Goal: Task Accomplishment & Management: Manage account settings

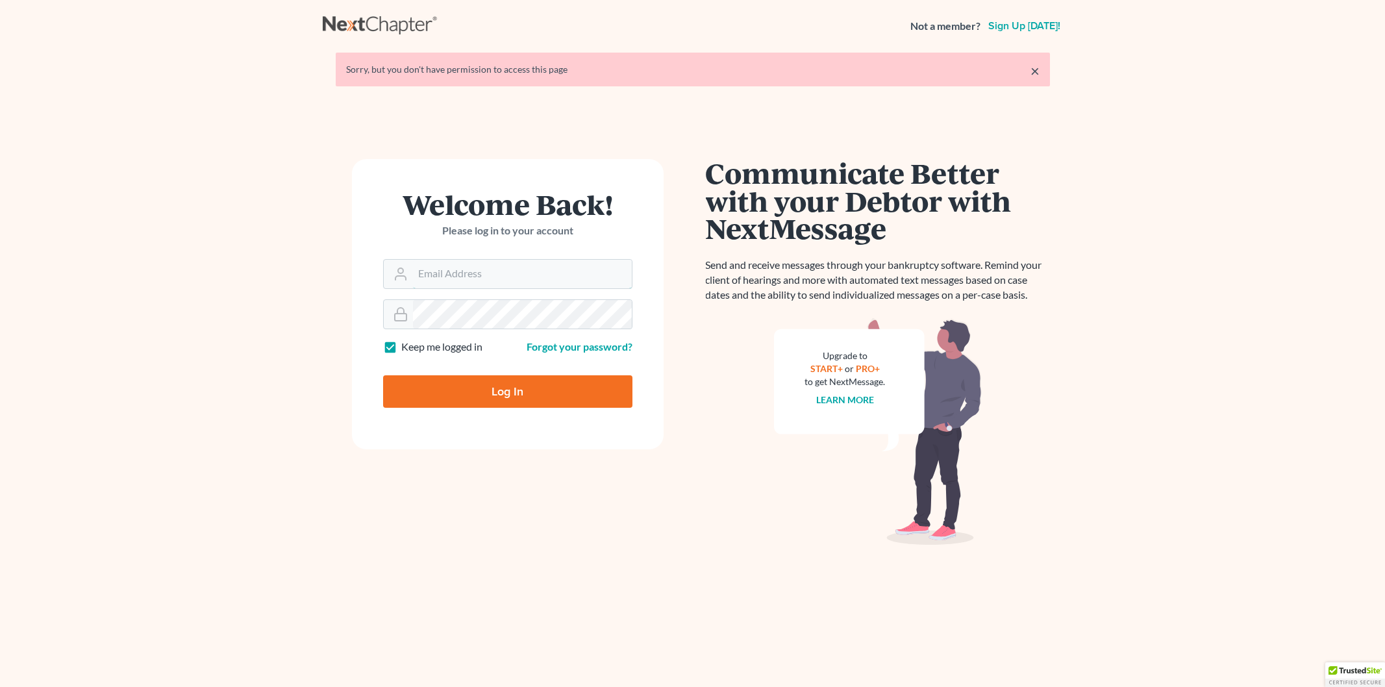
type input "[EMAIL_ADDRESS][DOMAIN_NAME]"
click at [529, 398] on input "Log In" at bounding box center [507, 391] width 249 height 32
type input "Thinking..."
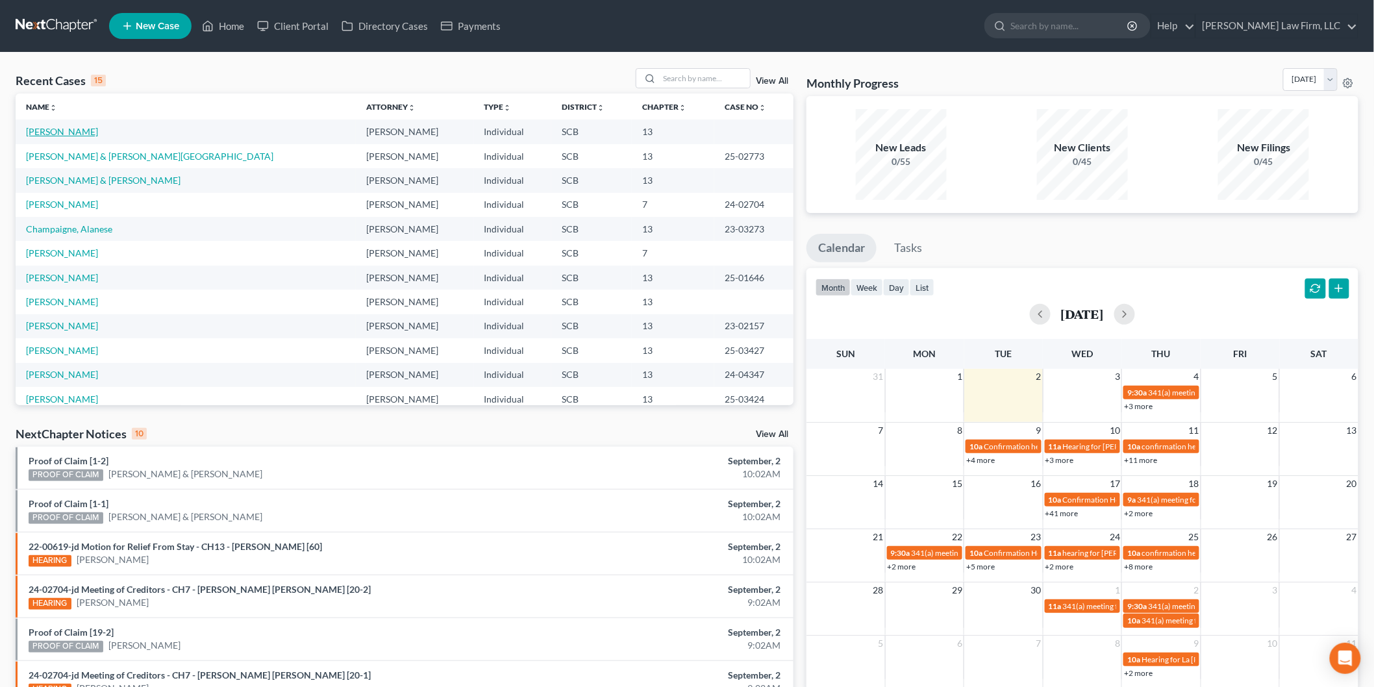
click at [66, 134] on link "[PERSON_NAME]" at bounding box center [62, 131] width 72 height 11
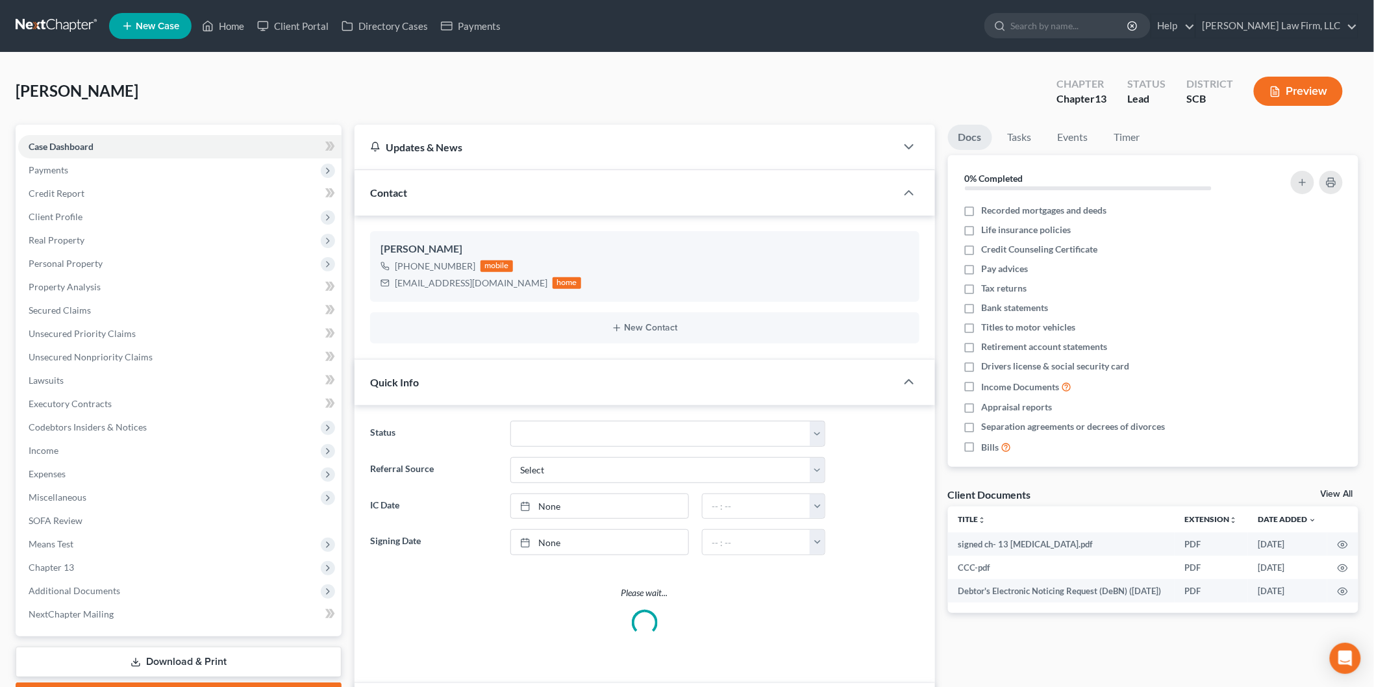
click at [41, 166] on span "Payments" at bounding box center [49, 169] width 40 height 11
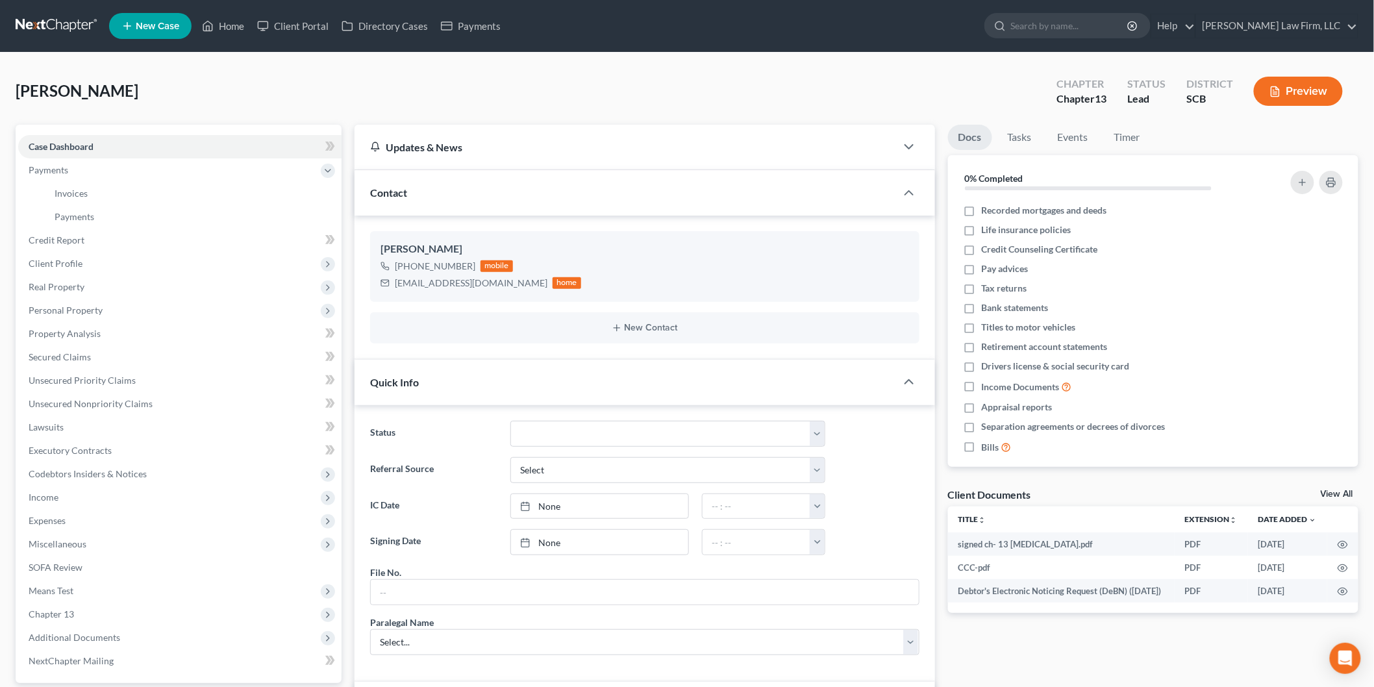
scroll to position [888, 0]
click at [77, 206] on link "Payments" at bounding box center [192, 216] width 297 height 23
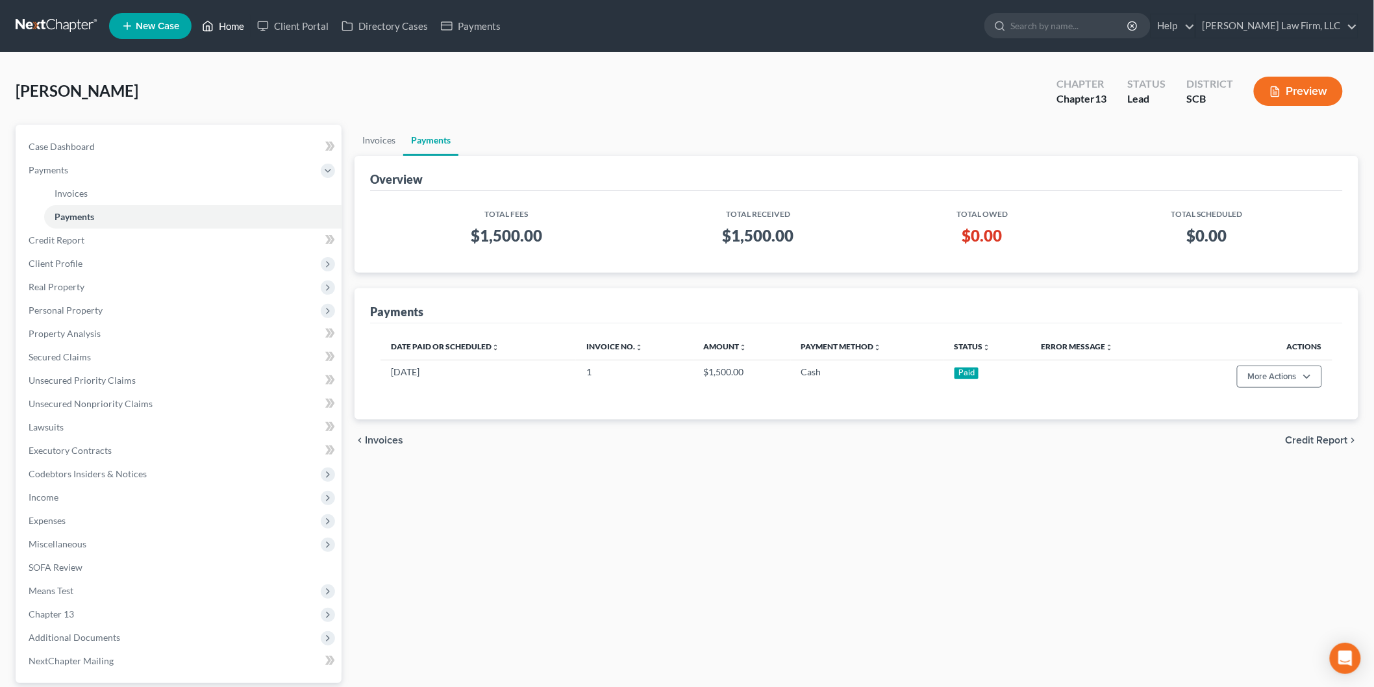
click at [226, 20] on link "Home" at bounding box center [222, 25] width 55 height 23
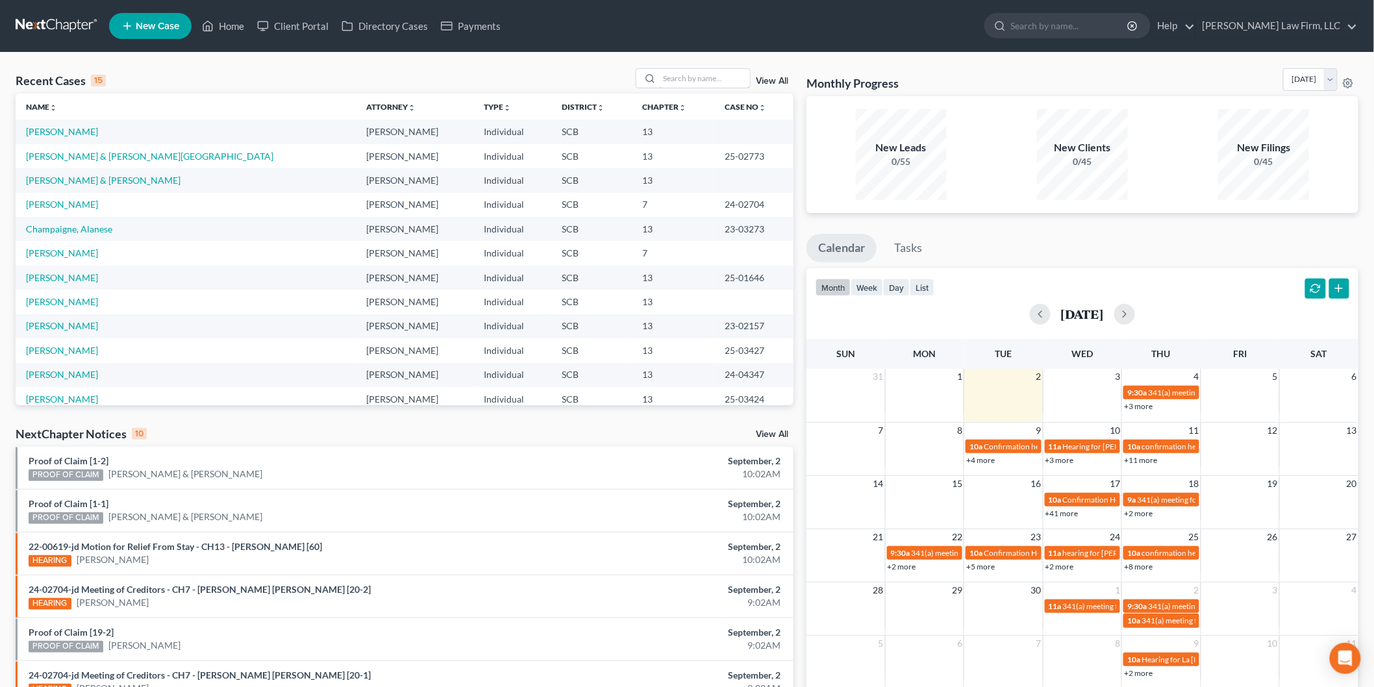
click at [723, 80] on input "search" at bounding box center [704, 78] width 91 height 19
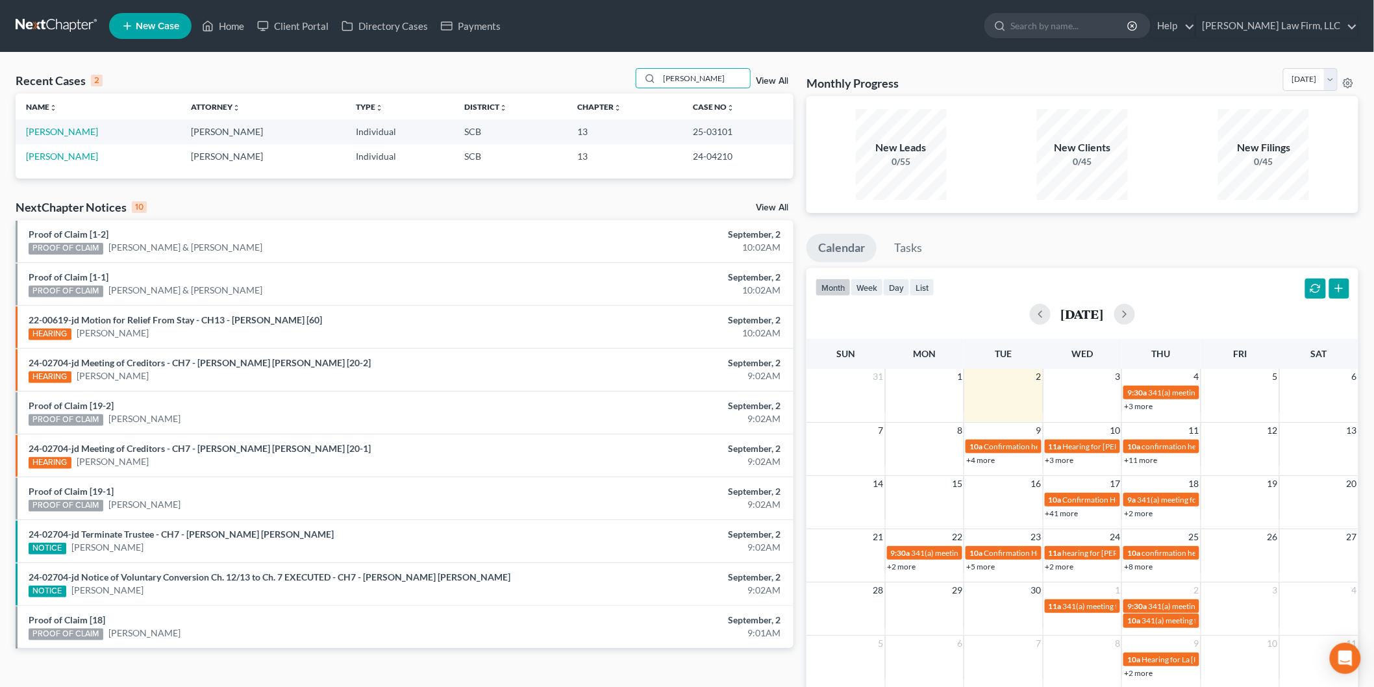
type input "[PERSON_NAME]"
click at [68, 136] on link "[PERSON_NAME]" at bounding box center [62, 131] width 72 height 11
select select "2"
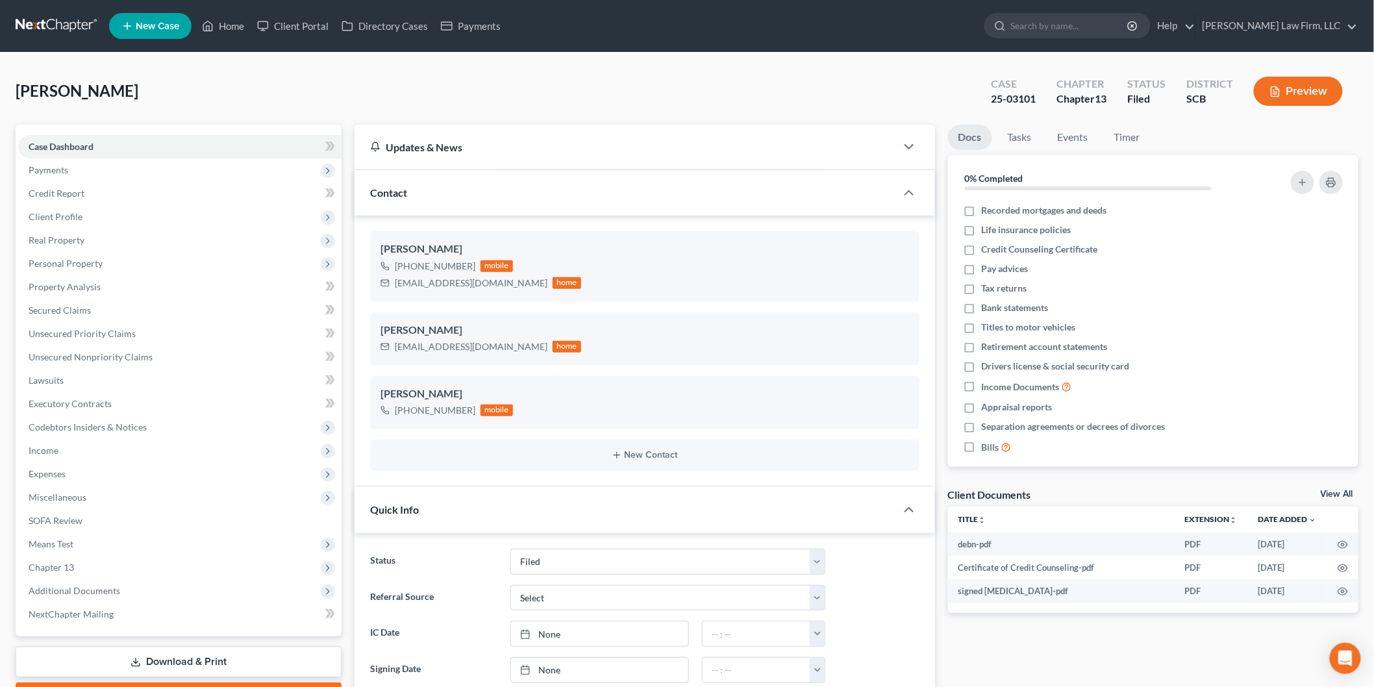
select select "0"
click at [225, 18] on link "Home" at bounding box center [222, 25] width 55 height 23
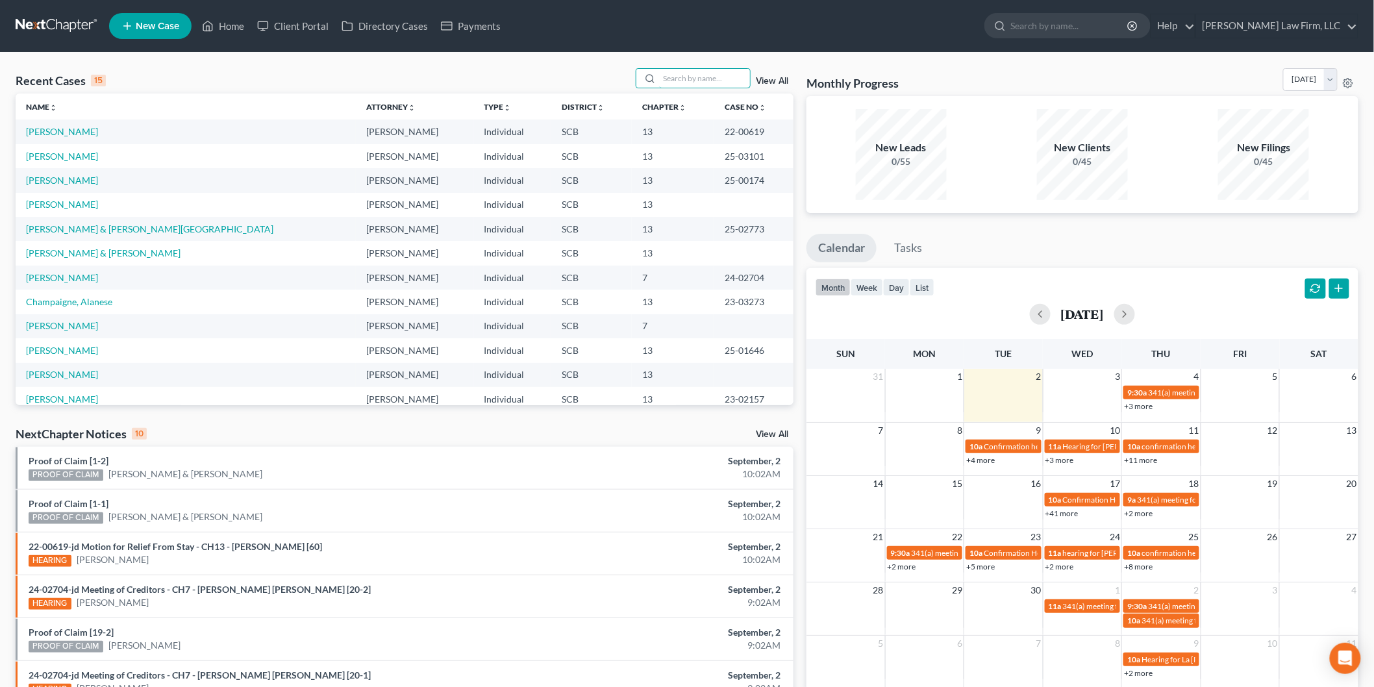
click at [712, 81] on input "search" at bounding box center [704, 78] width 91 height 19
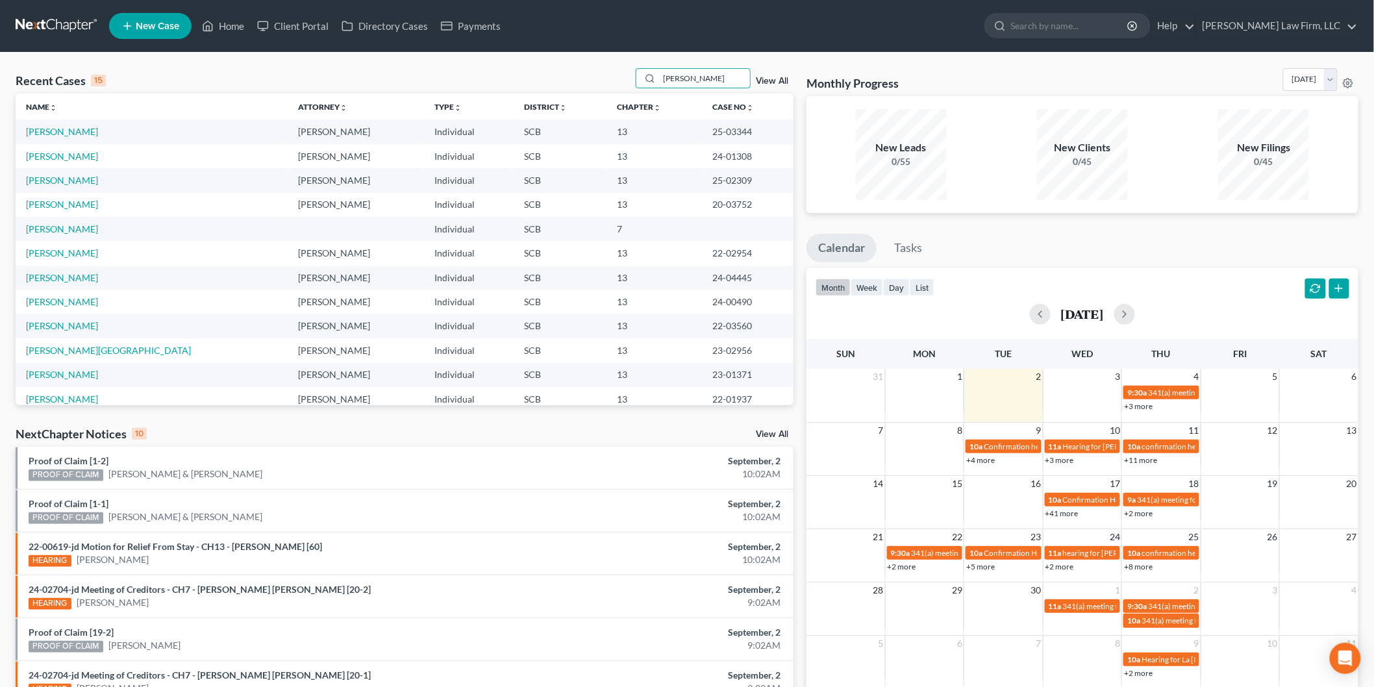
type input "[PERSON_NAME]"
click at [57, 203] on link "[PERSON_NAME]" at bounding box center [62, 204] width 72 height 11
select select "2"
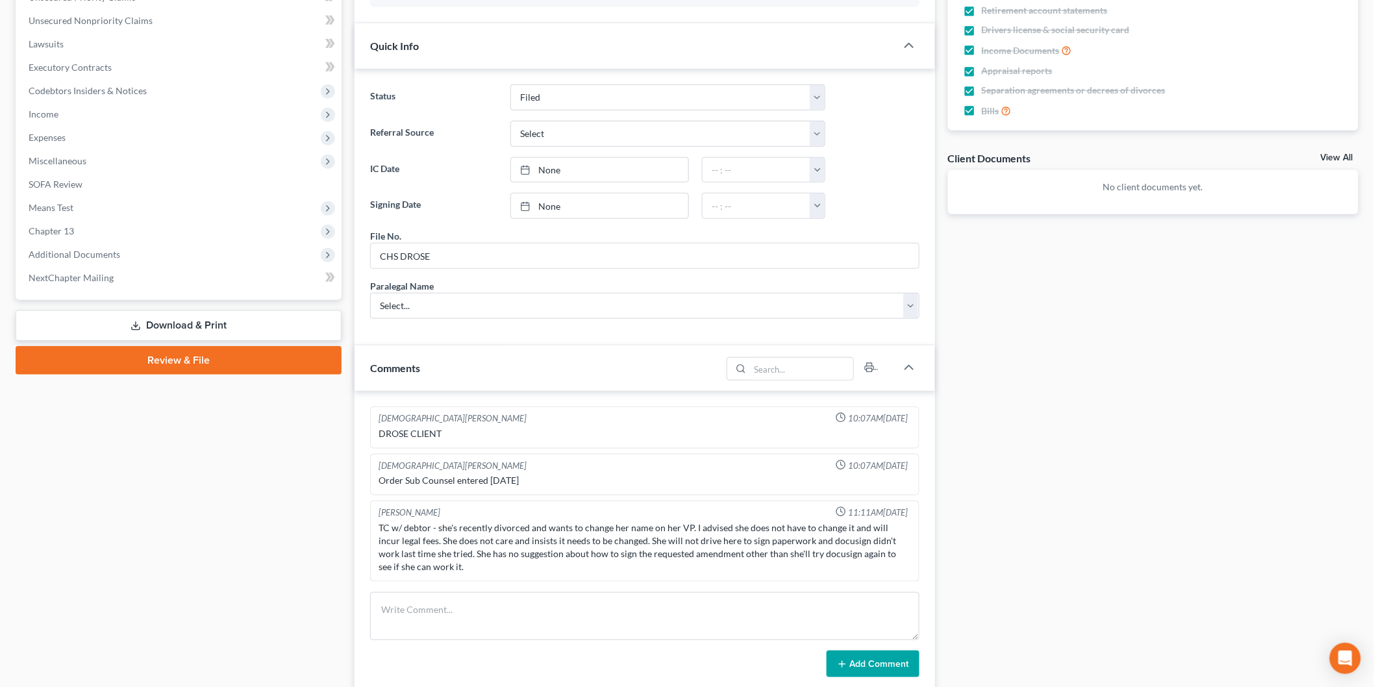
scroll to position [144, 0]
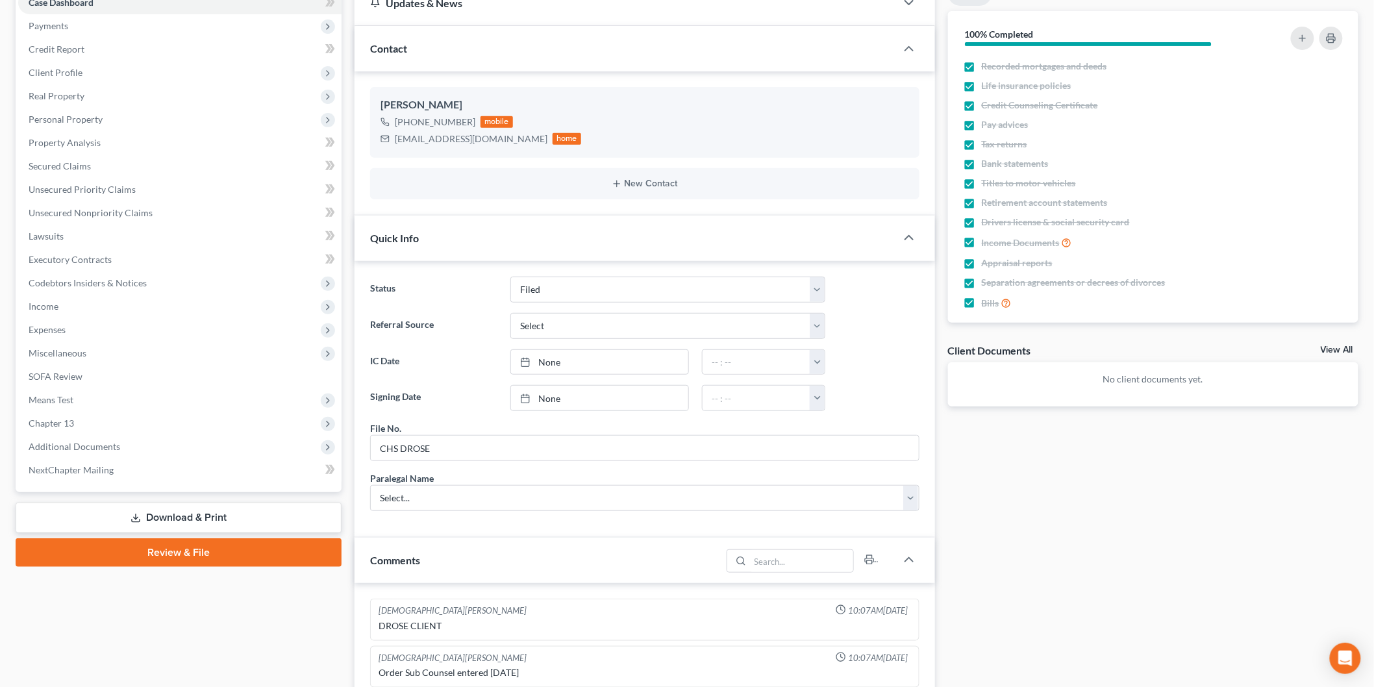
click at [1335, 349] on link "View All" at bounding box center [1337, 350] width 32 height 9
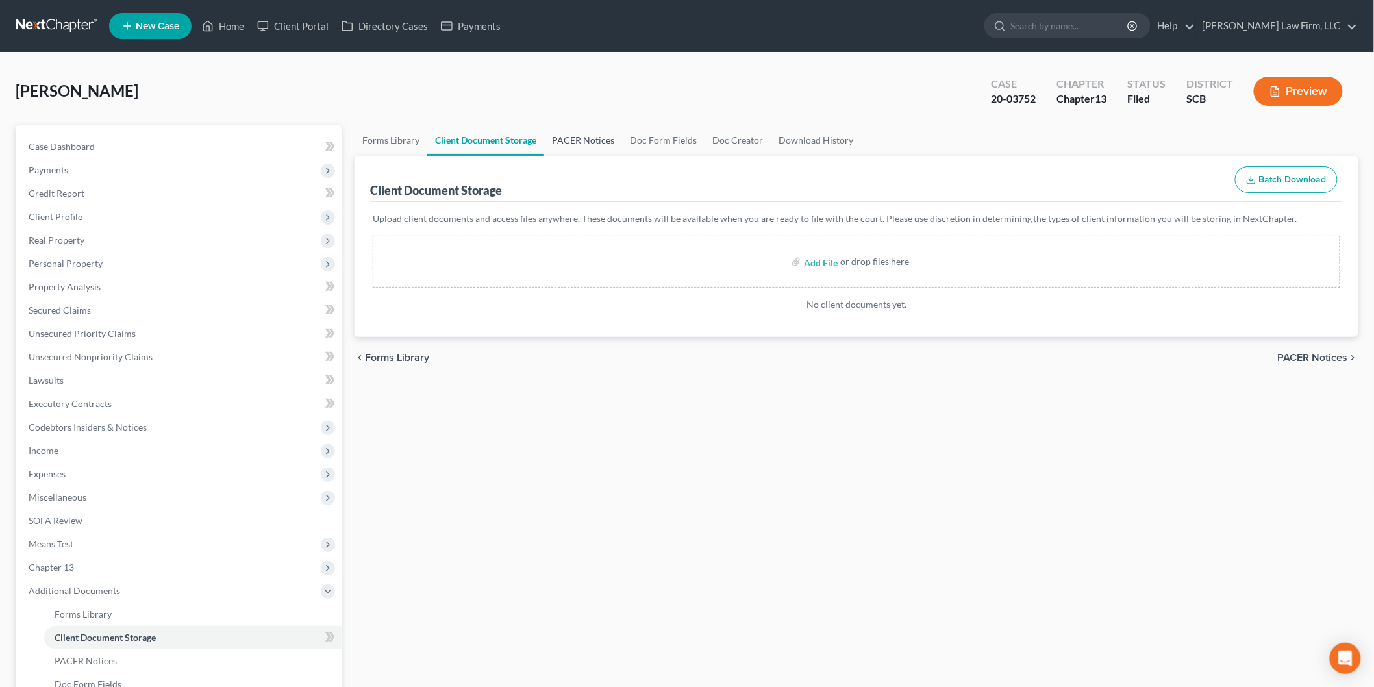
click at [582, 136] on link "PACER Notices" at bounding box center [583, 140] width 78 height 31
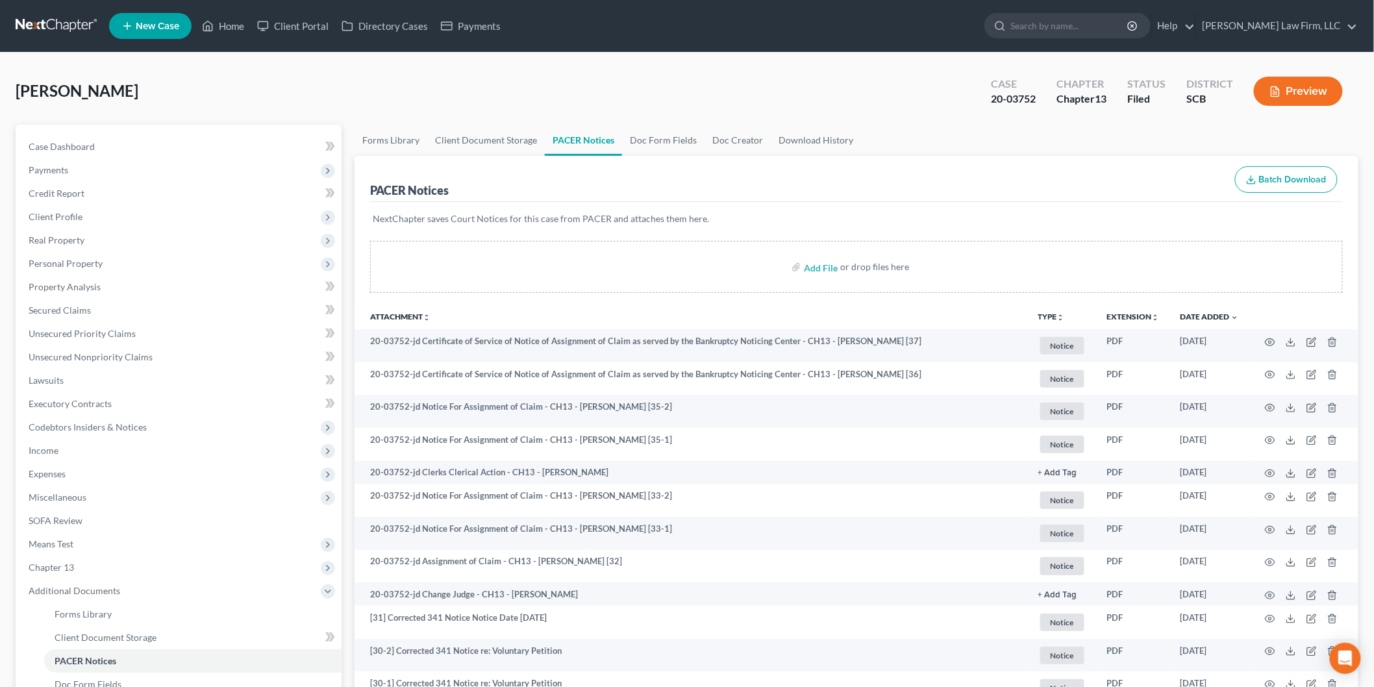
click at [1271, 82] on button "Preview" at bounding box center [1298, 91] width 89 height 29
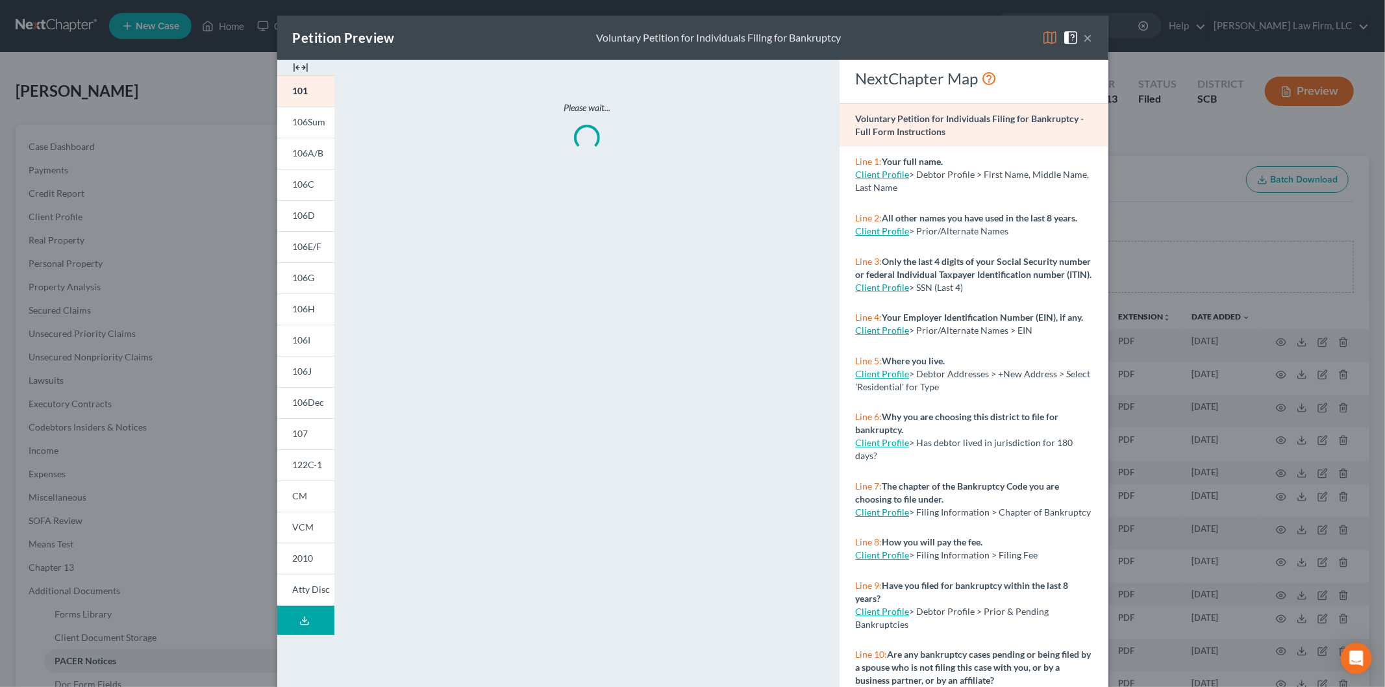
click at [286, 153] on link "106A/B" at bounding box center [305, 153] width 57 height 31
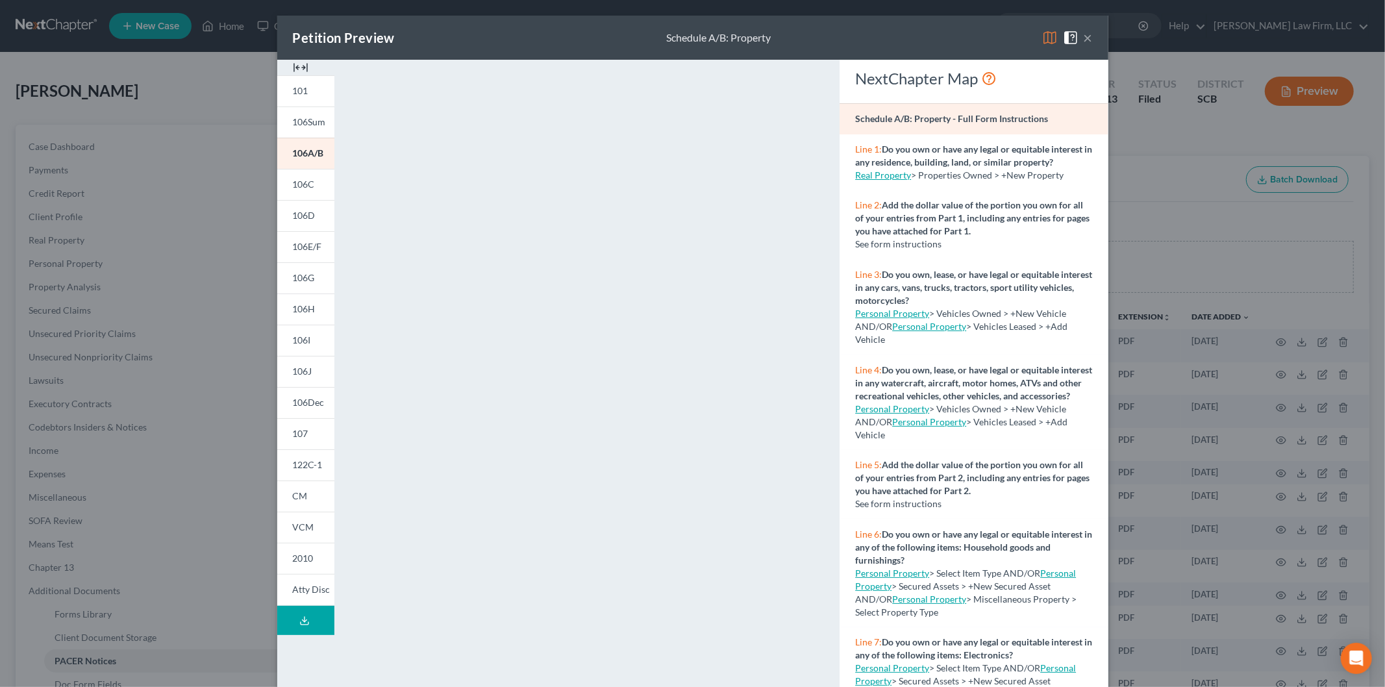
click at [293, 66] on img at bounding box center [301, 68] width 16 height 16
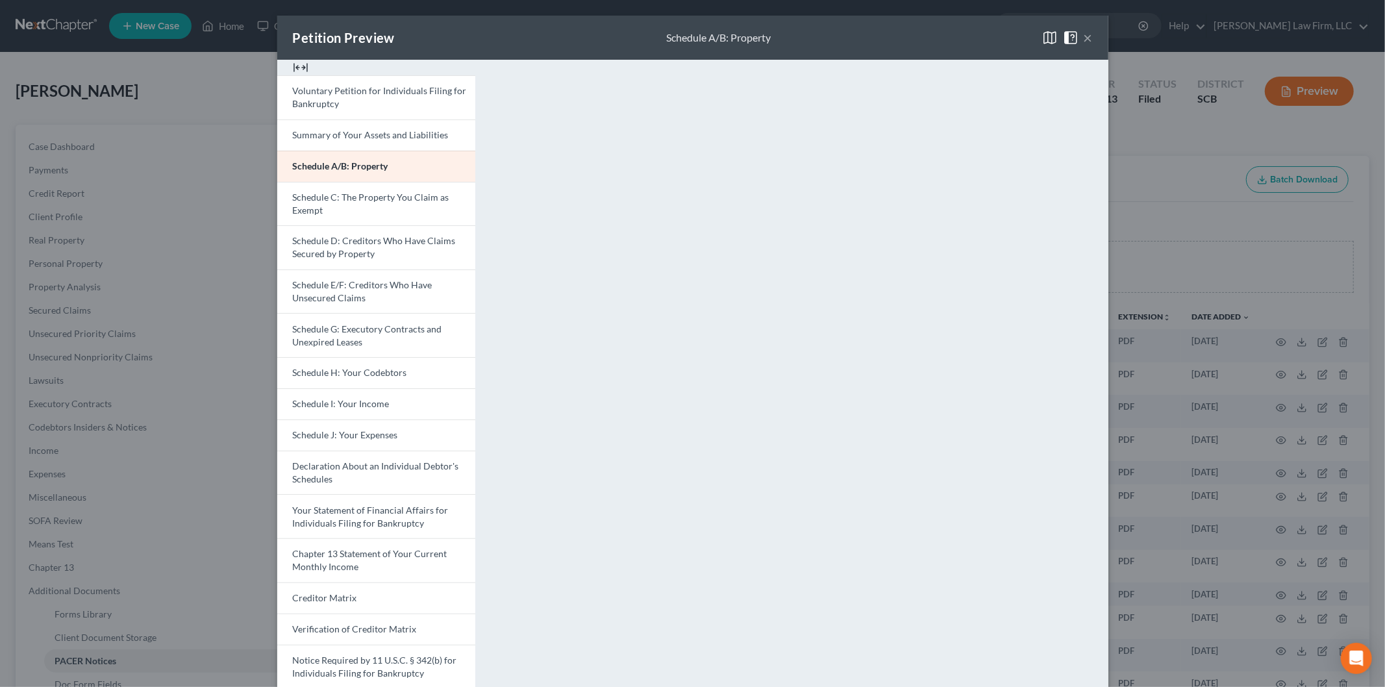
click at [351, 169] on span "Schedule A/B: Property" at bounding box center [340, 165] width 95 height 11
click at [1084, 38] on button "×" at bounding box center [1088, 38] width 9 height 16
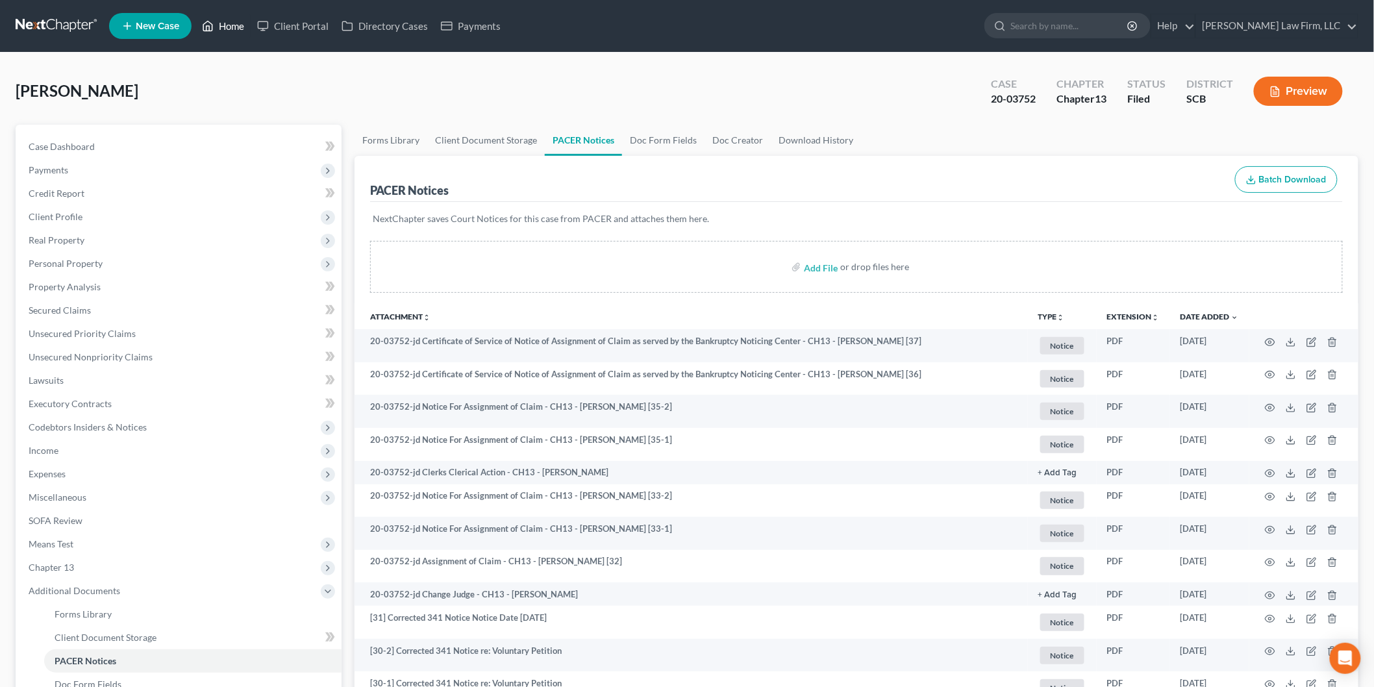
click at [227, 25] on link "Home" at bounding box center [222, 25] width 55 height 23
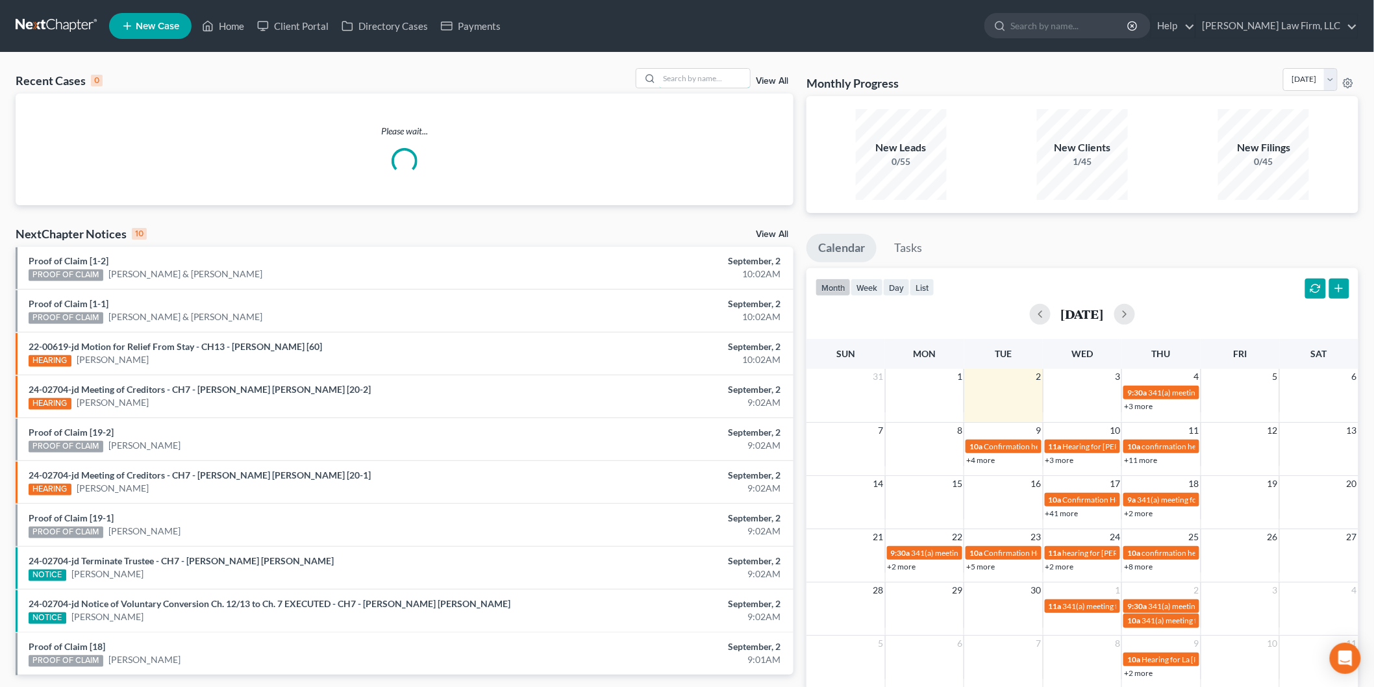
click at [686, 79] on input "search" at bounding box center [704, 78] width 91 height 19
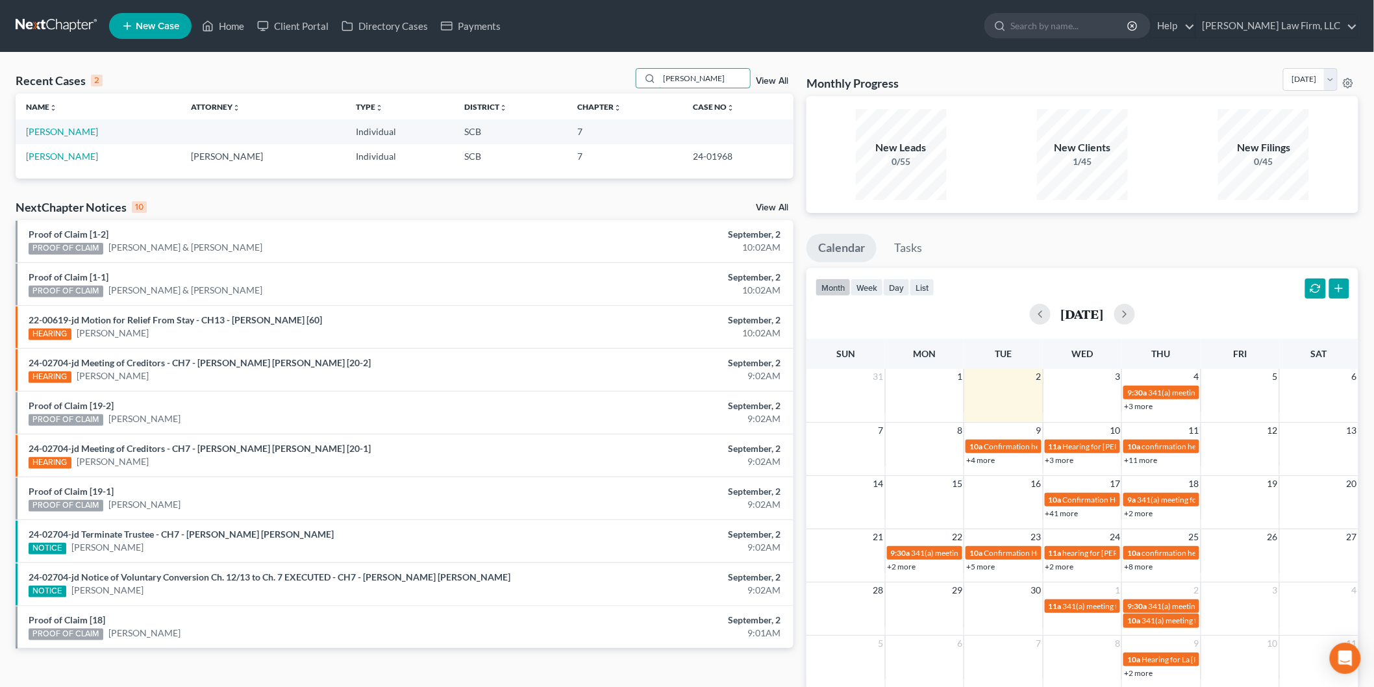
type input "[PERSON_NAME]"
click at [42, 131] on link "[PERSON_NAME]" at bounding box center [62, 131] width 72 height 11
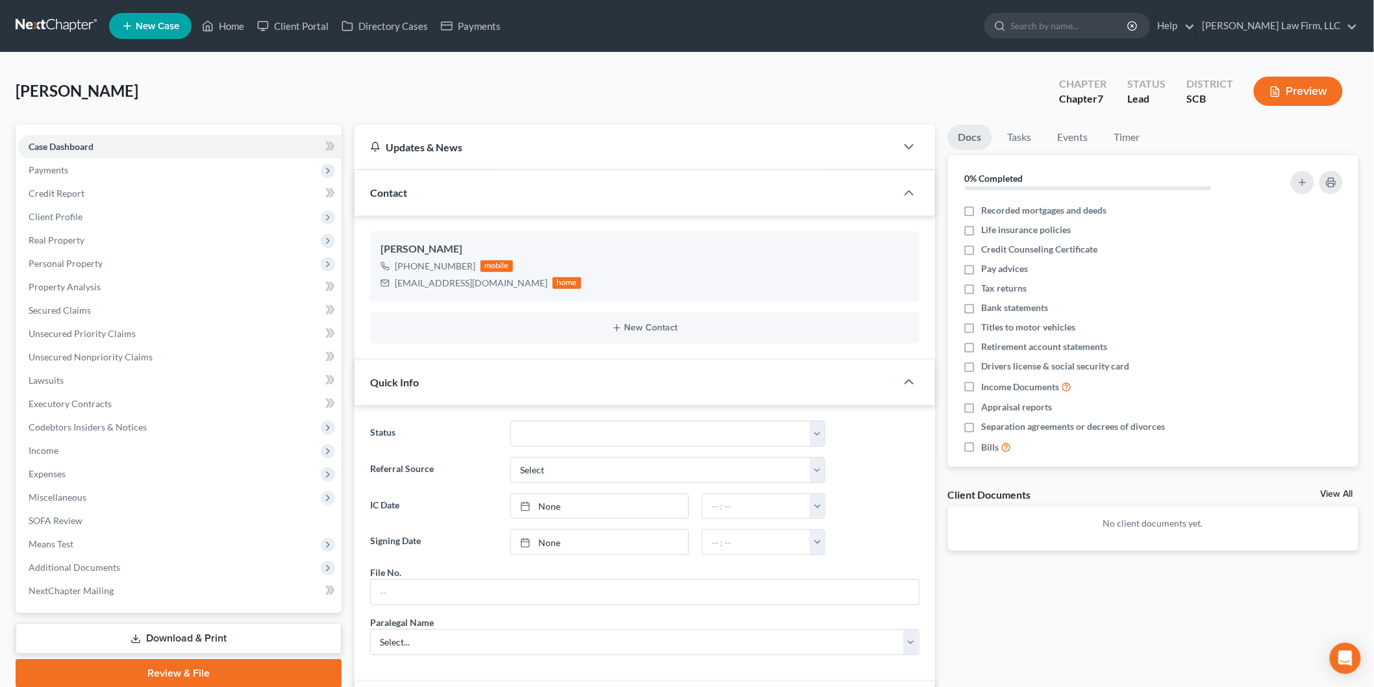
click at [86, 229] on span "Real Property" at bounding box center [179, 240] width 323 height 23
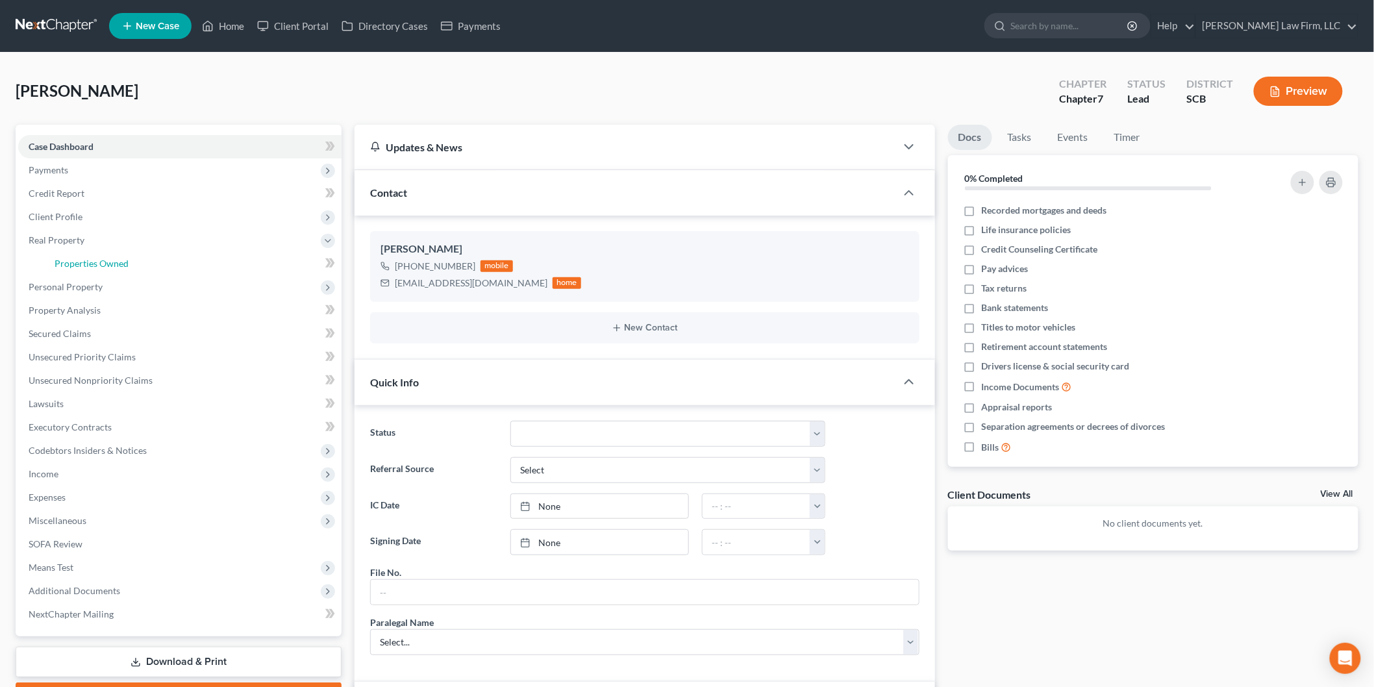
click at [114, 263] on span "Properties Owned" at bounding box center [92, 263] width 74 height 11
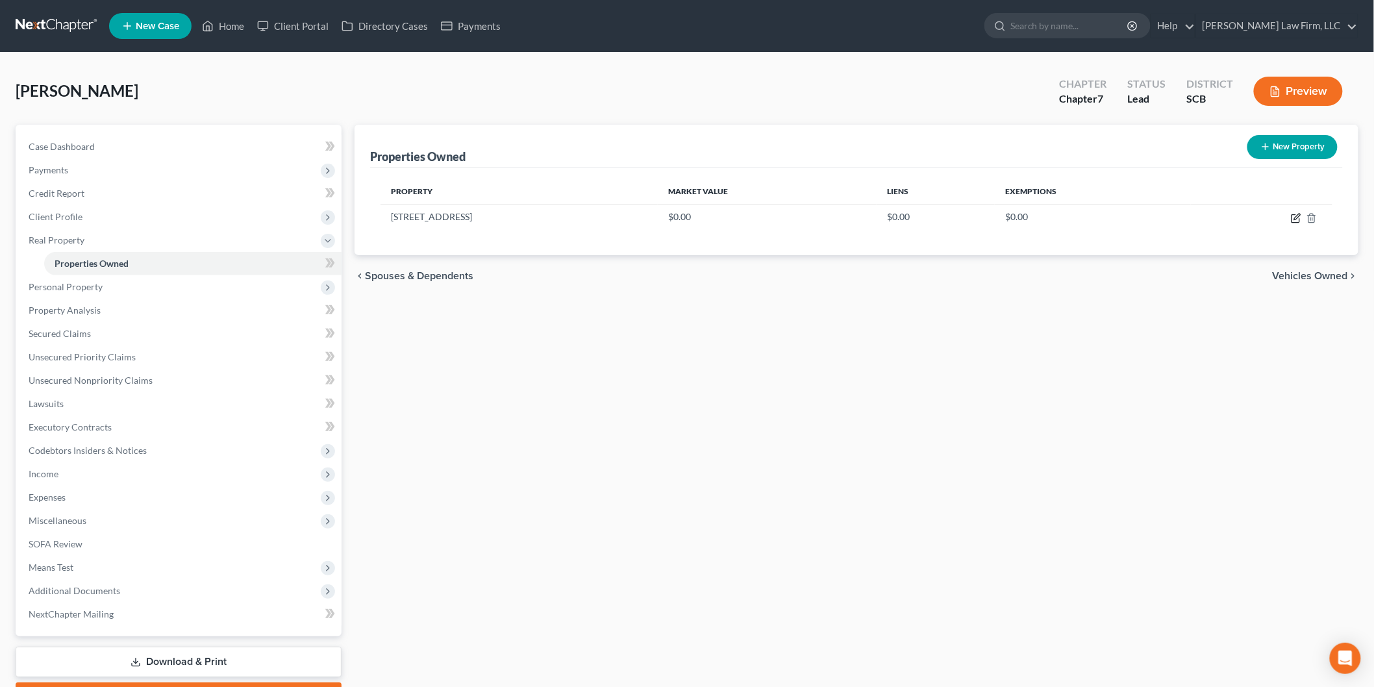
click at [1297, 216] on icon "button" at bounding box center [1296, 218] width 10 height 10
select select "42"
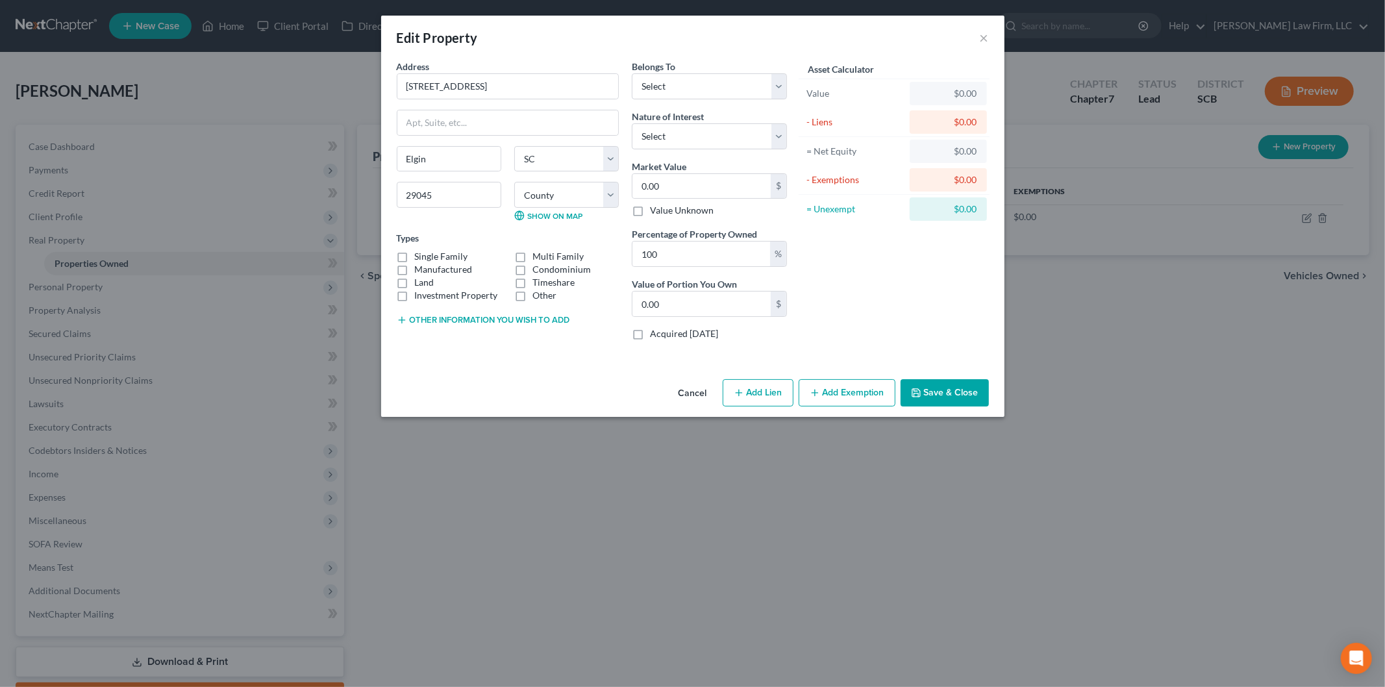
click at [687, 397] on button "Cancel" at bounding box center [692, 394] width 49 height 26
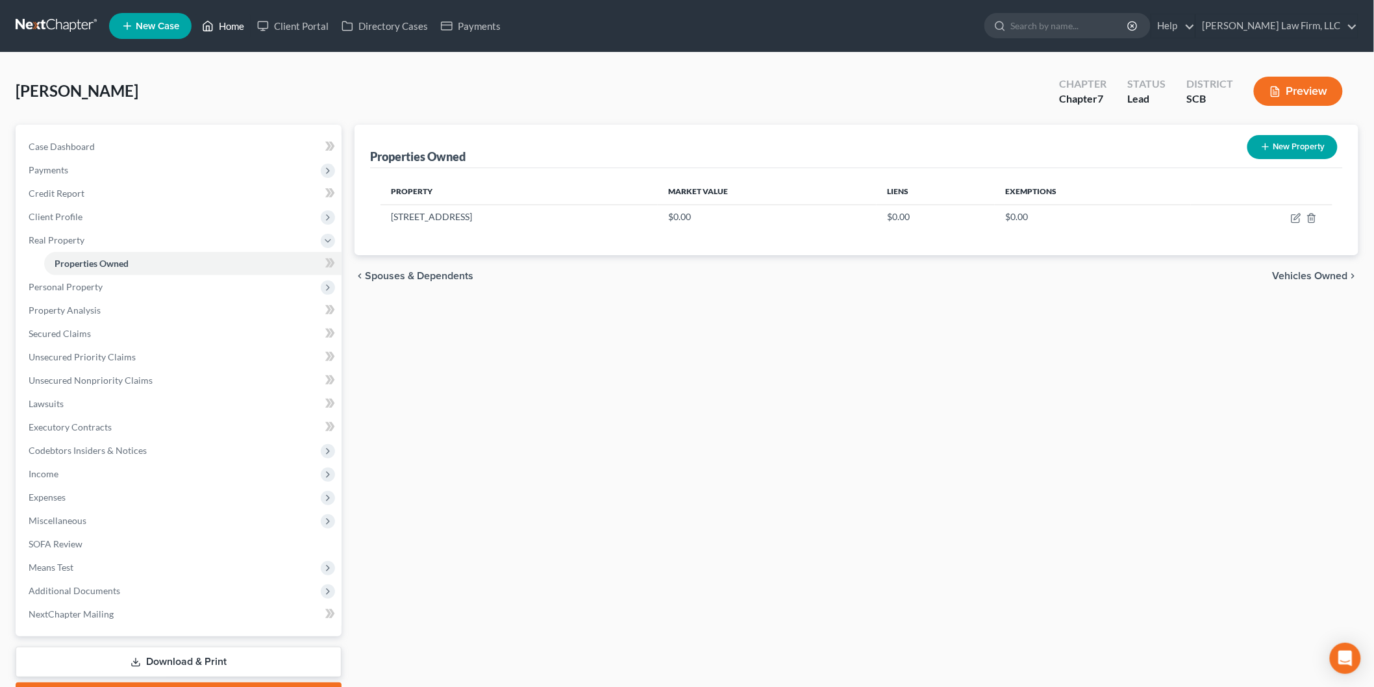
click at [219, 25] on link "Home" at bounding box center [222, 25] width 55 height 23
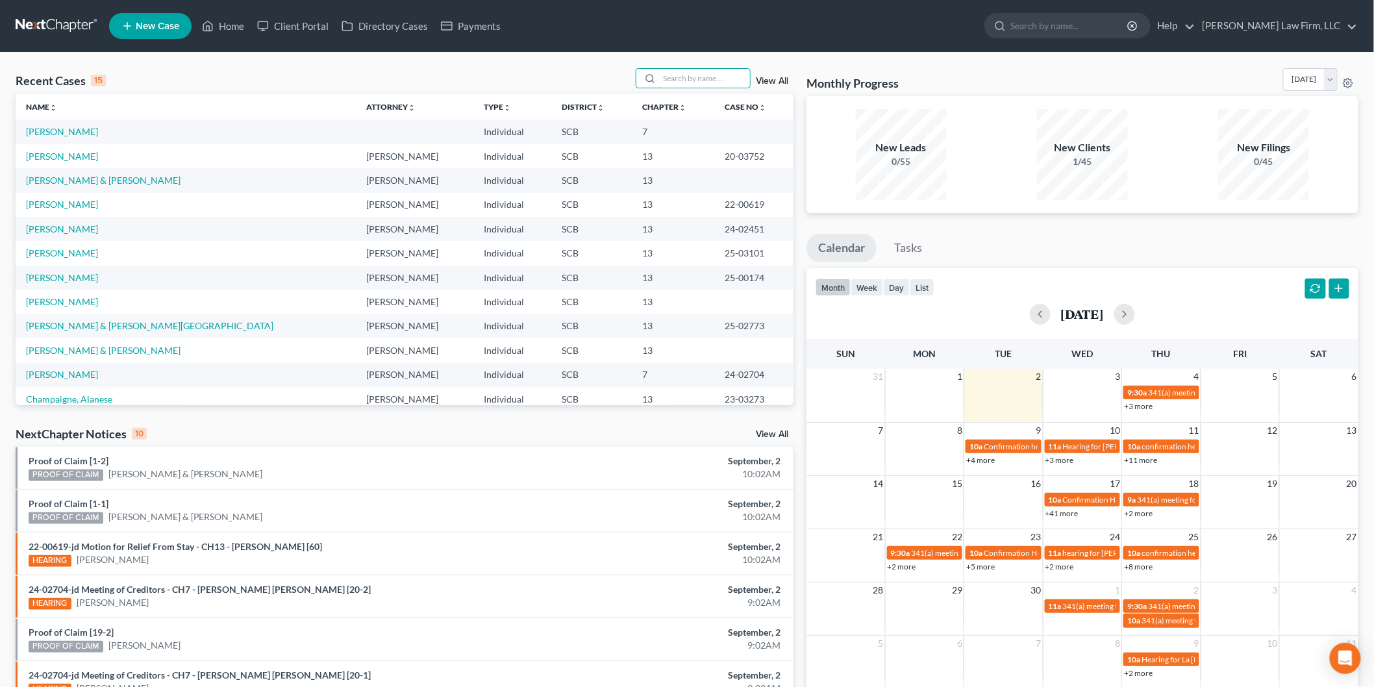
click at [687, 73] on input "search" at bounding box center [704, 78] width 91 height 19
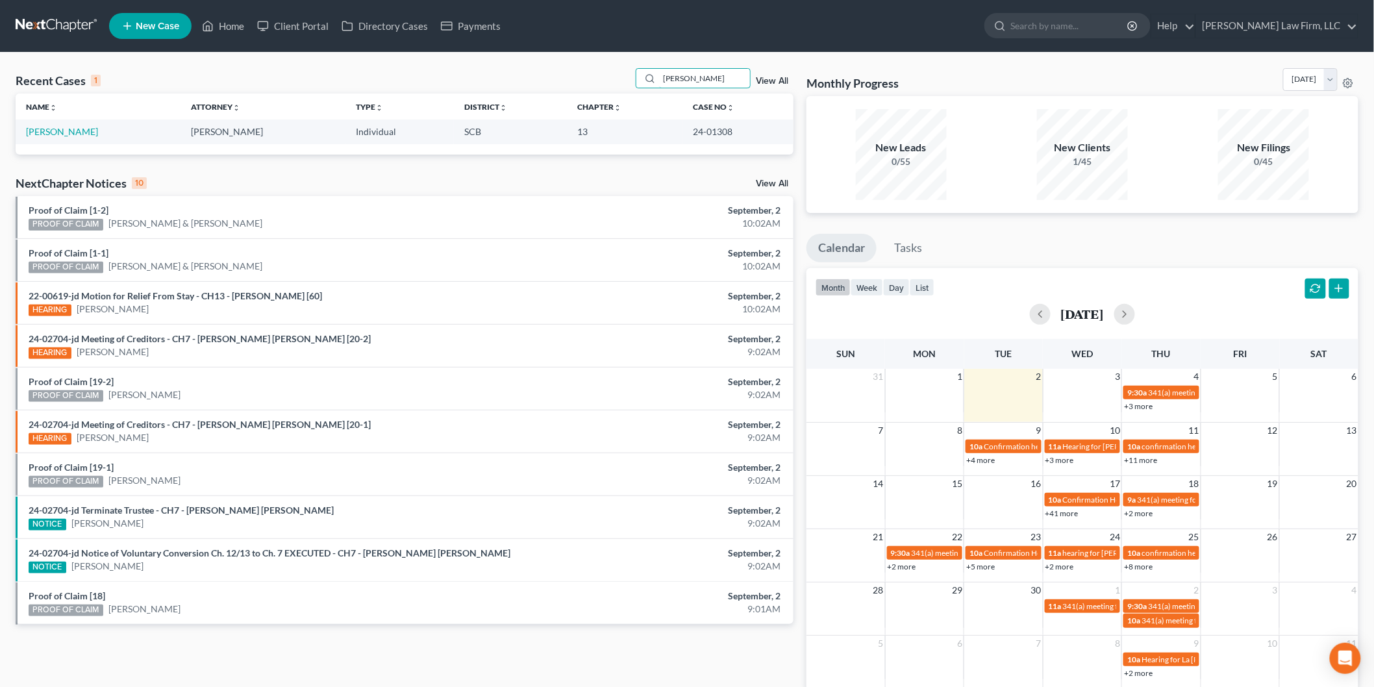
type input "[PERSON_NAME]"
click at [71, 131] on link "[PERSON_NAME]" at bounding box center [62, 131] width 72 height 11
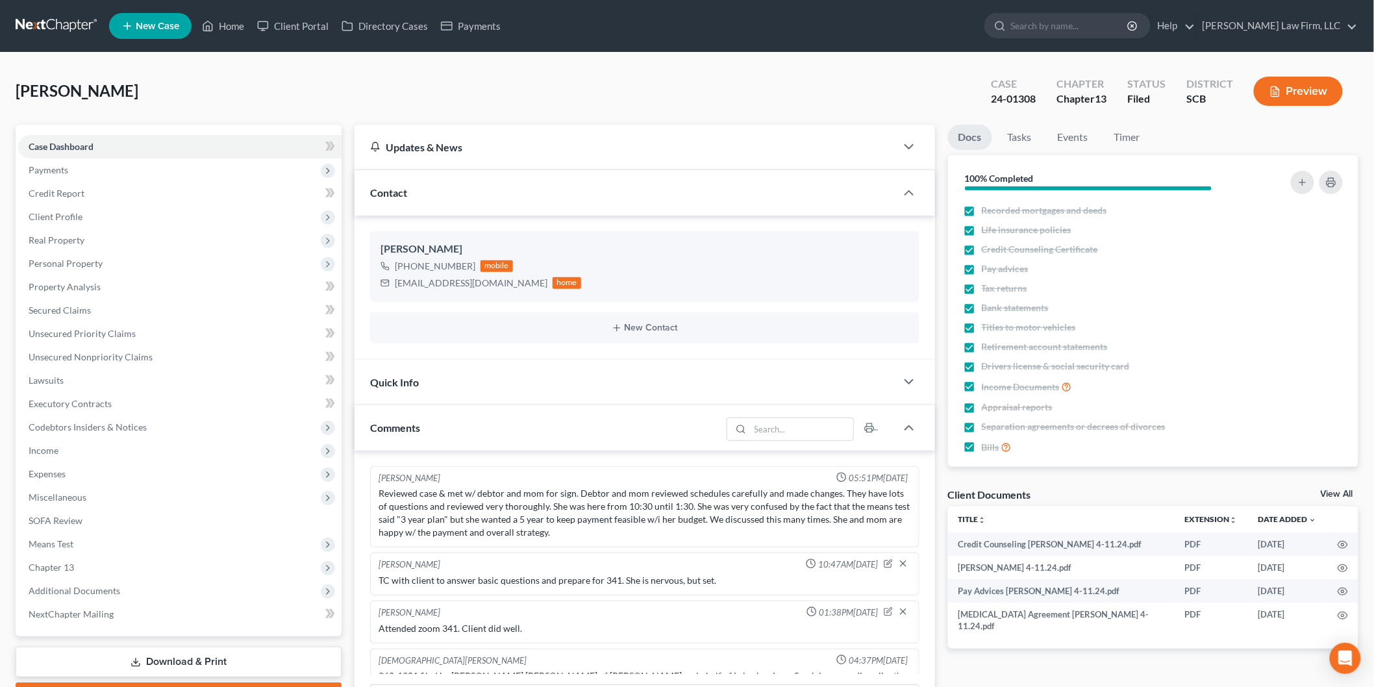
scroll to position [738, 0]
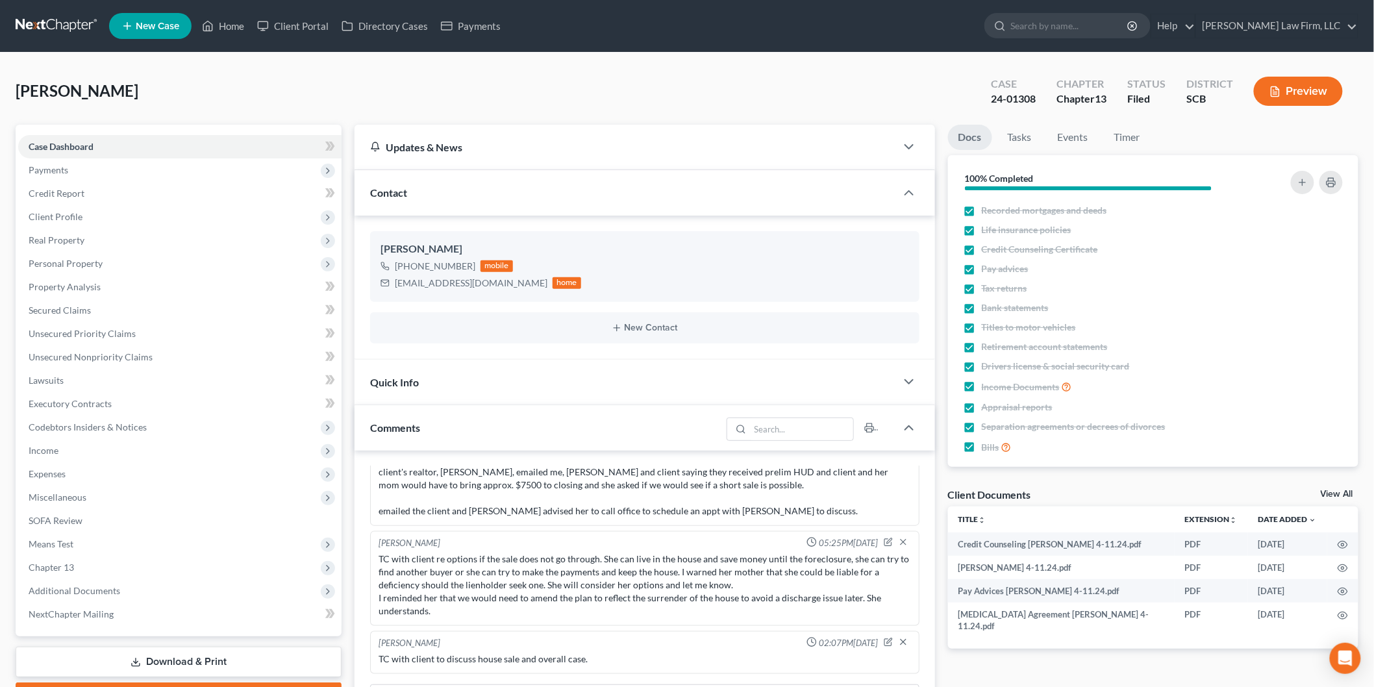
click at [88, 234] on span "Real Property" at bounding box center [179, 240] width 323 height 23
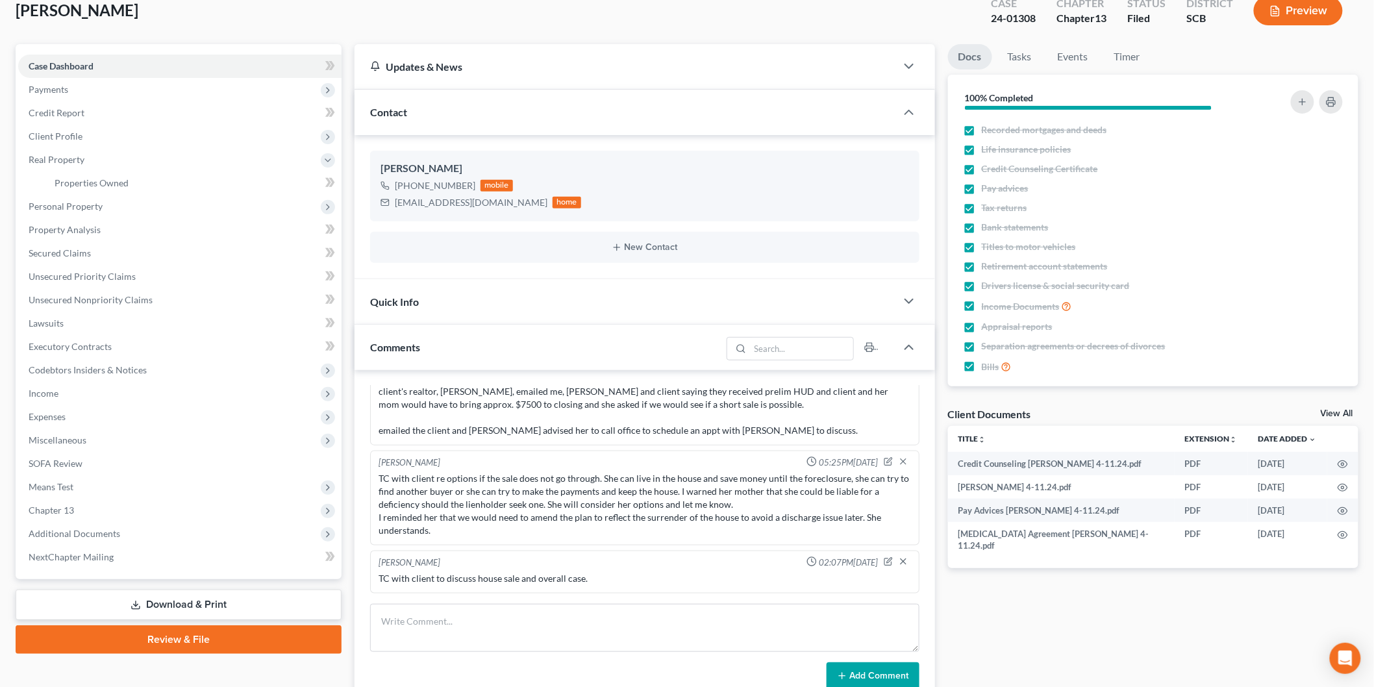
scroll to position [216, 0]
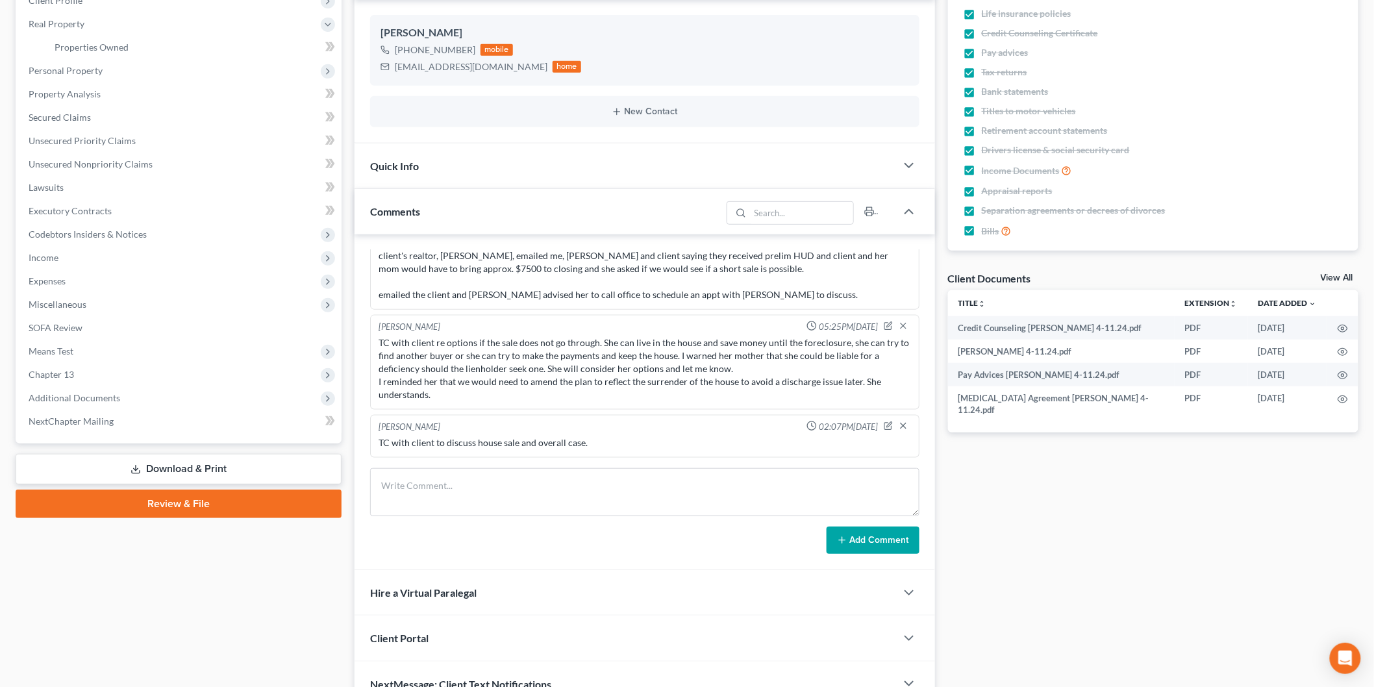
click at [1335, 277] on link "View All" at bounding box center [1337, 277] width 32 height 9
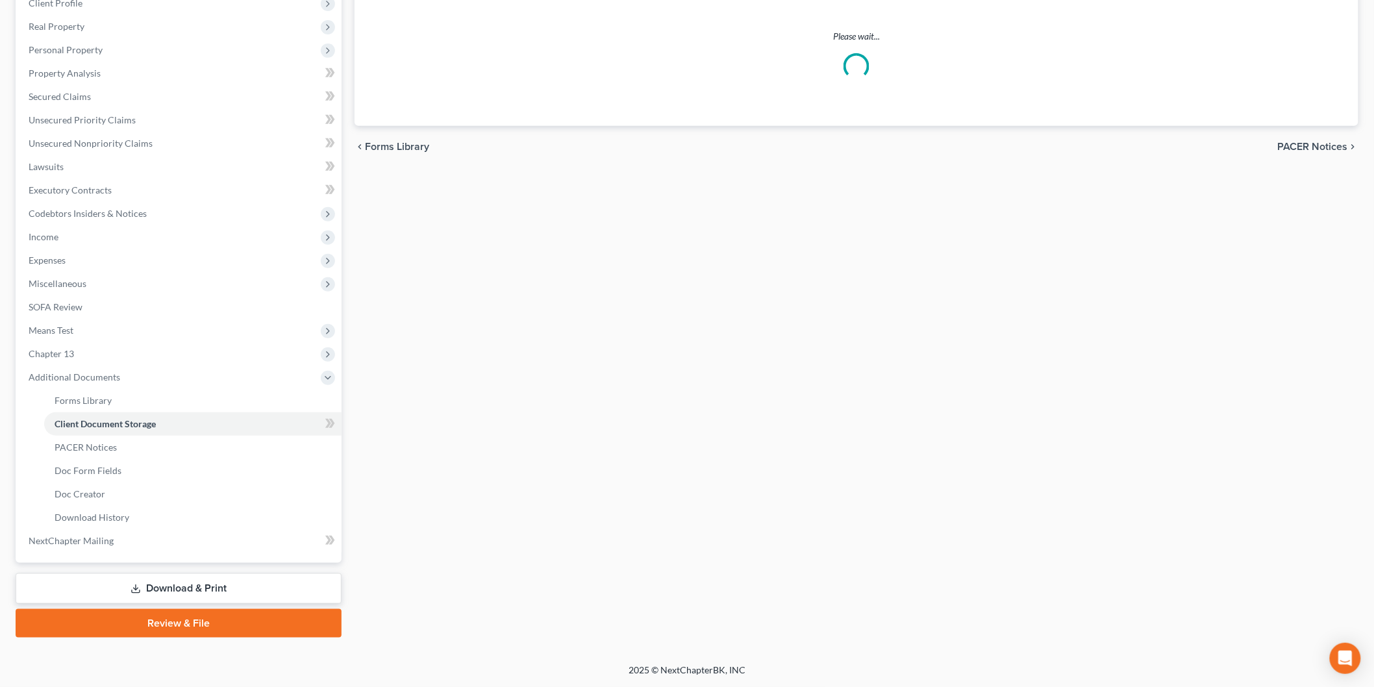
scroll to position [57, 0]
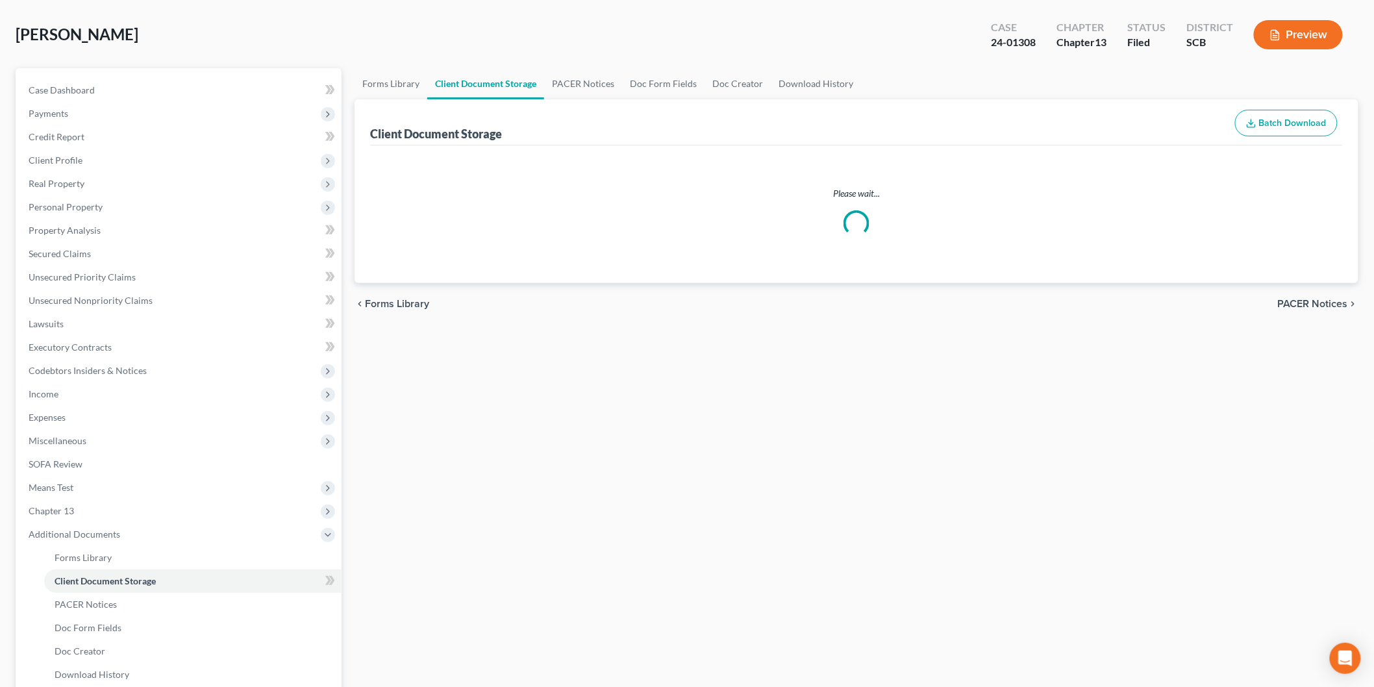
select select "15"
select select "16"
select select "6"
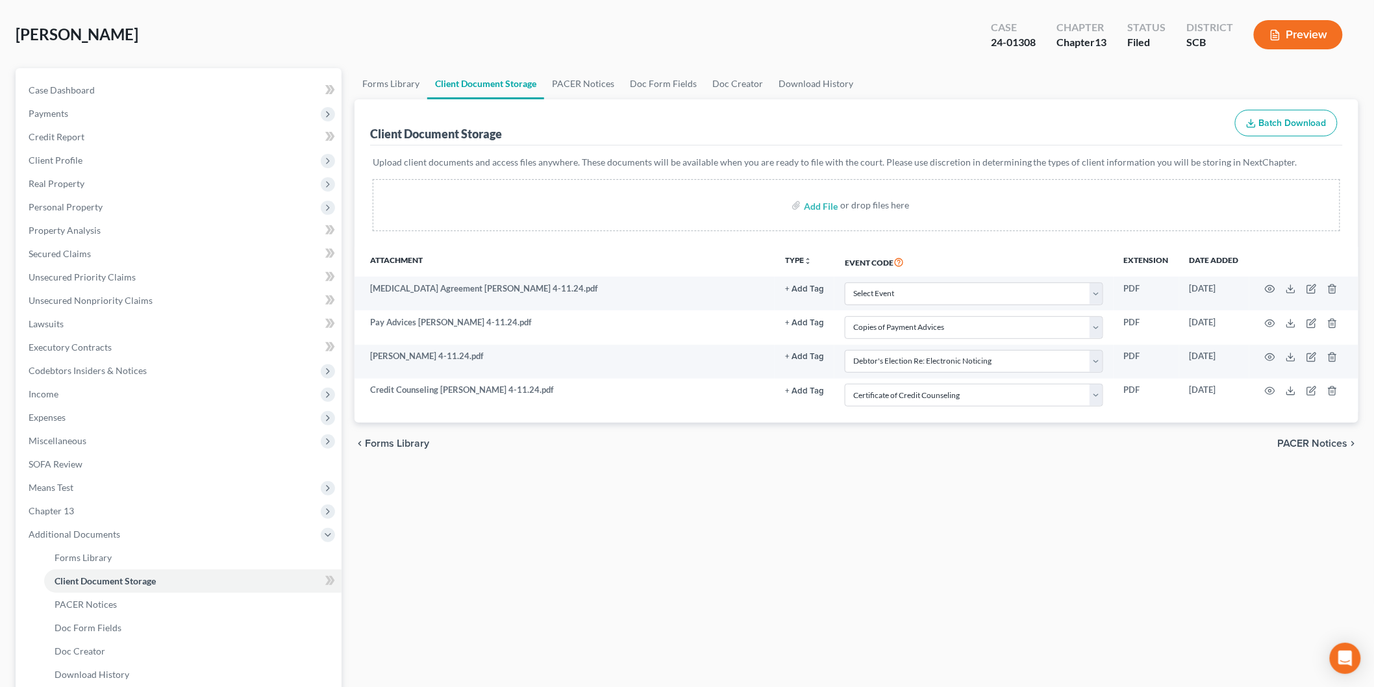
scroll to position [0, 0]
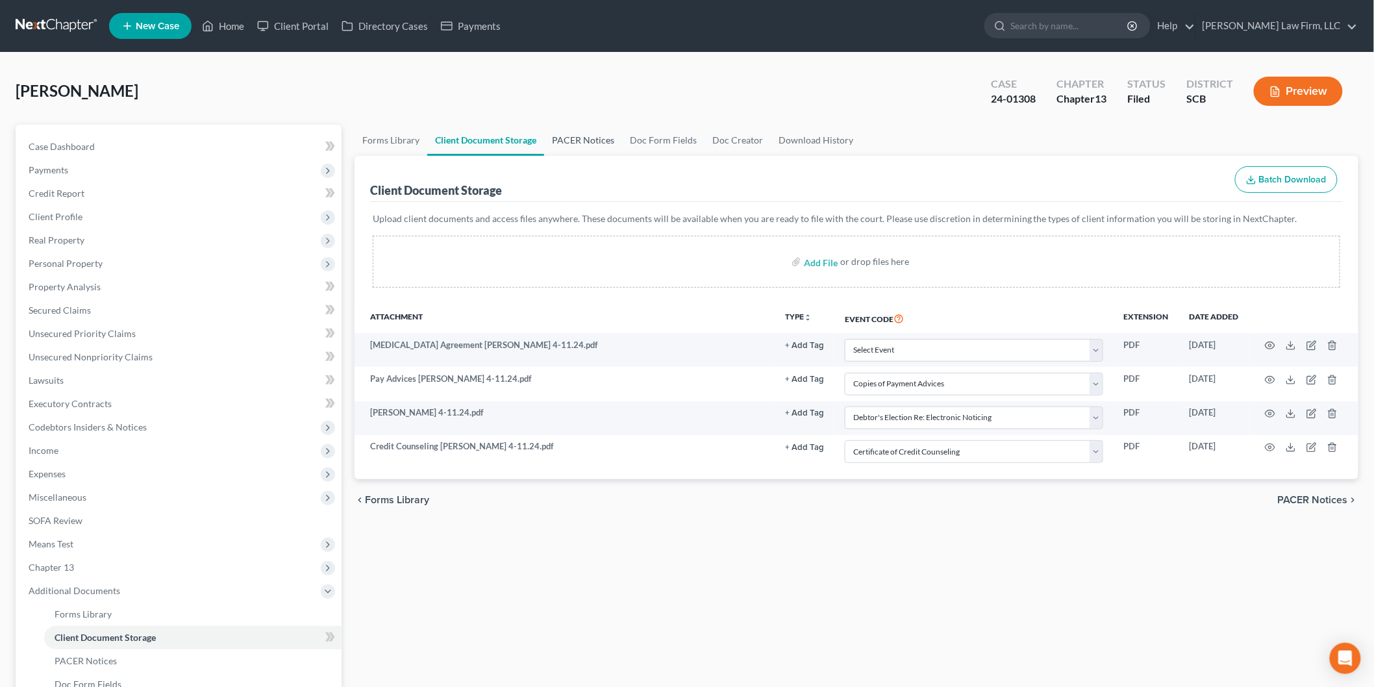
click at [592, 133] on link "PACER Notices" at bounding box center [583, 140] width 78 height 31
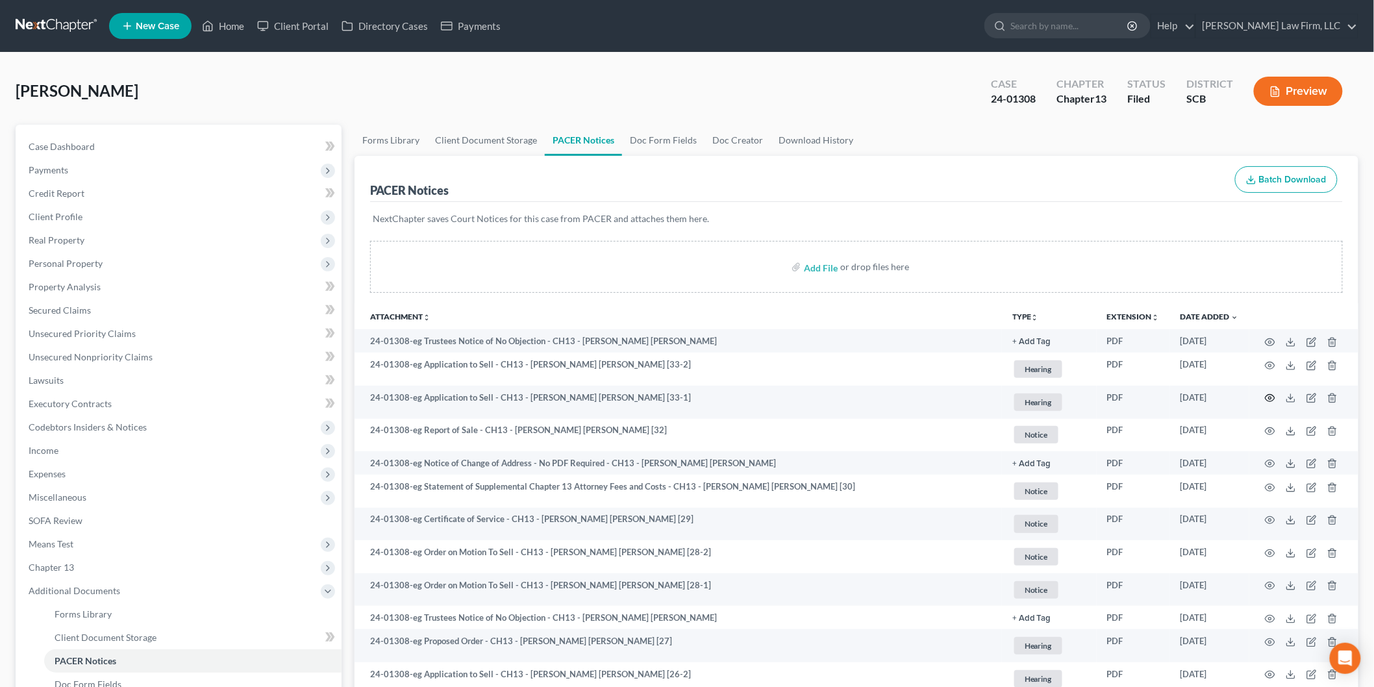
click at [1270, 397] on icon "button" at bounding box center [1270, 398] width 10 height 10
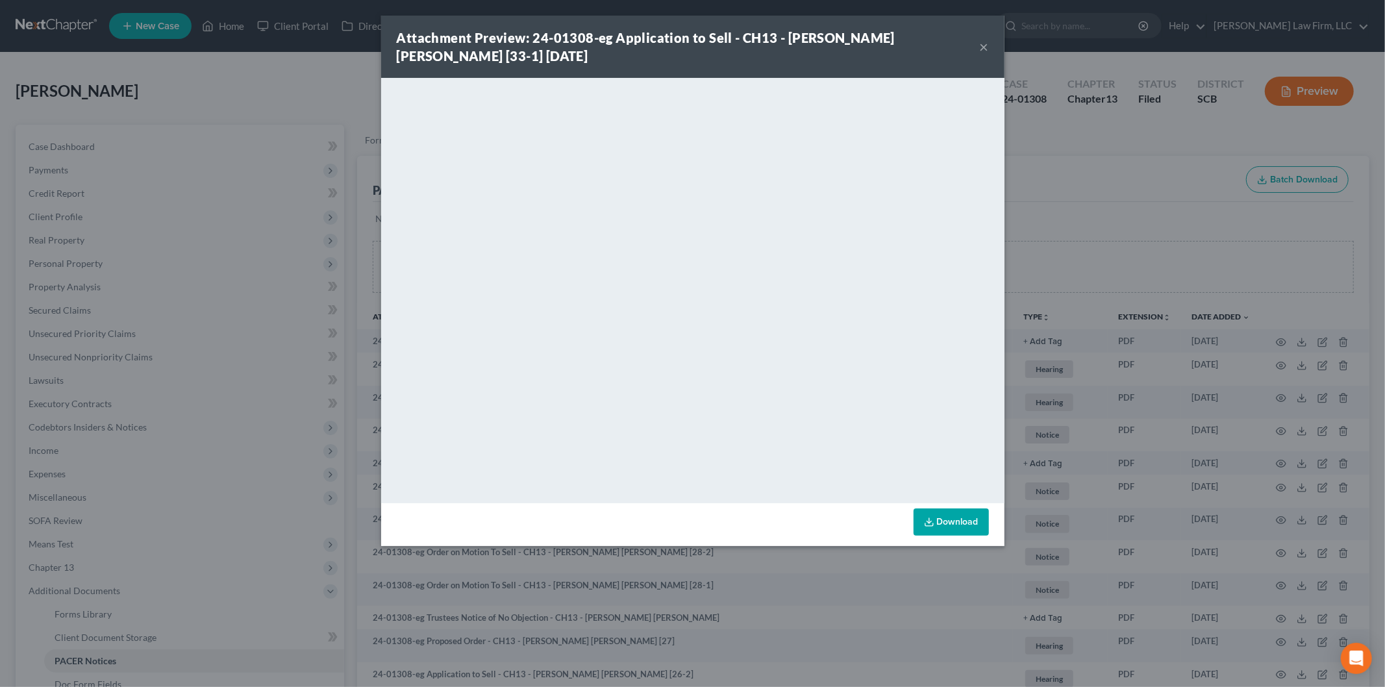
click at [981, 47] on button "×" at bounding box center [984, 47] width 9 height 16
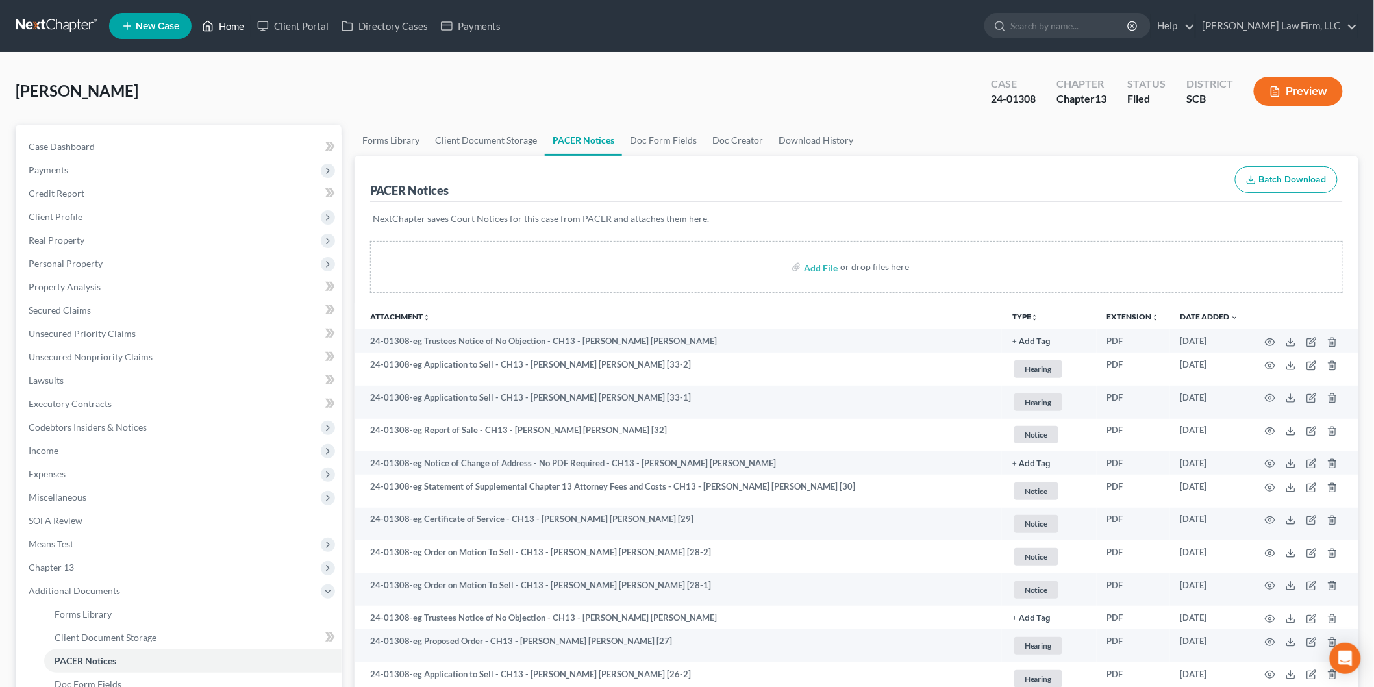
click at [223, 26] on link "Home" at bounding box center [222, 25] width 55 height 23
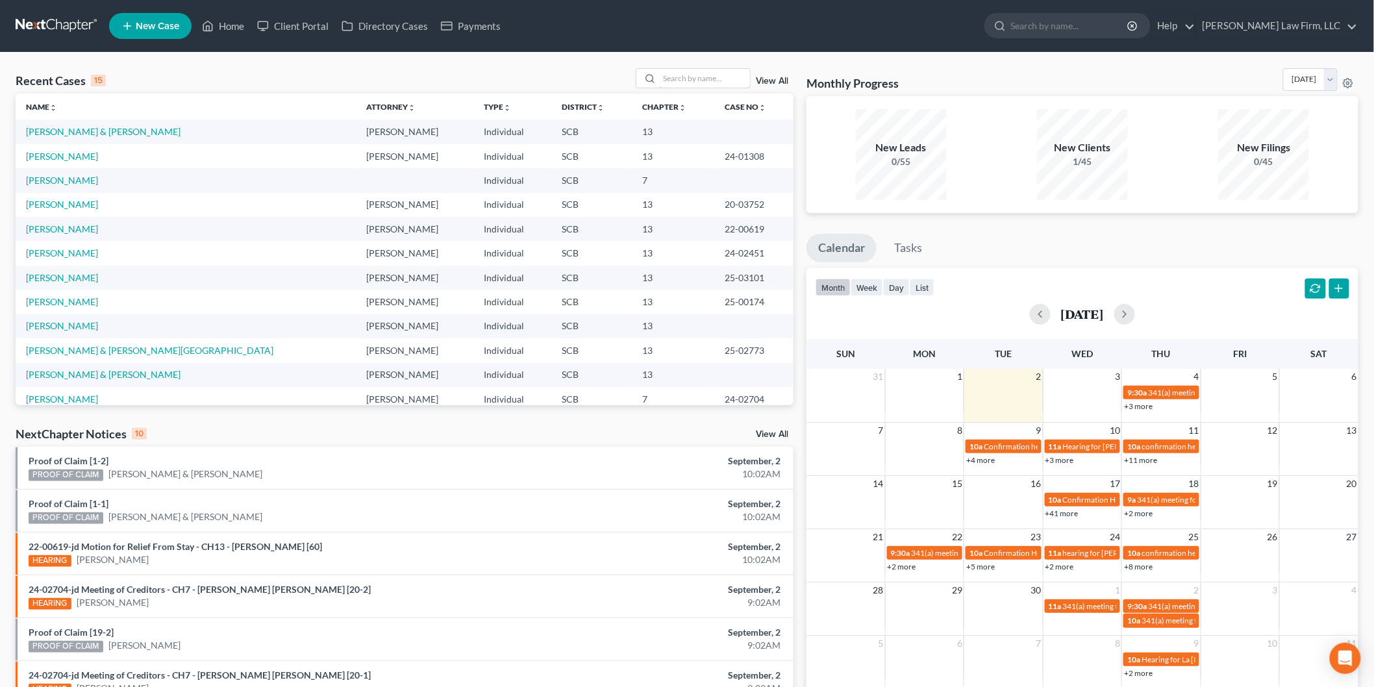
click at [709, 82] on input "search" at bounding box center [704, 78] width 91 height 19
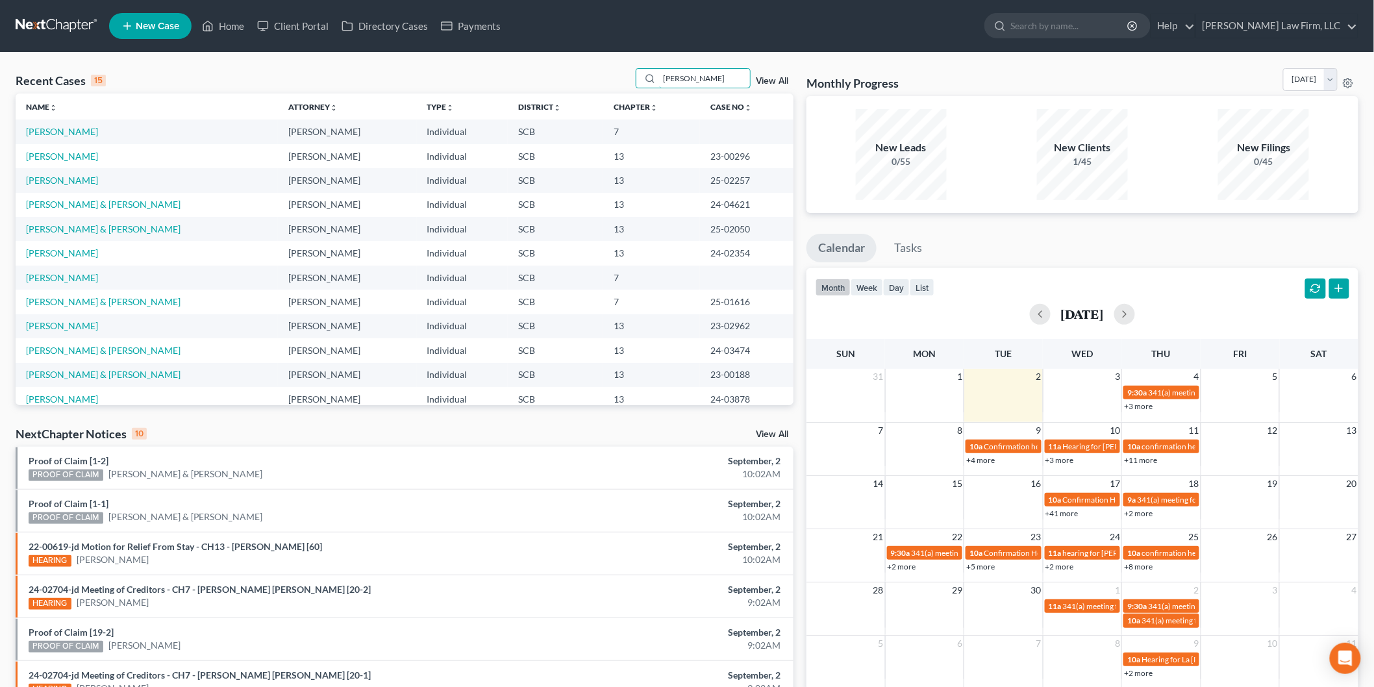
type input "[PERSON_NAME]"
click at [81, 182] on link "[PERSON_NAME]" at bounding box center [62, 180] width 72 height 11
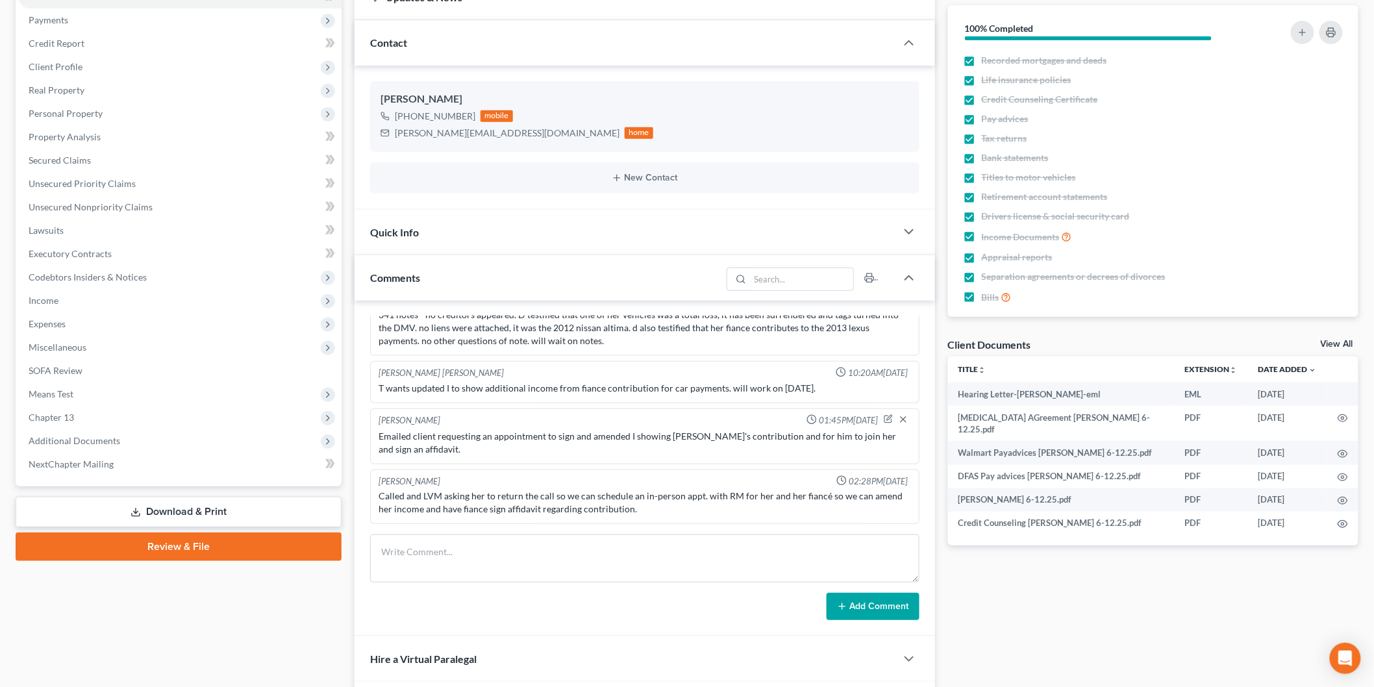
scroll to position [141, 0]
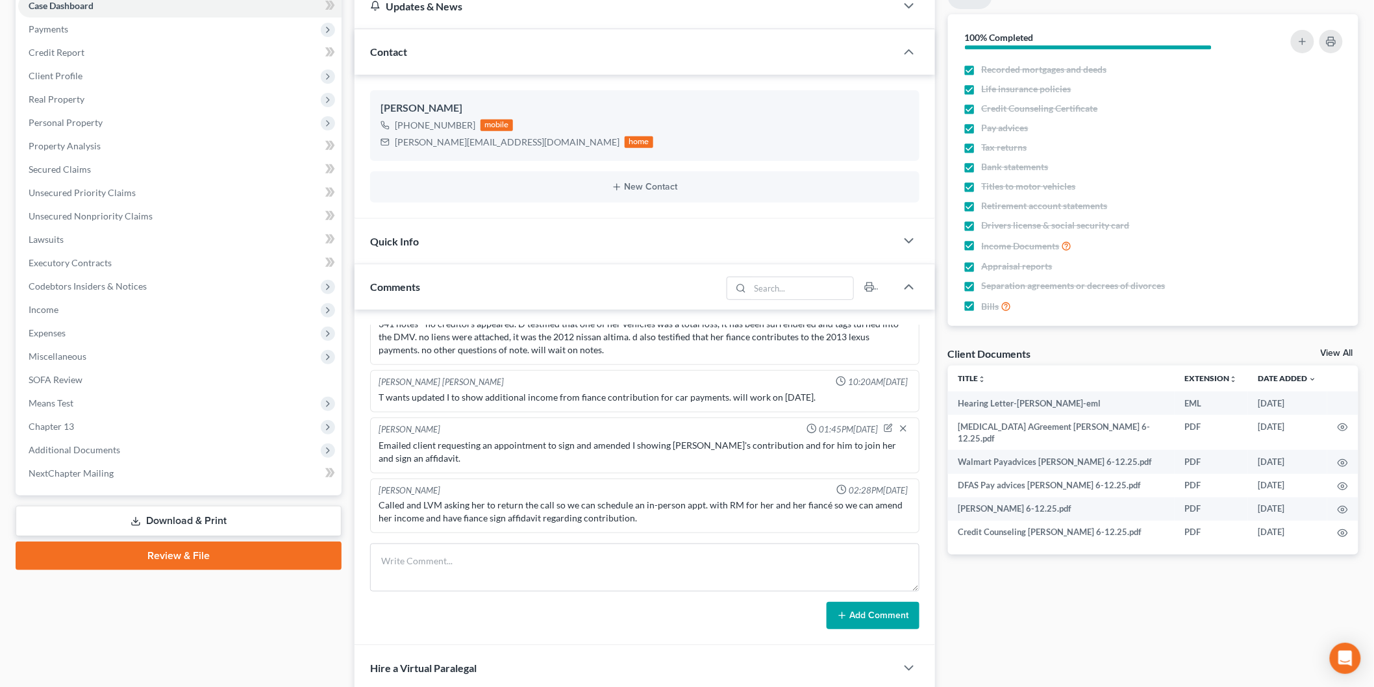
click at [135, 310] on span "Income" at bounding box center [179, 309] width 323 height 23
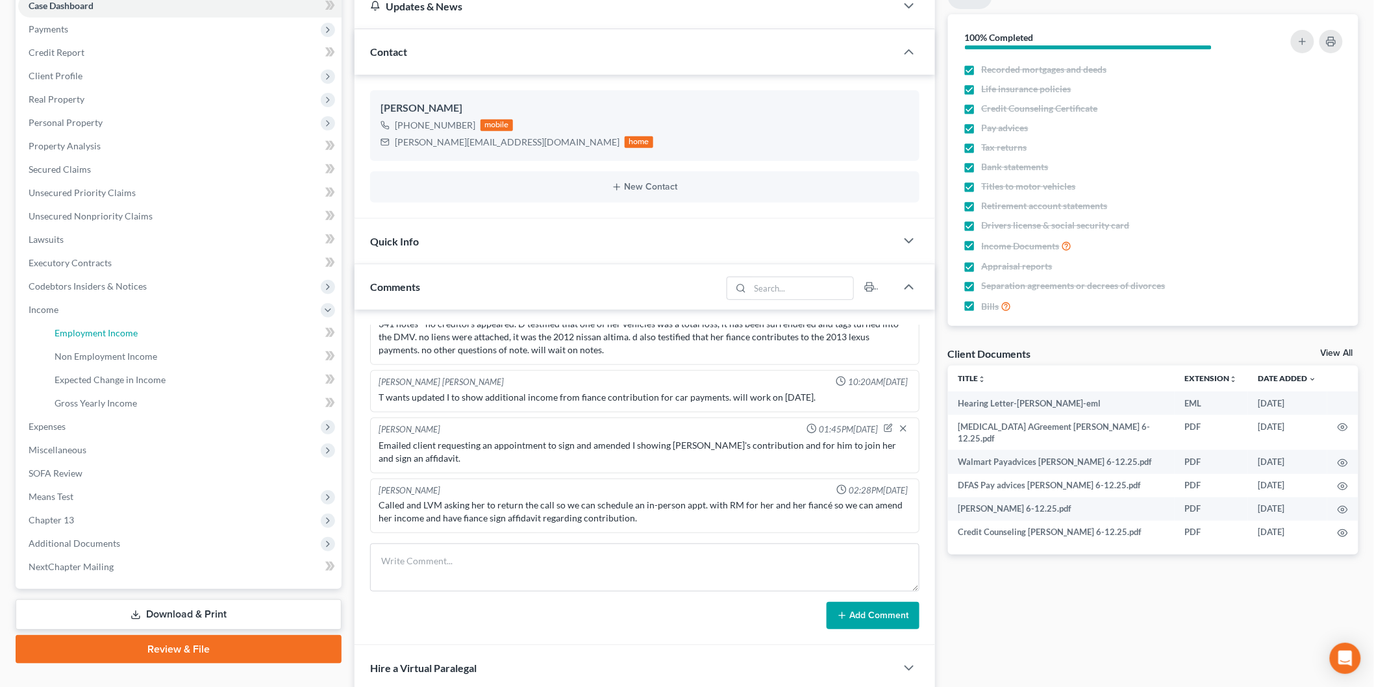
click at [134, 330] on span "Employment Income" at bounding box center [96, 332] width 83 height 11
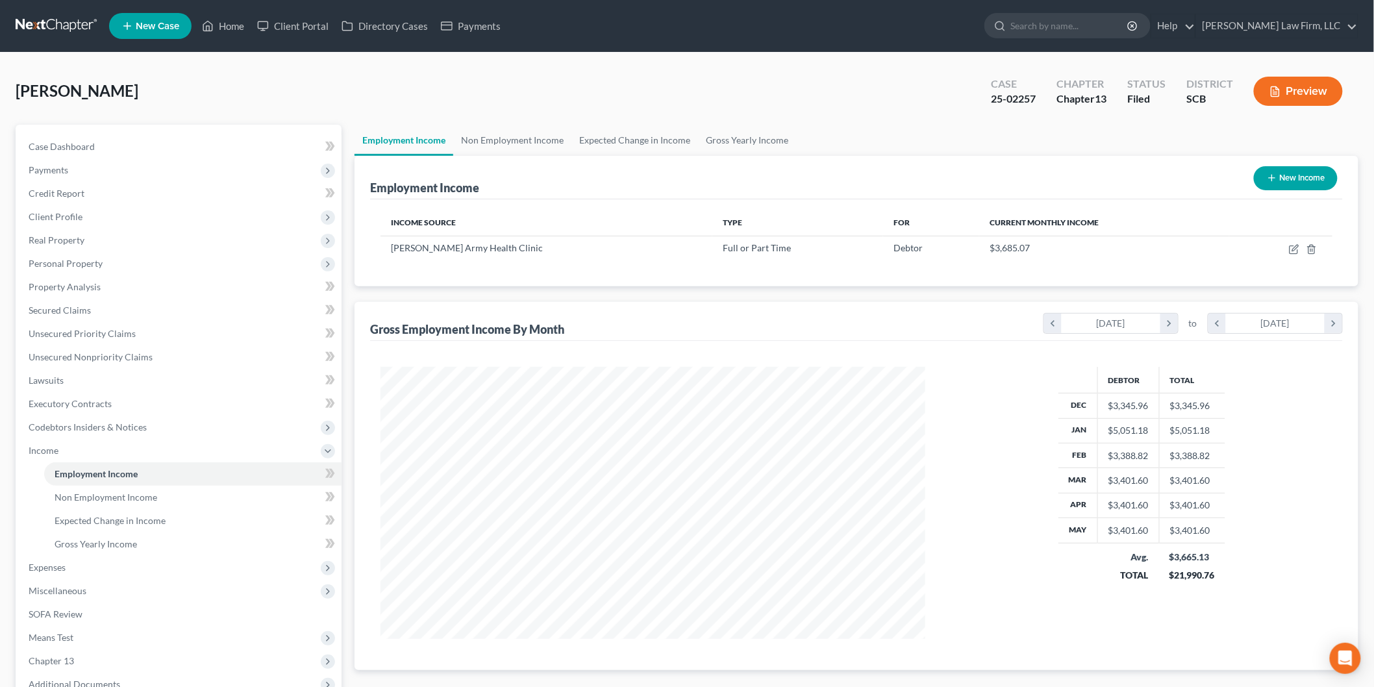
scroll to position [271, 570]
click at [501, 145] on link "Non Employment Income" at bounding box center [512, 140] width 118 height 31
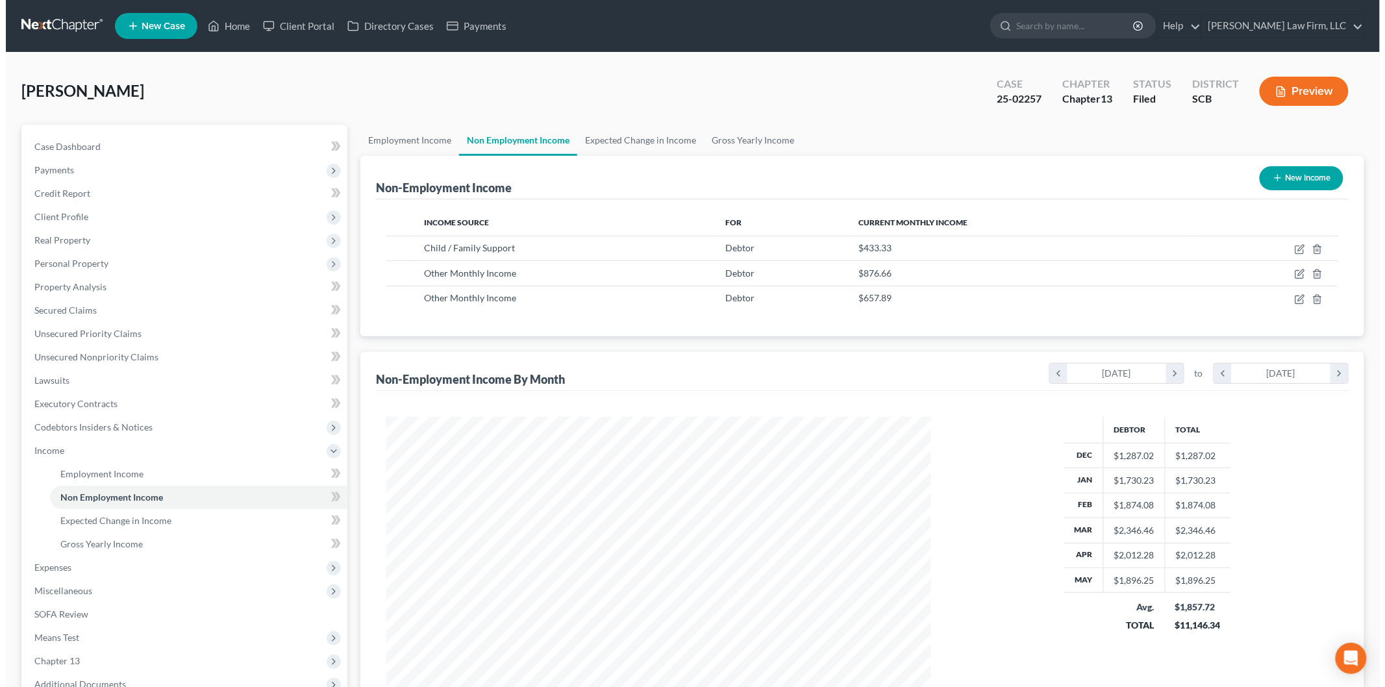
scroll to position [271, 570]
click at [1294, 294] on icon "button" at bounding box center [1294, 299] width 10 height 10
select select "13"
select select "0"
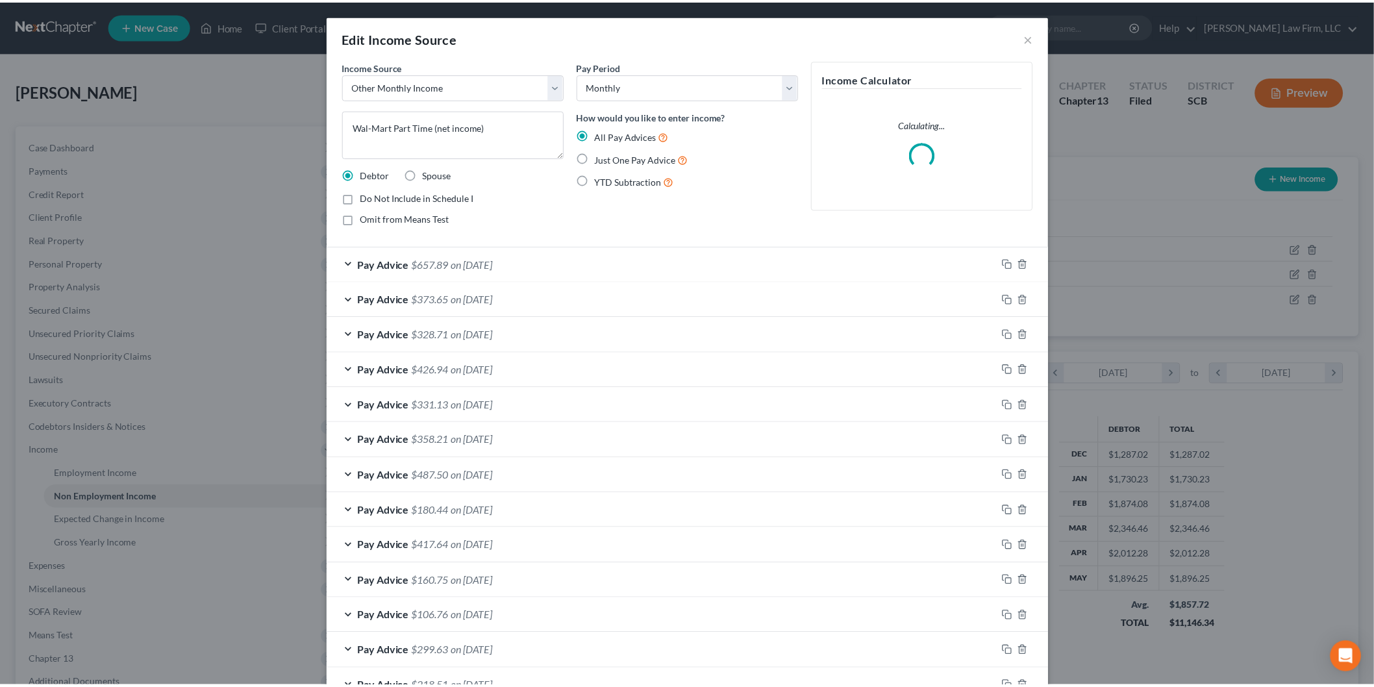
scroll to position [274, 575]
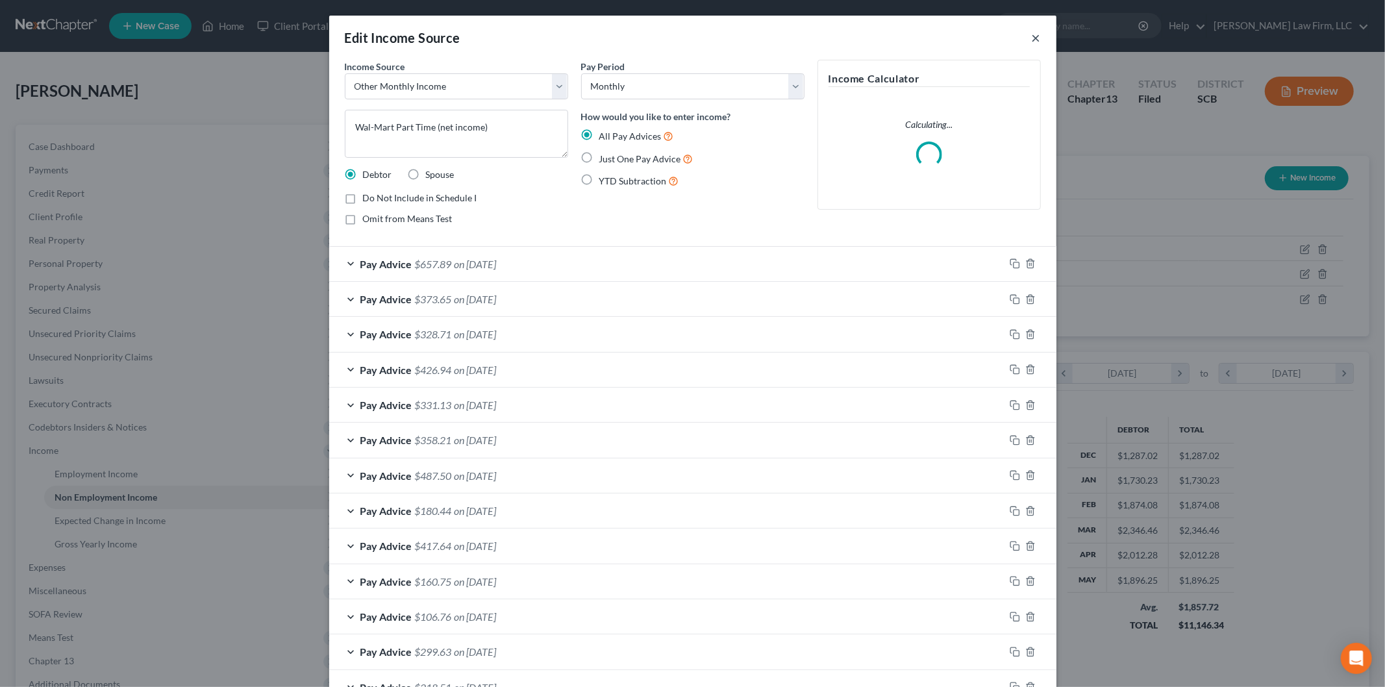
click at [1032, 36] on button "×" at bounding box center [1036, 38] width 9 height 16
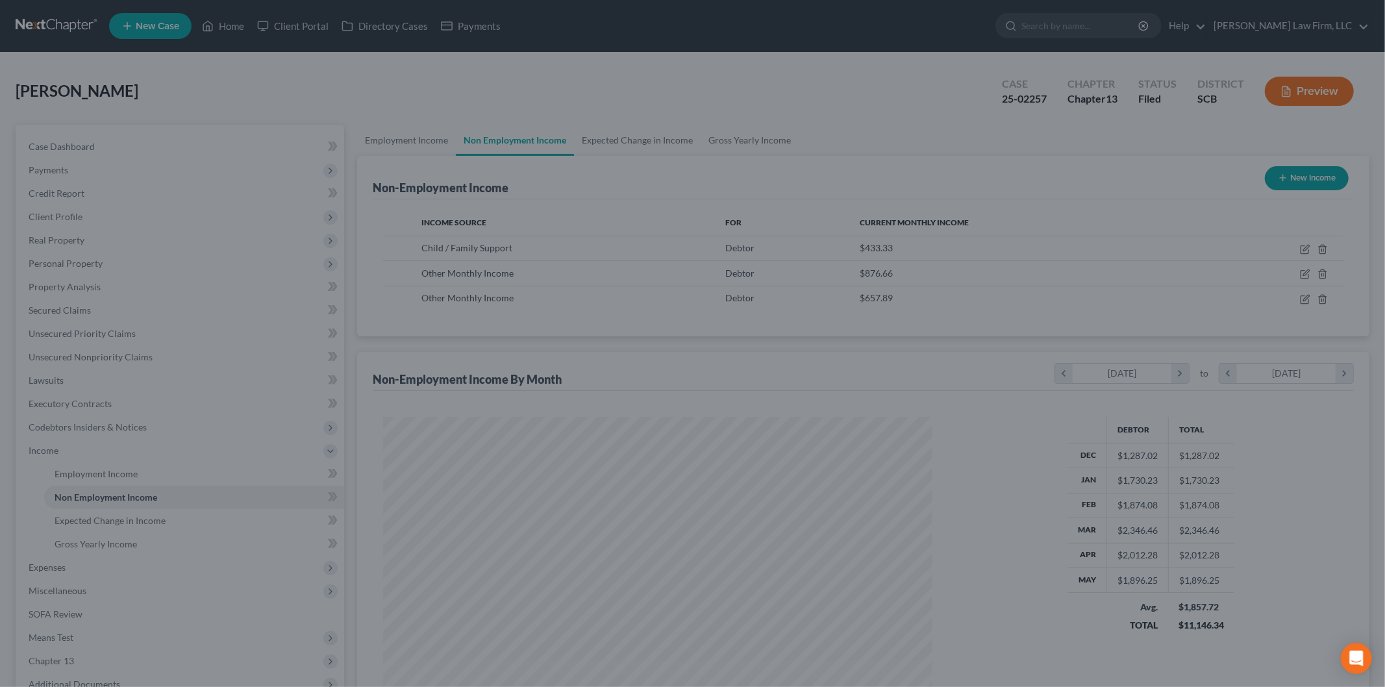
scroll to position [649174, 648876]
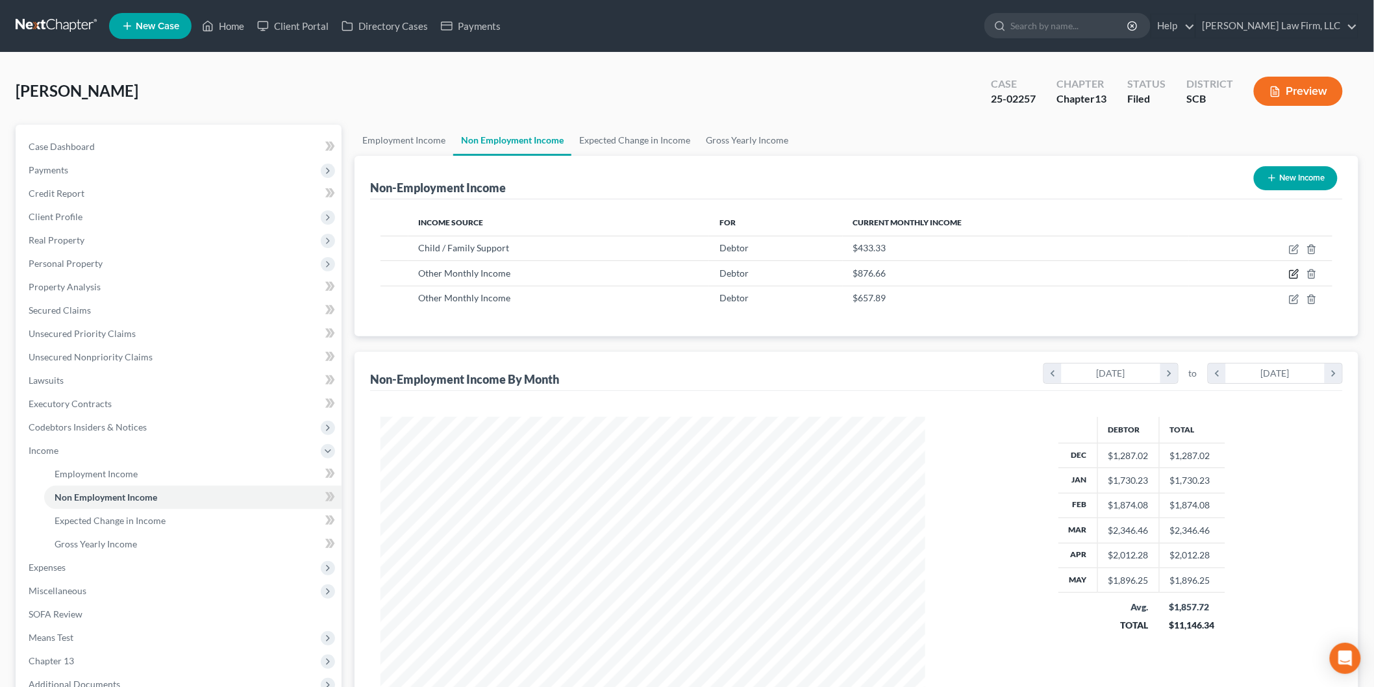
click at [1295, 270] on icon "button" at bounding box center [1294, 274] width 10 height 10
select select "13"
select select "2"
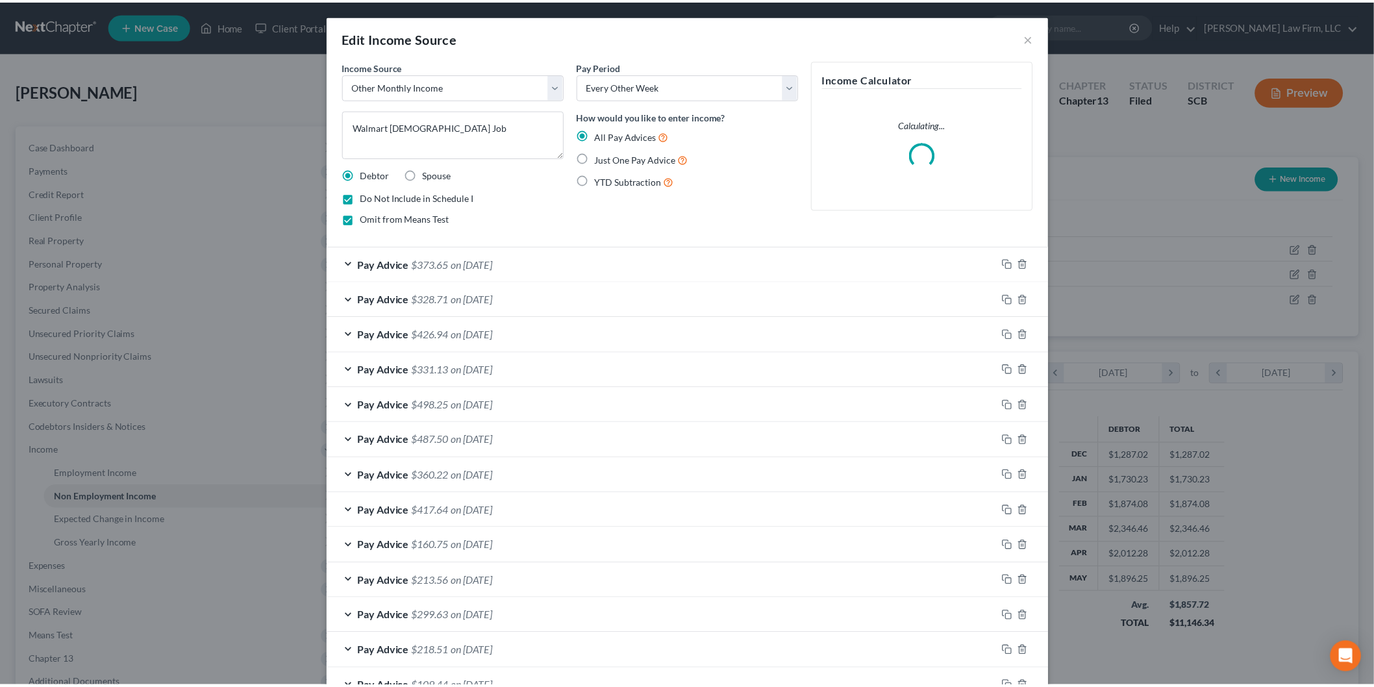
scroll to position [274, 575]
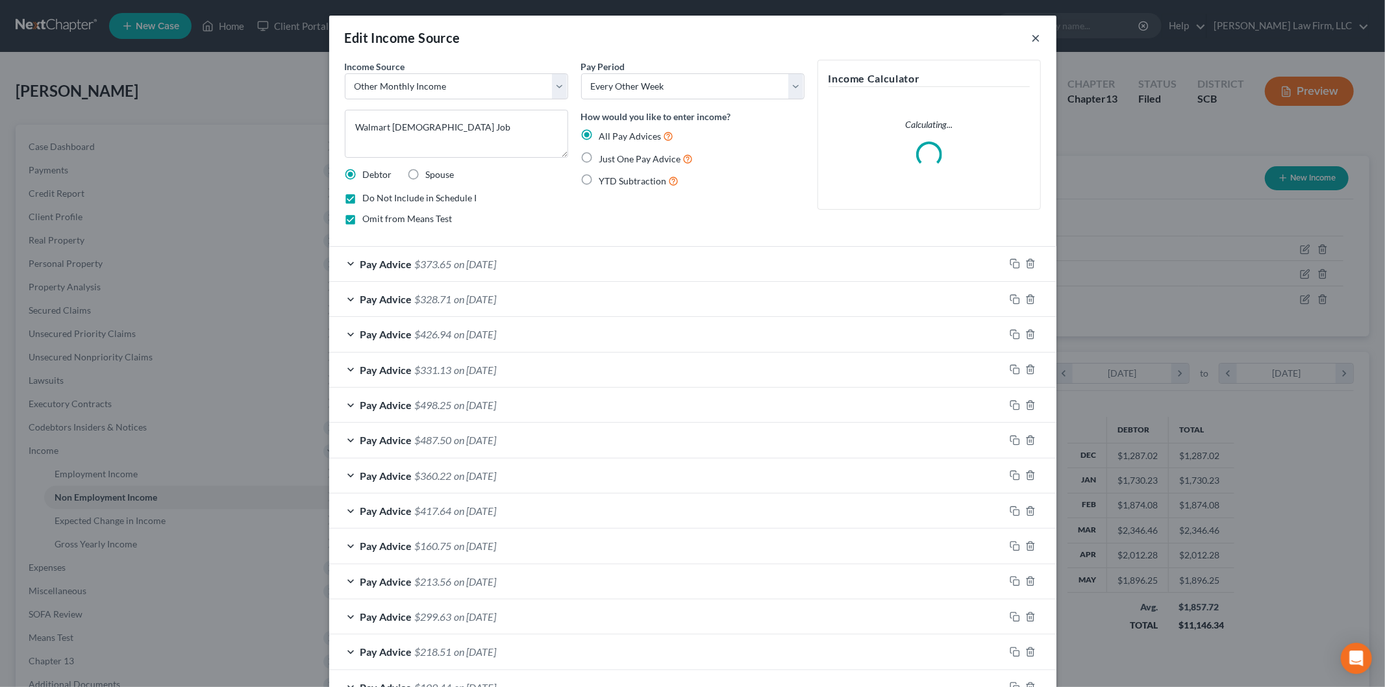
click at [1032, 36] on button "×" at bounding box center [1036, 38] width 9 height 16
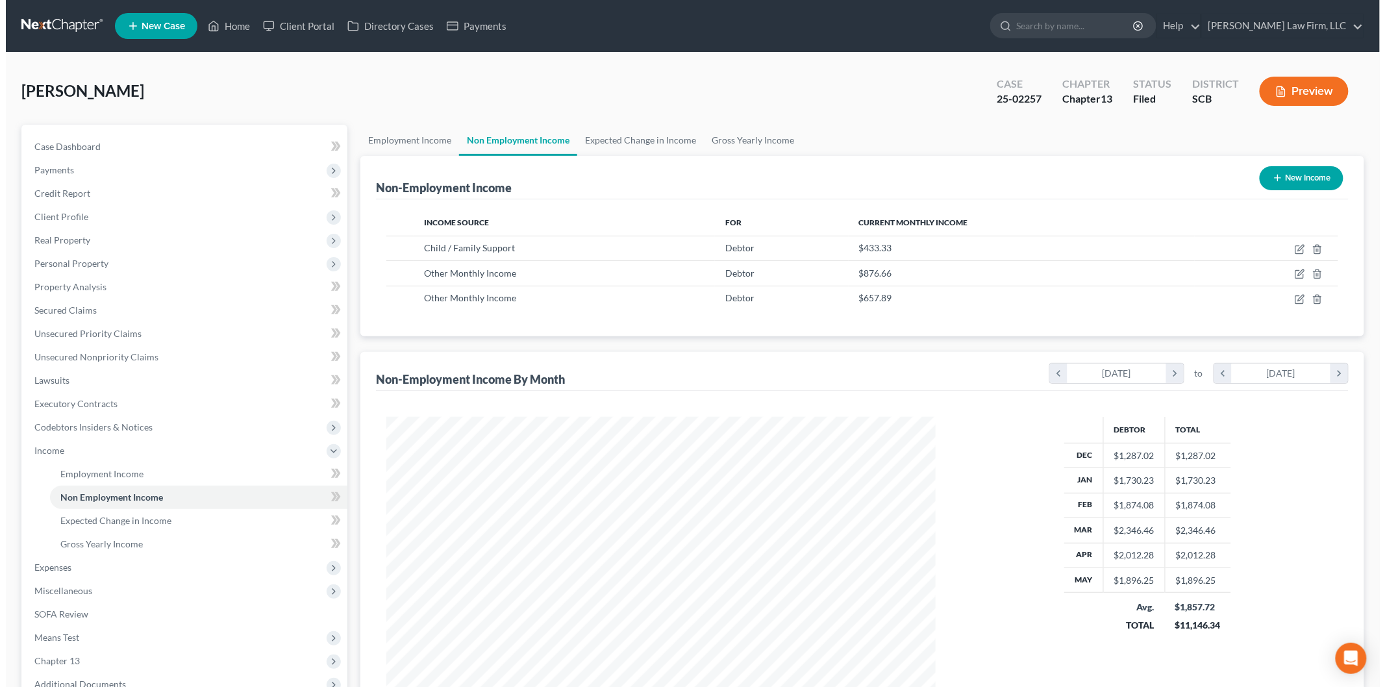
scroll to position [649174, 648876]
click at [1293, 297] on icon "button" at bounding box center [1294, 299] width 10 height 10
select select "13"
select select "0"
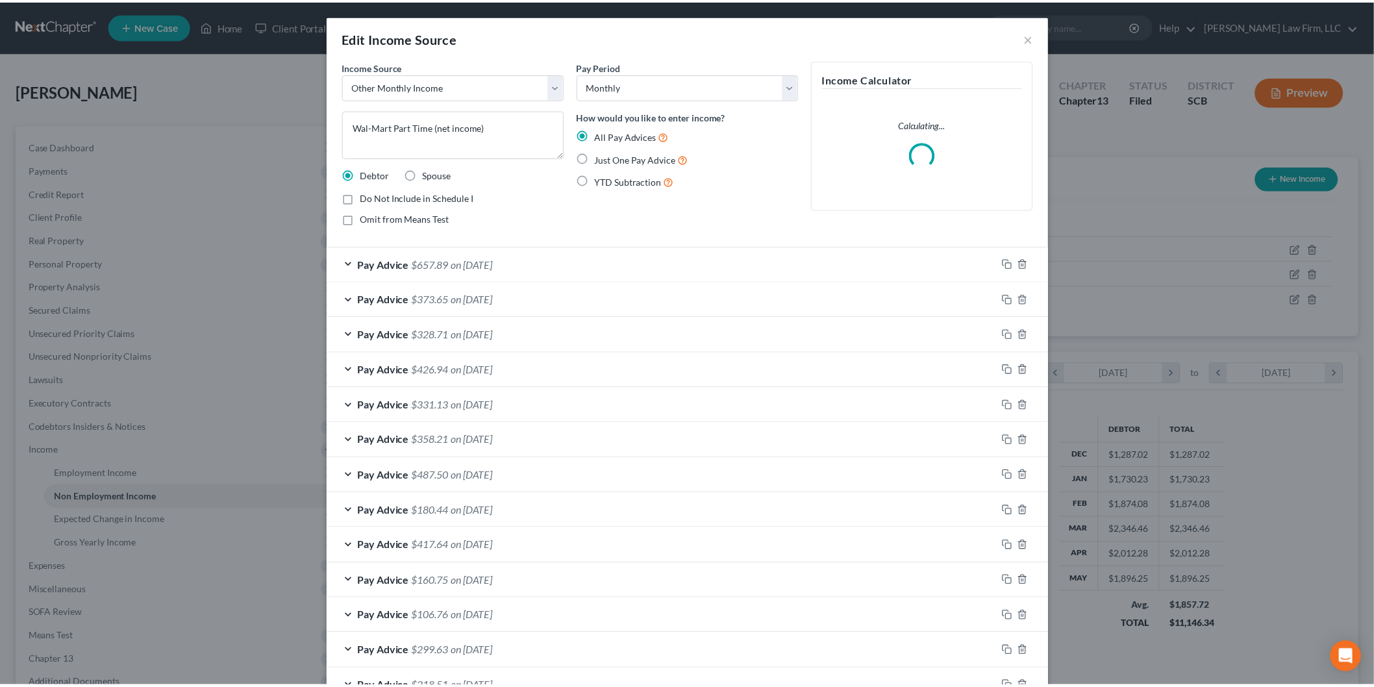
scroll to position [274, 575]
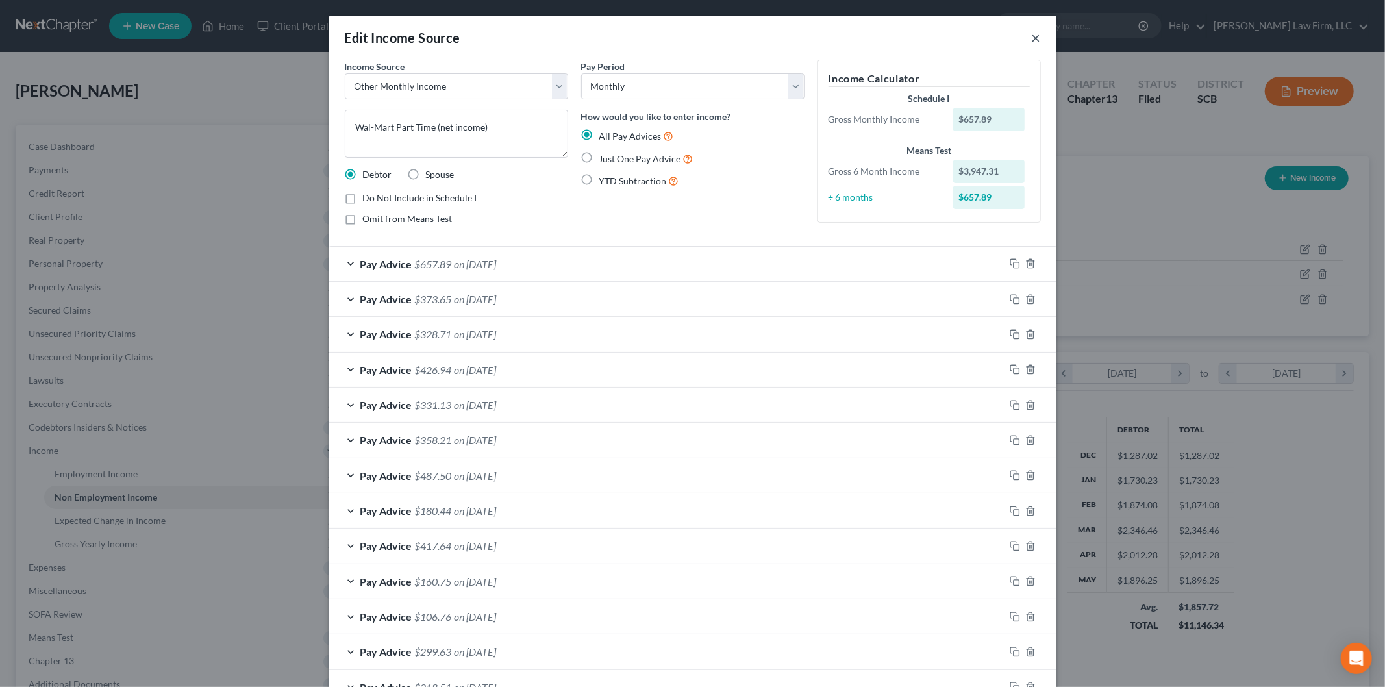
click at [1032, 39] on button "×" at bounding box center [1036, 38] width 9 height 16
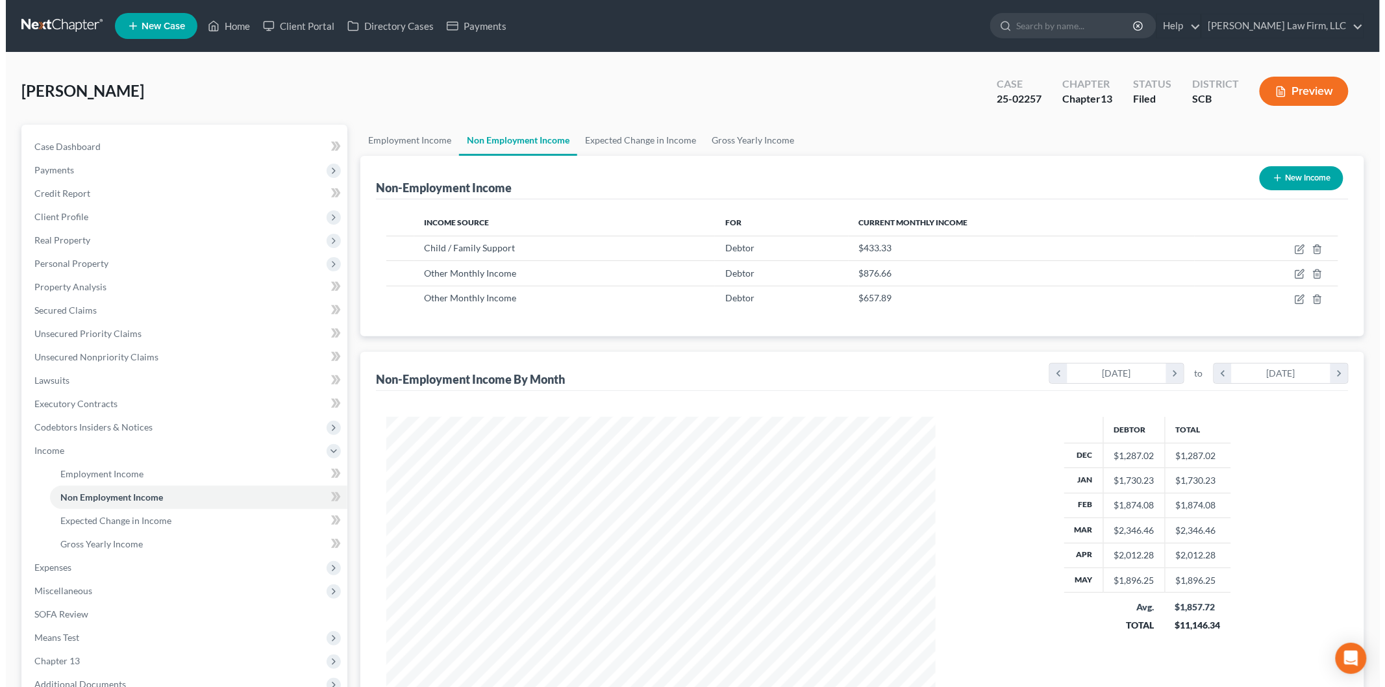
scroll to position [649174, 648876]
click at [1298, 278] on icon "button" at bounding box center [1294, 274] width 10 height 10
select select "13"
select select "2"
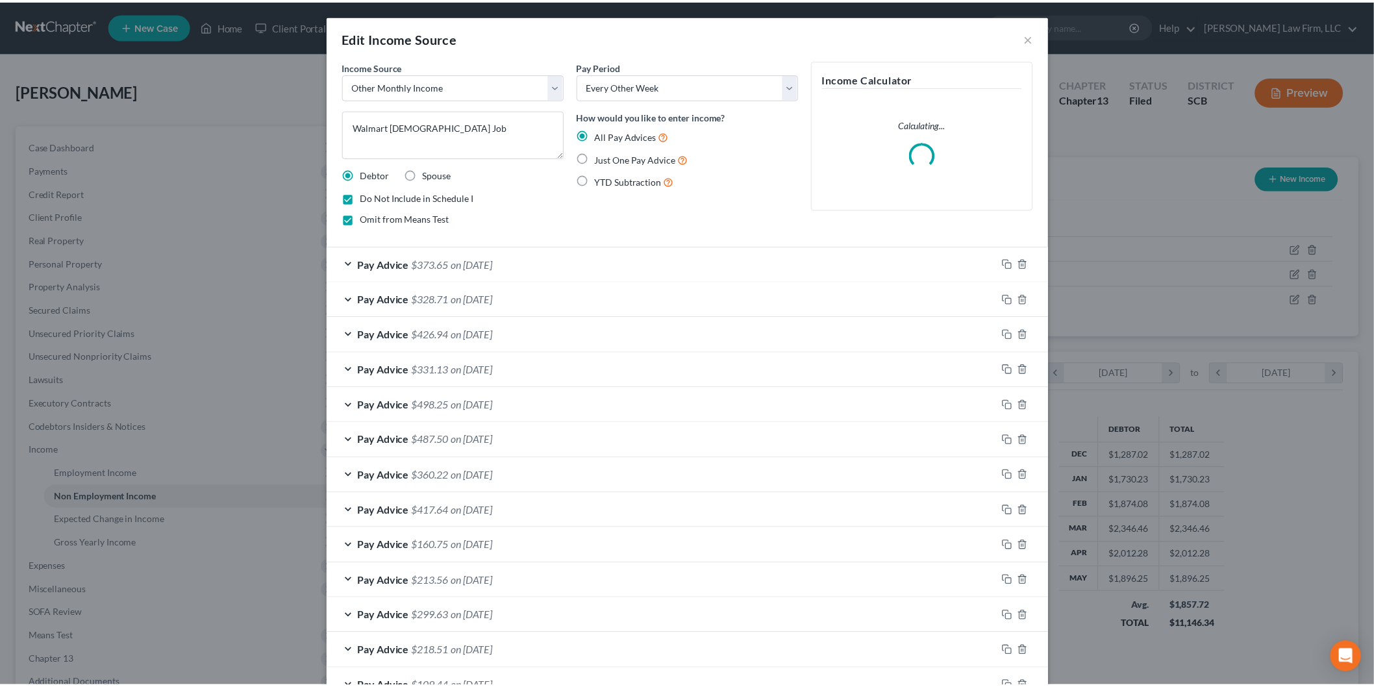
scroll to position [274, 575]
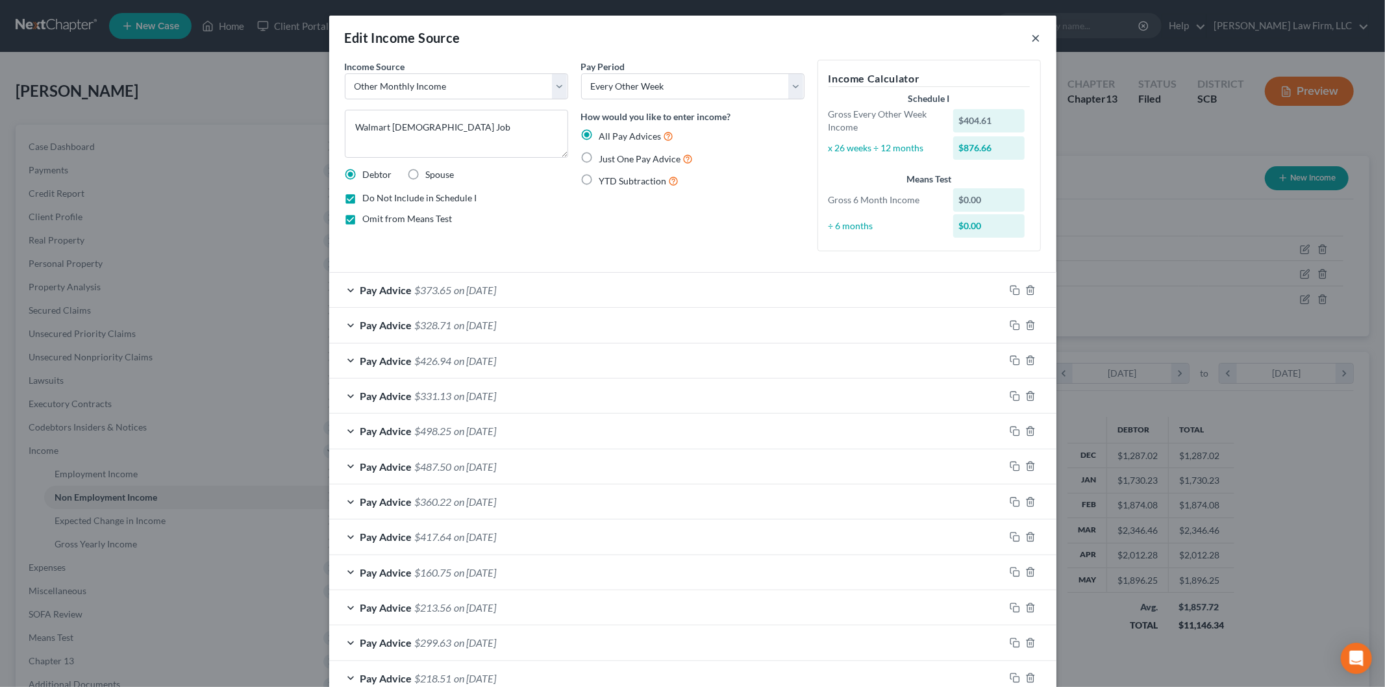
click at [1032, 36] on button "×" at bounding box center [1036, 38] width 9 height 16
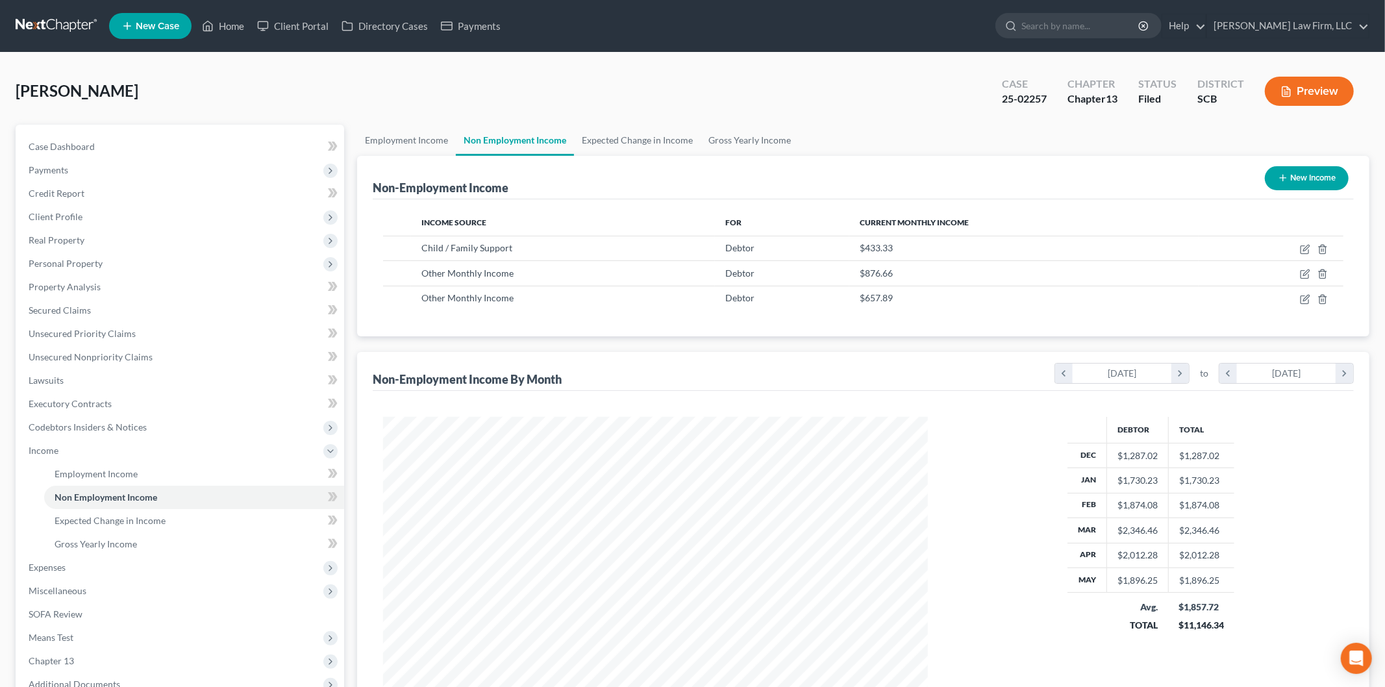
scroll to position [649174, 648876]
click at [1285, 176] on button "New Income" at bounding box center [1296, 178] width 84 height 24
select select "0"
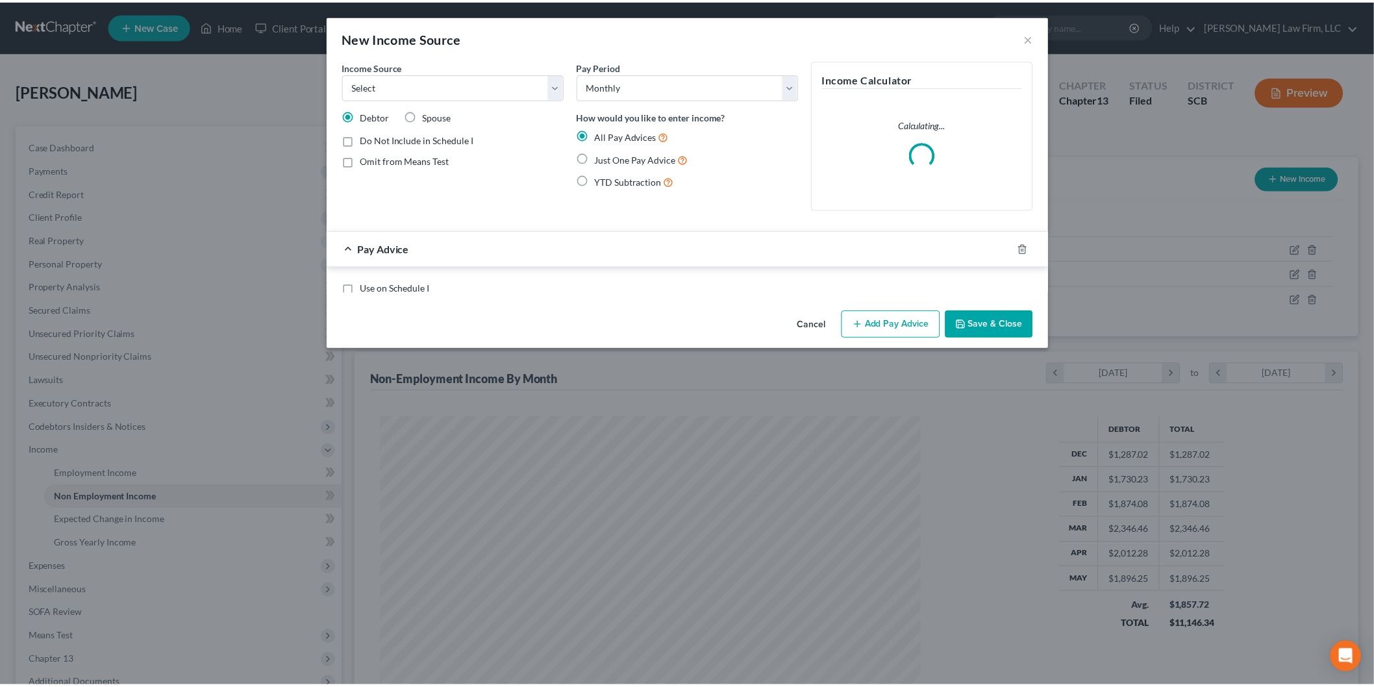
scroll to position [274, 575]
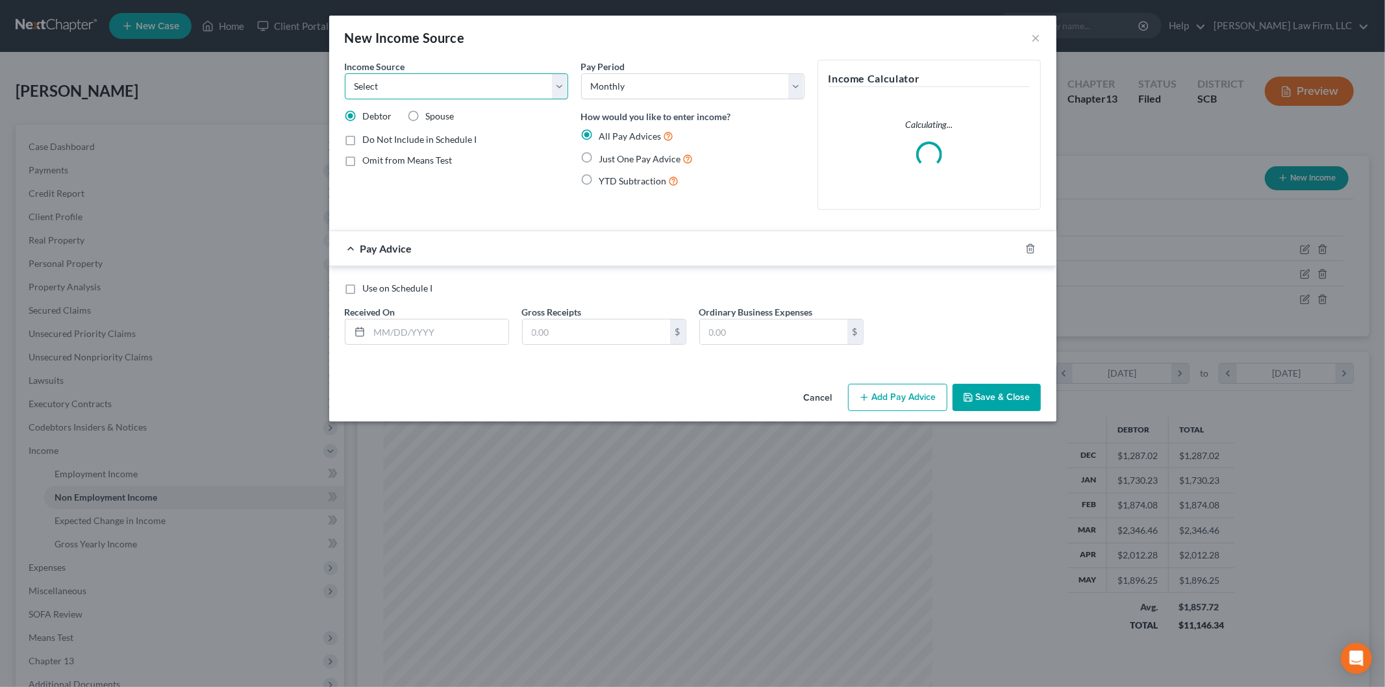
click at [455, 88] on select "Select Unemployment Disability (from employer) Pension Retirement Social Securi…" at bounding box center [456, 86] width 223 height 26
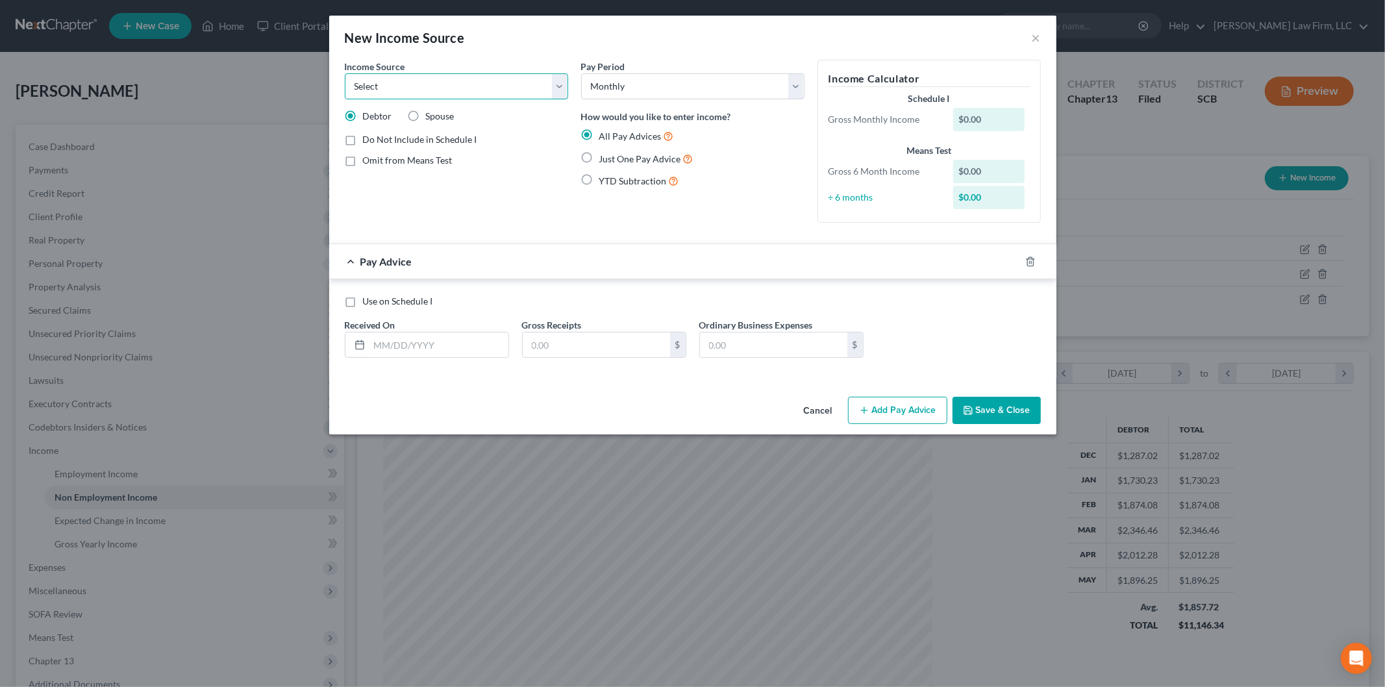
select select "8"
click at [345, 73] on select "Select Unemployment Disability (from employer) Pension Retirement Social Securi…" at bounding box center [456, 86] width 223 height 26
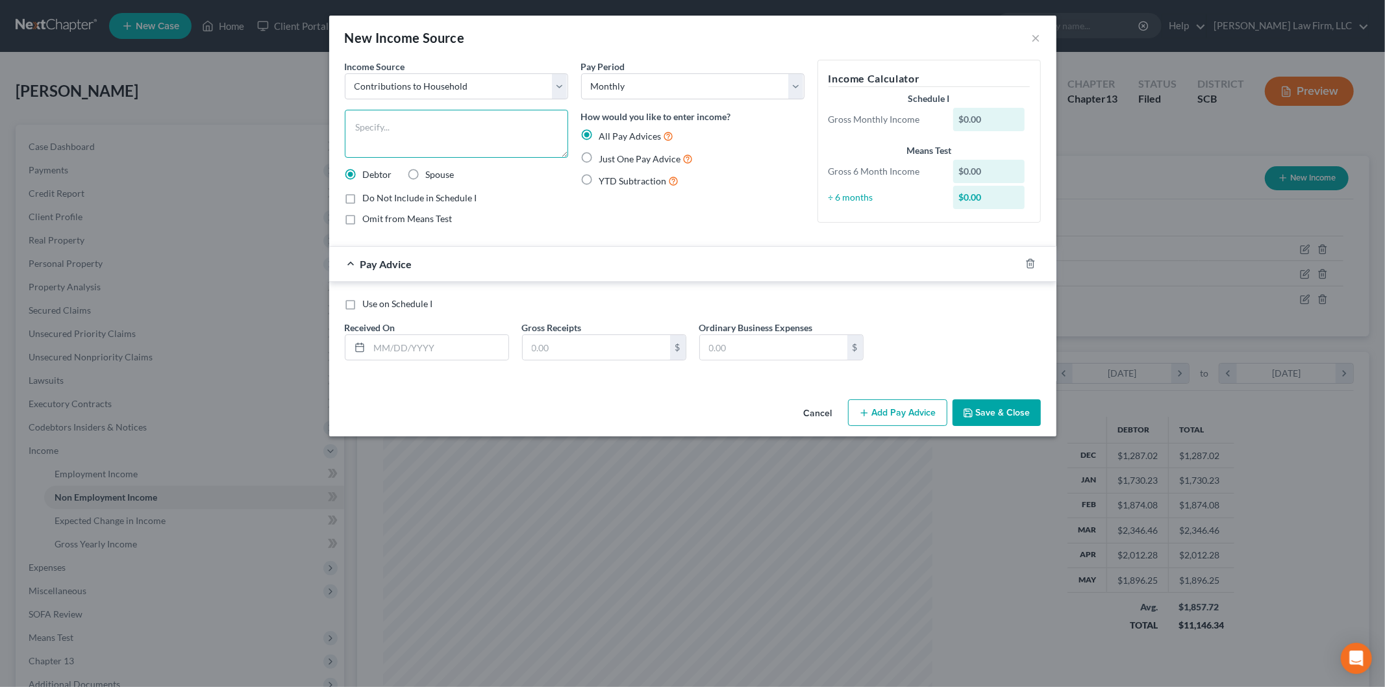
click at [438, 139] on textarea at bounding box center [456, 134] width 223 height 48
type textarea "Contribution from Fiance for Vehicle"
click at [432, 354] on input "text" at bounding box center [439, 347] width 139 height 25
type input "[DATE]"
type input "100"
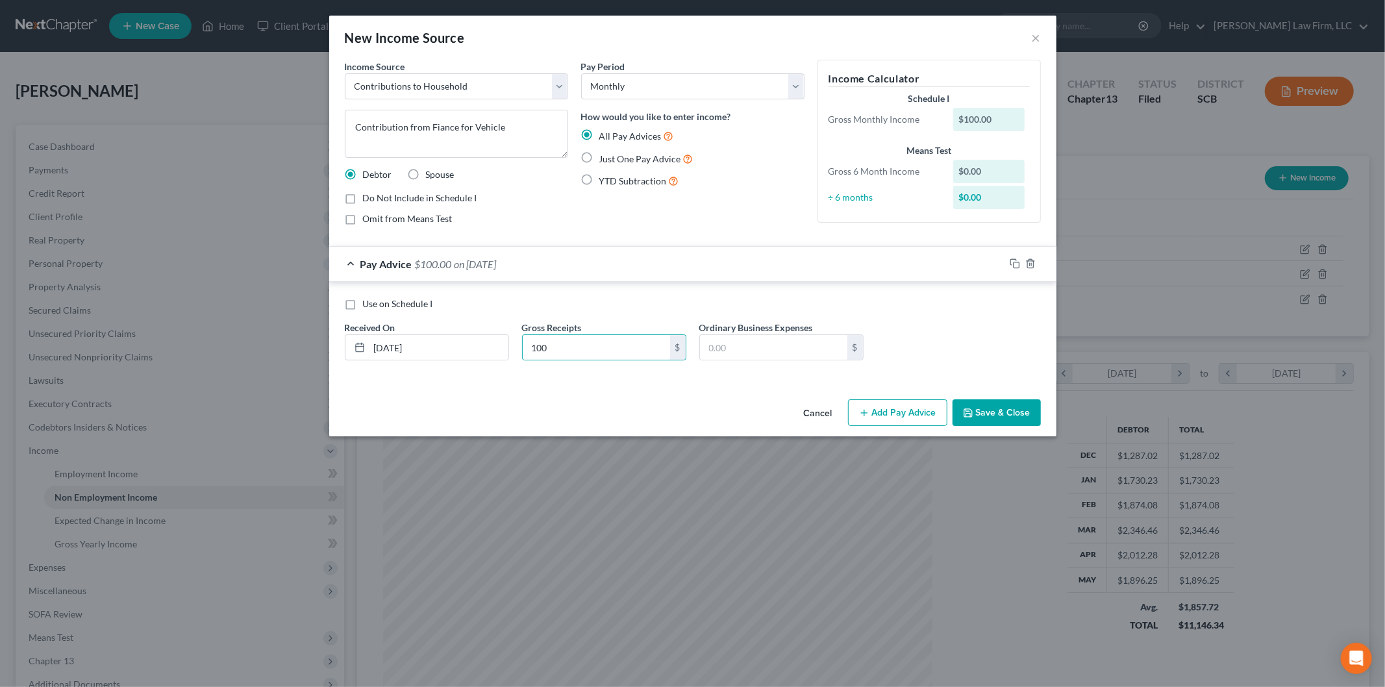
click at [1014, 414] on button "Save & Close" at bounding box center [997, 412] width 88 height 27
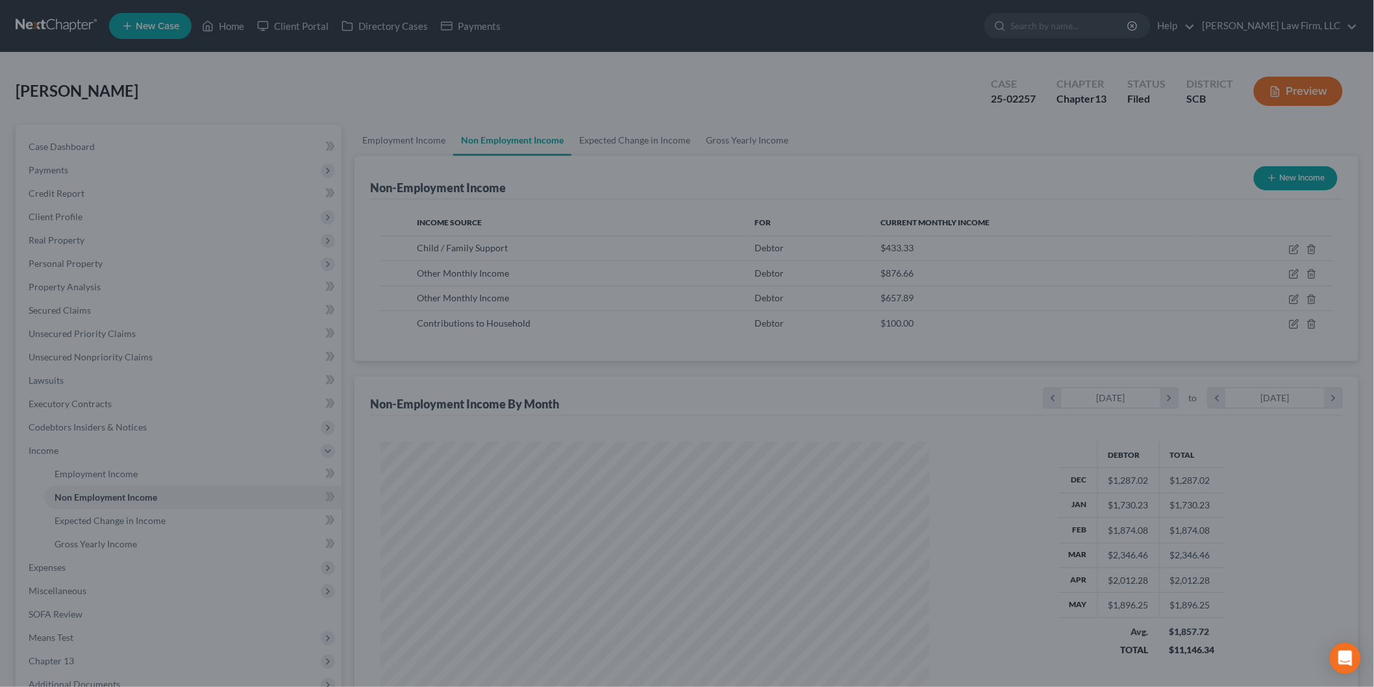
scroll to position [649174, 648876]
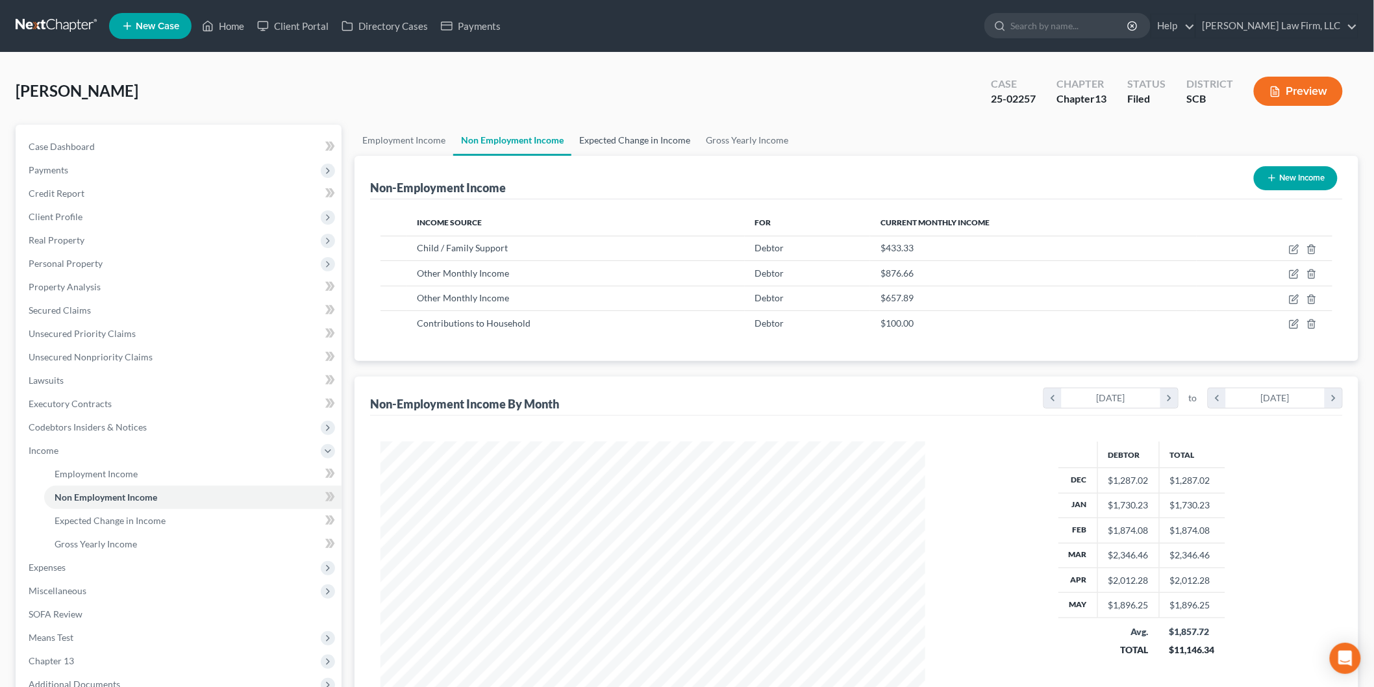
click at [638, 132] on link "Expected Change in Income" at bounding box center [635, 140] width 127 height 31
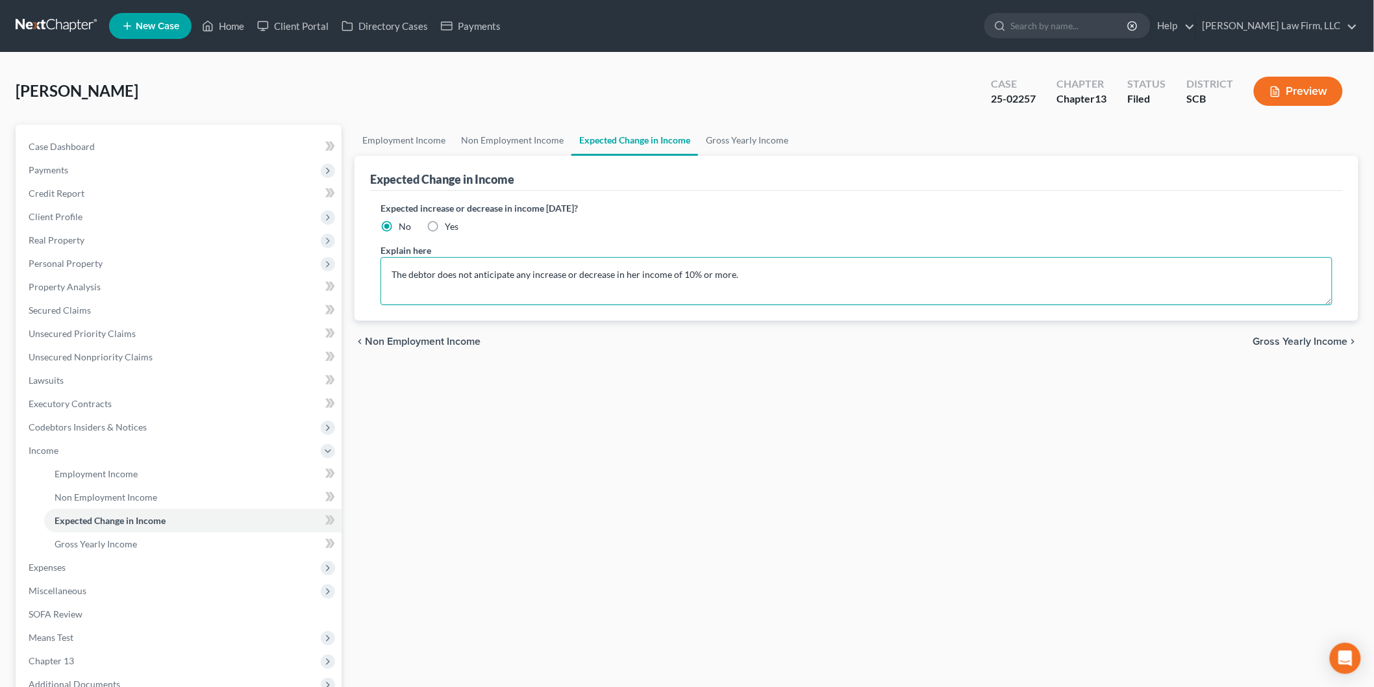
click at [391, 271] on textarea "The debtor does not anticipate any increase or decrease in her income of 10% or…" at bounding box center [857, 281] width 952 height 48
type textarea "[PERSON_NAME]' budget is amended to include the contribution from her fiance fo…"
drag, startPoint x: 62, startPoint y: 137, endPoint x: 540, endPoint y: 108, distance: 478.8
click at [62, 136] on link "Case Dashboard" at bounding box center [179, 146] width 323 height 23
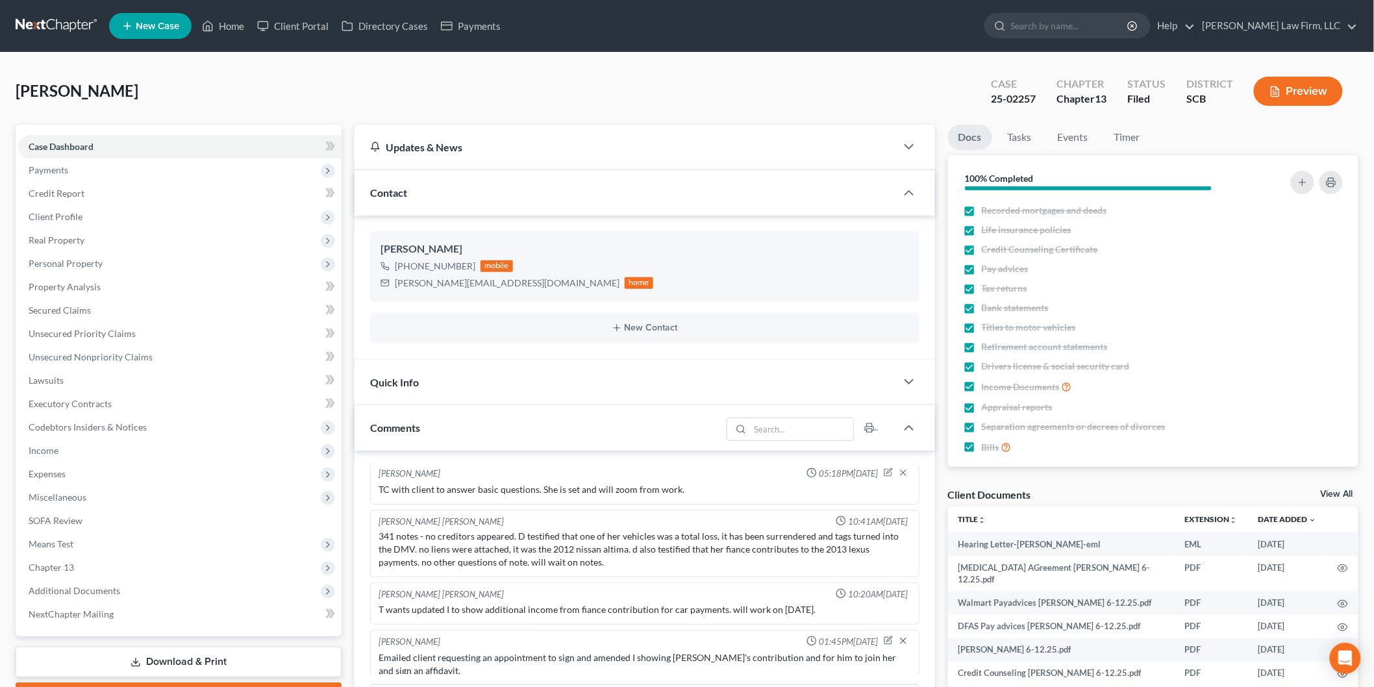
click at [168, 452] on span "Income" at bounding box center [179, 450] width 323 height 23
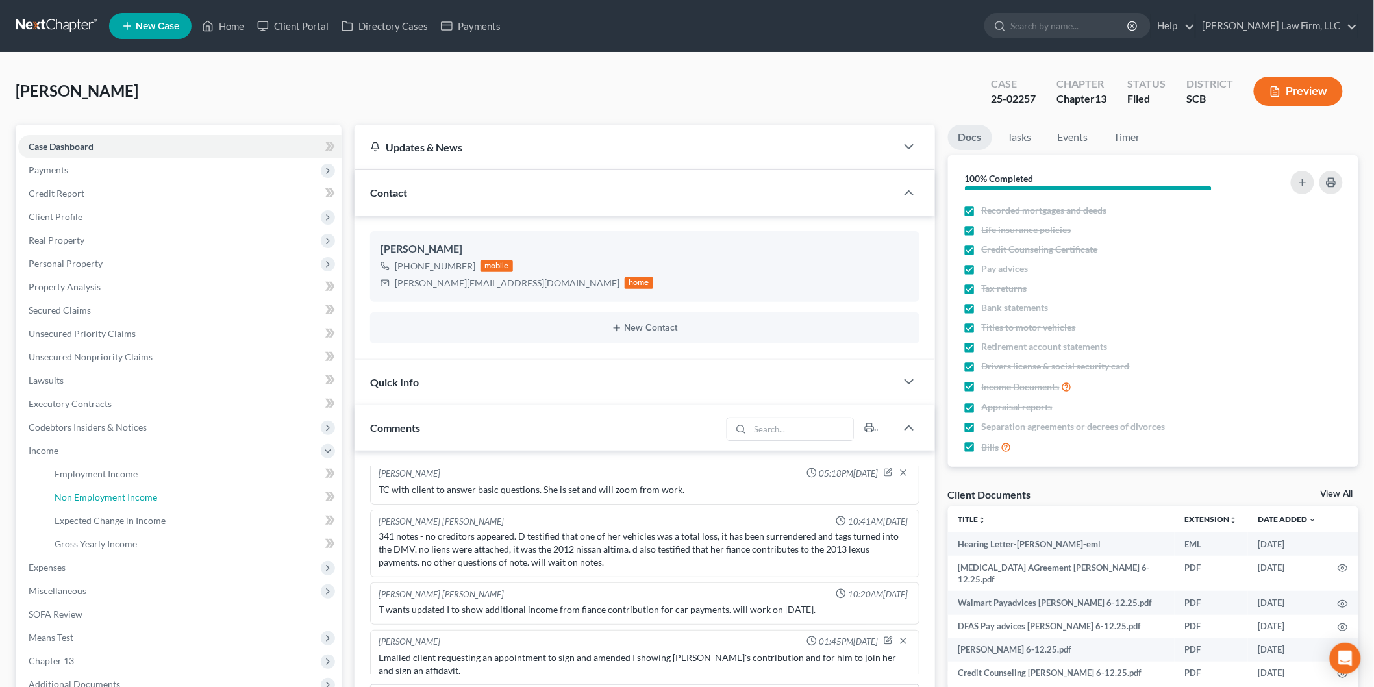
click at [190, 497] on link "Non Employment Income" at bounding box center [192, 497] width 297 height 23
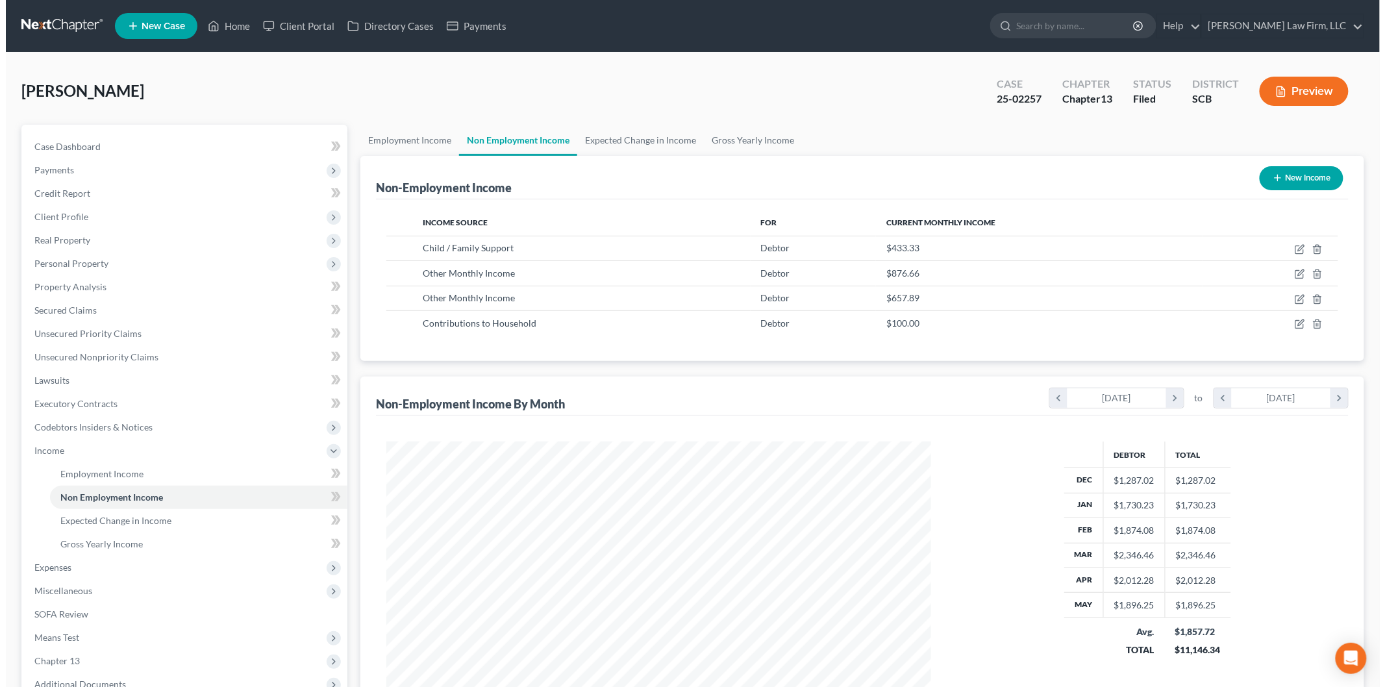
scroll to position [271, 570]
click at [1295, 323] on icon "button" at bounding box center [1294, 324] width 10 height 10
select select "8"
select select "0"
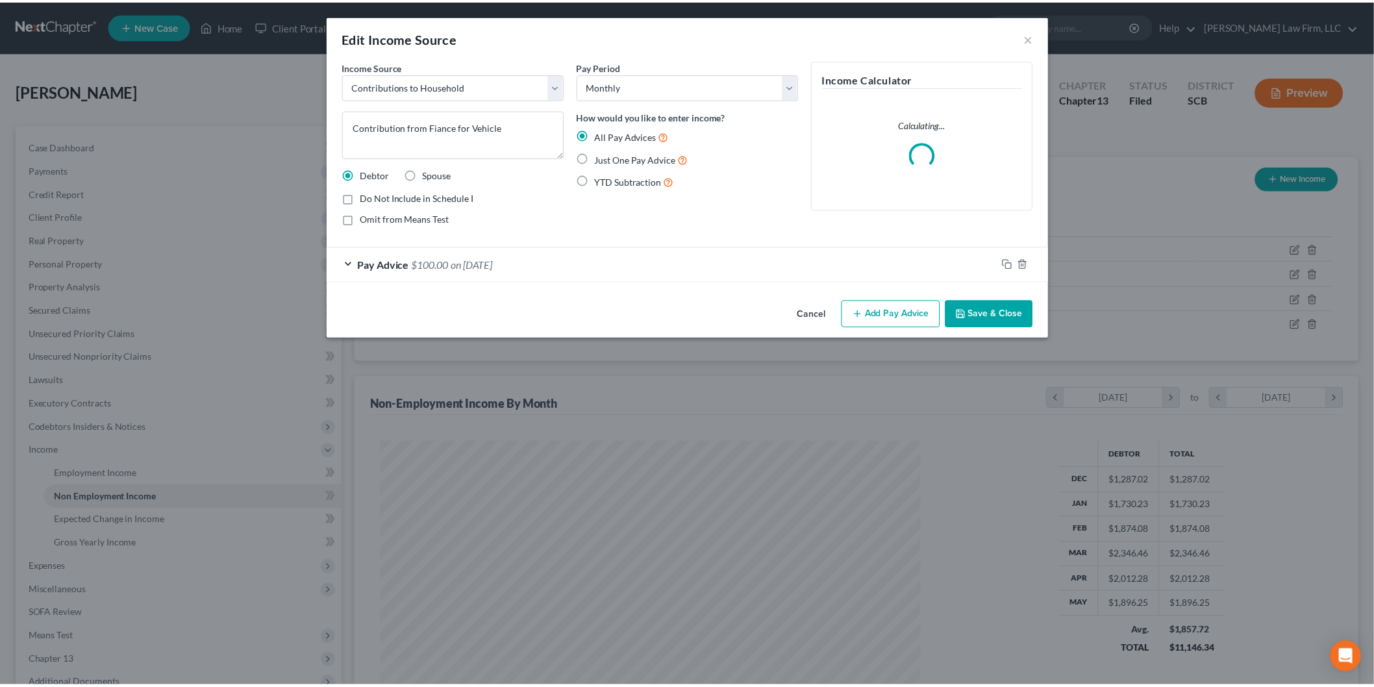
scroll to position [274, 575]
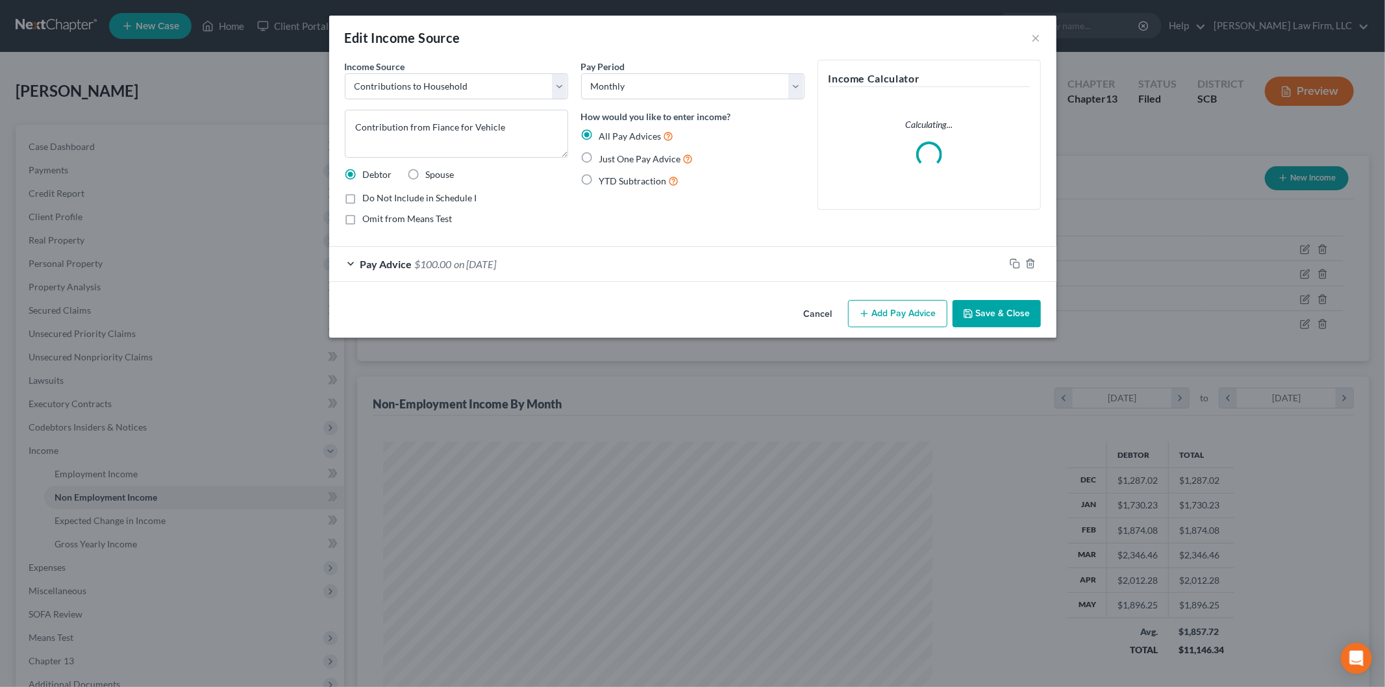
click at [560, 254] on div "Pay Advice $100.00 on [DATE]" at bounding box center [666, 264] width 675 height 34
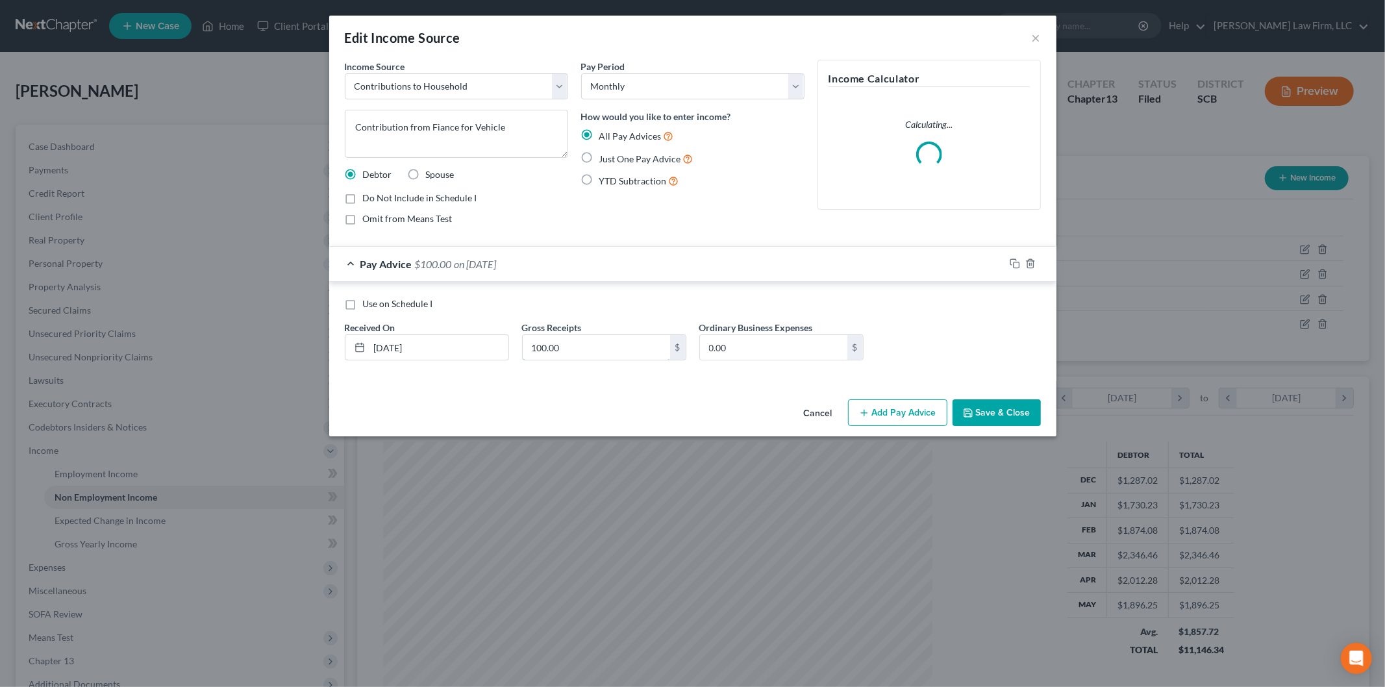
click at [586, 349] on input "100.00" at bounding box center [596, 347] width 147 height 25
type input "170"
click at [998, 412] on button "Save & Close" at bounding box center [997, 412] width 88 height 27
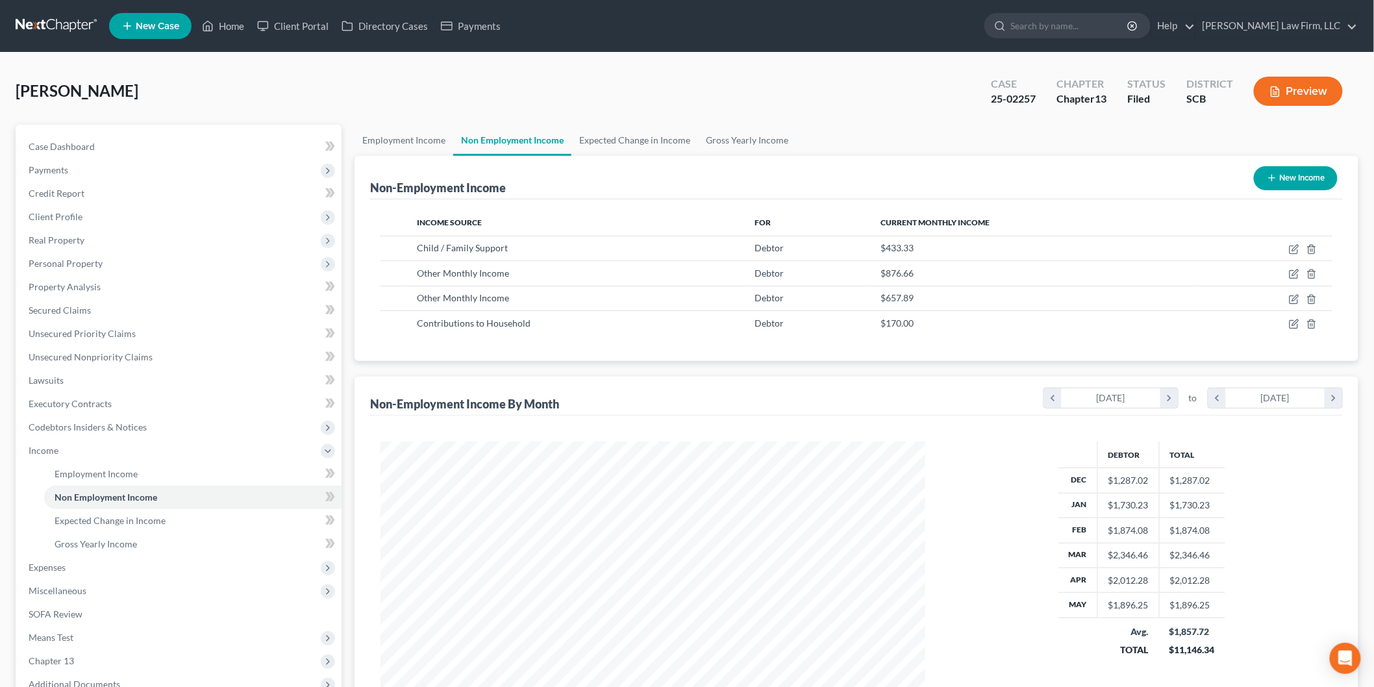
scroll to position [649174, 648876]
click at [230, 23] on link "Home" at bounding box center [222, 25] width 55 height 23
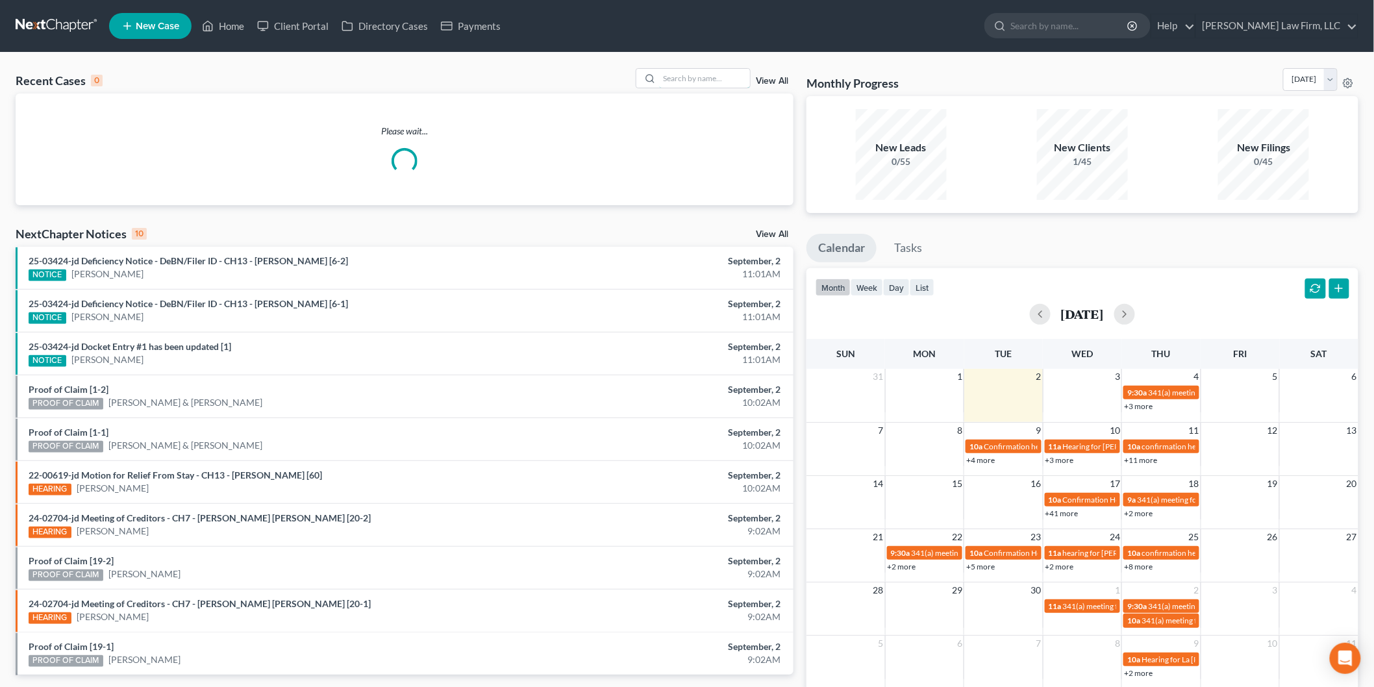
click at [721, 88] on div at bounding box center [694, 78] width 116 height 20
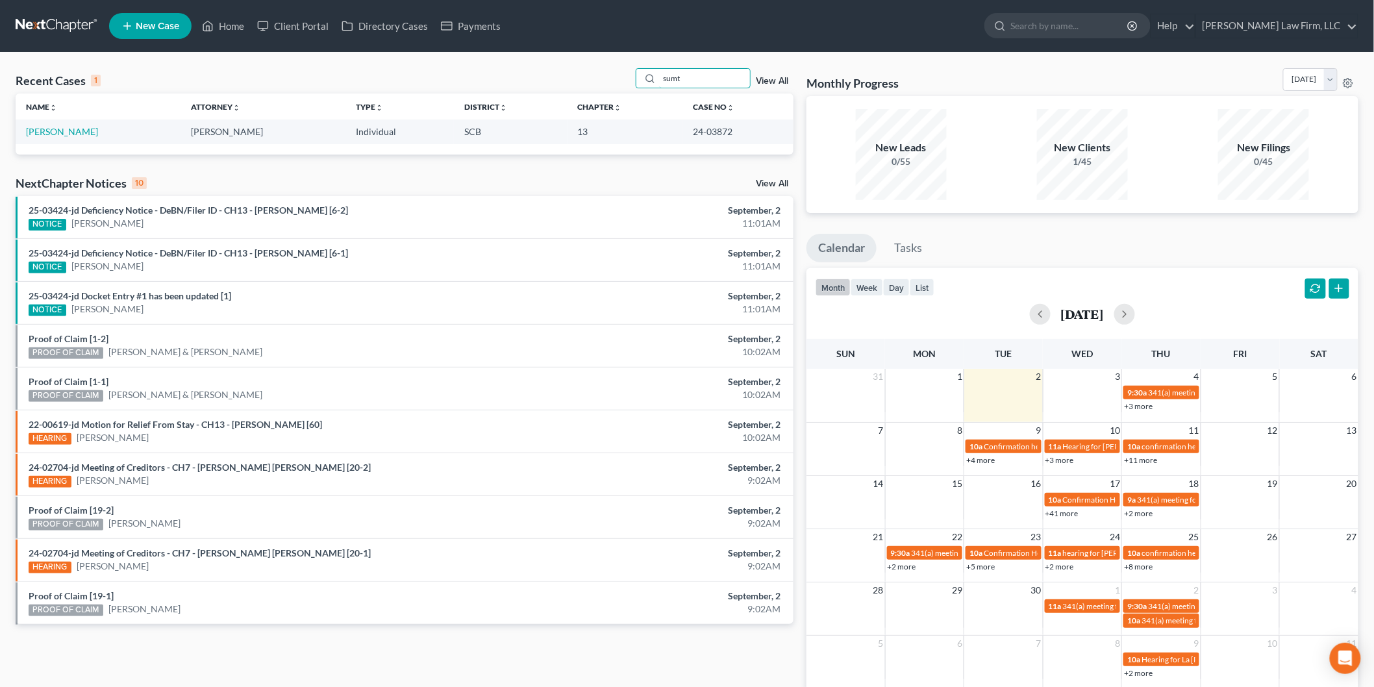
type input "sumt"
click at [66, 129] on link "[PERSON_NAME]" at bounding box center [62, 131] width 72 height 11
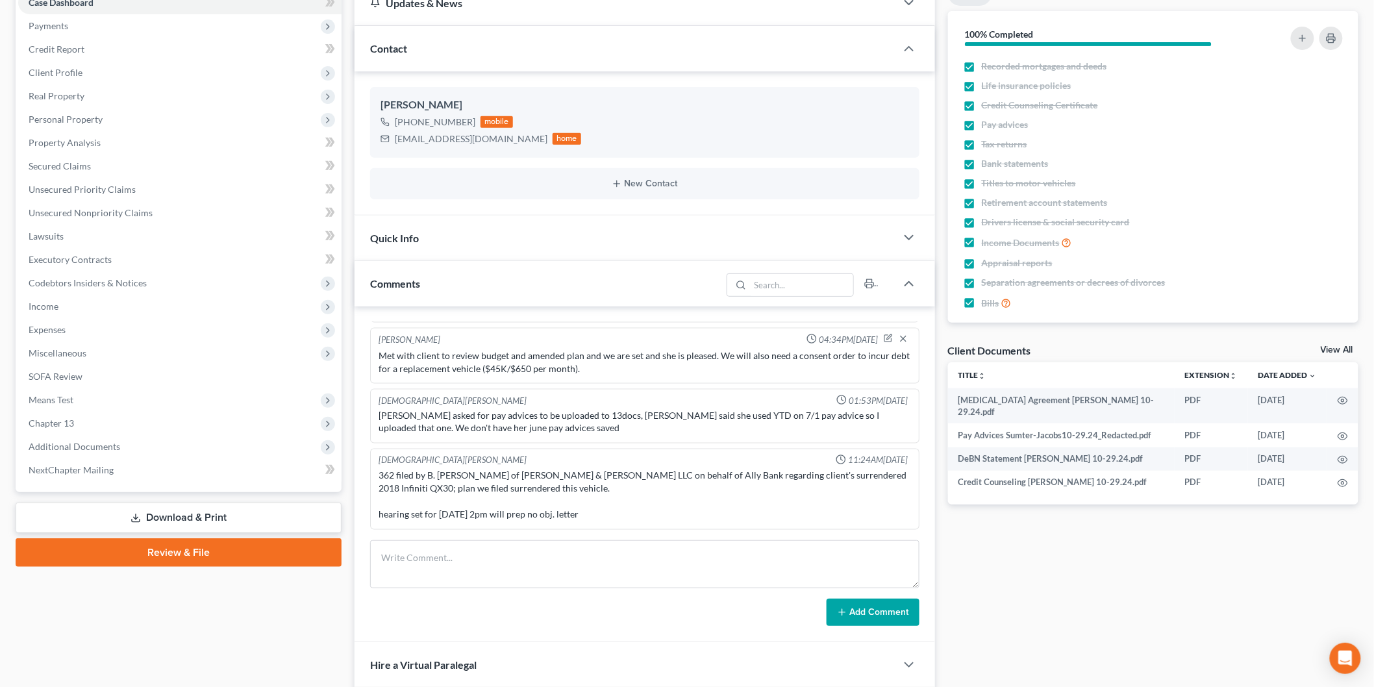
scroll to position [1147, 0]
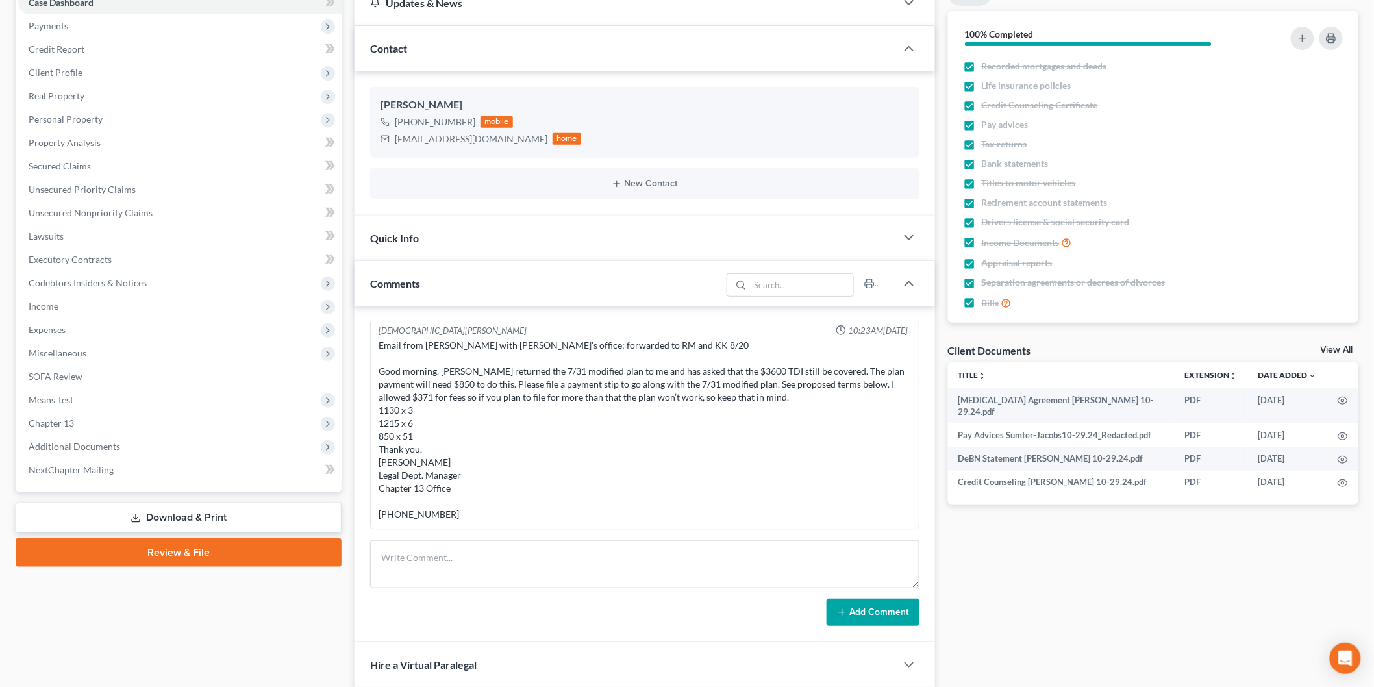
click at [1340, 346] on link "View All" at bounding box center [1337, 350] width 32 height 9
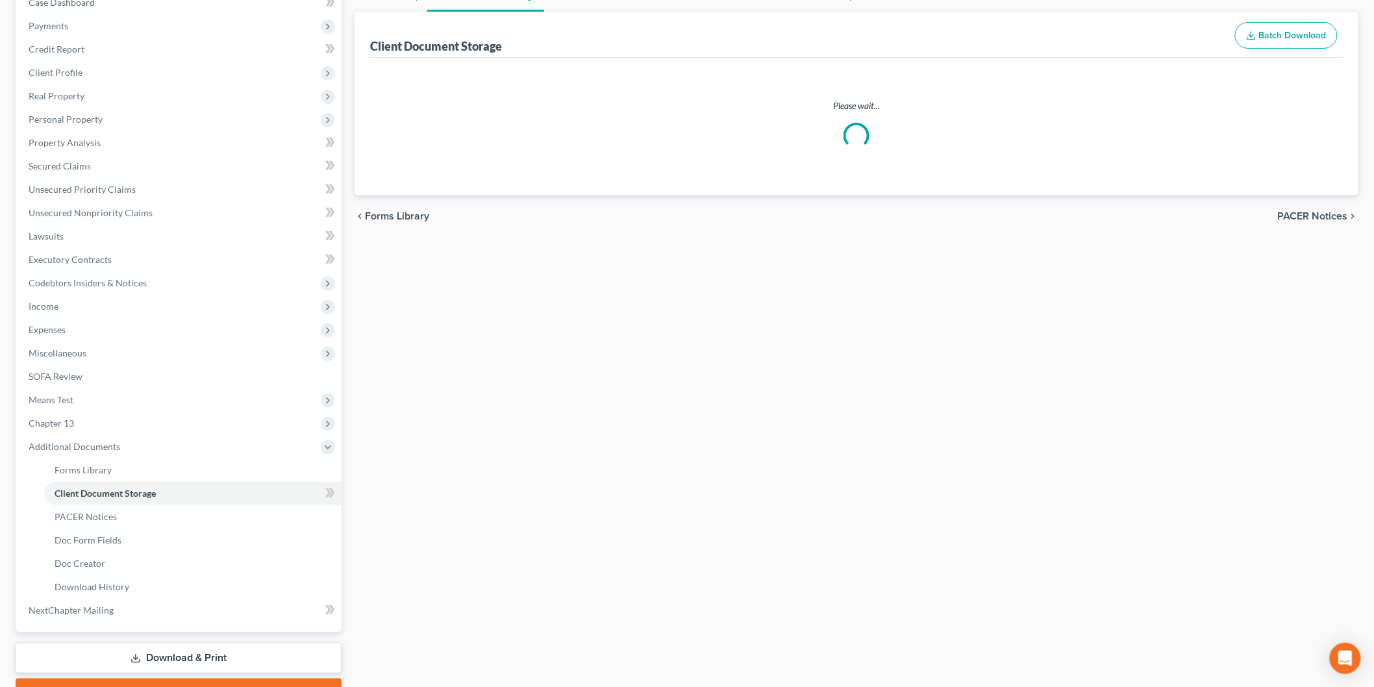
scroll to position [69, 0]
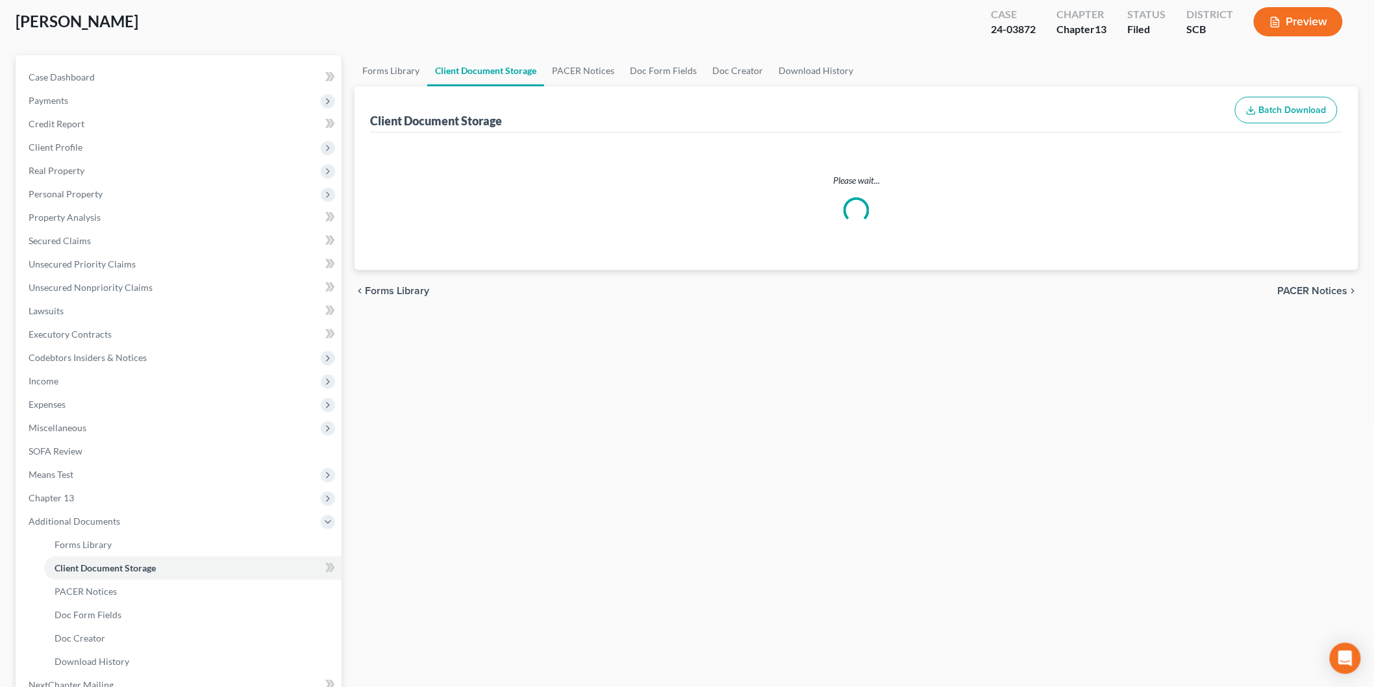
select select "6"
select select "16"
select select "15"
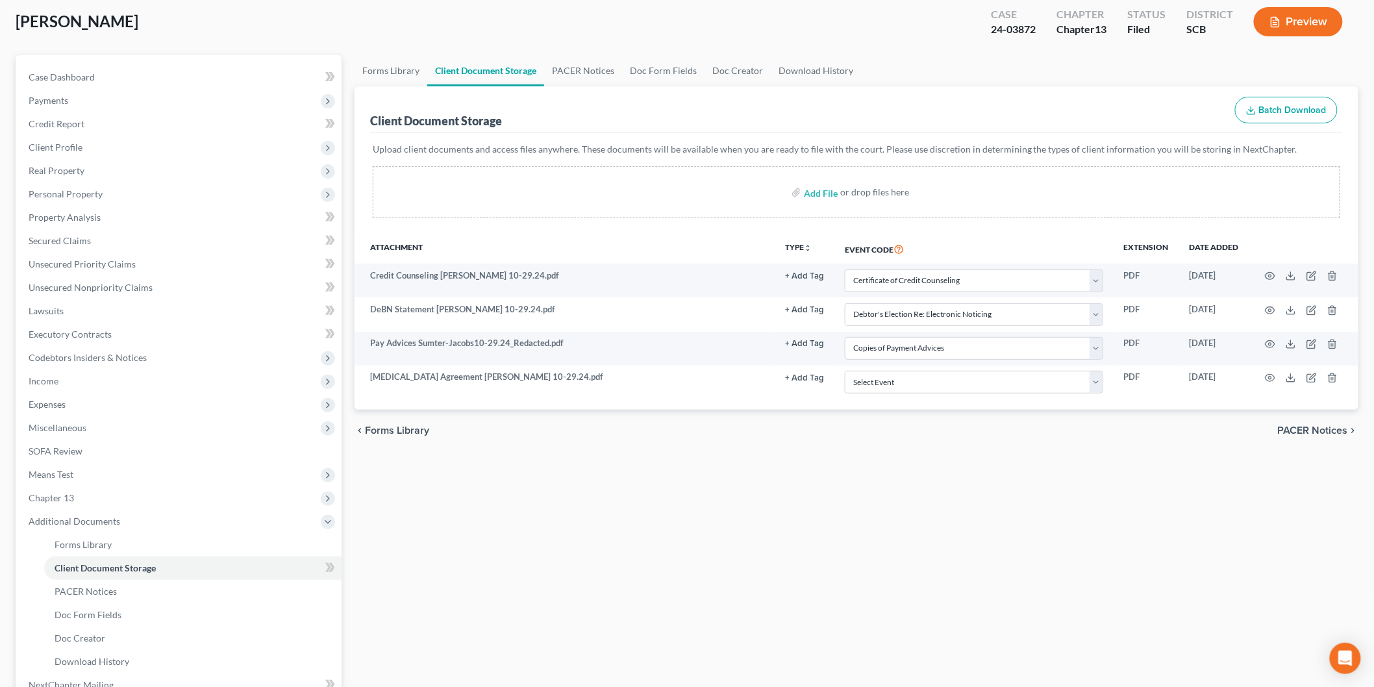
scroll to position [0, 0]
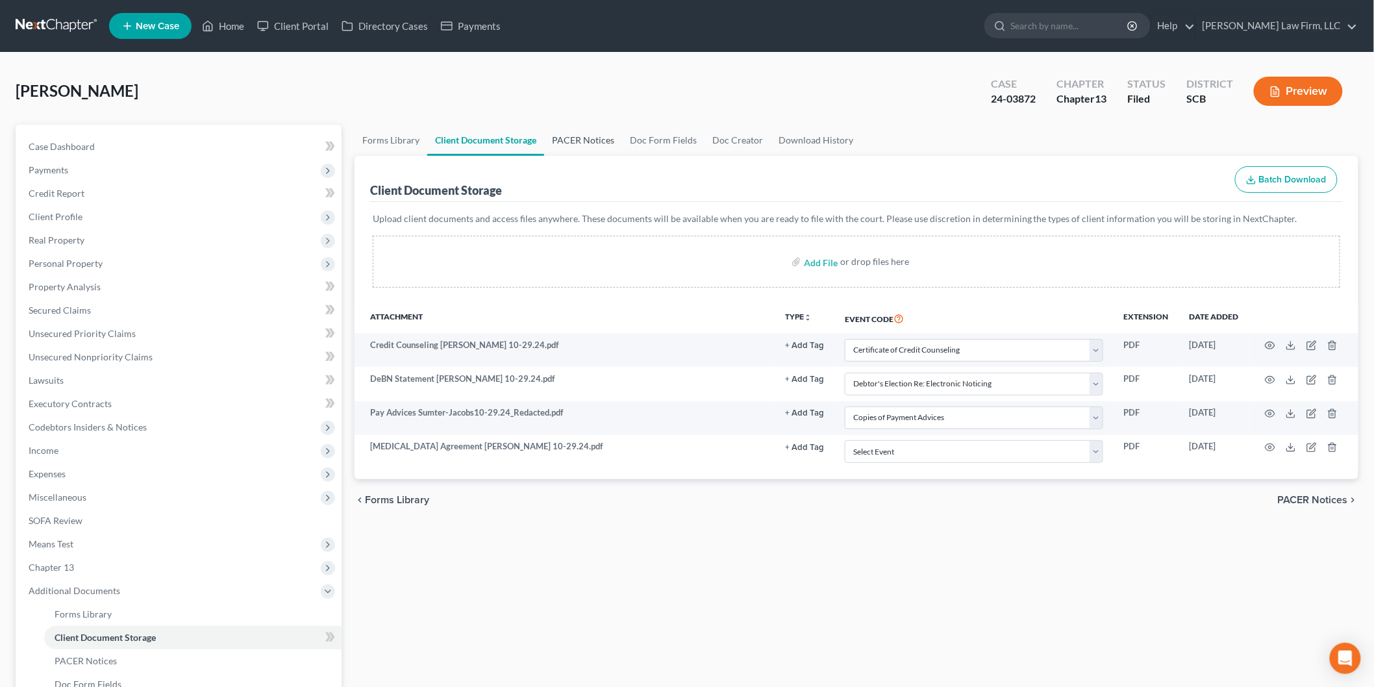
click at [570, 132] on link "PACER Notices" at bounding box center [583, 140] width 78 height 31
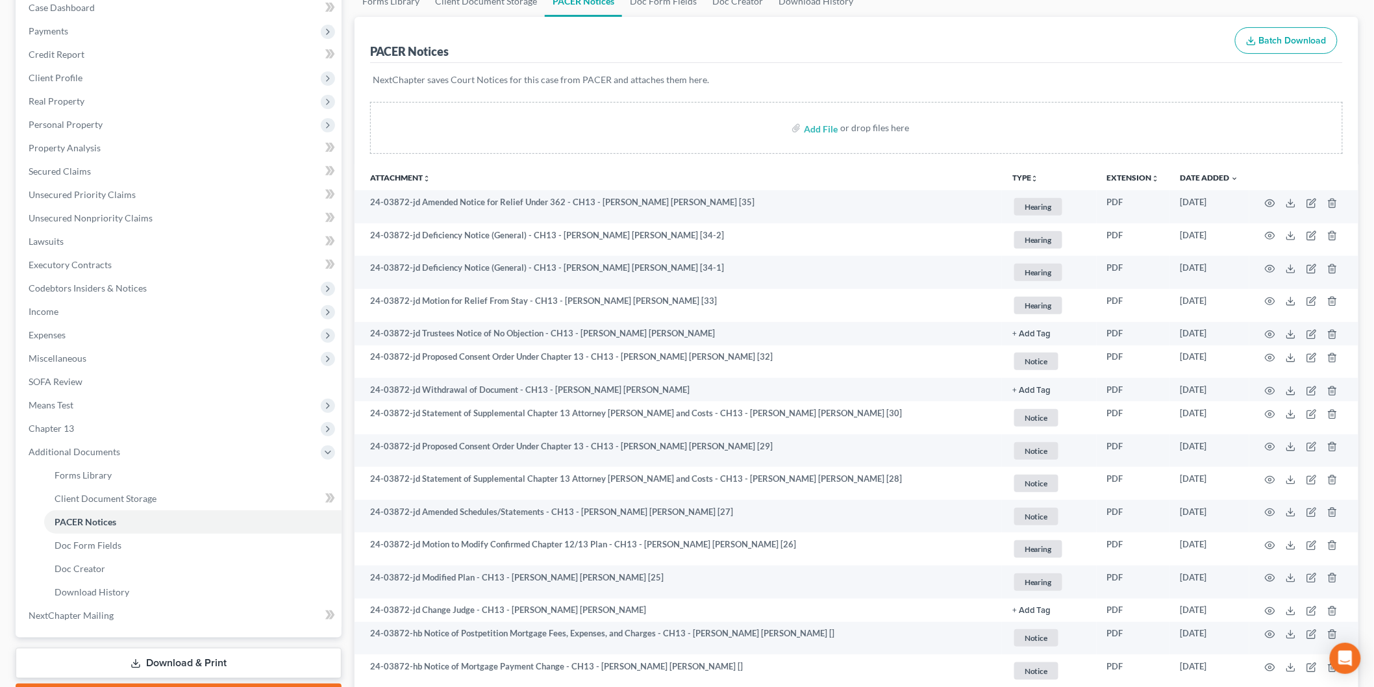
scroll to position [216, 0]
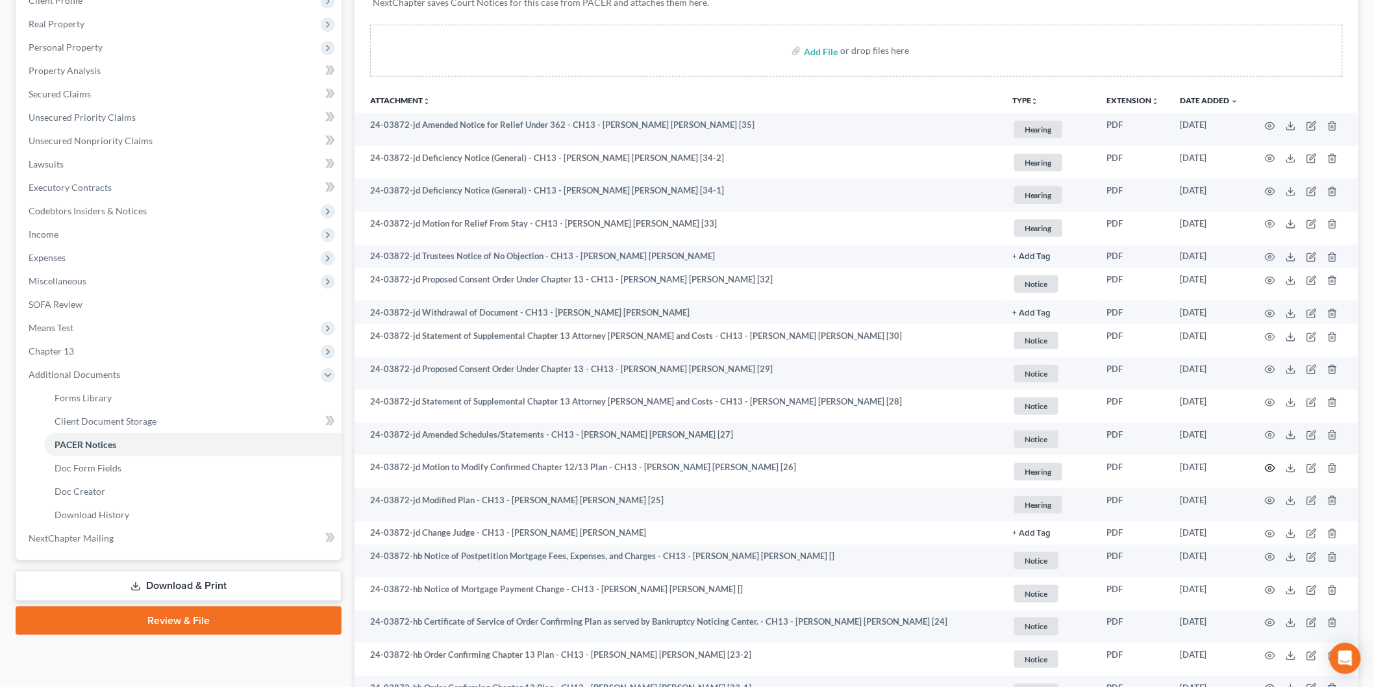
click at [1271, 469] on circle "button" at bounding box center [1270, 468] width 3 height 3
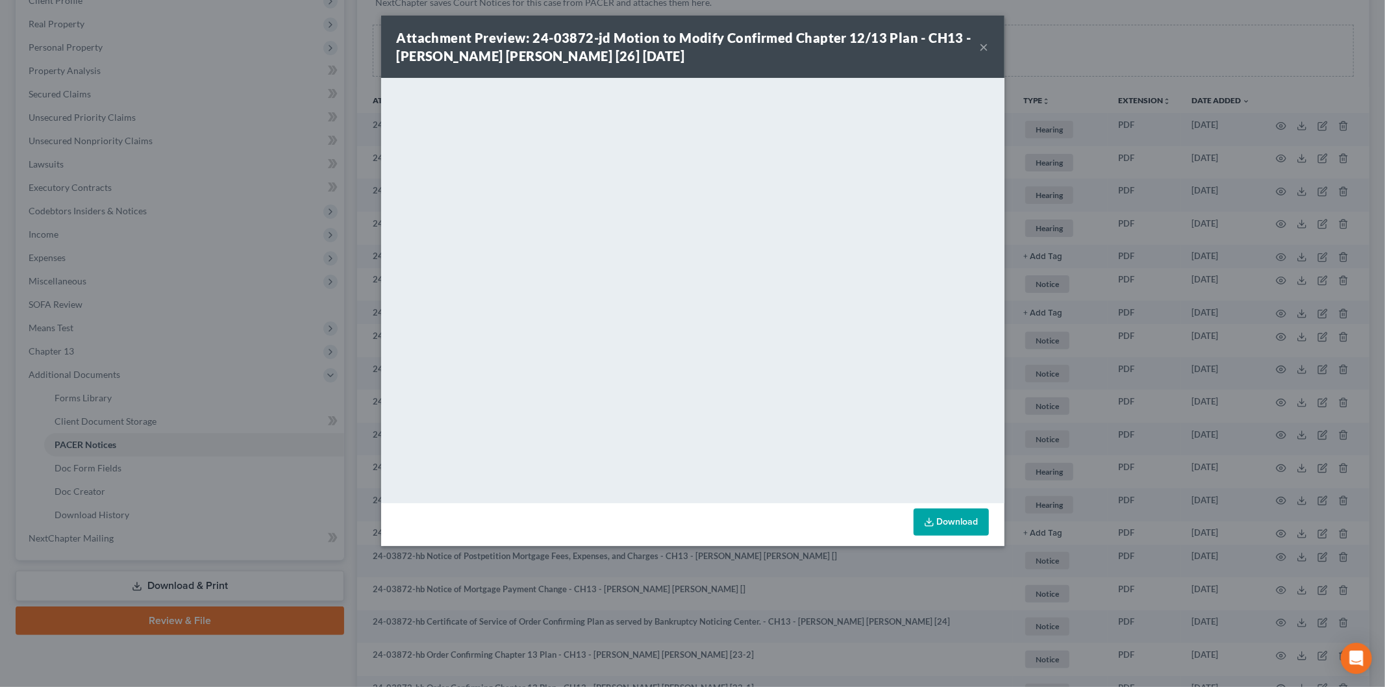
click at [983, 43] on button "×" at bounding box center [984, 47] width 9 height 16
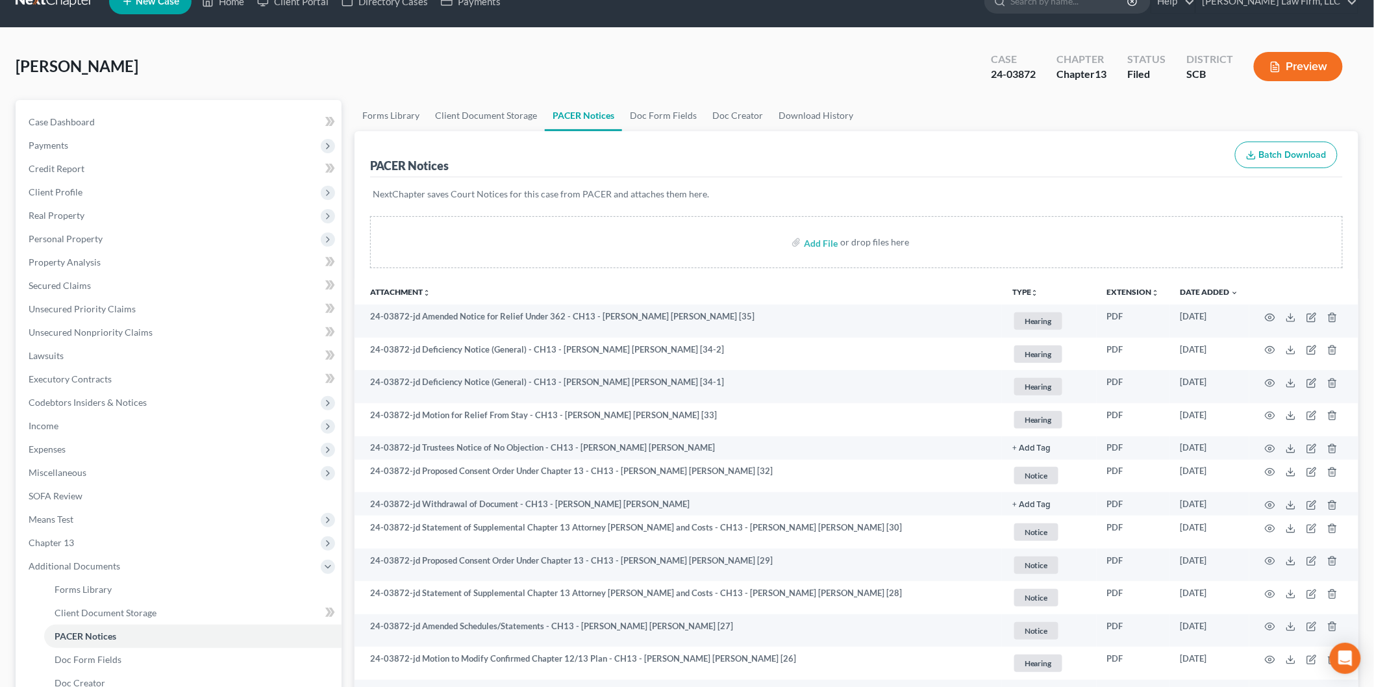
scroll to position [0, 0]
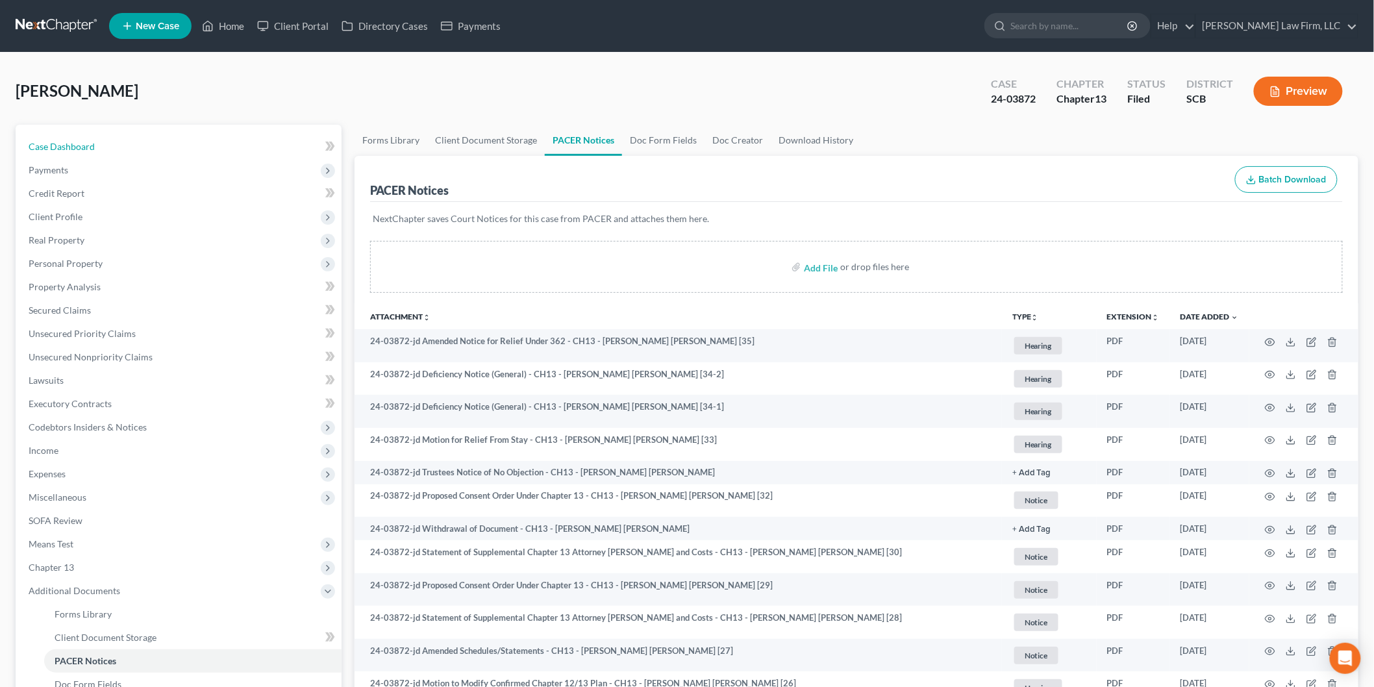
click at [82, 135] on link "Case Dashboard" at bounding box center [179, 146] width 323 height 23
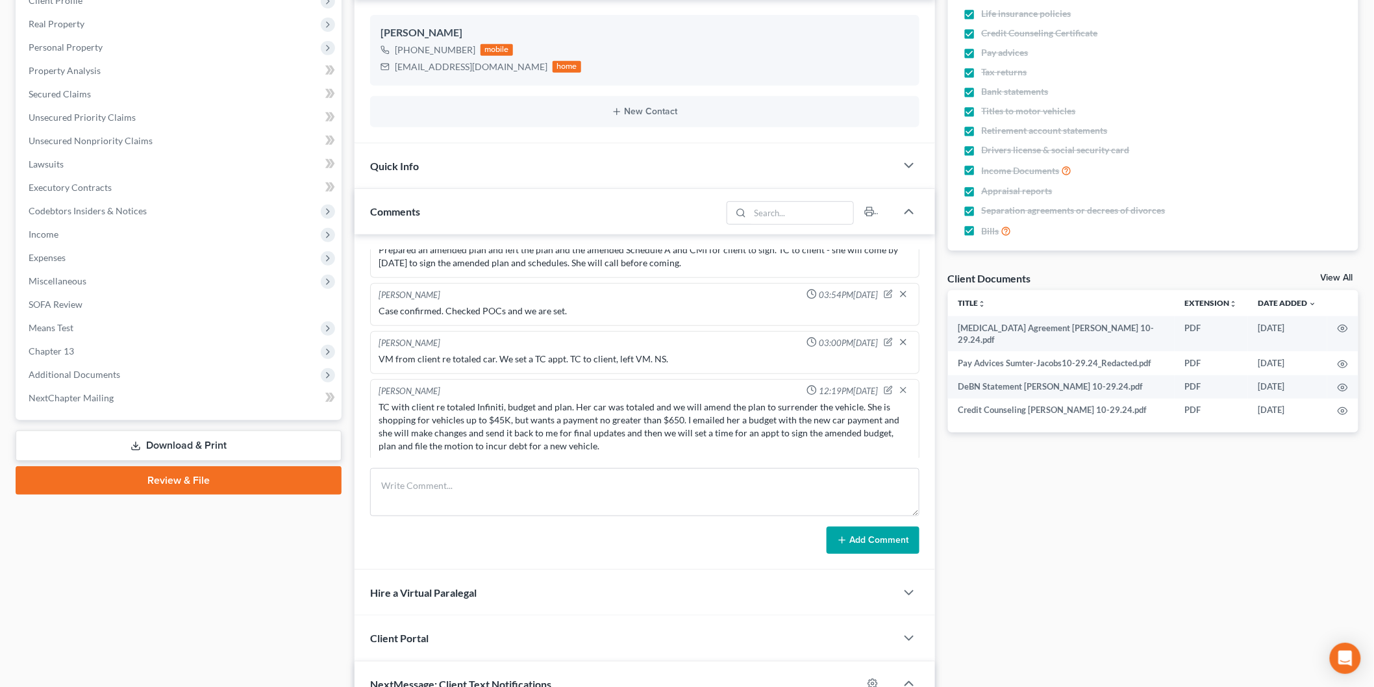
scroll to position [570, 0]
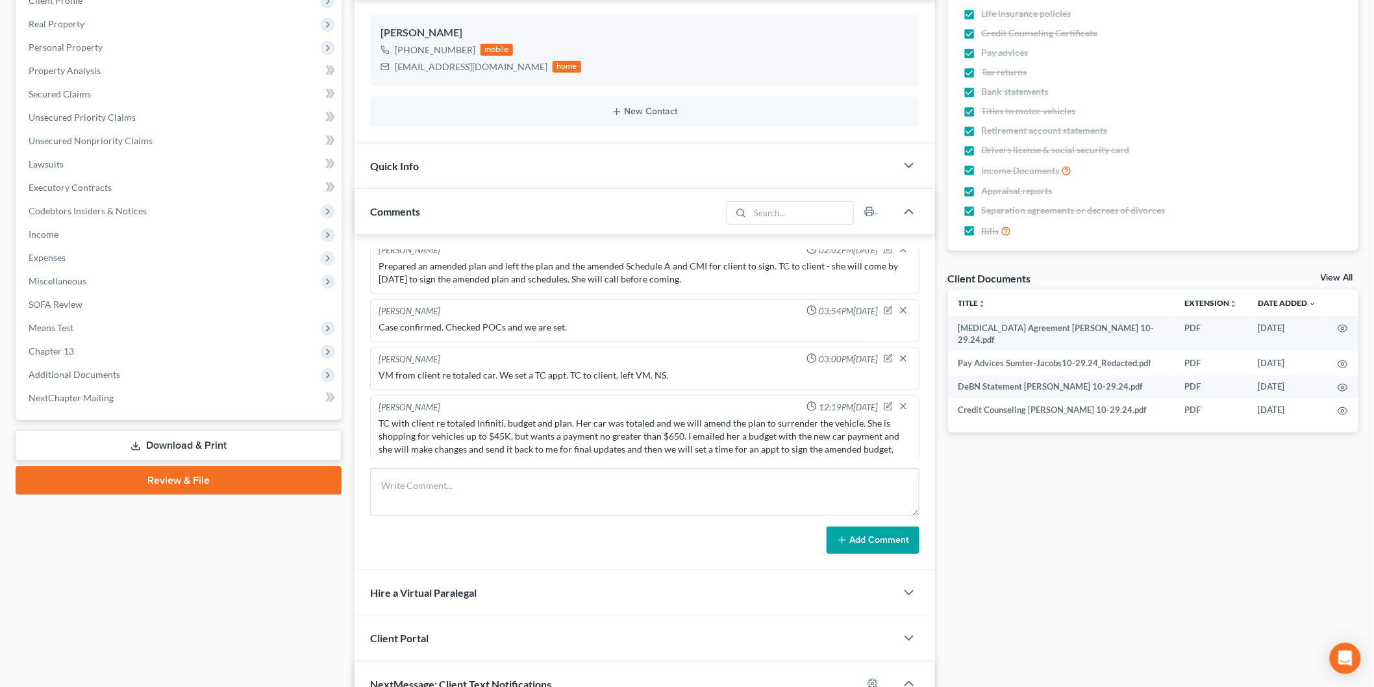
drag, startPoint x: 1335, startPoint y: 275, endPoint x: 1180, endPoint y: 346, distance: 170.6
click at [1335, 275] on link "View All" at bounding box center [1337, 277] width 32 height 9
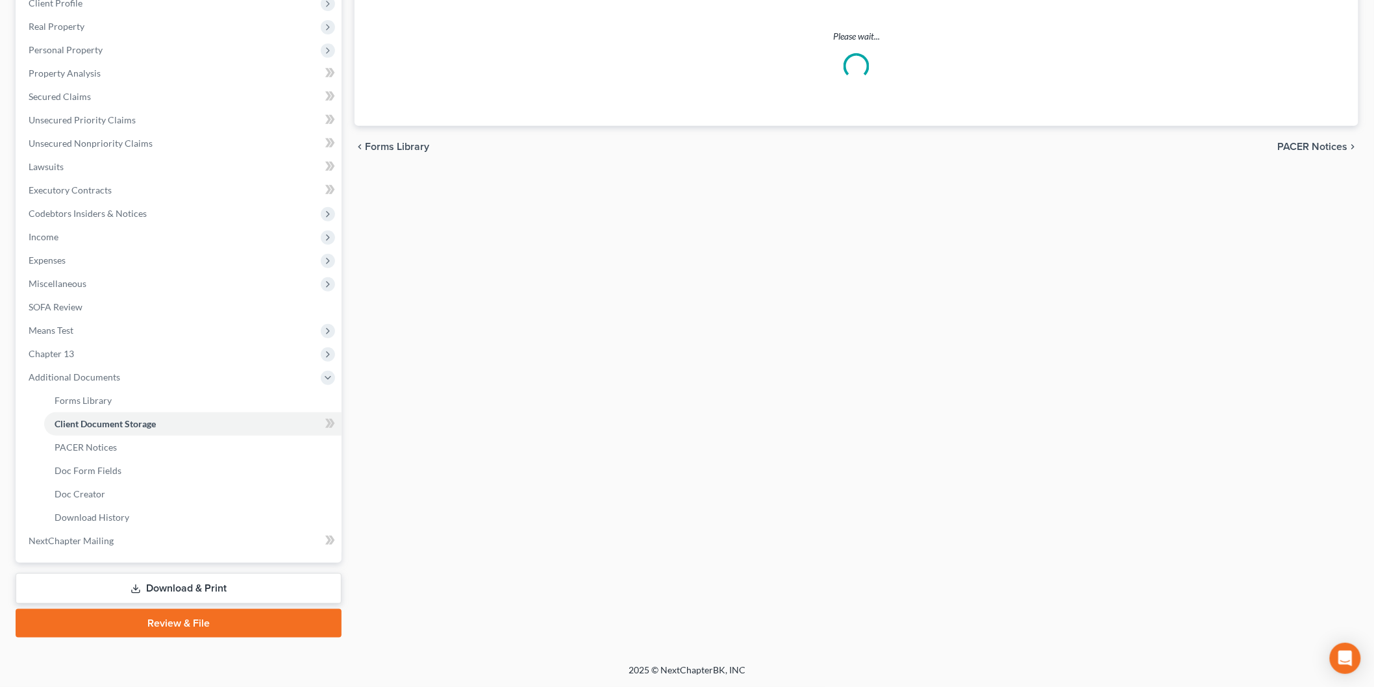
scroll to position [35, 0]
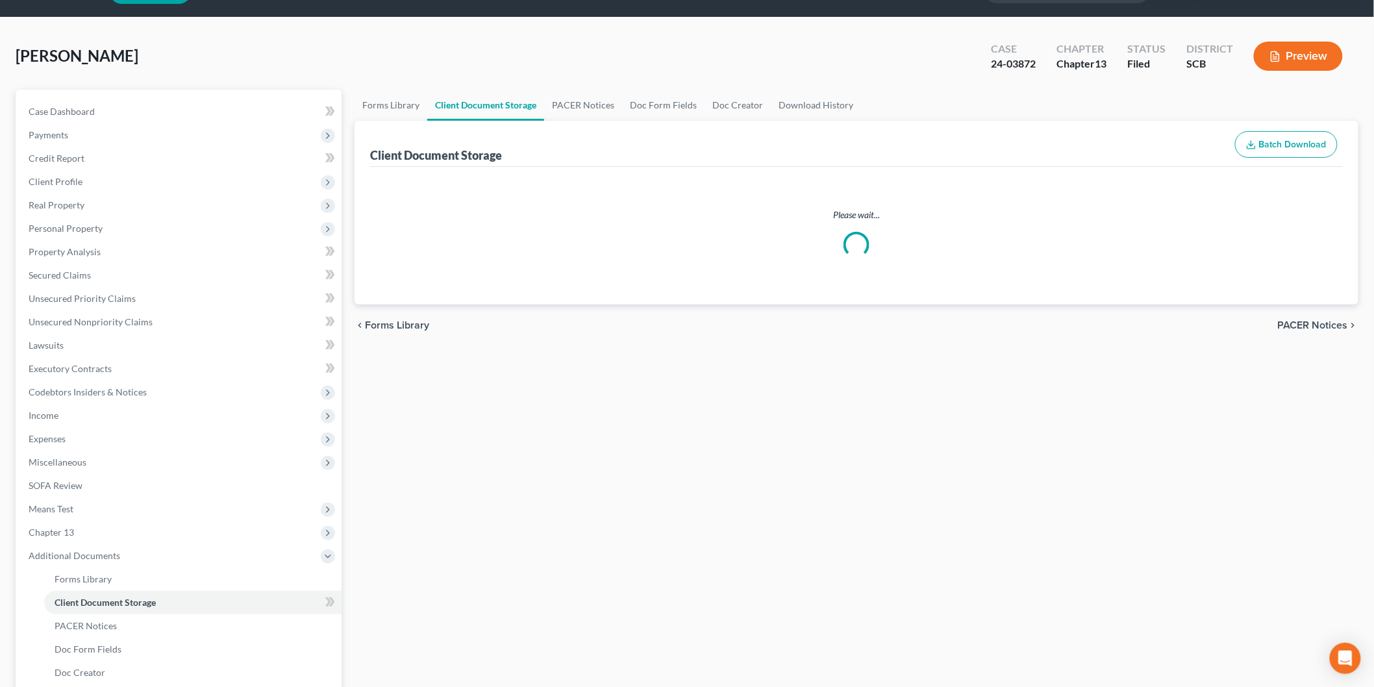
select select "6"
select select "16"
select select "15"
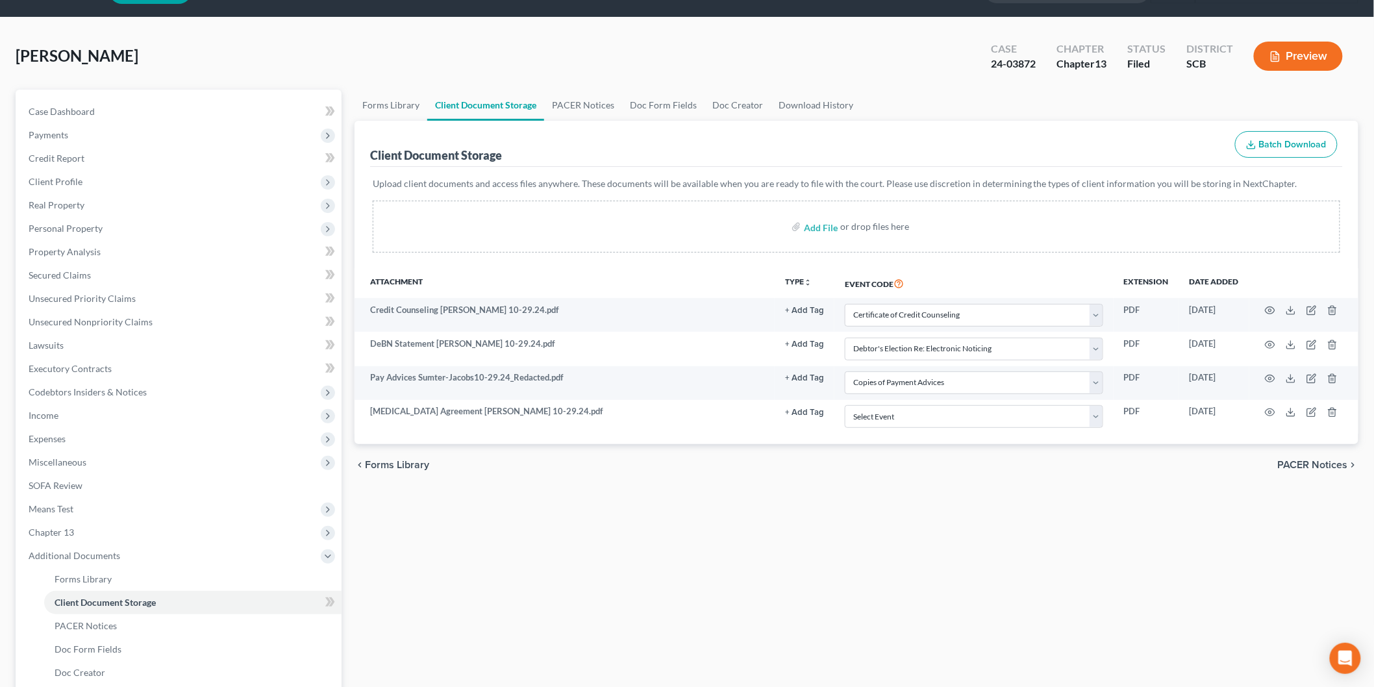
scroll to position [0, 0]
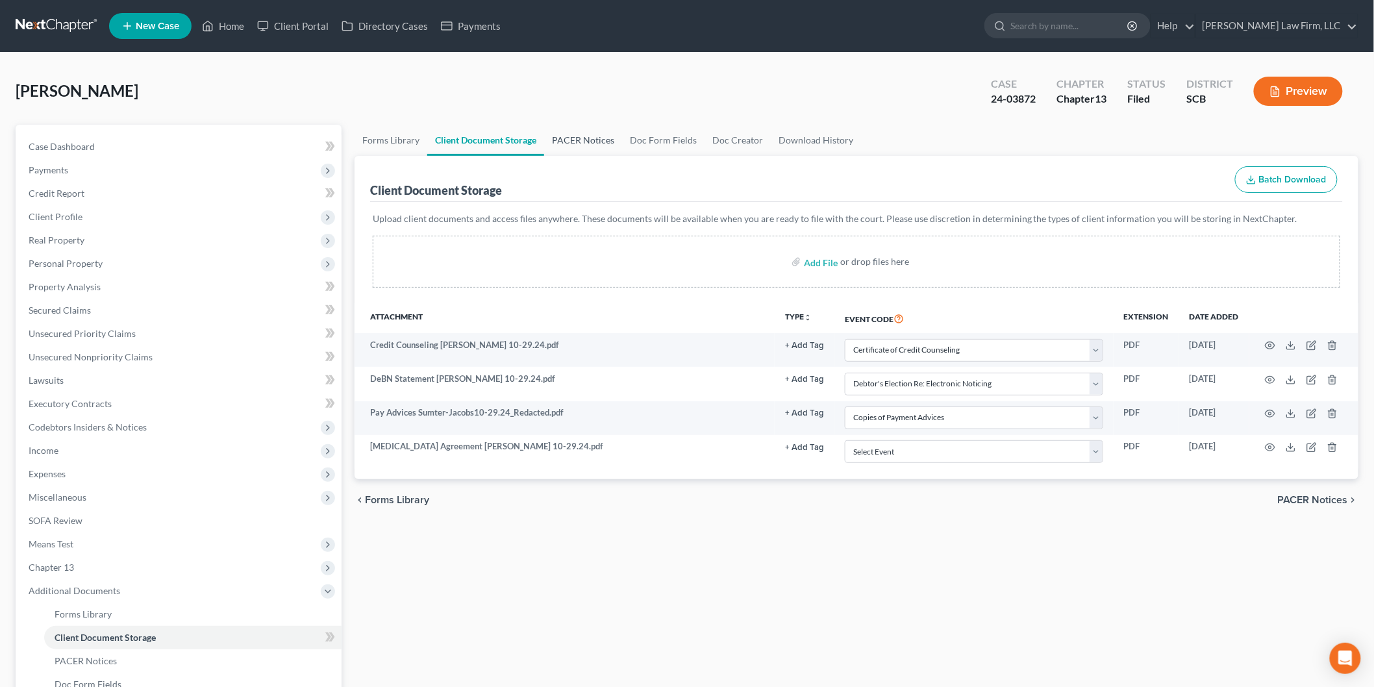
click at [565, 130] on link "PACER Notices" at bounding box center [583, 140] width 78 height 31
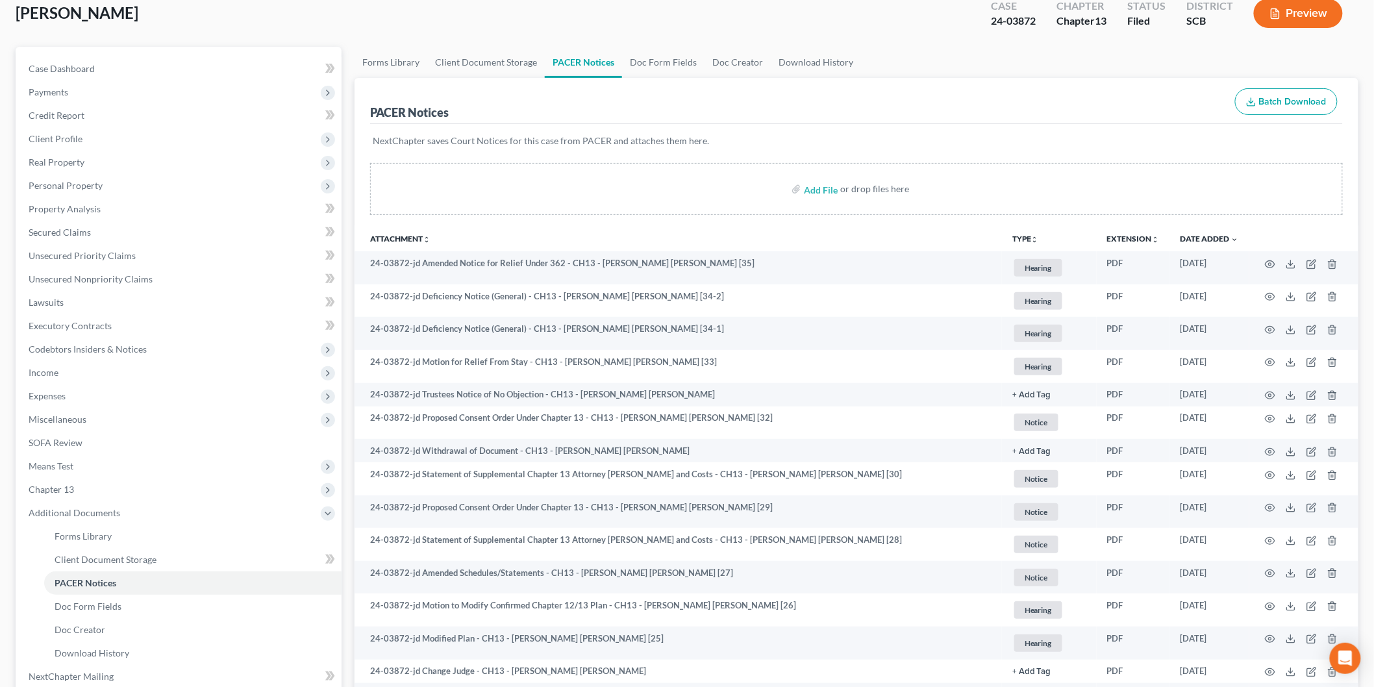
scroll to position [216, 0]
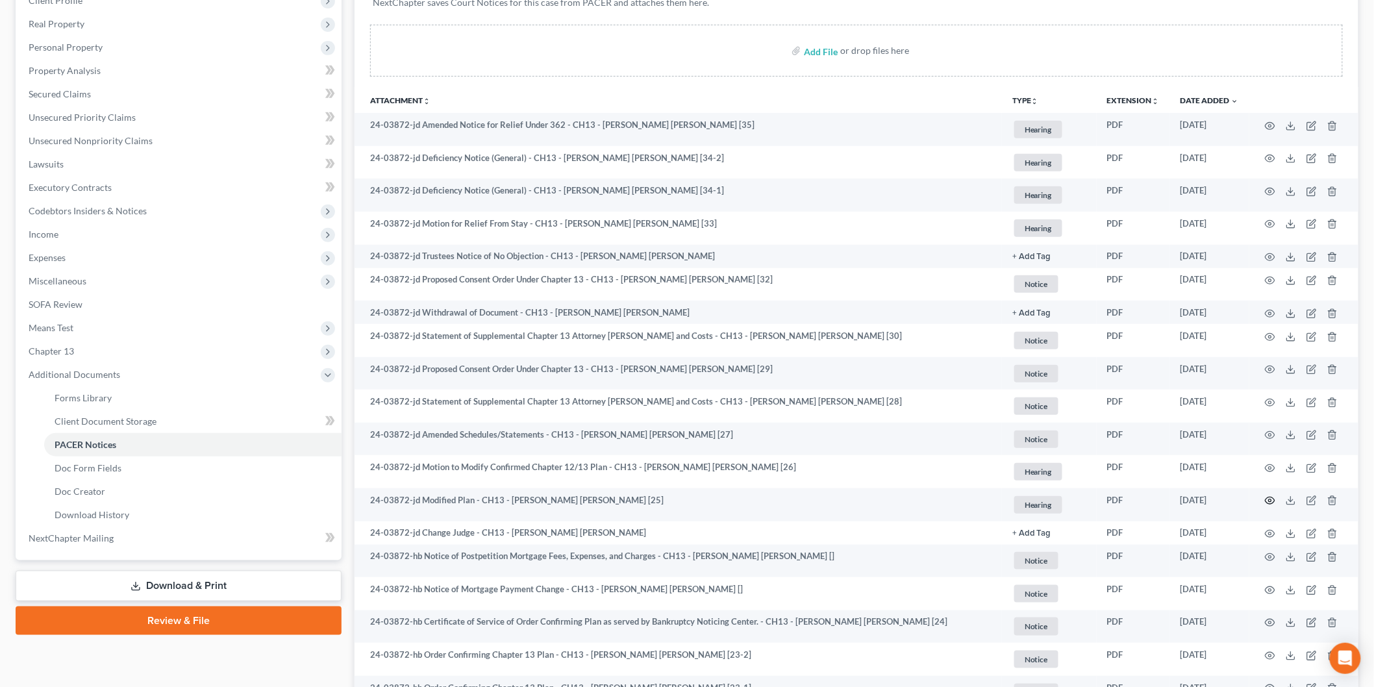
click at [1270, 497] on icon "button" at bounding box center [1270, 501] width 10 height 10
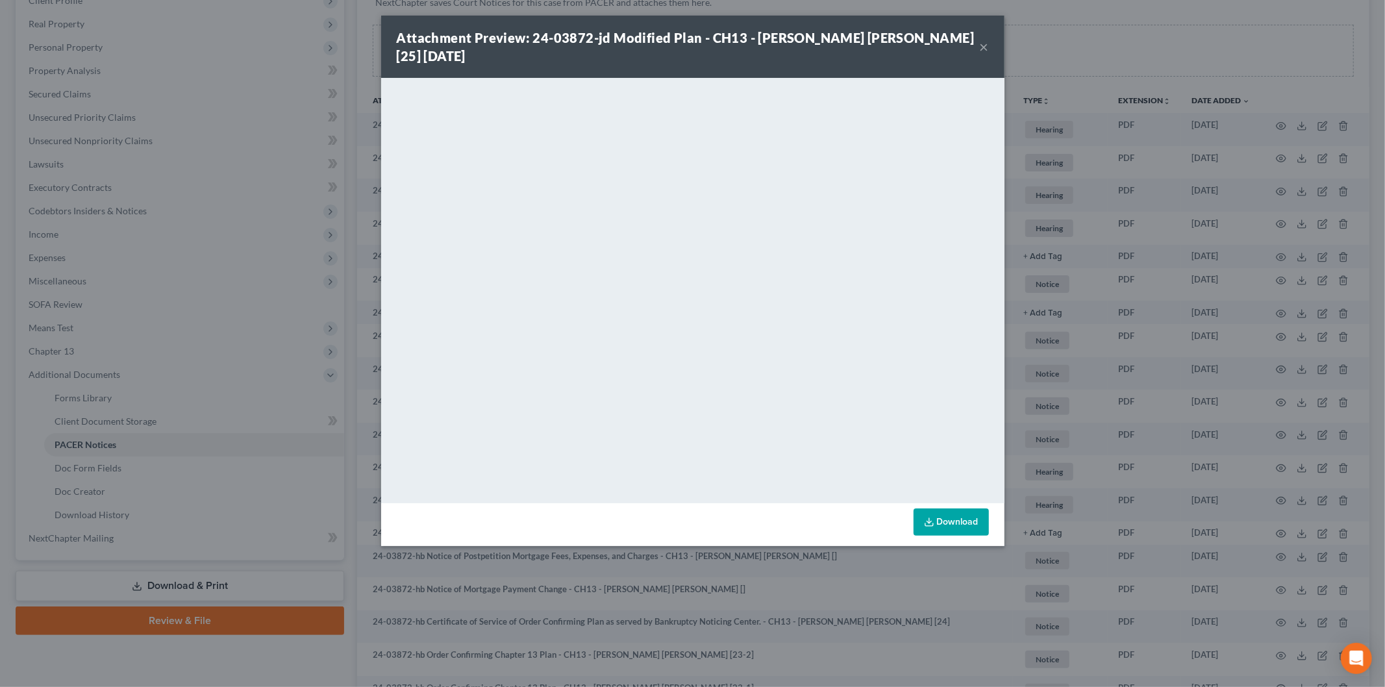
click at [983, 43] on button "×" at bounding box center [984, 47] width 9 height 16
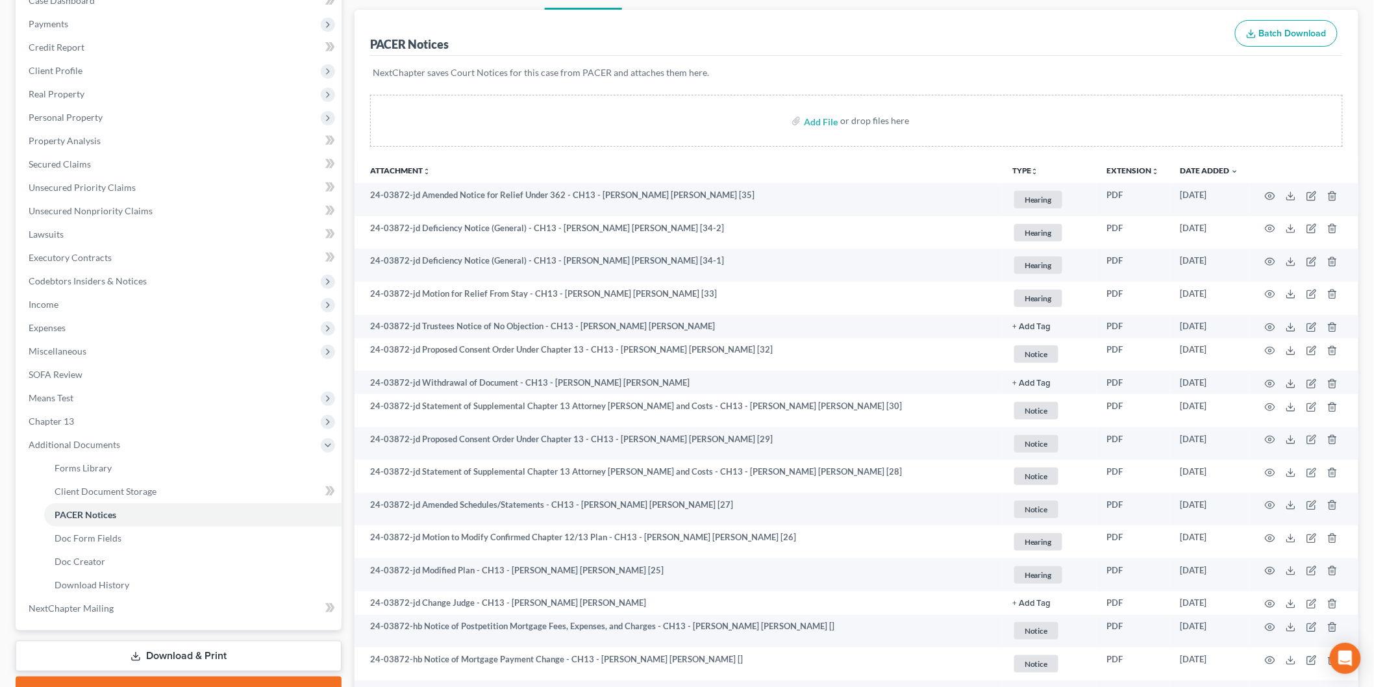
scroll to position [0, 0]
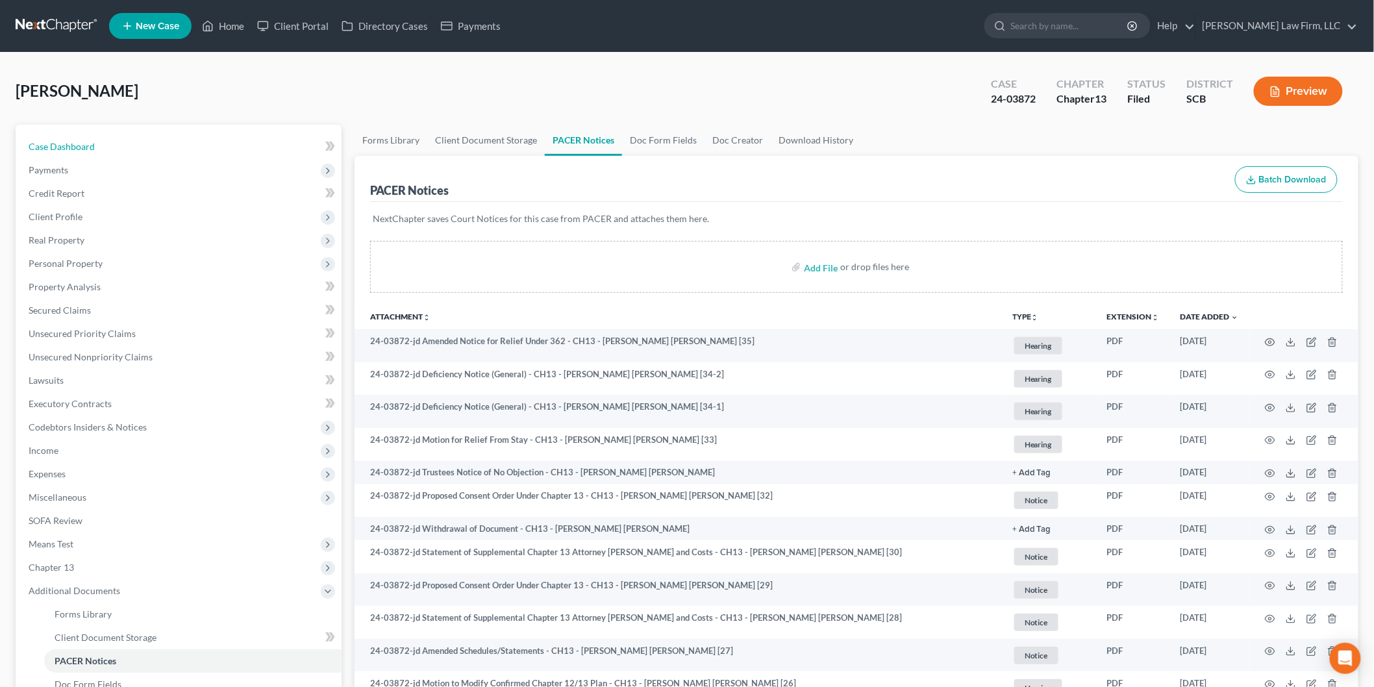
click at [88, 135] on link "Case Dashboard" at bounding box center [179, 146] width 323 height 23
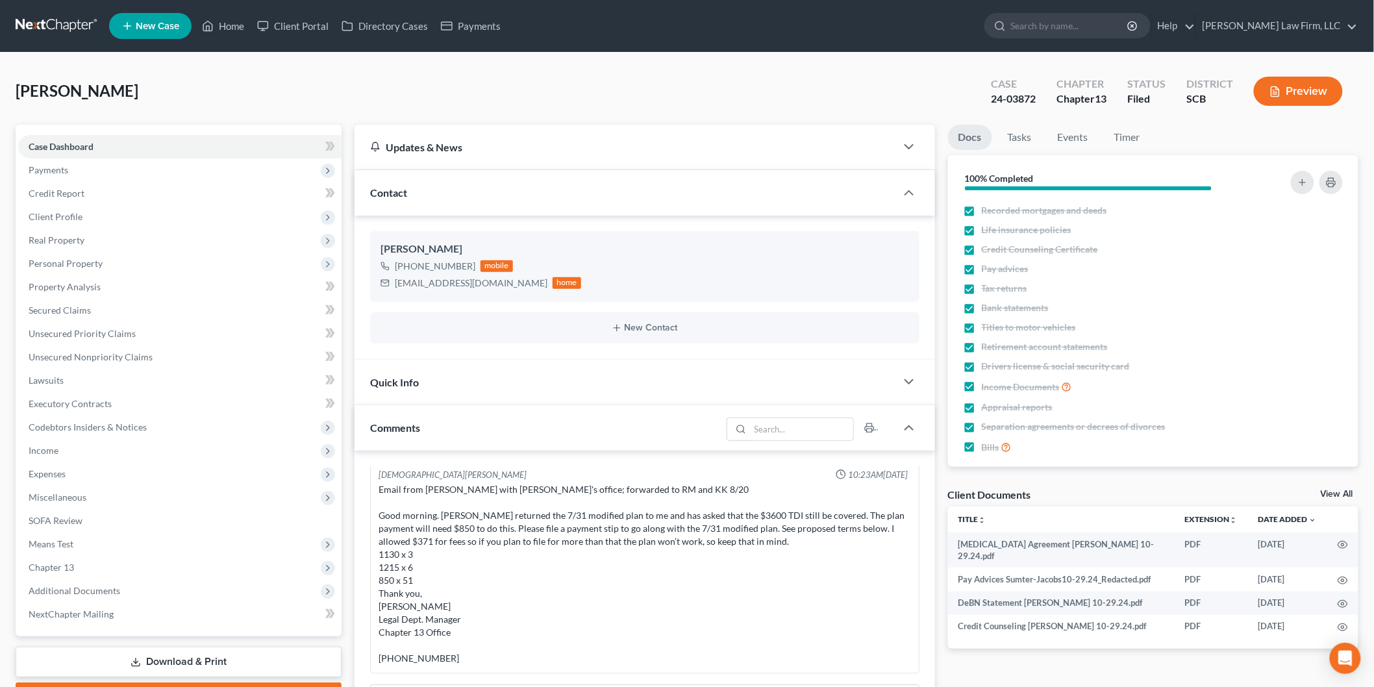
scroll to position [247, 0]
drag, startPoint x: 394, startPoint y: 282, endPoint x: 495, endPoint y: 281, distance: 101.3
click at [495, 281] on div "[EMAIL_ADDRESS][DOMAIN_NAME] home" at bounding box center [481, 283] width 201 height 17
copy div "[EMAIL_ADDRESS][DOMAIN_NAME]"
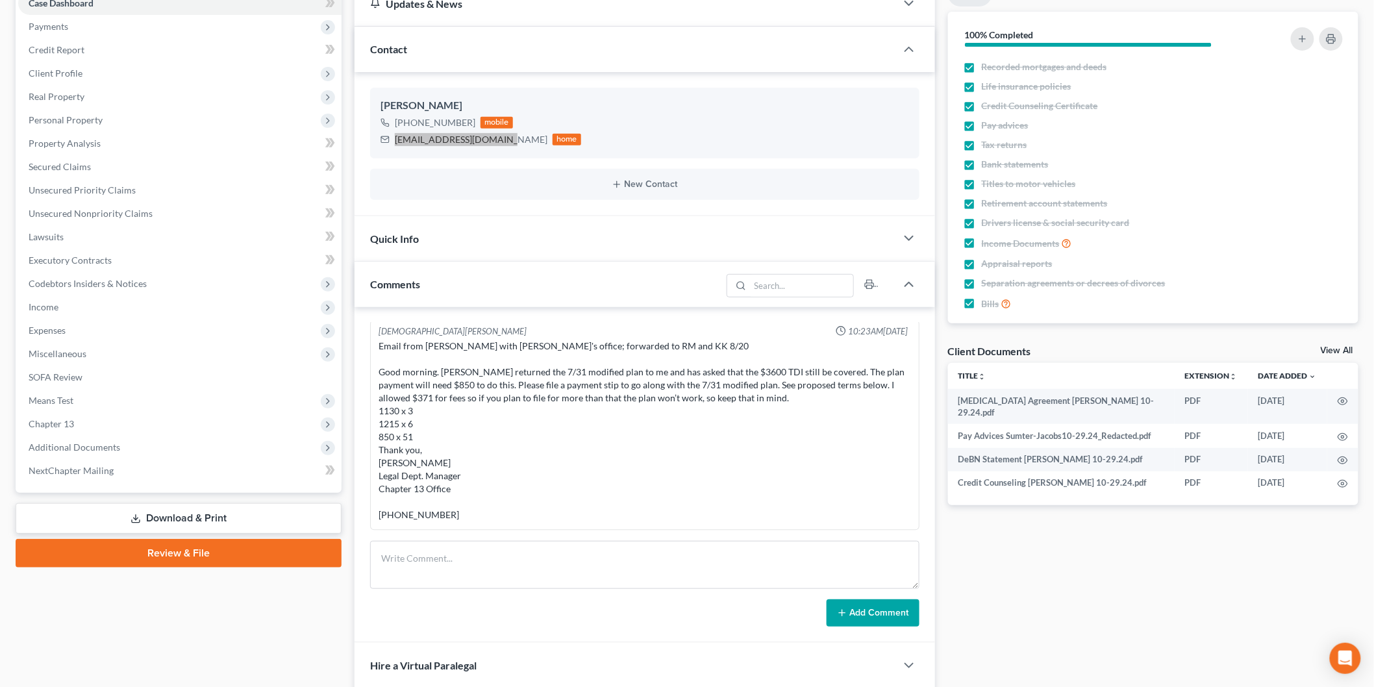
scroll to position [360, 0]
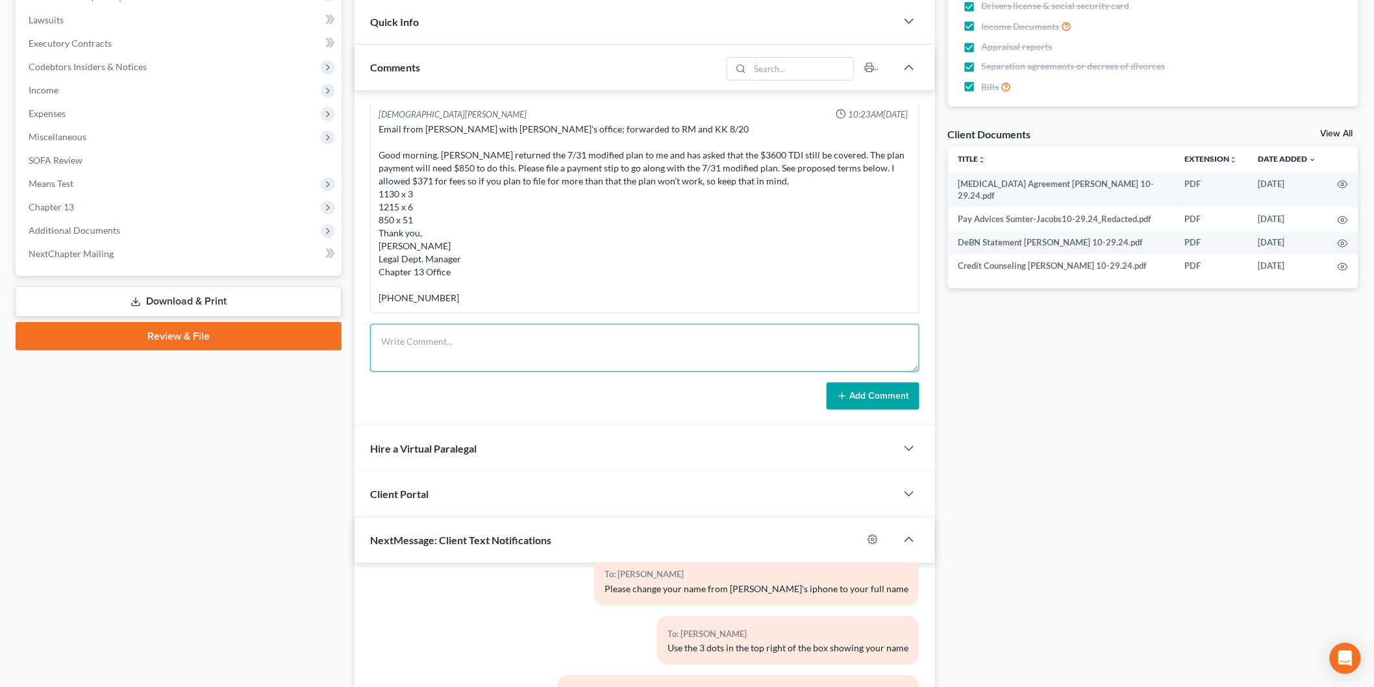
click at [438, 327] on textarea at bounding box center [644, 348] width 549 height 48
type textarea "Emailed client a payment stip resolving the trustee's potential objection."
click at [864, 404] on button "Add Comment" at bounding box center [873, 396] width 93 height 27
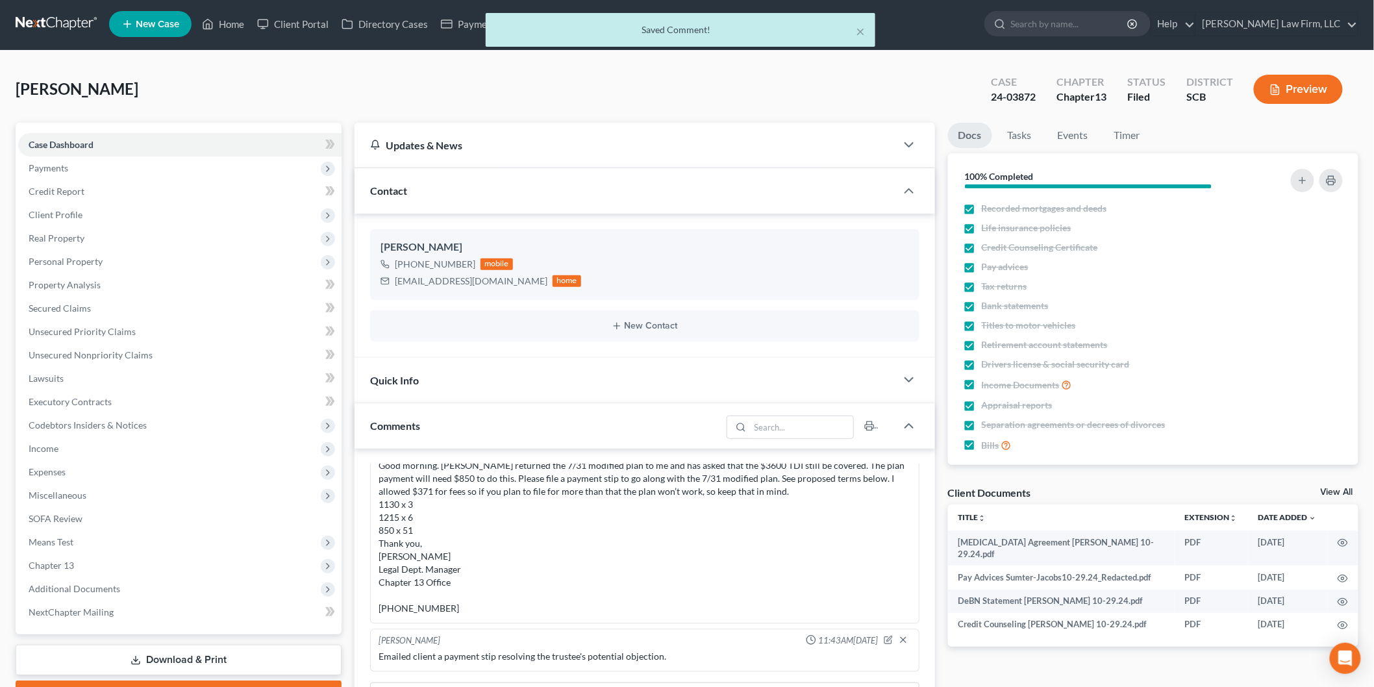
scroll to position [0, 0]
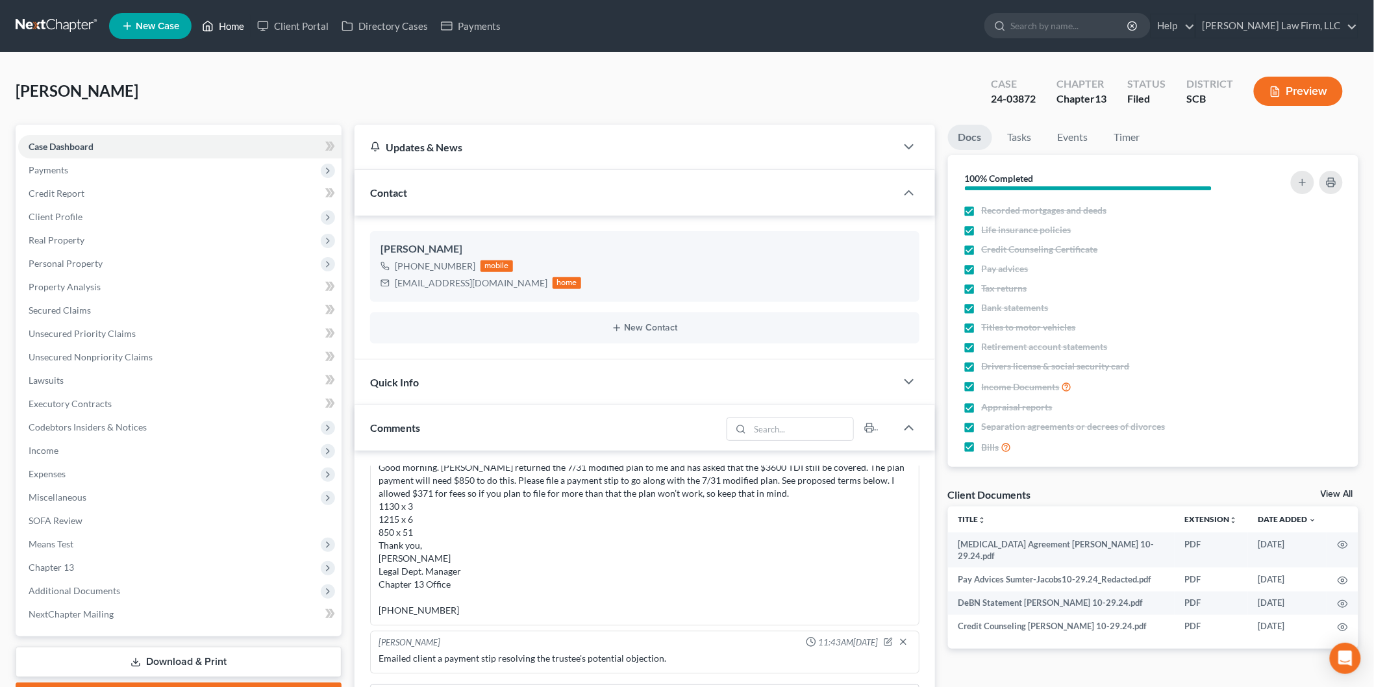
click at [227, 21] on link "Home" at bounding box center [222, 25] width 55 height 23
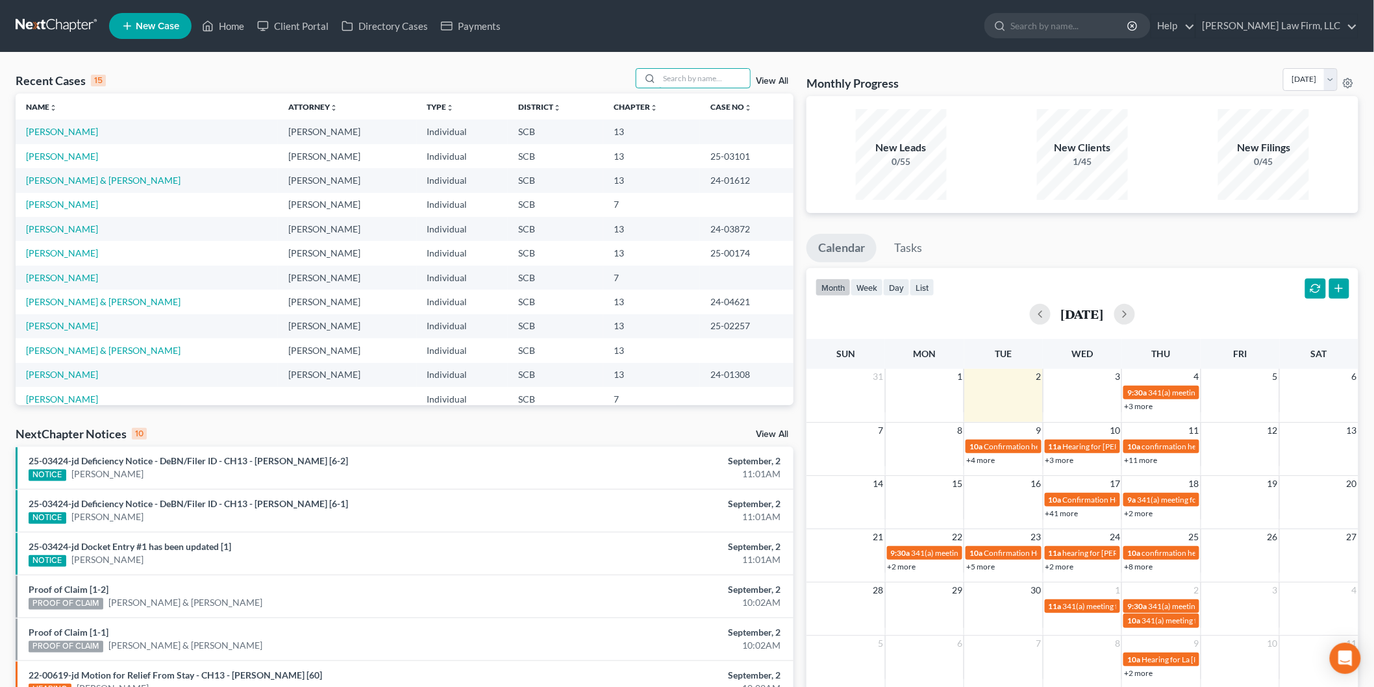
click at [673, 80] on input "search" at bounding box center [704, 78] width 91 height 19
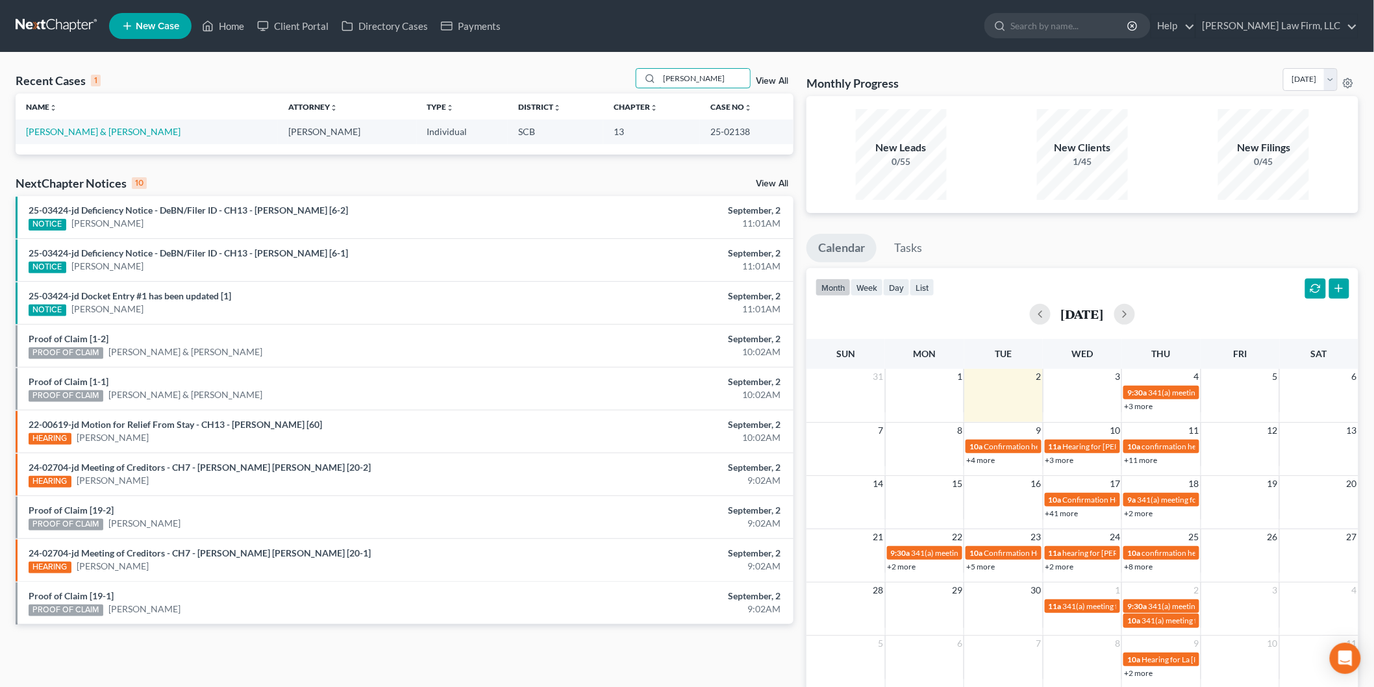
type input "[PERSON_NAME]"
click at [80, 130] on link "[PERSON_NAME] & [PERSON_NAME]" at bounding box center [103, 131] width 155 height 11
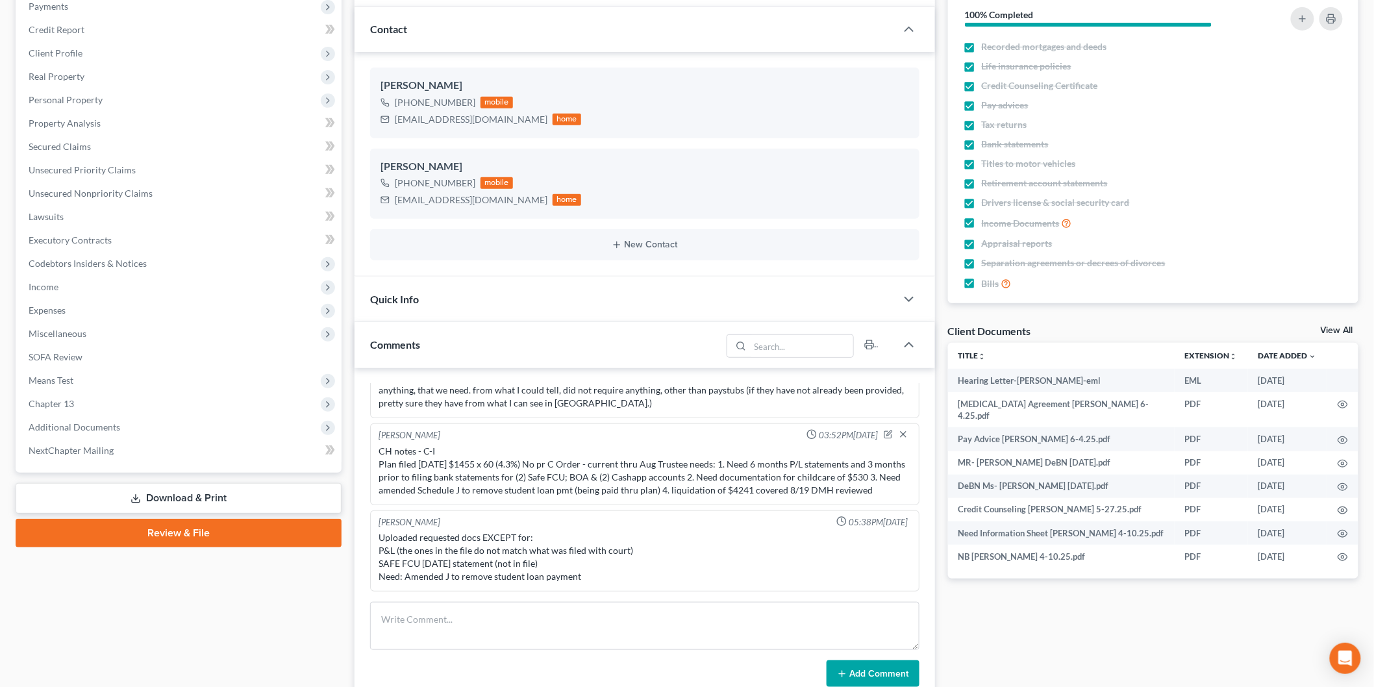
scroll to position [144, 0]
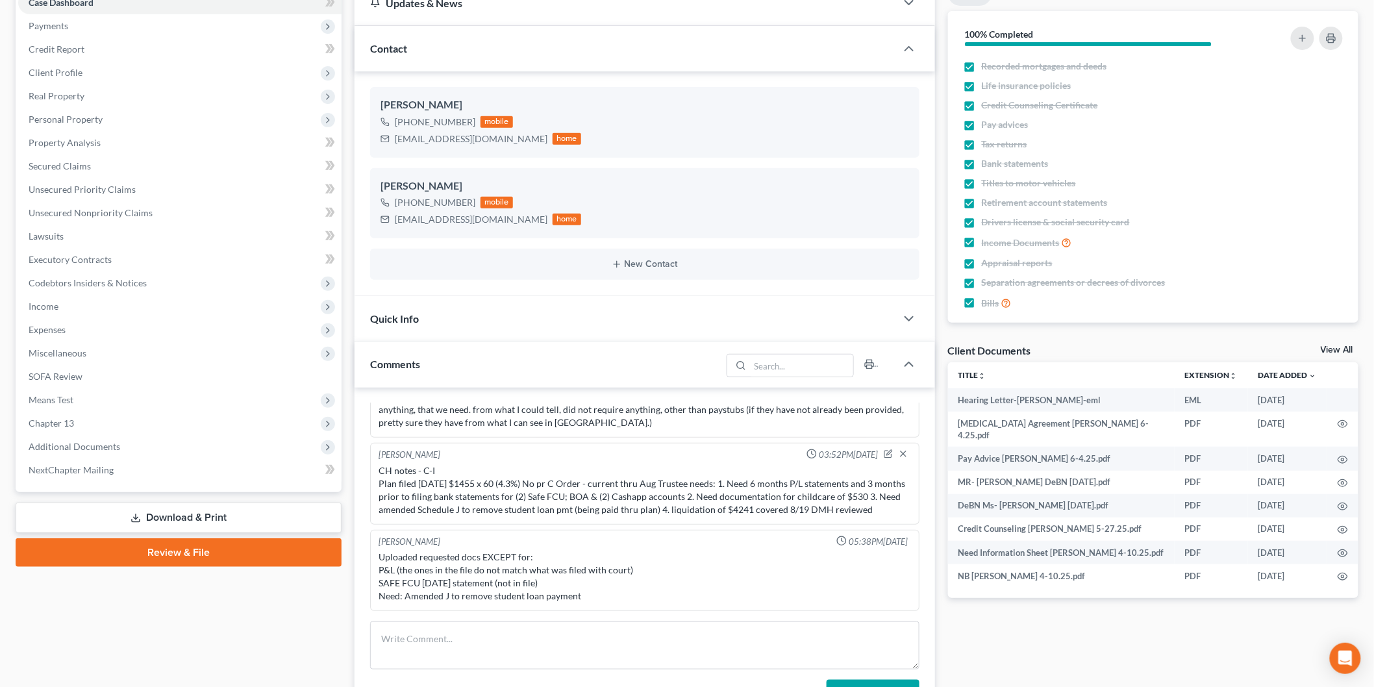
click at [85, 303] on span "Income" at bounding box center [179, 306] width 323 height 23
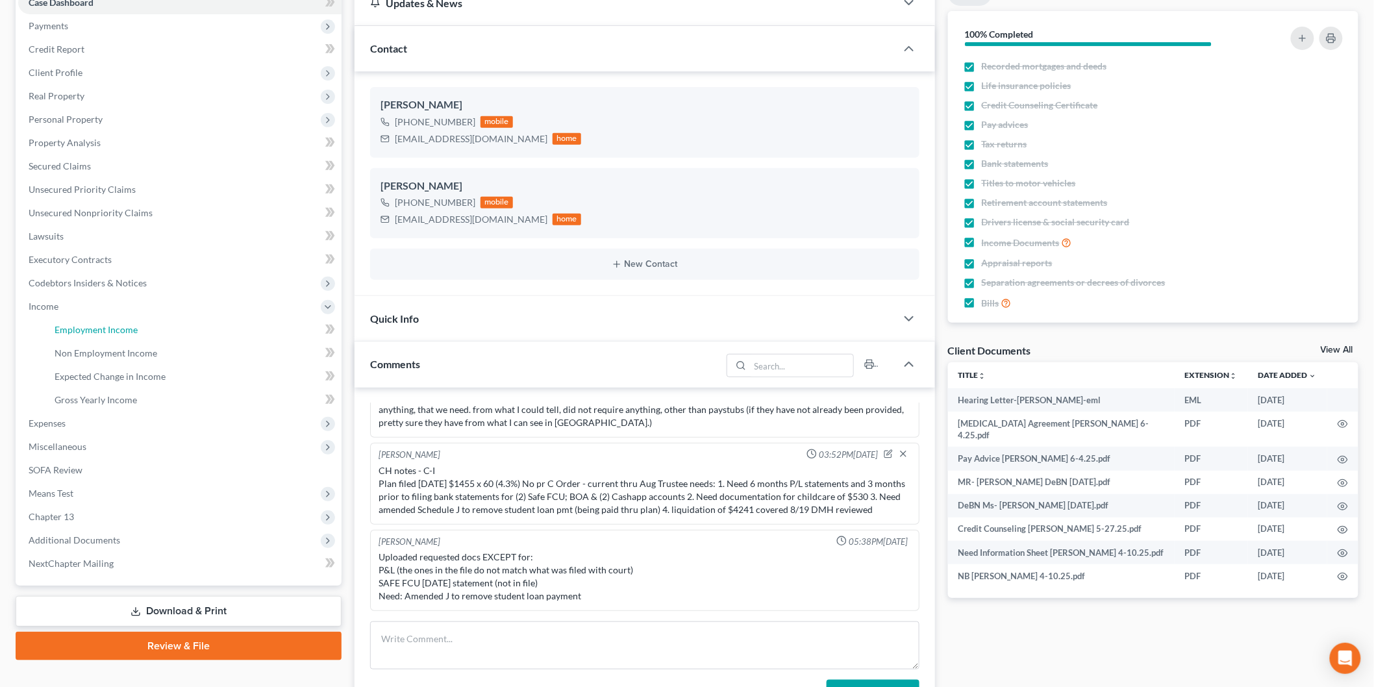
click at [116, 329] on span "Employment Income" at bounding box center [96, 329] width 83 height 11
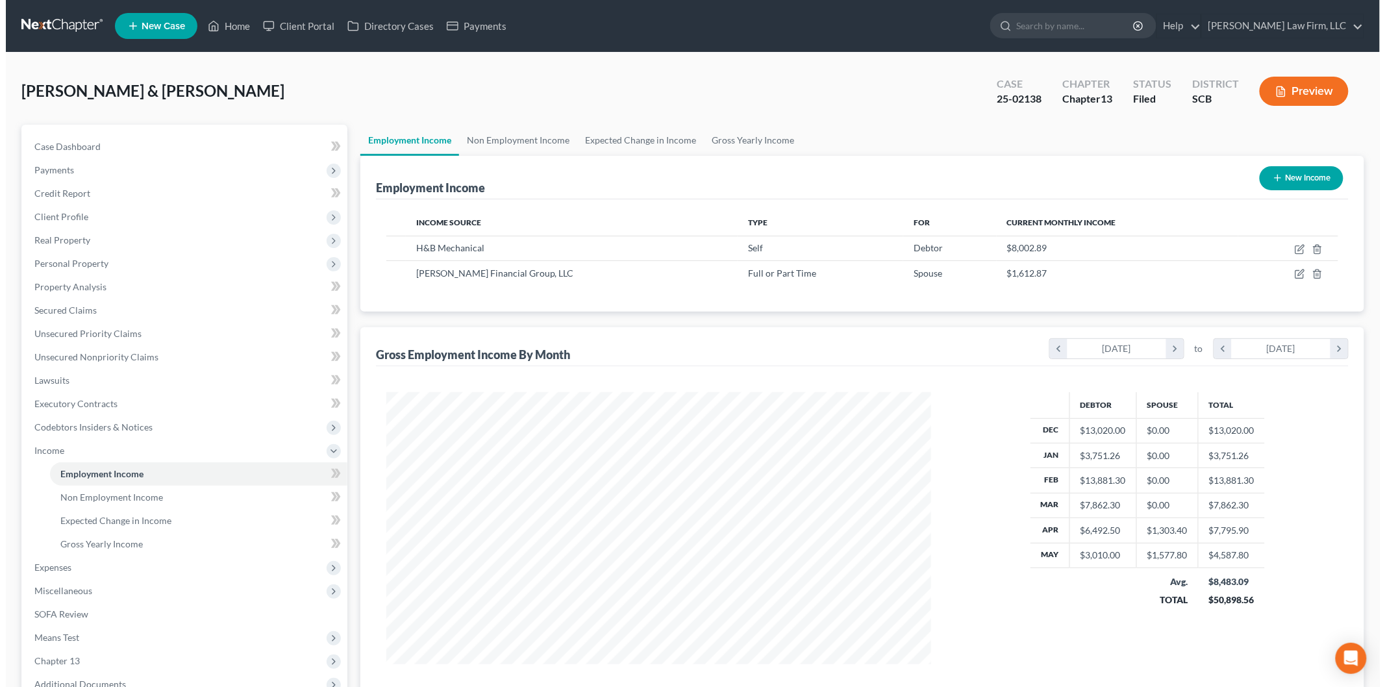
scroll to position [271, 570]
click at [1294, 247] on icon "button" at bounding box center [1294, 249] width 10 height 10
select select "1"
select select "42"
select select "0"
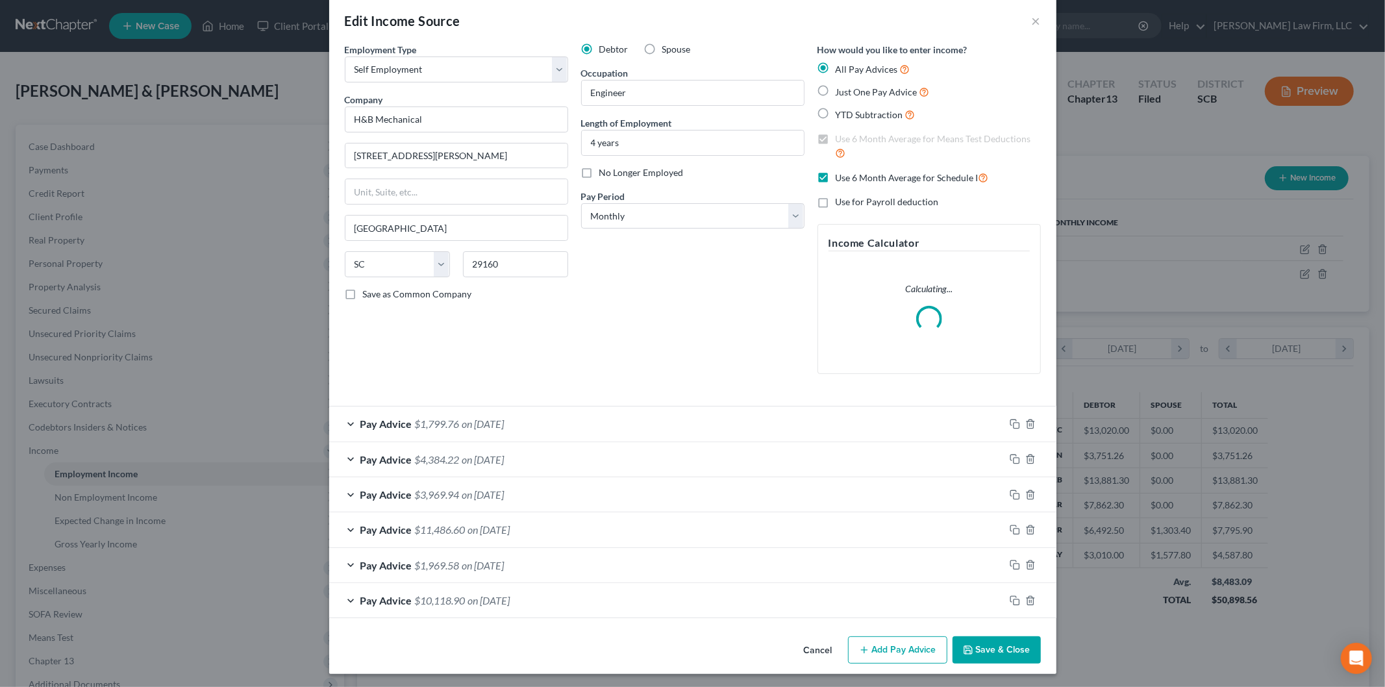
scroll to position [19, 0]
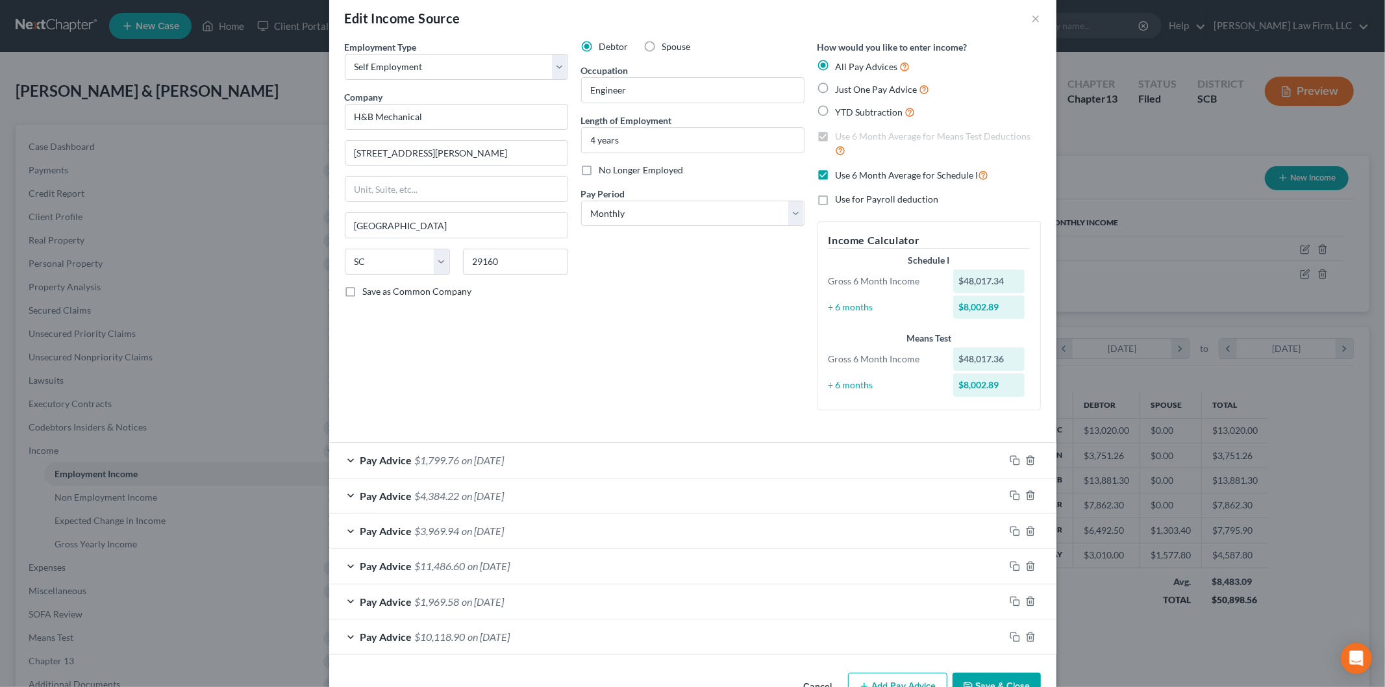
click at [590, 586] on div "Pay Advice $1,969.58 on [DATE]" at bounding box center [666, 602] width 675 height 34
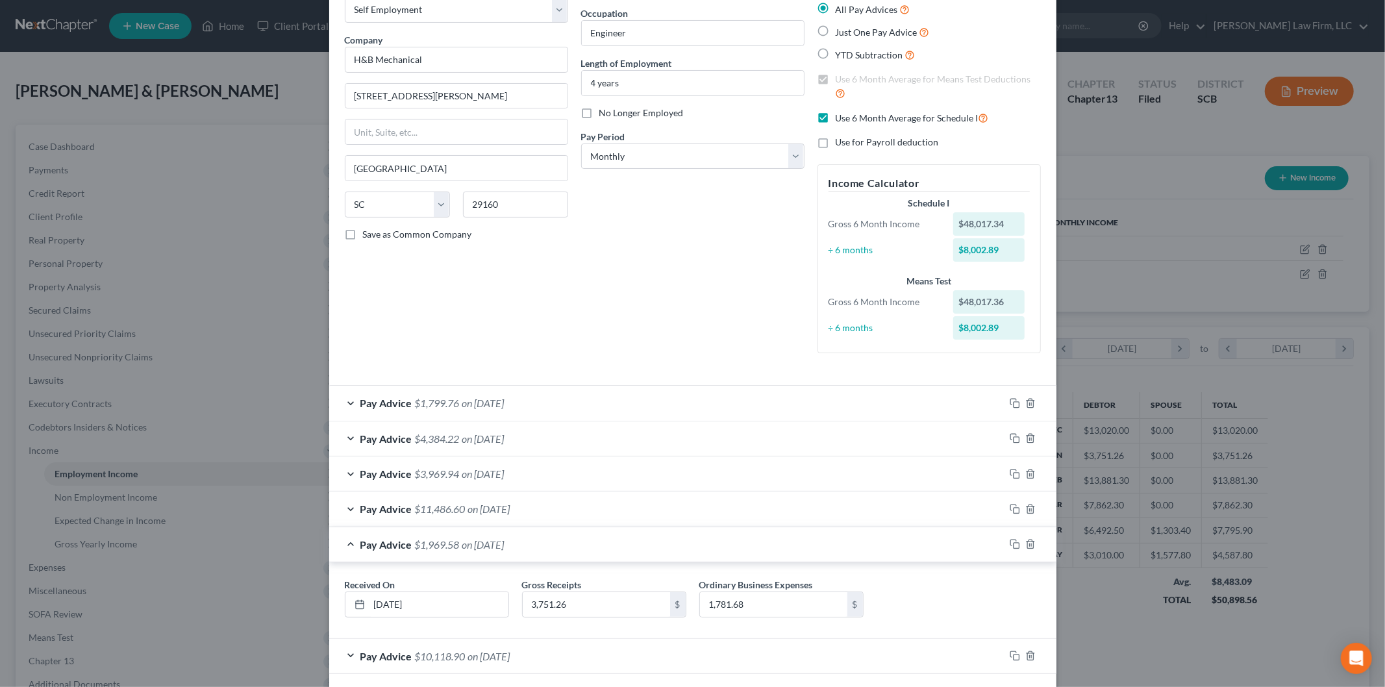
scroll to position [134, 0]
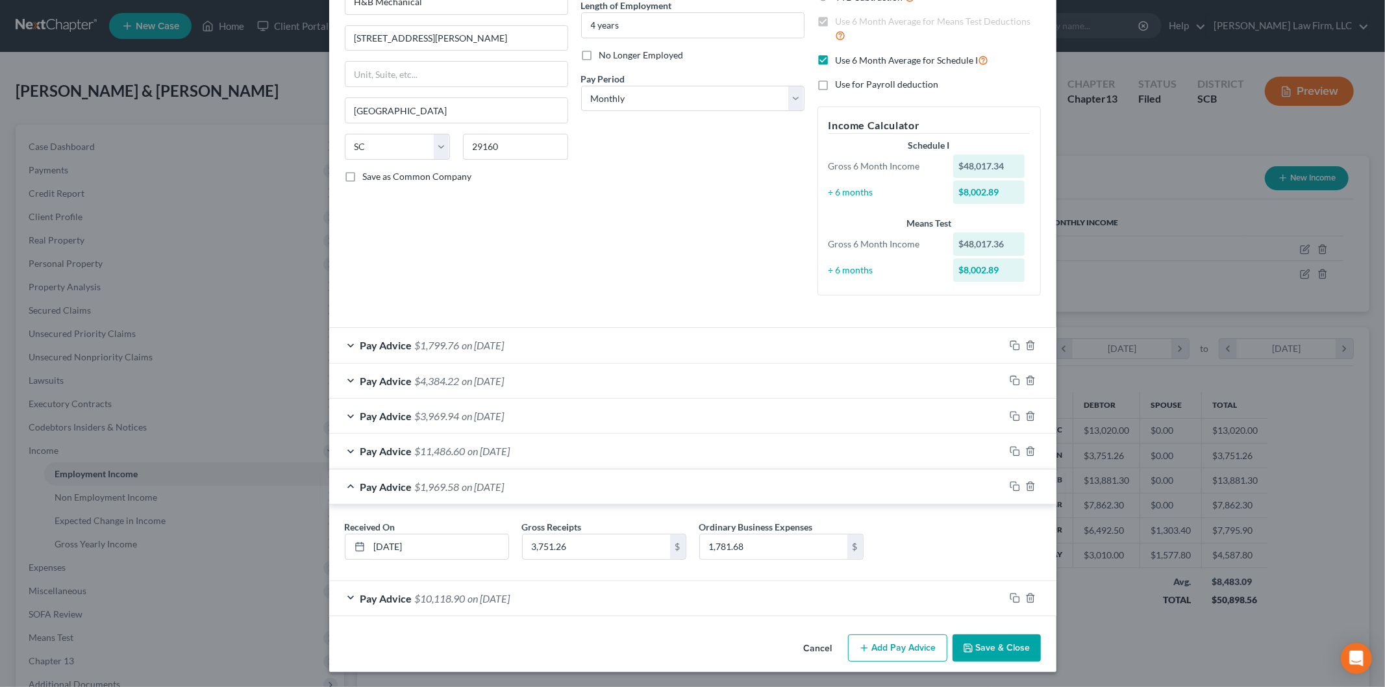
click at [552, 601] on div "Pay Advice $10,118.90 on [DATE]" at bounding box center [666, 598] width 675 height 34
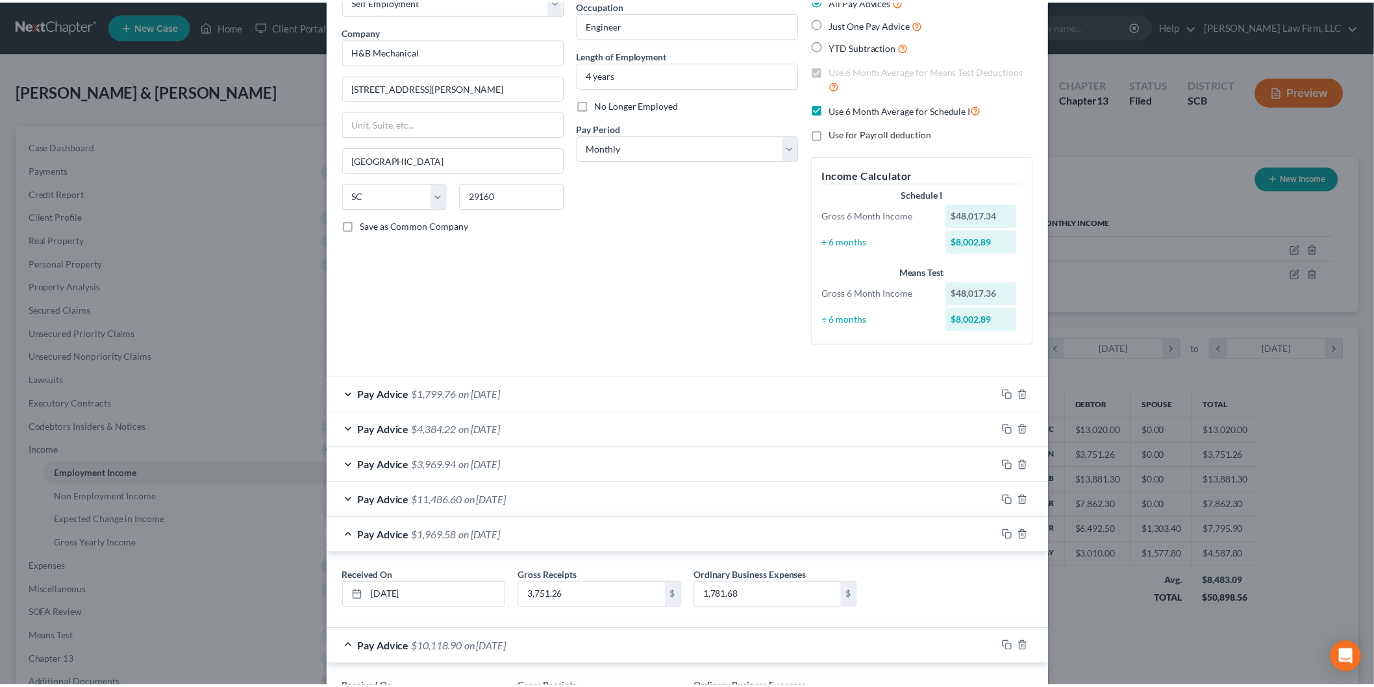
scroll to position [0, 0]
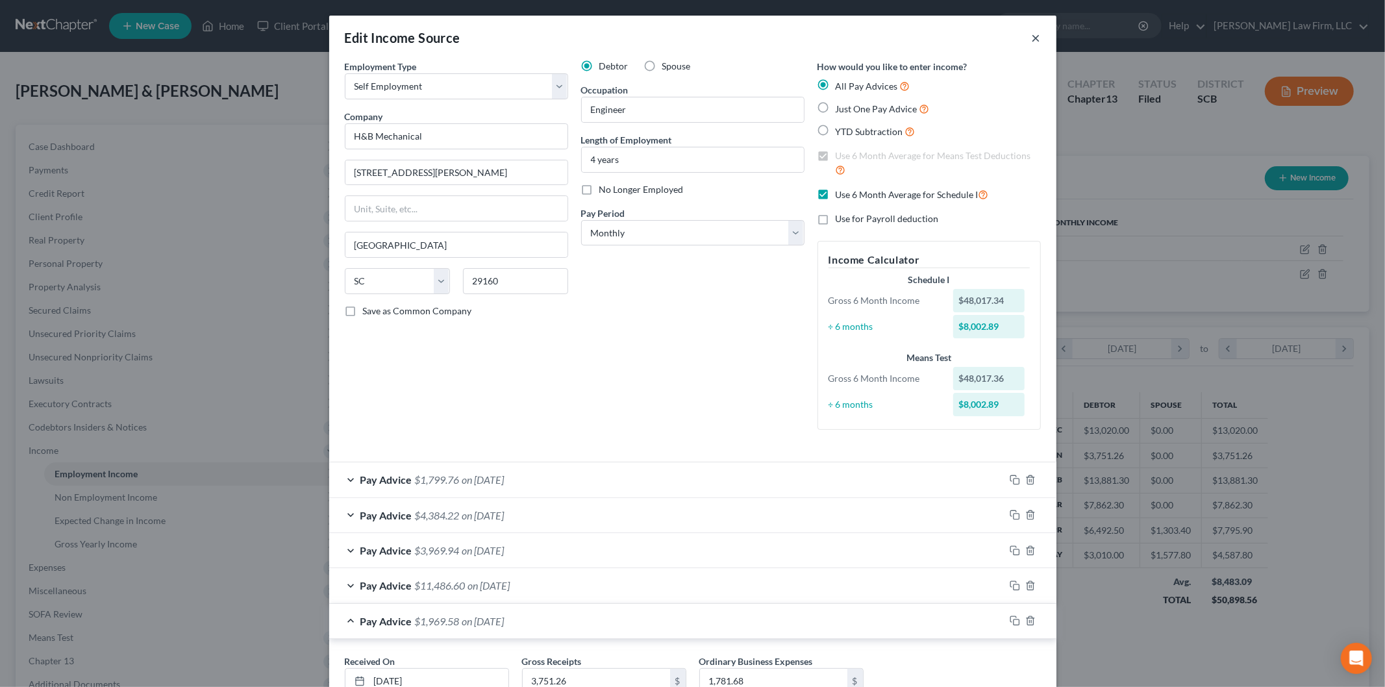
drag, startPoint x: 1027, startPoint y: 34, endPoint x: 501, endPoint y: 278, distance: 580.0
click at [1032, 34] on button "×" at bounding box center [1036, 38] width 9 height 16
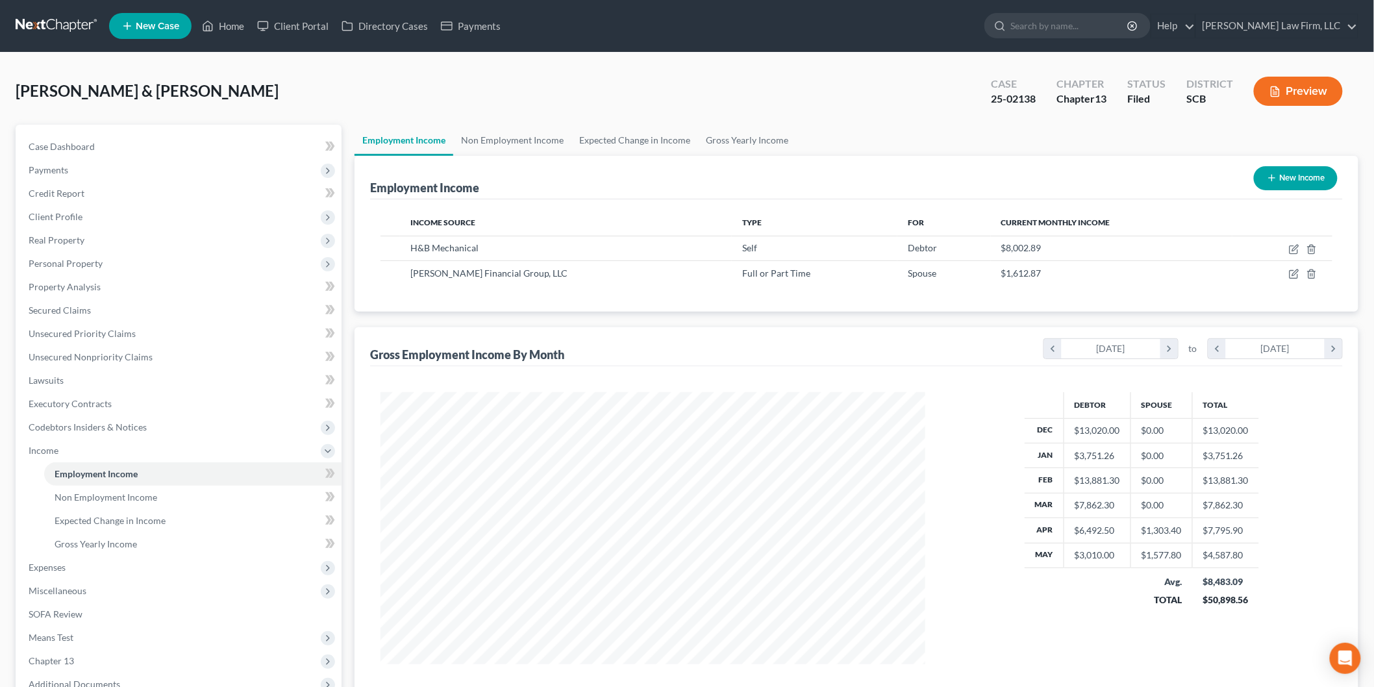
scroll to position [649174, 648876]
click at [71, 141] on span "Case Dashboard" at bounding box center [62, 146] width 66 height 11
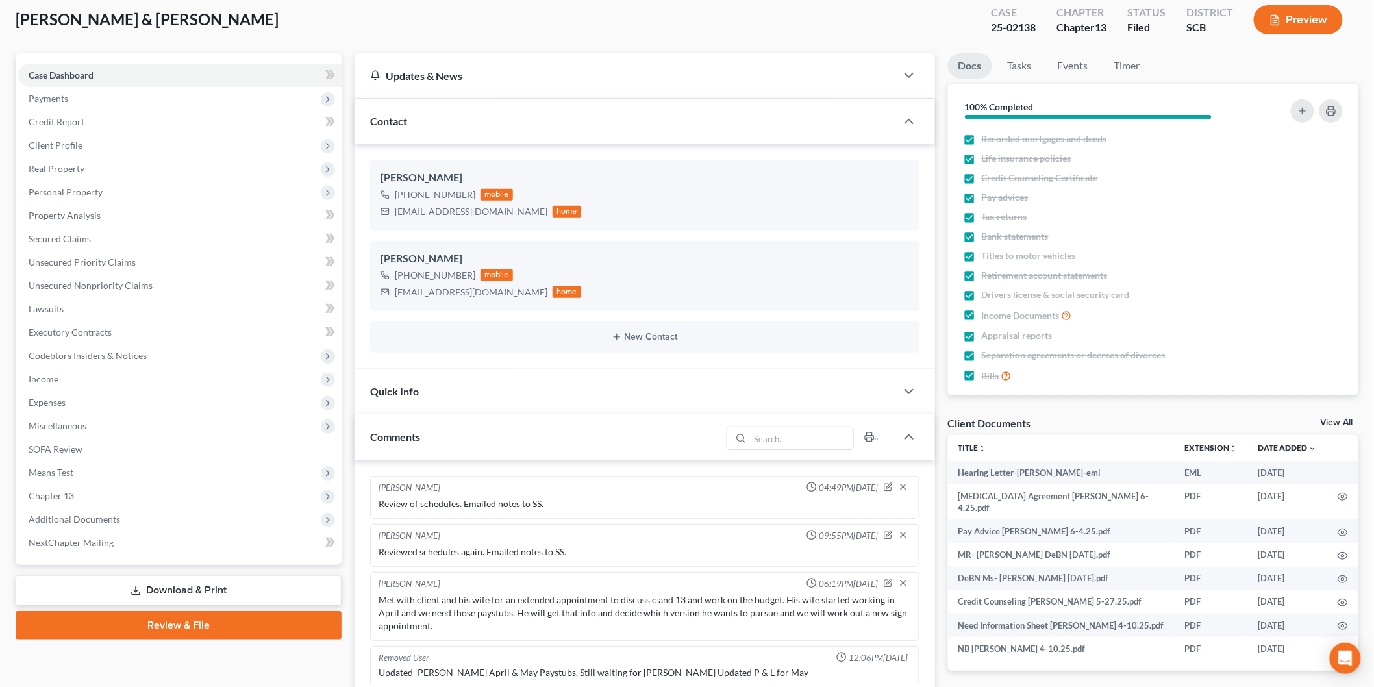
scroll to position [516, 0]
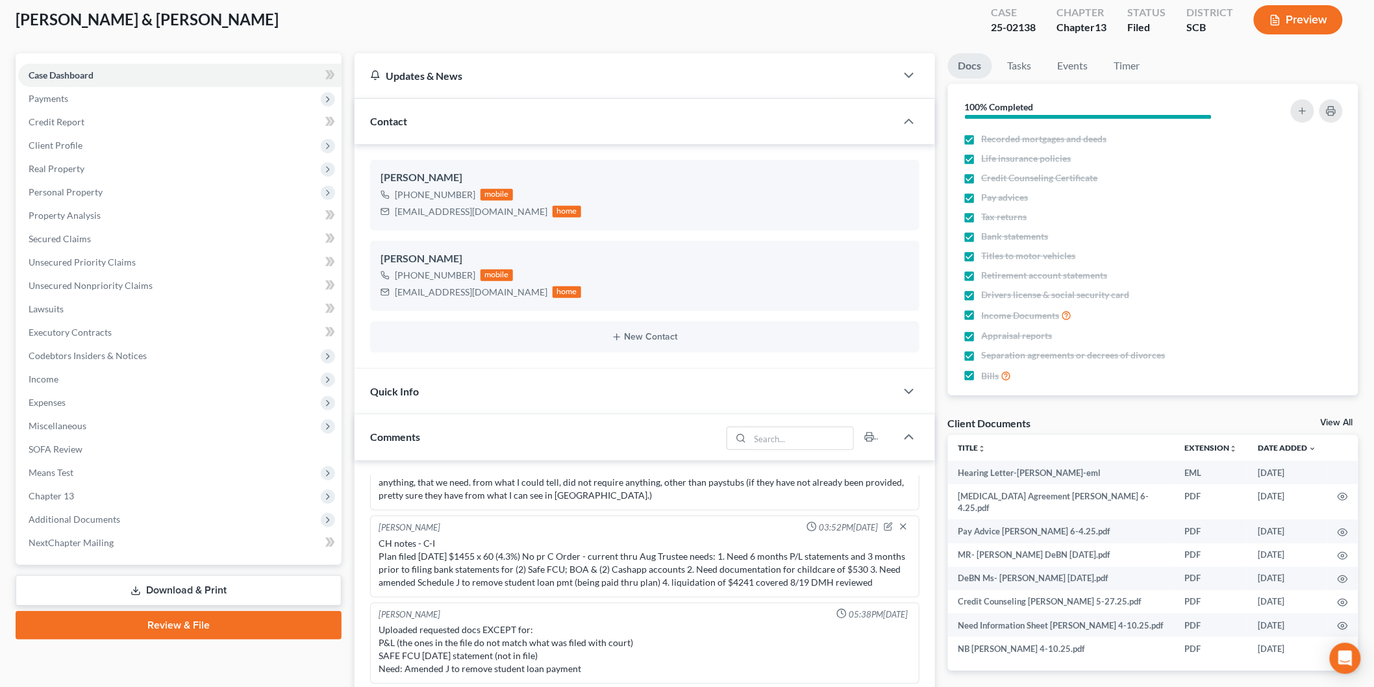
click at [1341, 520] on td at bounding box center [1342, 531] width 31 height 23
click at [1341, 529] on icon "button" at bounding box center [1344, 532] width 10 height 7
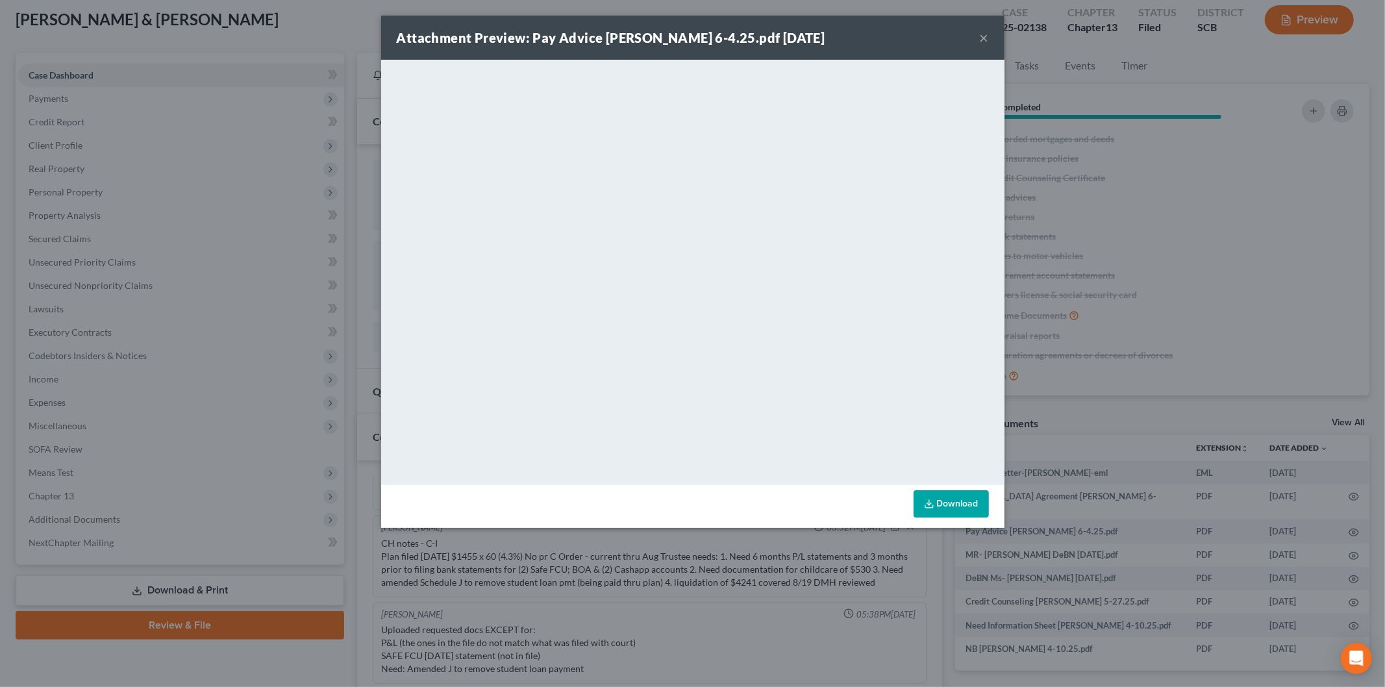
click at [983, 33] on button "×" at bounding box center [984, 38] width 9 height 16
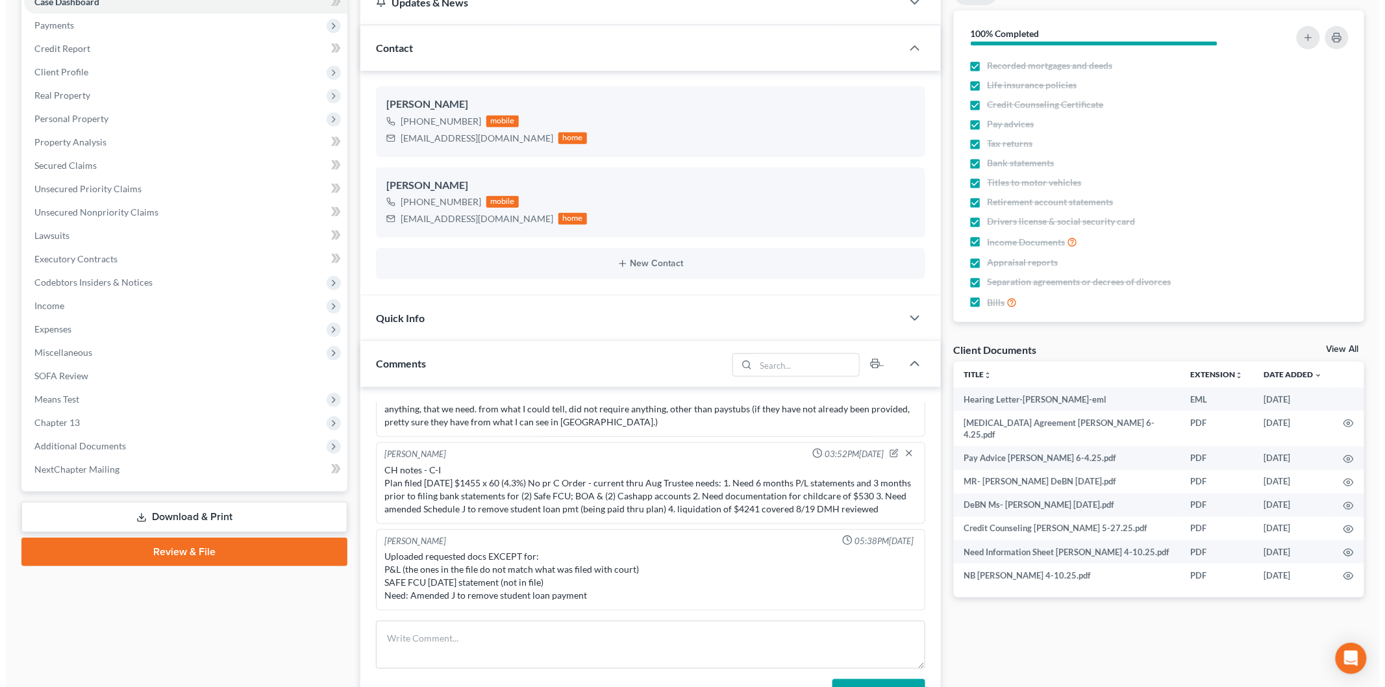
scroll to position [0, 0]
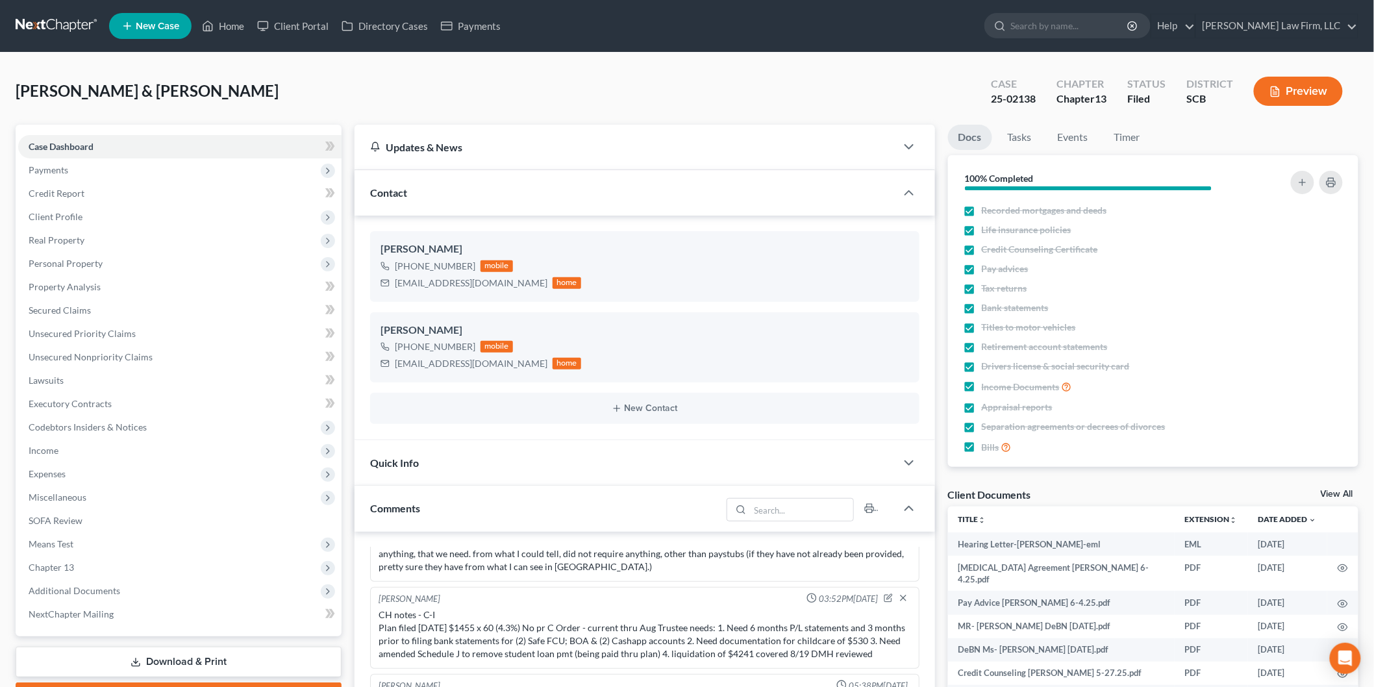
click at [1300, 88] on button "Preview" at bounding box center [1298, 91] width 89 height 29
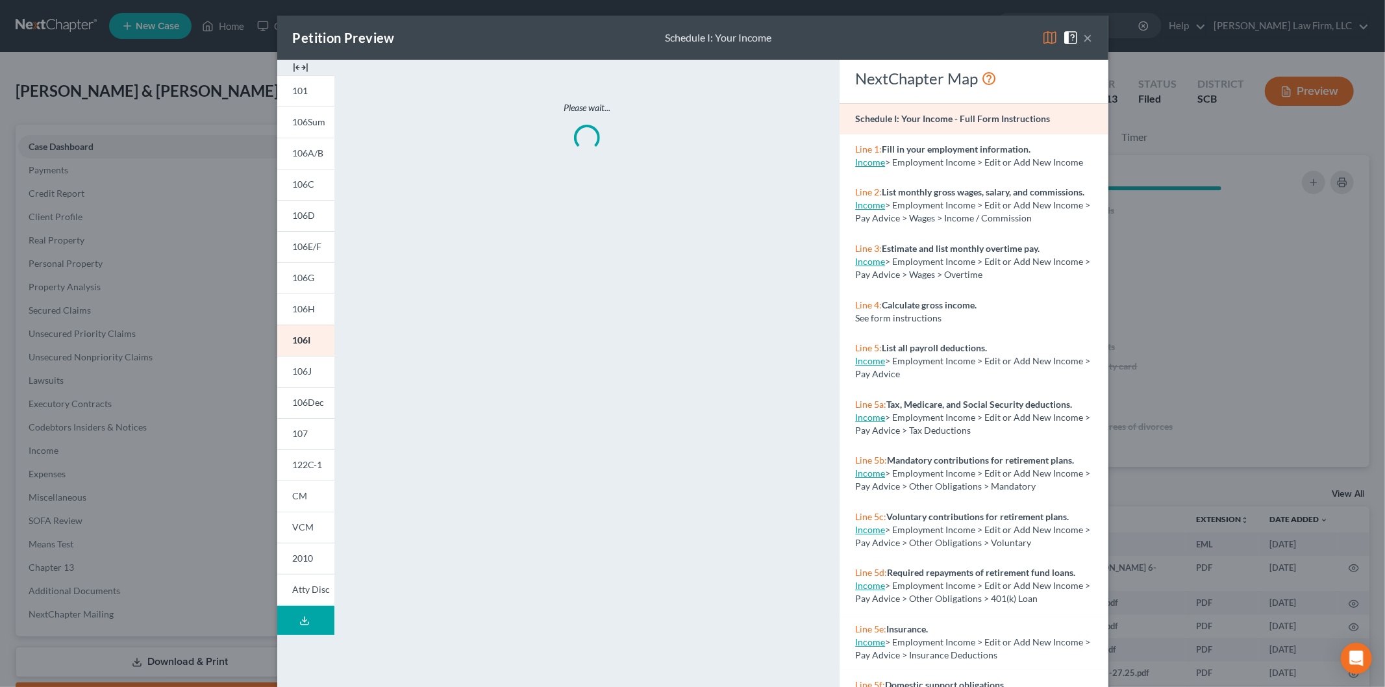
click at [294, 64] on img at bounding box center [301, 68] width 16 height 16
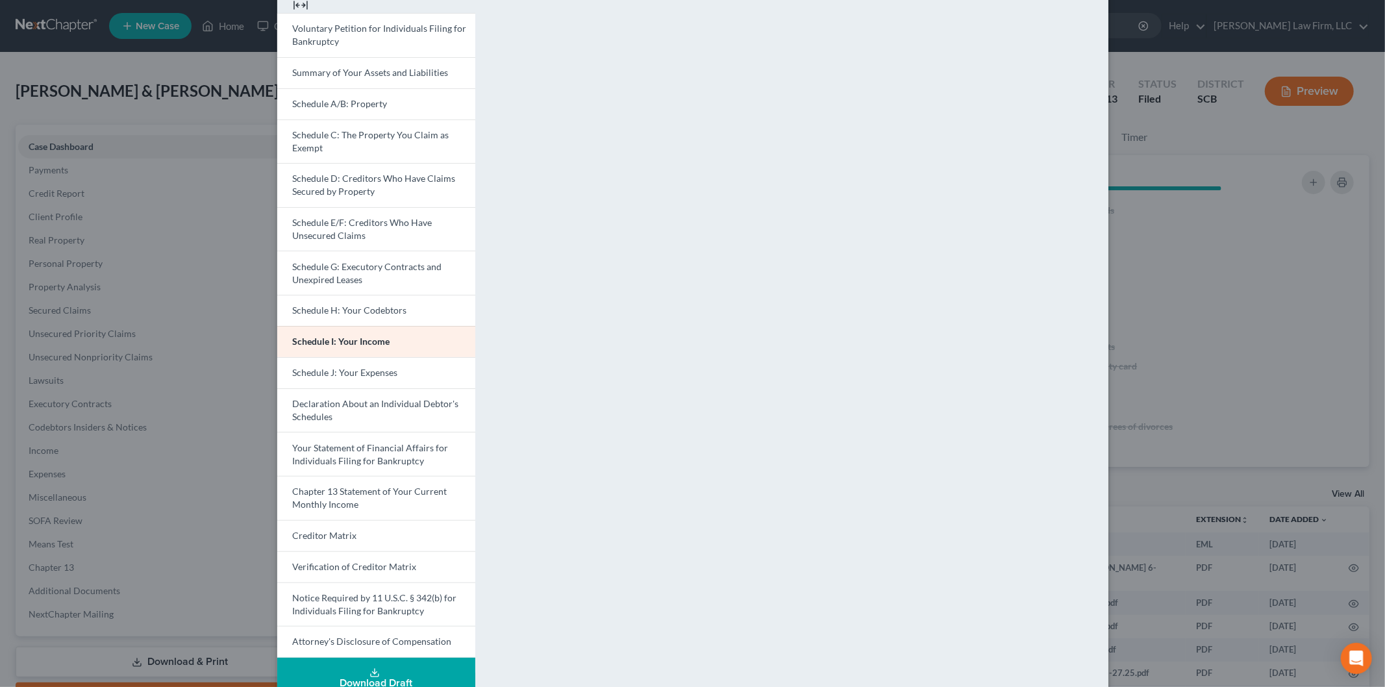
scroll to position [88, 0]
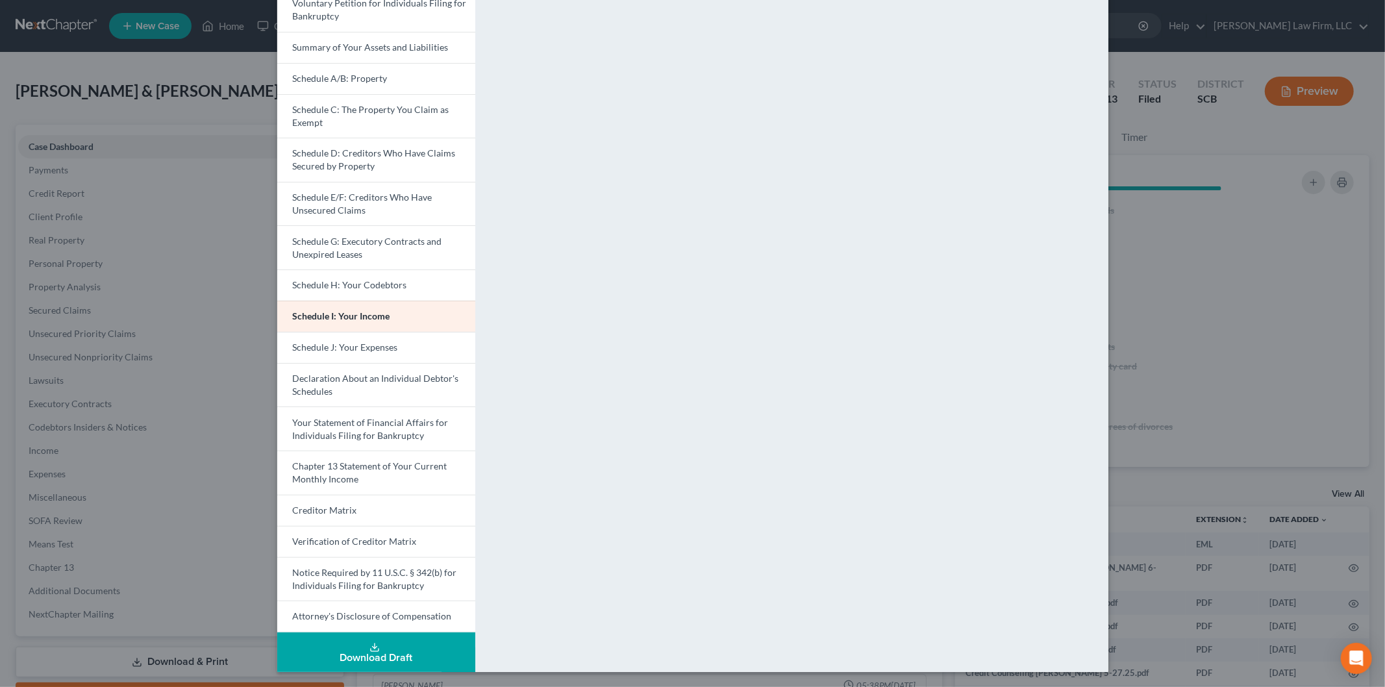
click at [391, 336] on link "Schedule J: Your Expenses" at bounding box center [376, 347] width 198 height 31
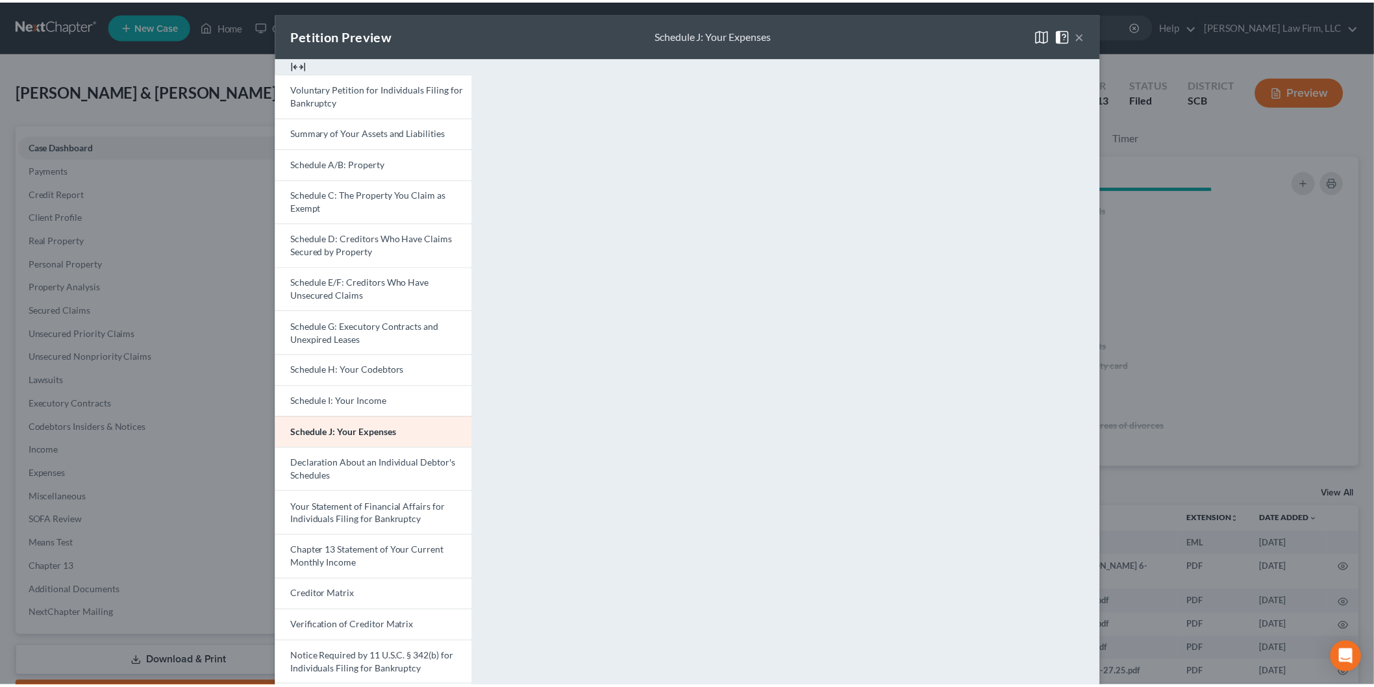
scroll to position [0, 0]
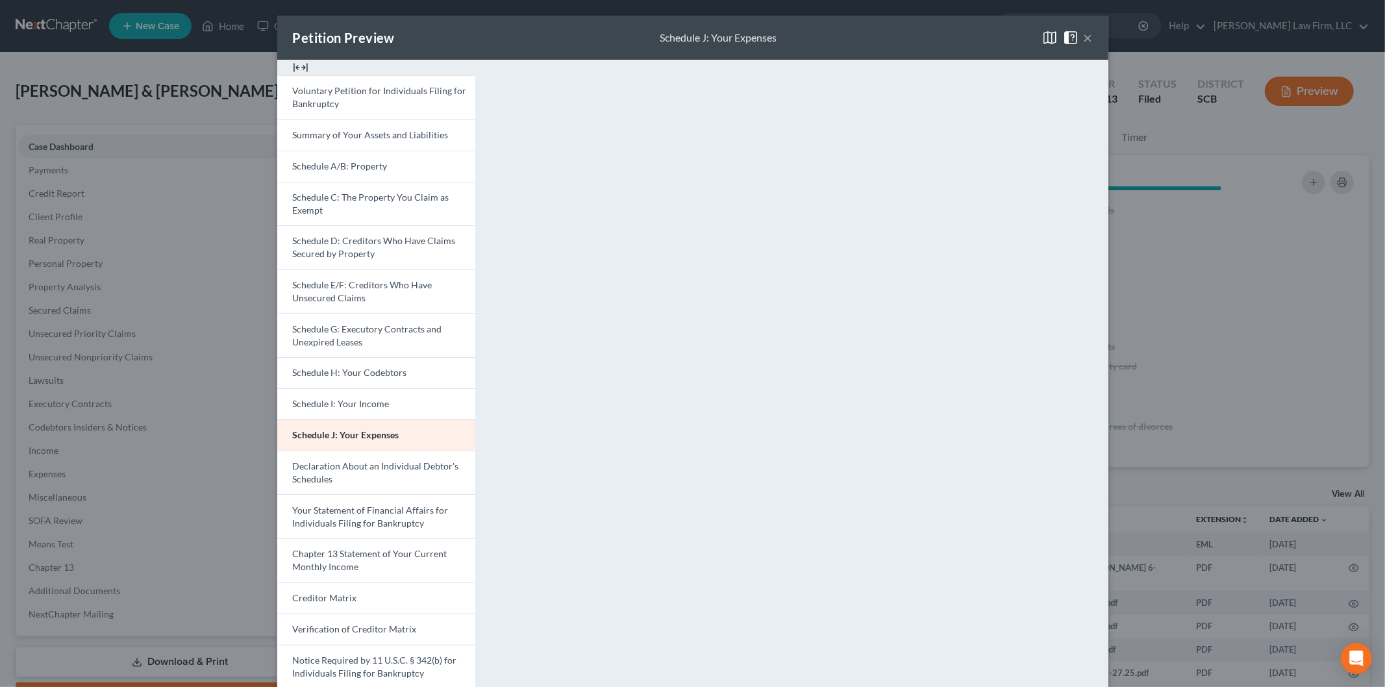
click at [351, 170] on span "Schedule A/B: Property" at bounding box center [340, 165] width 95 height 11
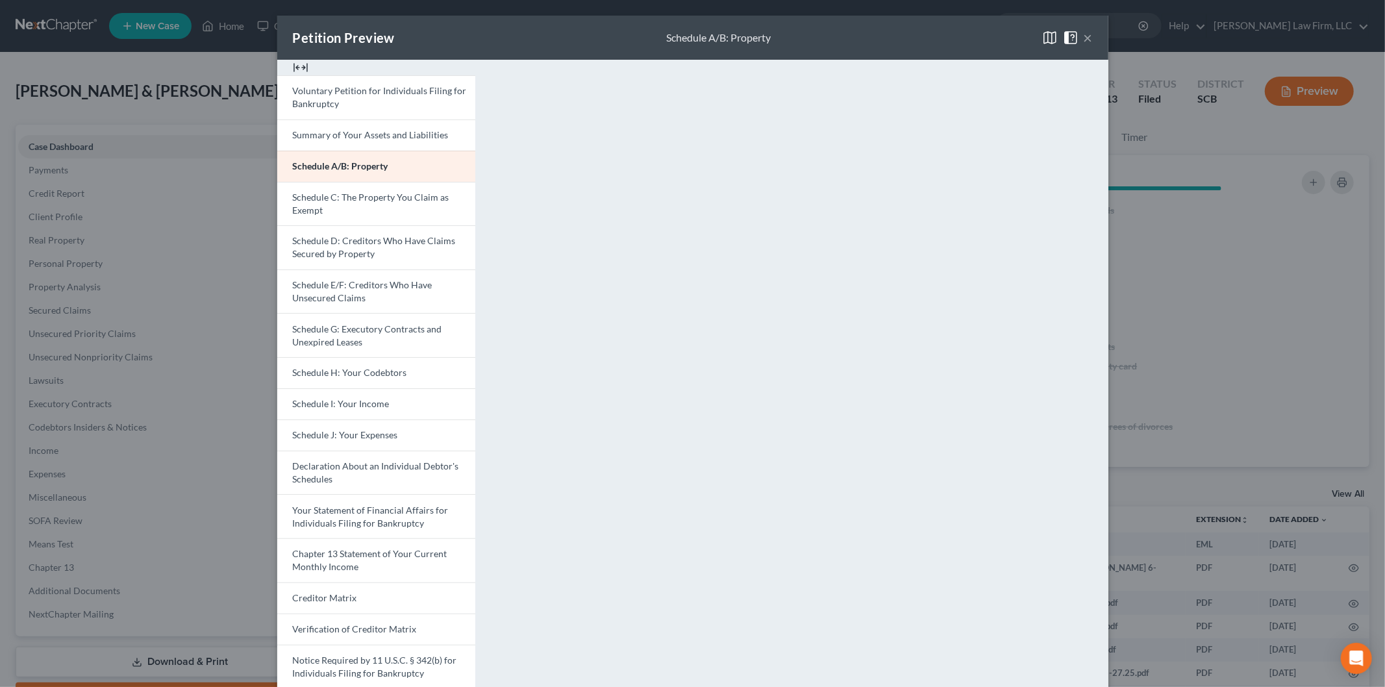
click at [1084, 31] on button "×" at bounding box center [1088, 38] width 9 height 16
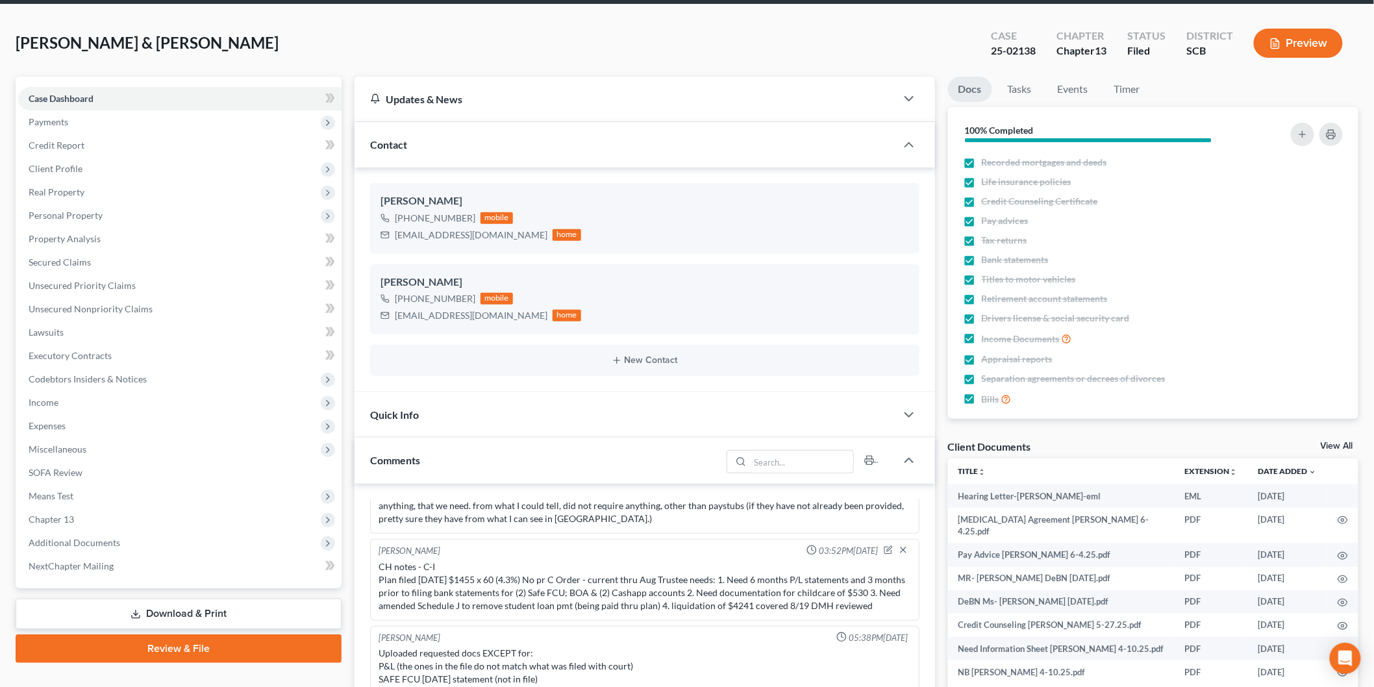
scroll to position [72, 0]
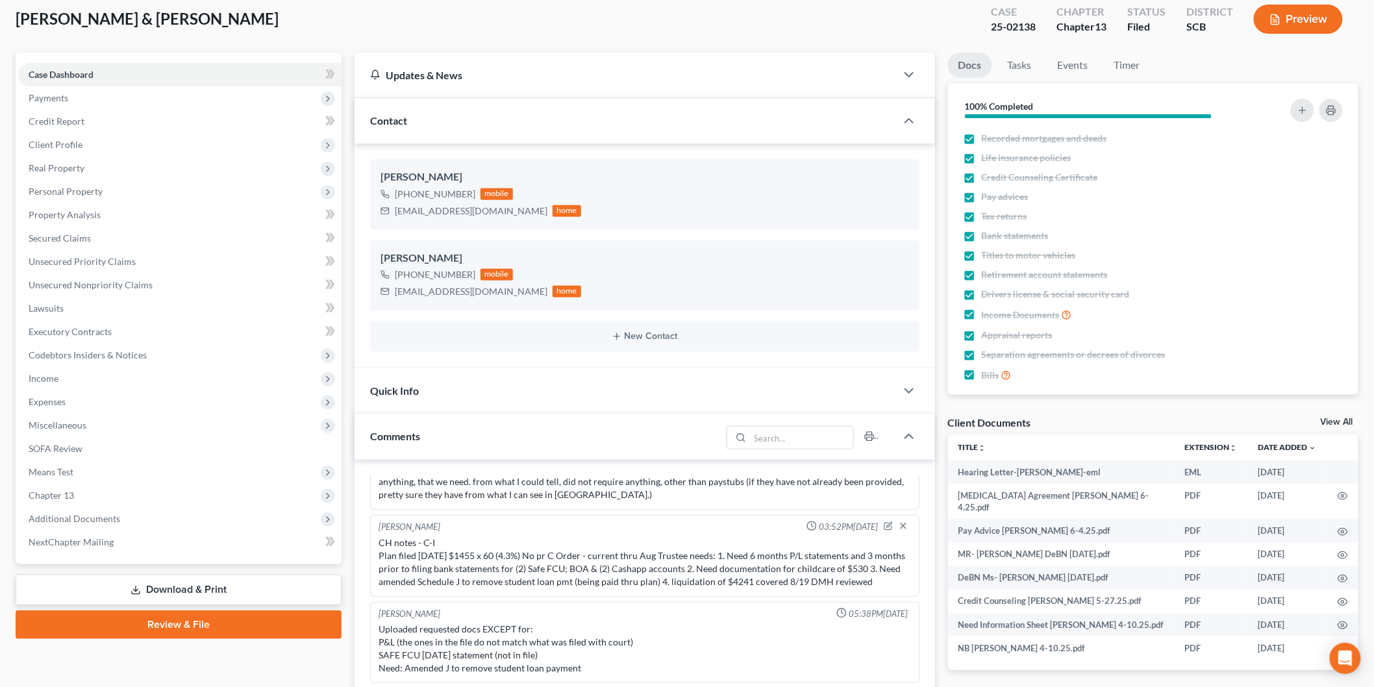
click at [159, 381] on span "Income" at bounding box center [179, 378] width 323 height 23
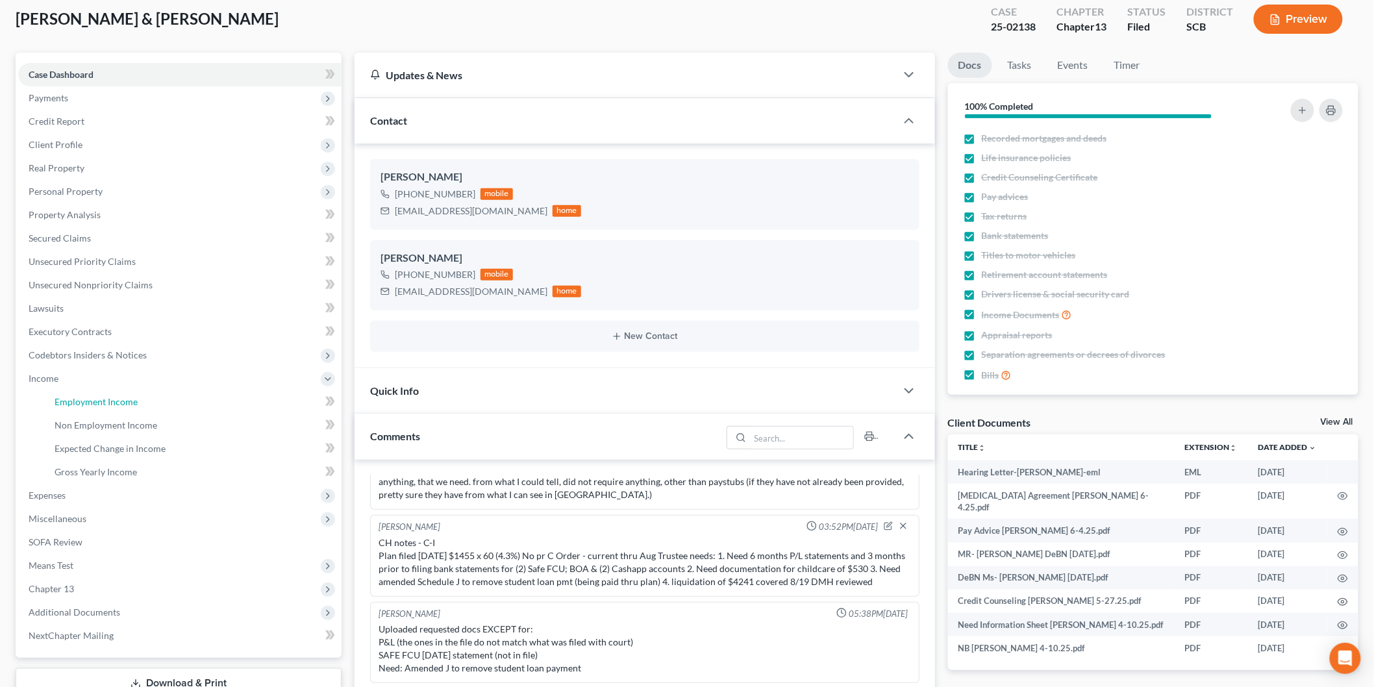
click at [169, 403] on link "Employment Income" at bounding box center [192, 401] width 297 height 23
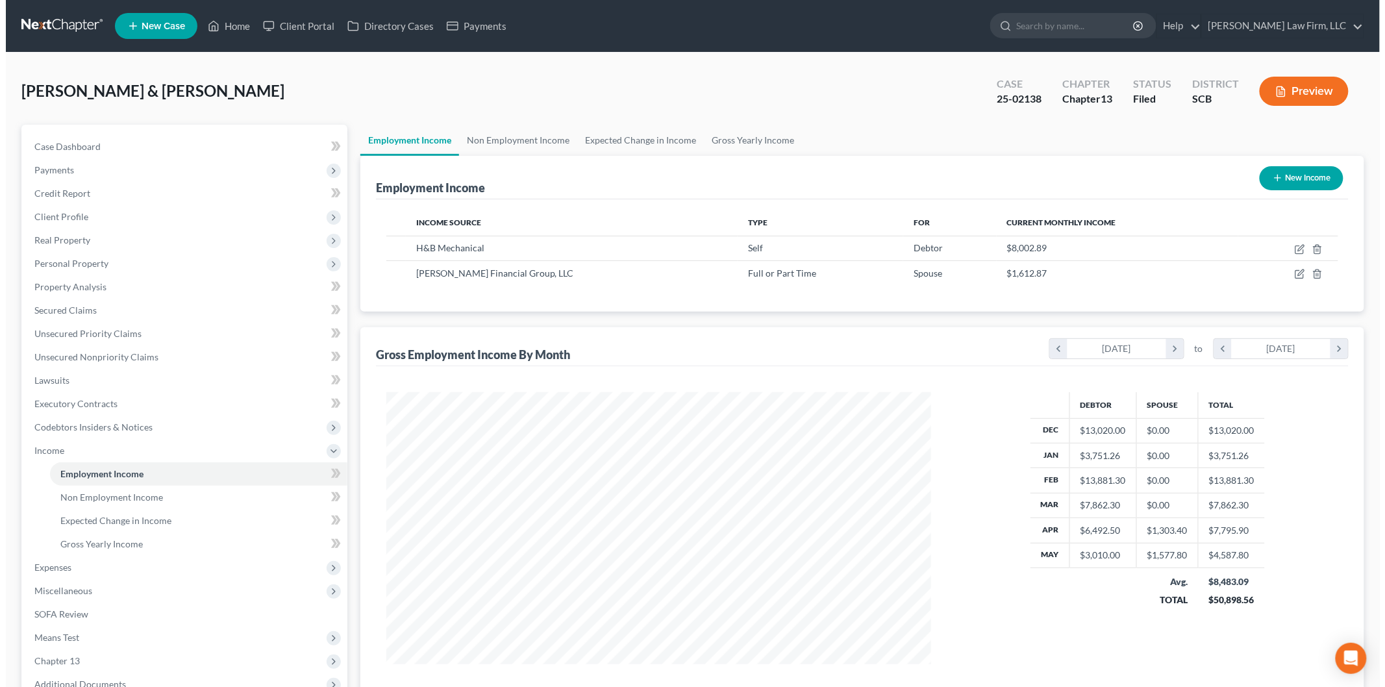
scroll to position [271, 570]
click at [1294, 244] on icon "button" at bounding box center [1294, 249] width 10 height 10
select select "1"
select select "42"
select select "0"
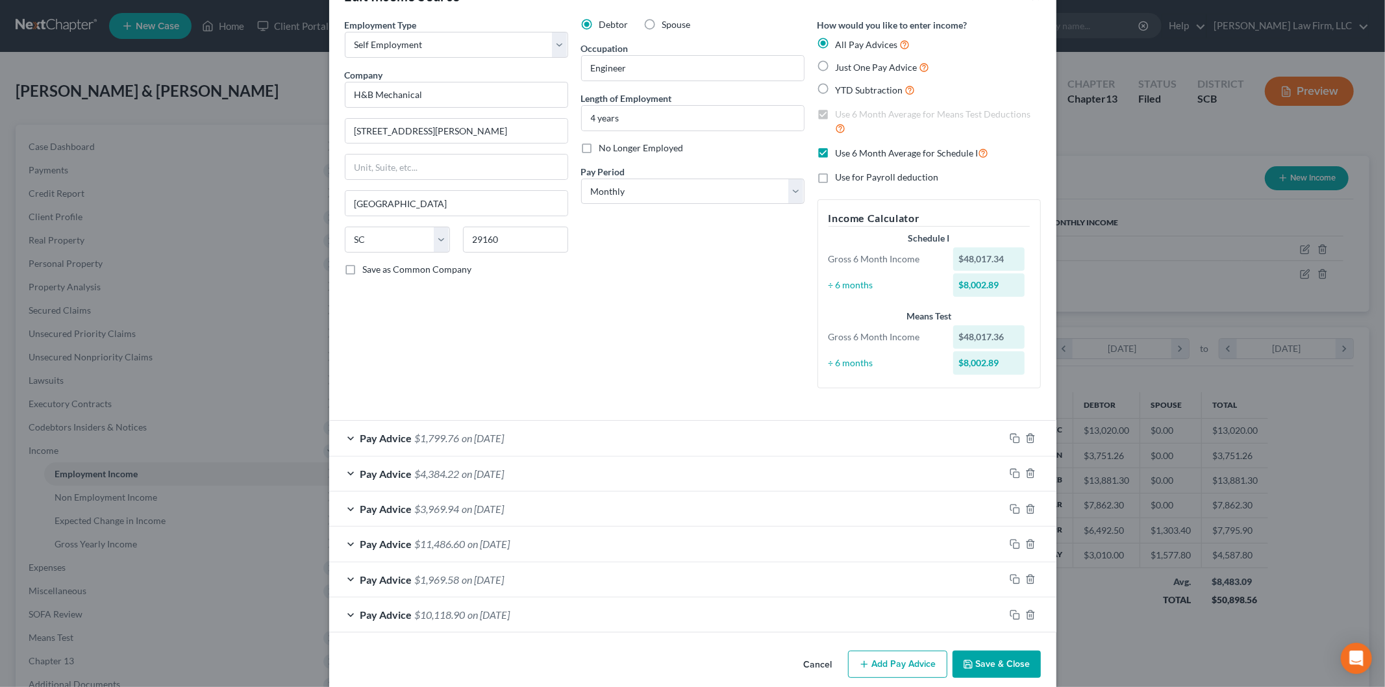
scroll to position [58, 0]
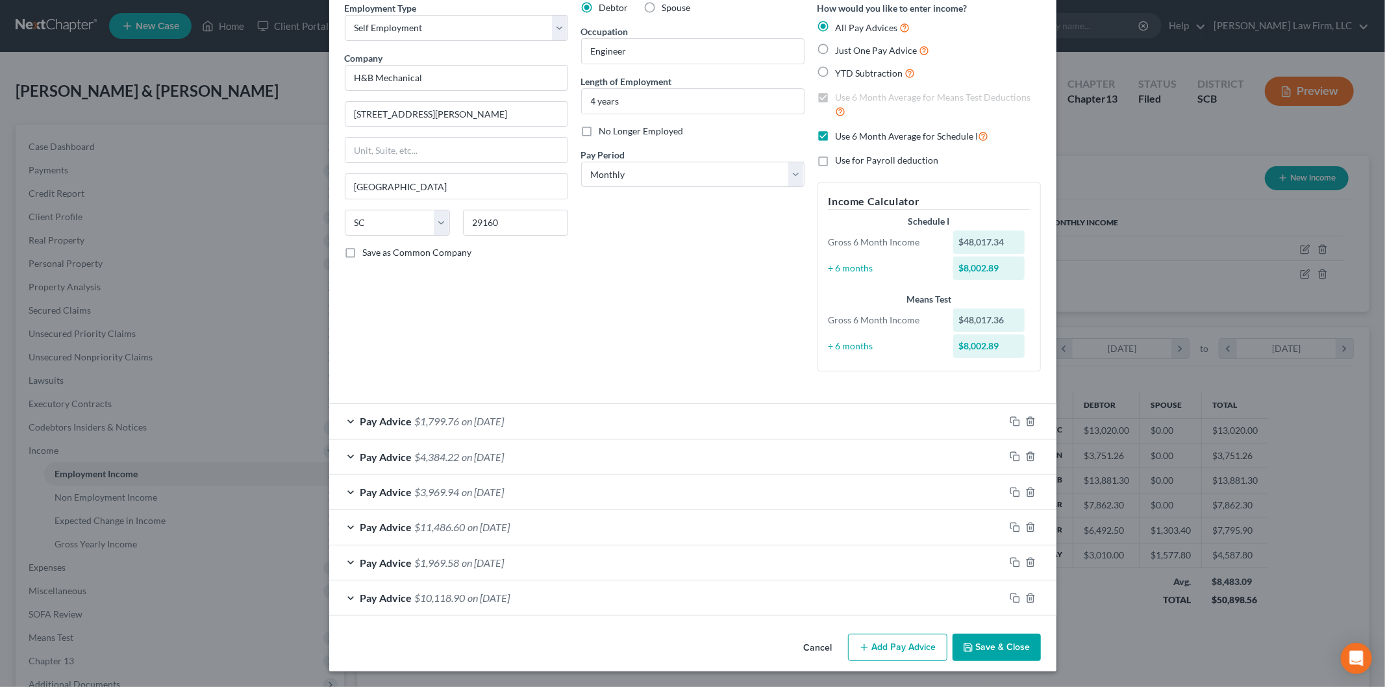
click at [539, 595] on div "Pay Advice $10,118.90 on [DATE]" at bounding box center [666, 598] width 675 height 34
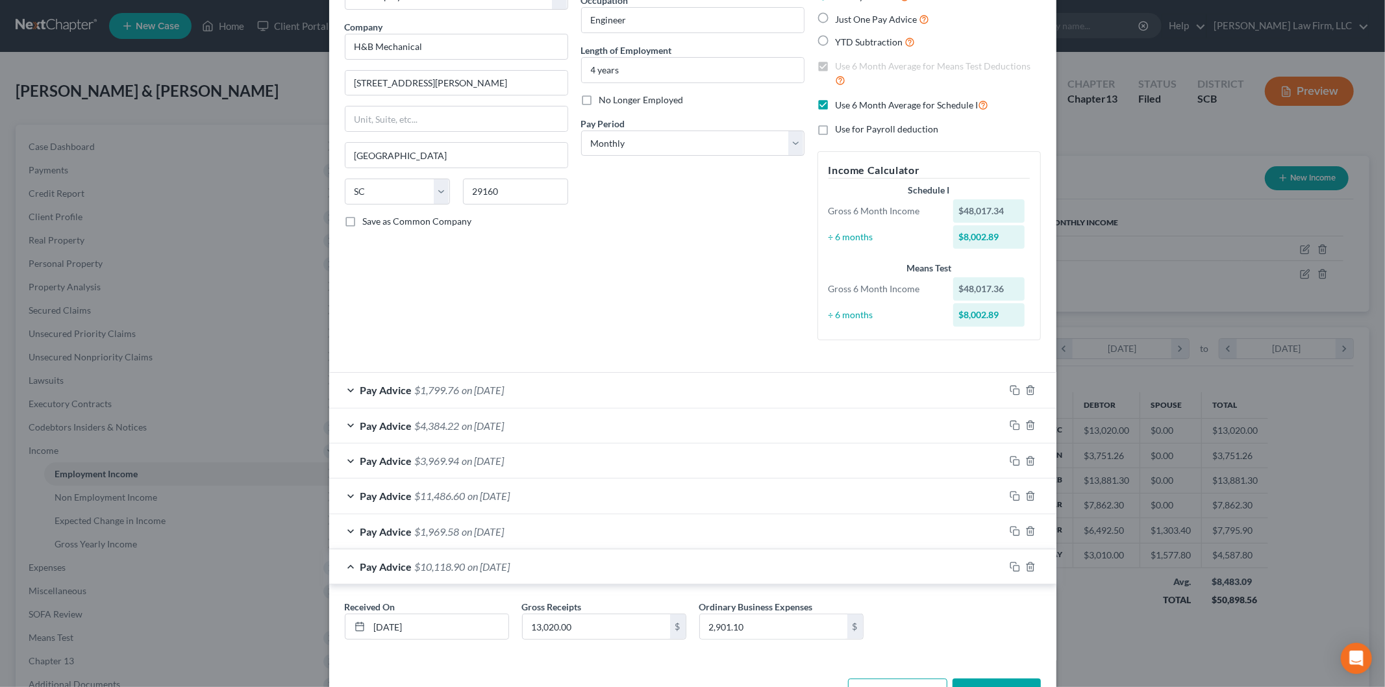
scroll to position [134, 0]
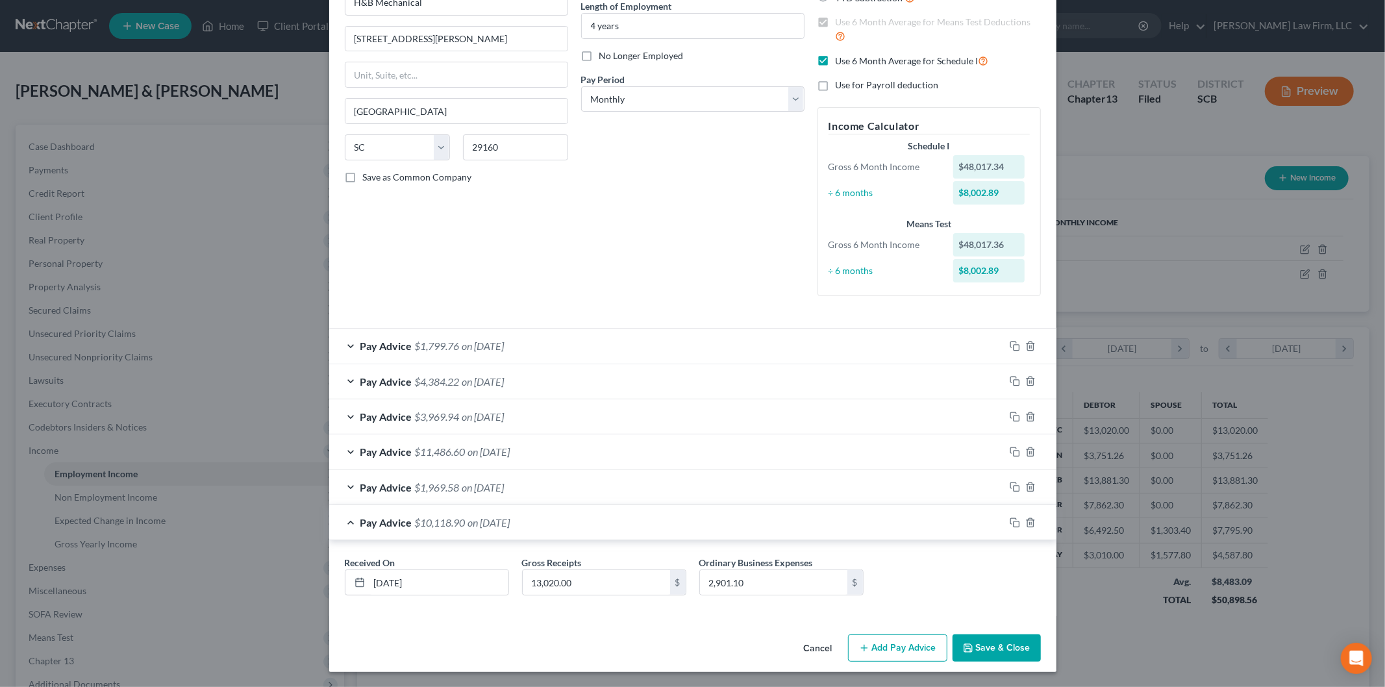
click at [566, 475] on div "Pay Advice $1,969.58 on [DATE]" at bounding box center [666, 487] width 675 height 34
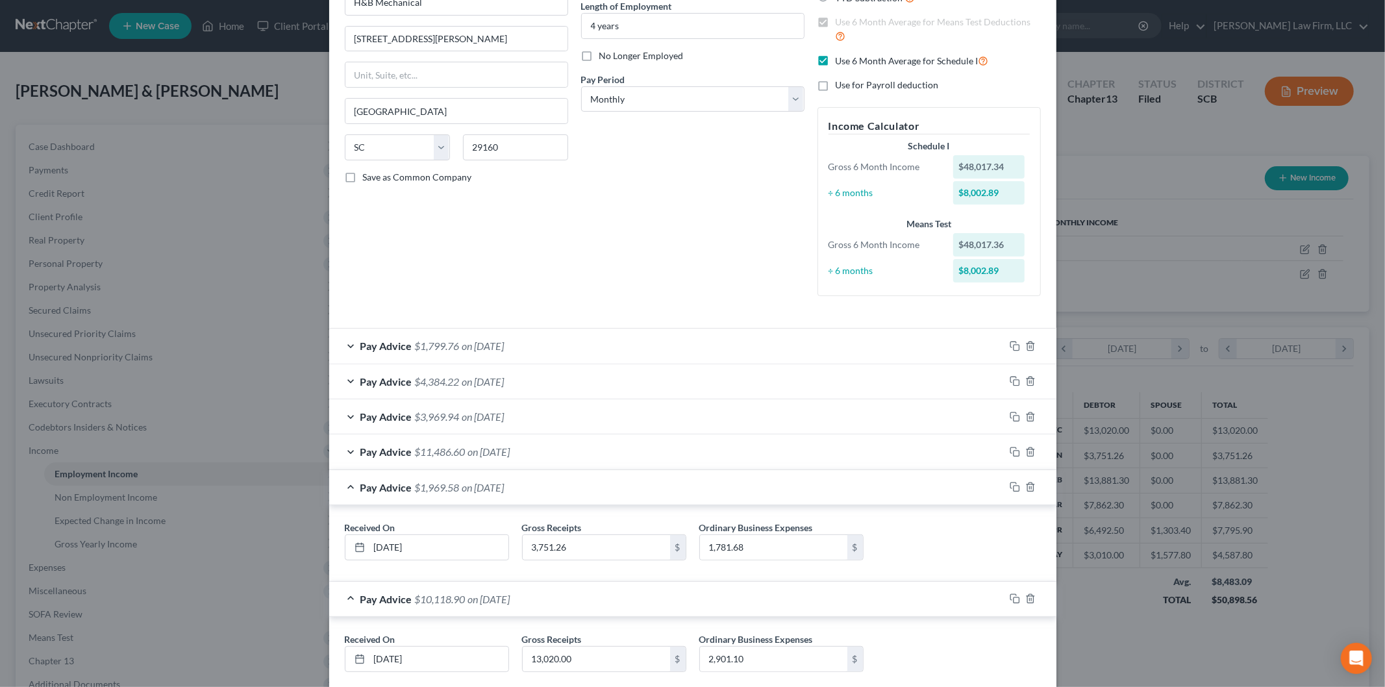
click at [568, 456] on div "Pay Advice $11,486.60 on [DATE]" at bounding box center [666, 451] width 675 height 34
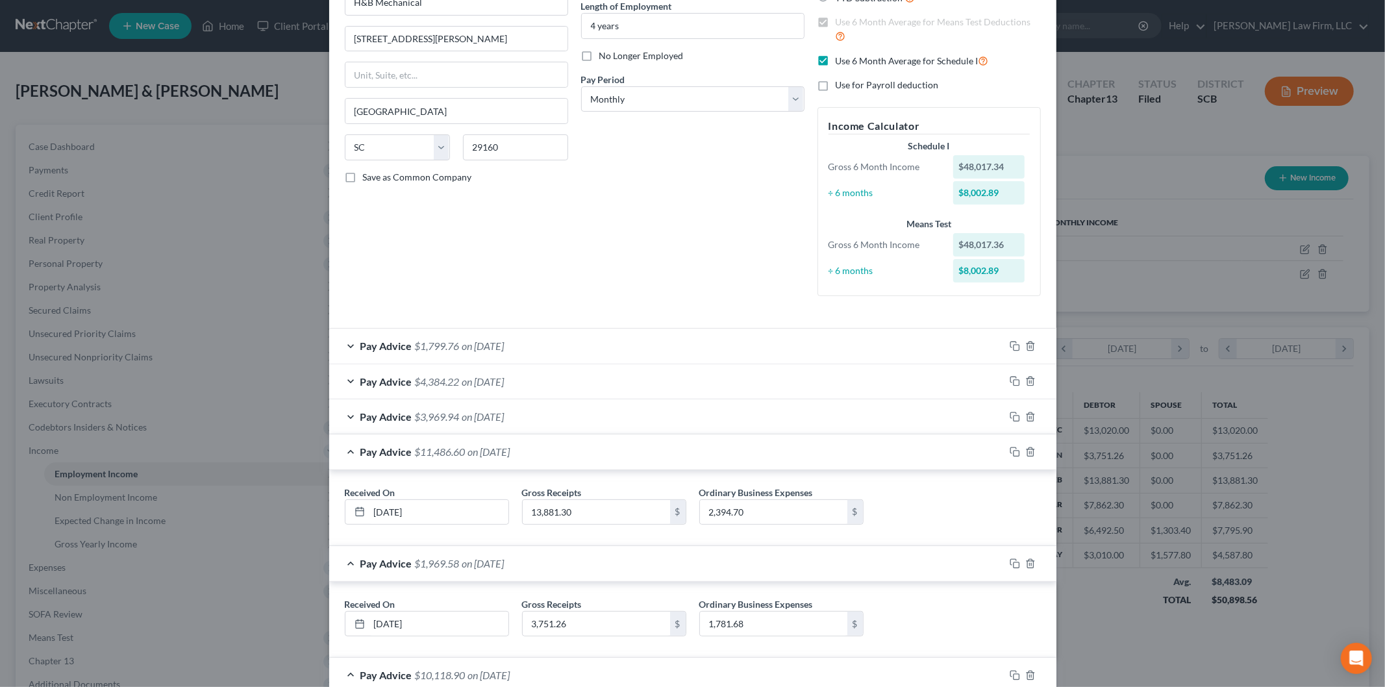
click at [552, 405] on div "Pay Advice $3,969.94 on [DATE]" at bounding box center [666, 416] width 675 height 34
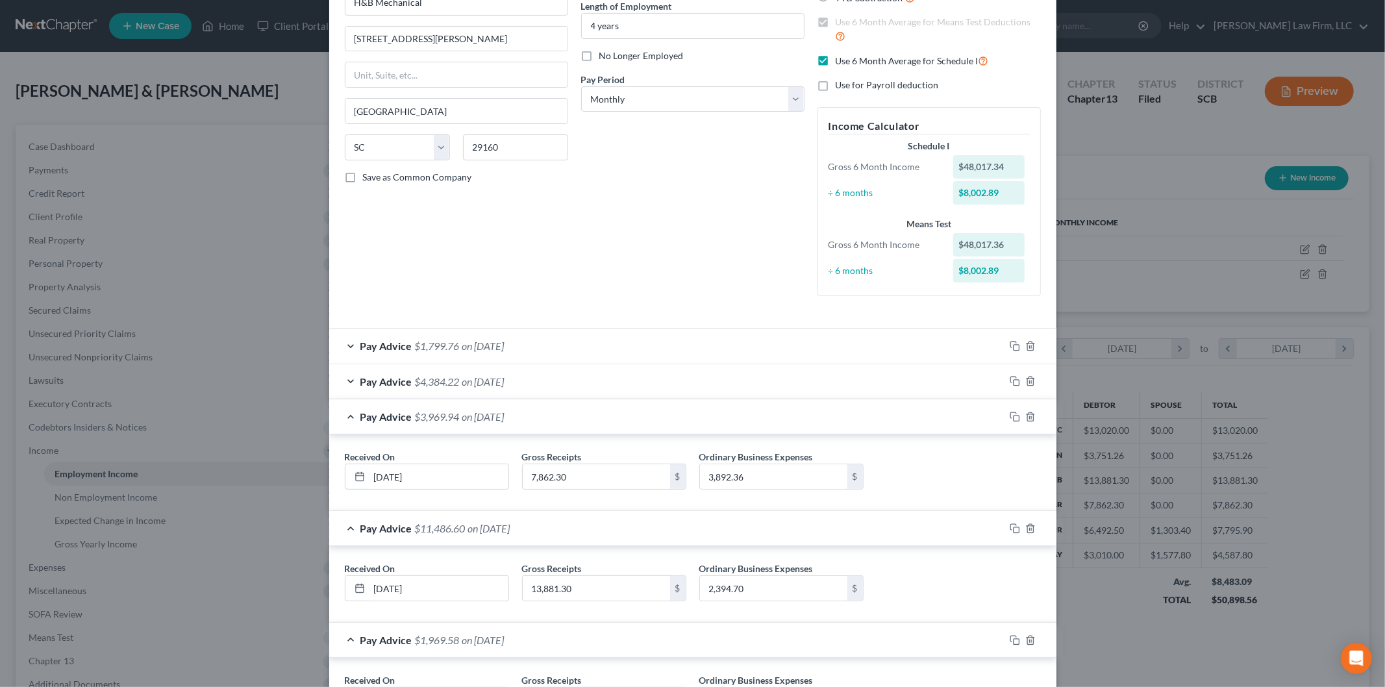
click at [550, 367] on div "Pay Advice $4,384.22 on [DATE]" at bounding box center [666, 381] width 675 height 34
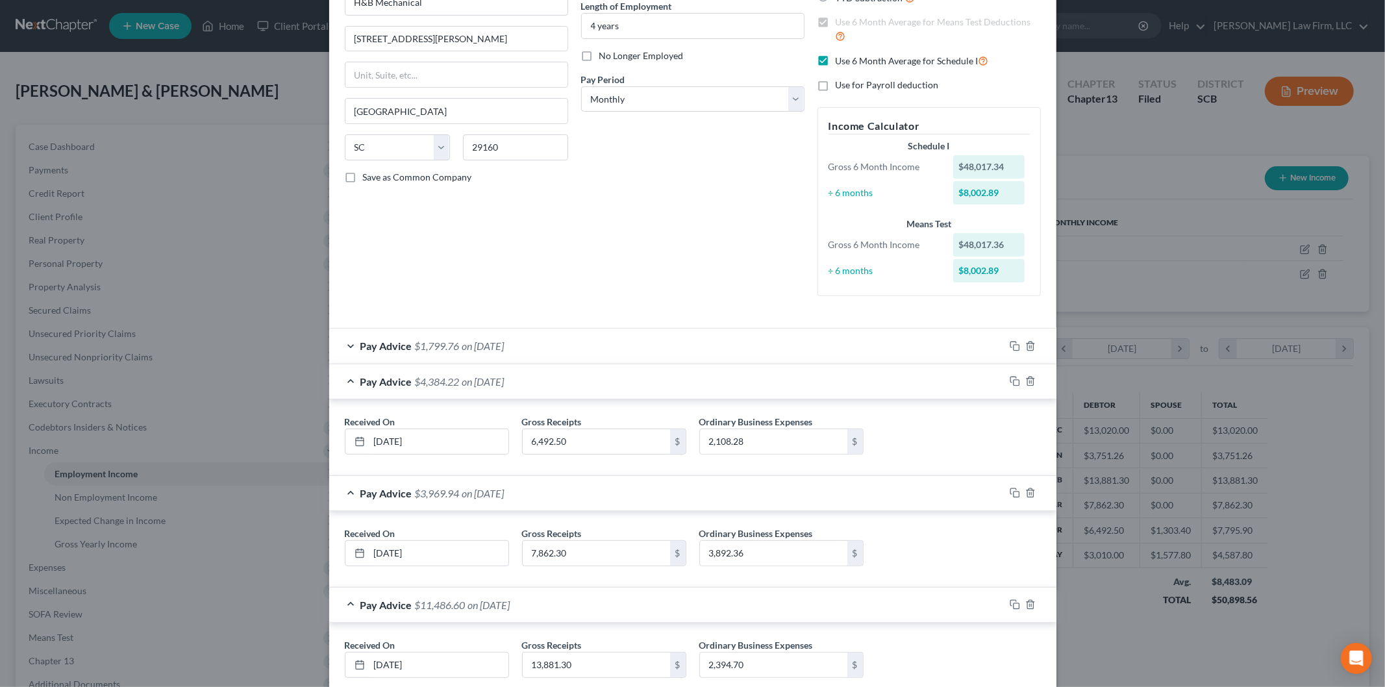
click at [560, 341] on div "Pay Advice $1,799.76 on [DATE]" at bounding box center [666, 346] width 675 height 34
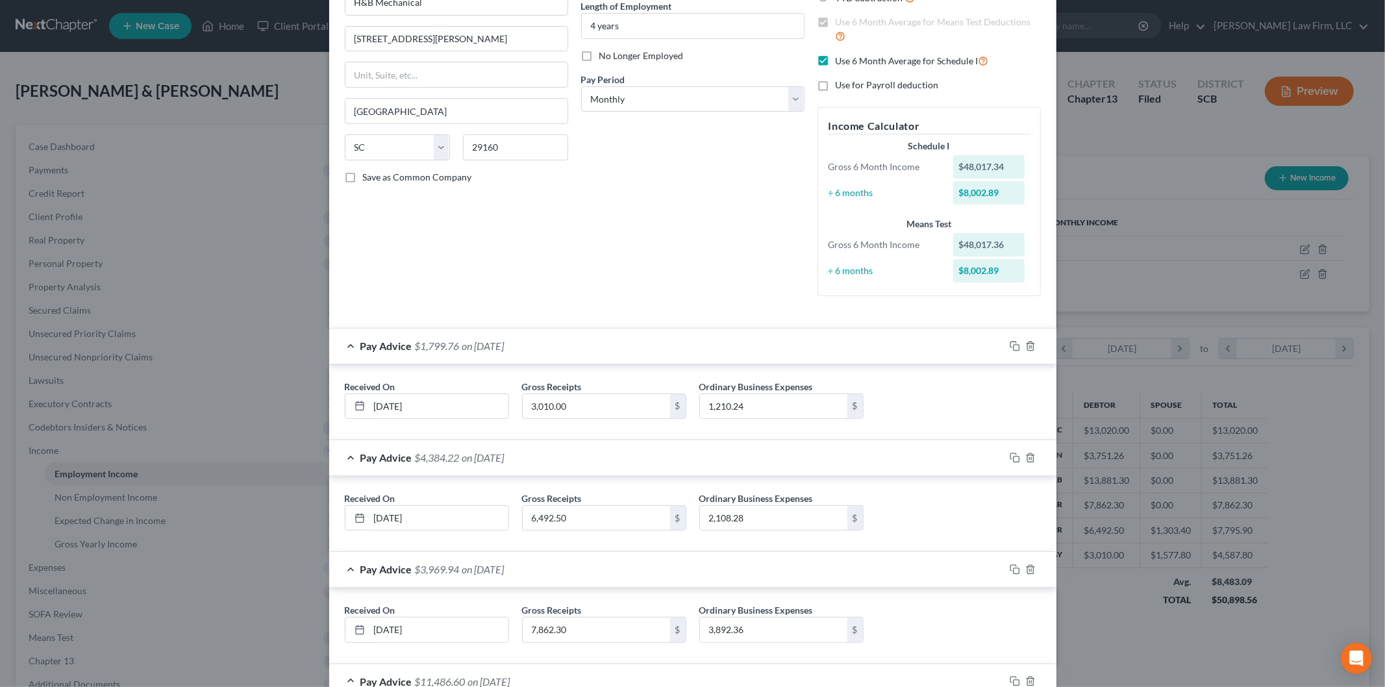
click at [579, 351] on div "Pay Advice $1,799.76 on [DATE]" at bounding box center [666, 346] width 675 height 34
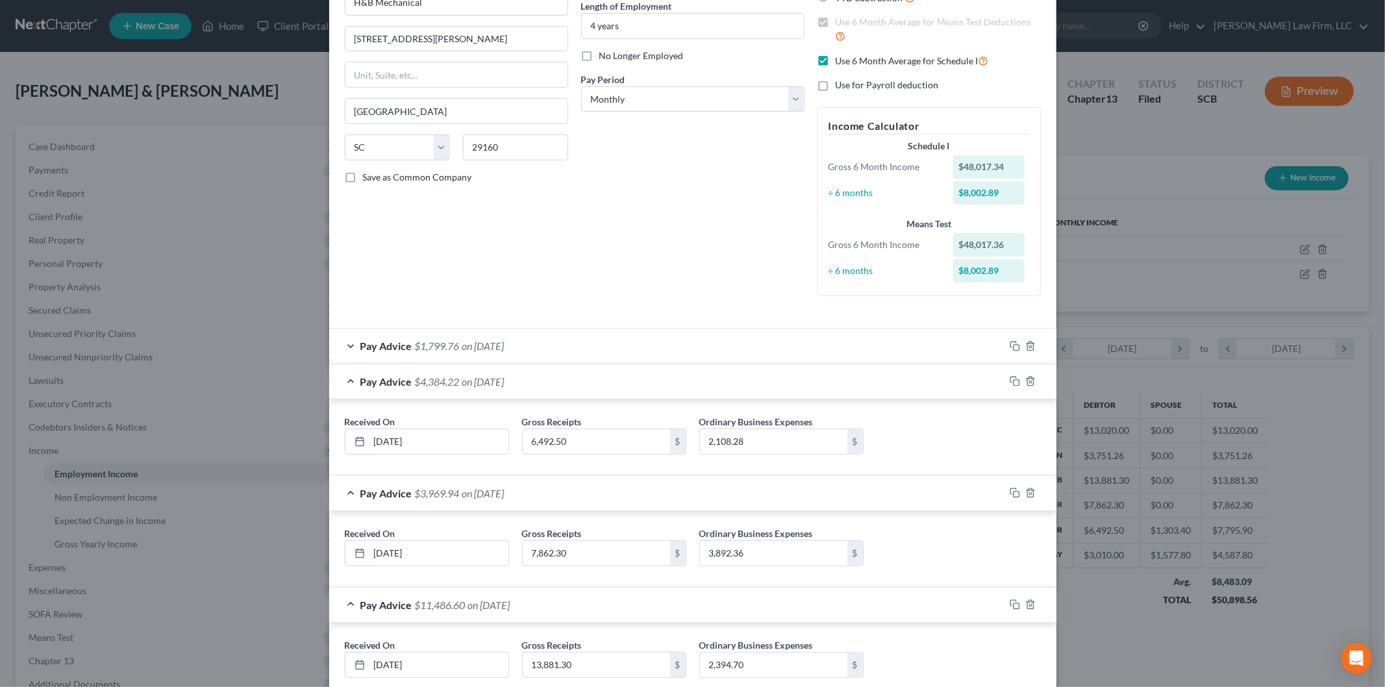
click at [588, 375] on div "Pay Advice $4,384.22 on [DATE]" at bounding box center [666, 381] width 675 height 34
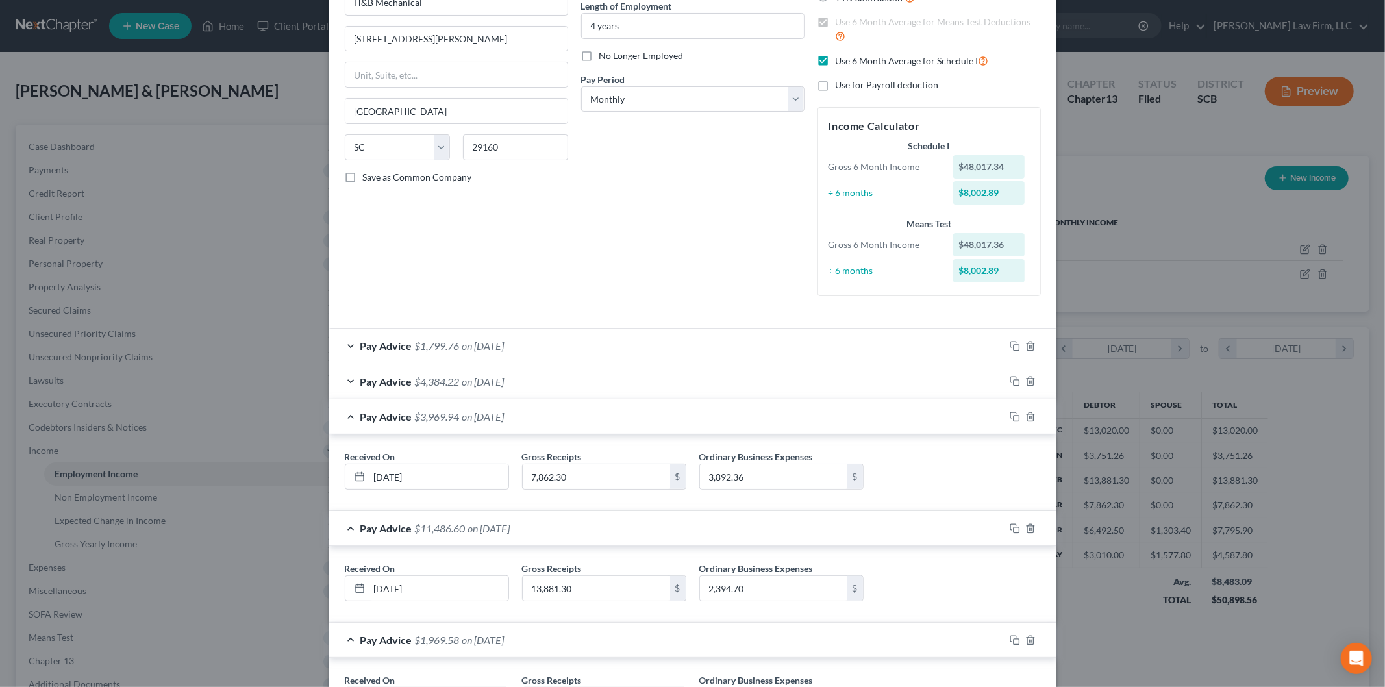
click at [575, 418] on div "Pay Advice $3,969.94 on [DATE]" at bounding box center [666, 416] width 675 height 34
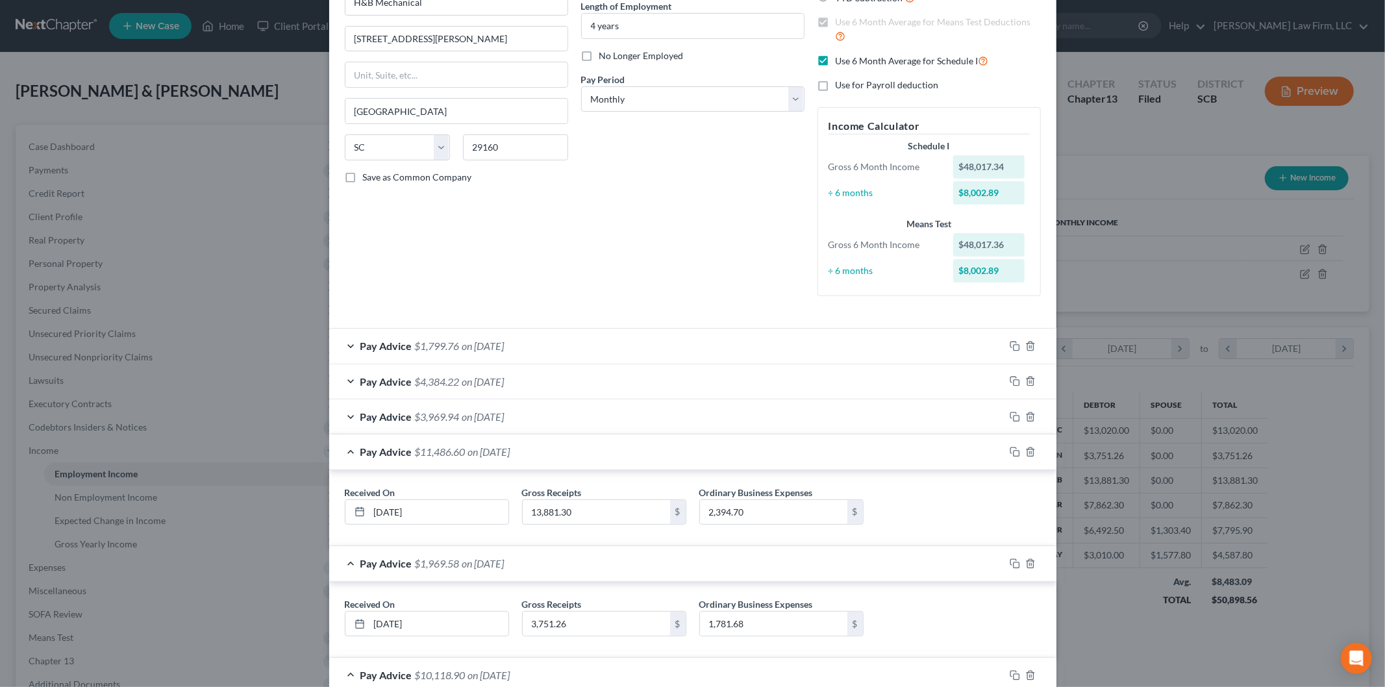
click at [578, 457] on div "Pay Advice $11,486.60 on [DATE]" at bounding box center [666, 451] width 675 height 34
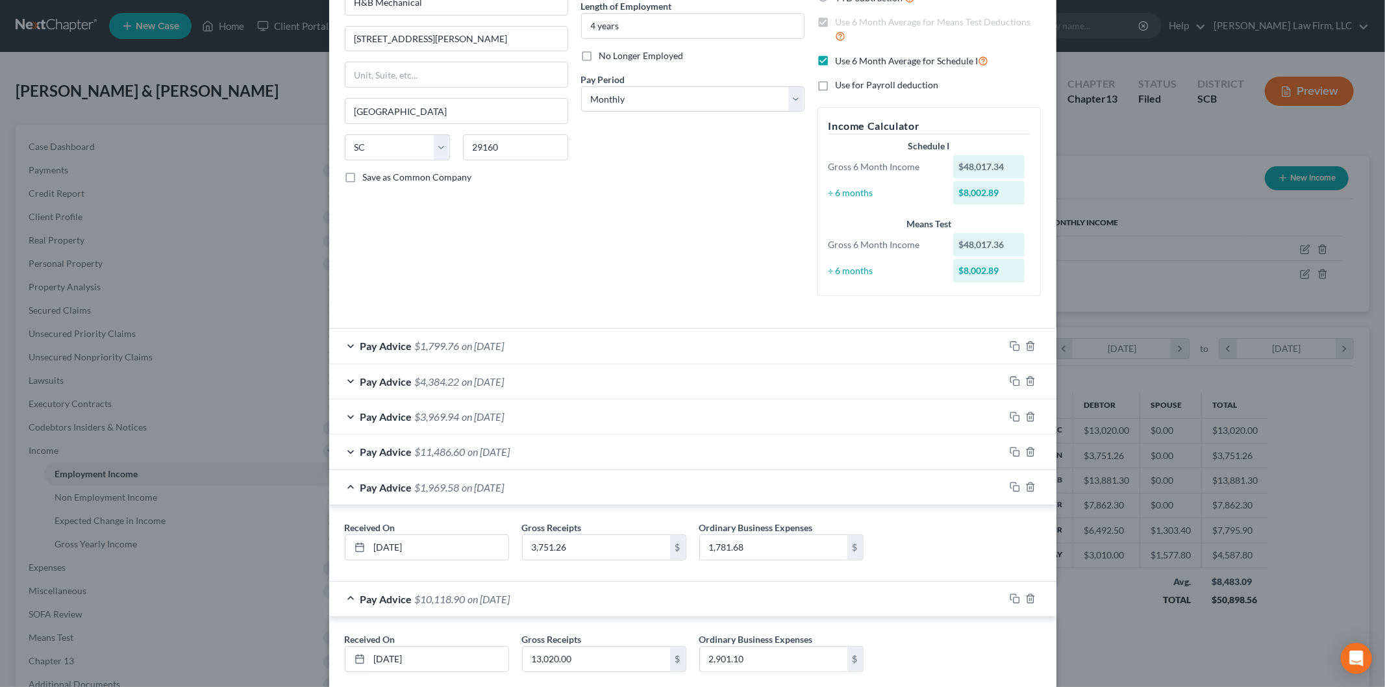
click at [586, 481] on div "Pay Advice $1,969.58 on [DATE]" at bounding box center [666, 487] width 675 height 34
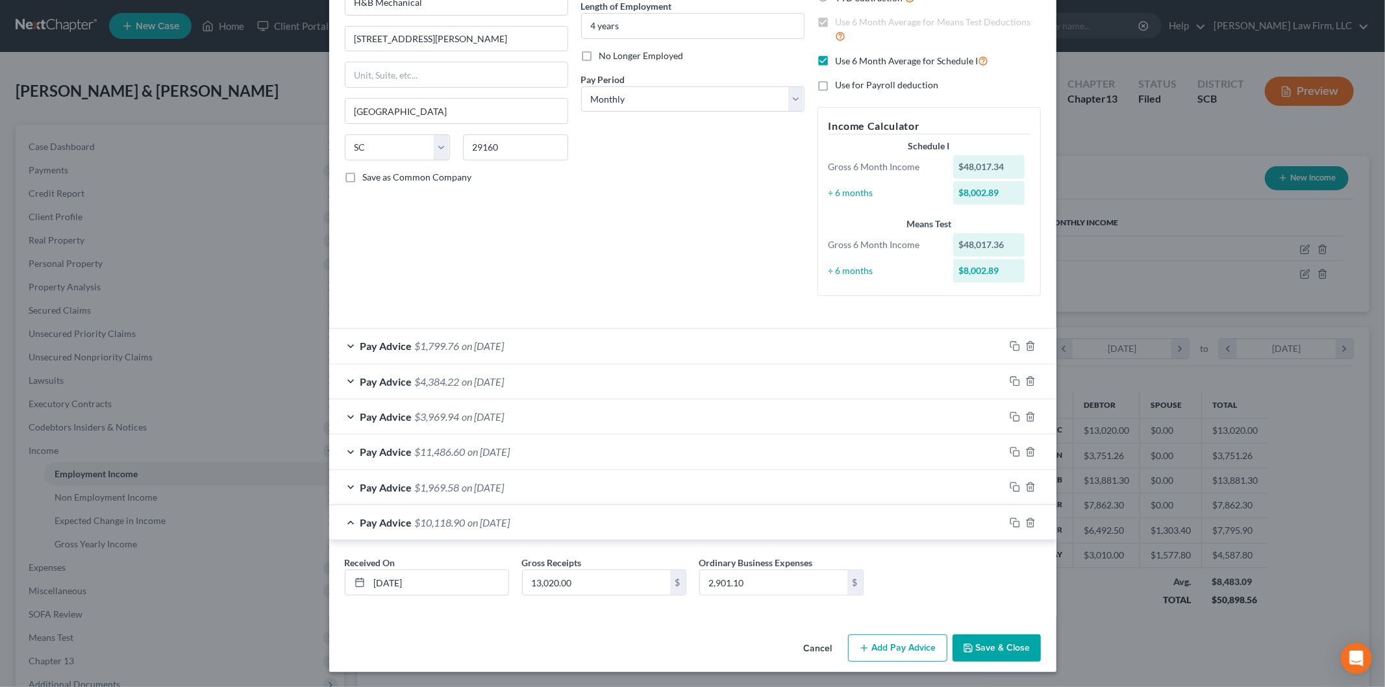
click at [591, 520] on div "Pay Advice $10,118.90 on [DATE]" at bounding box center [666, 522] width 675 height 34
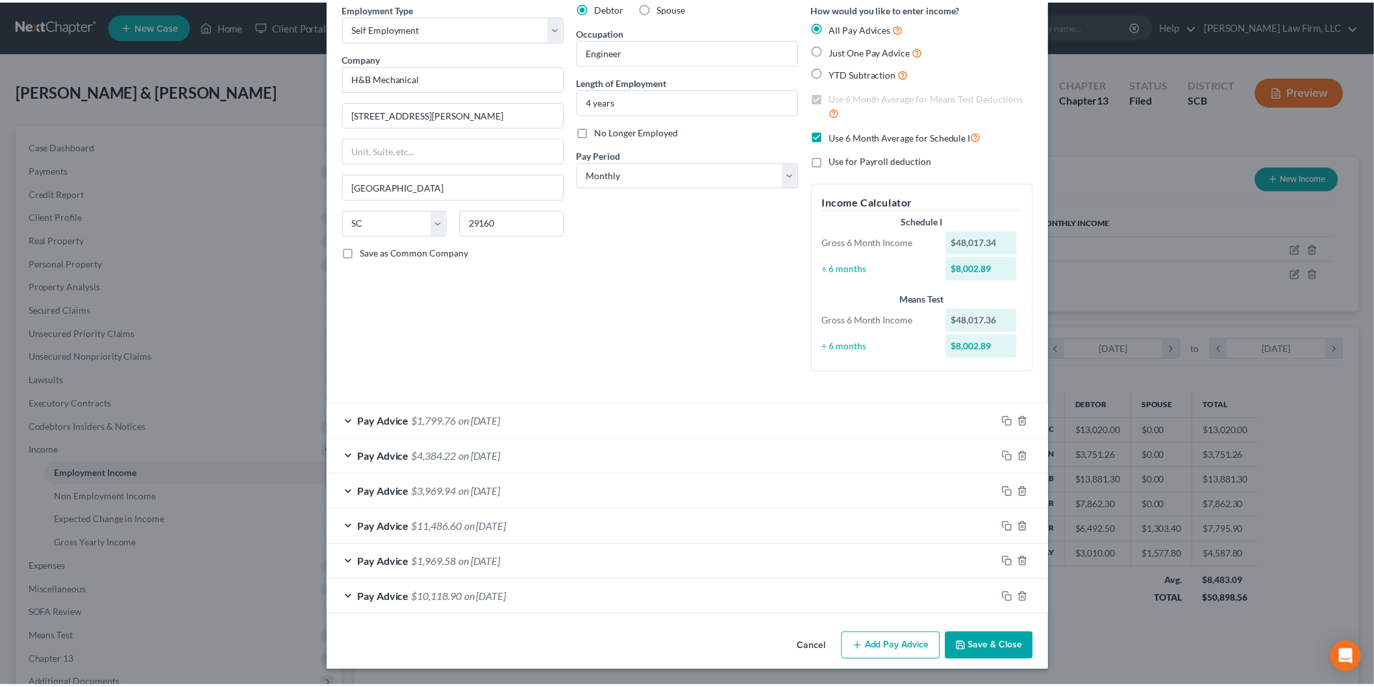
scroll to position [58, 0]
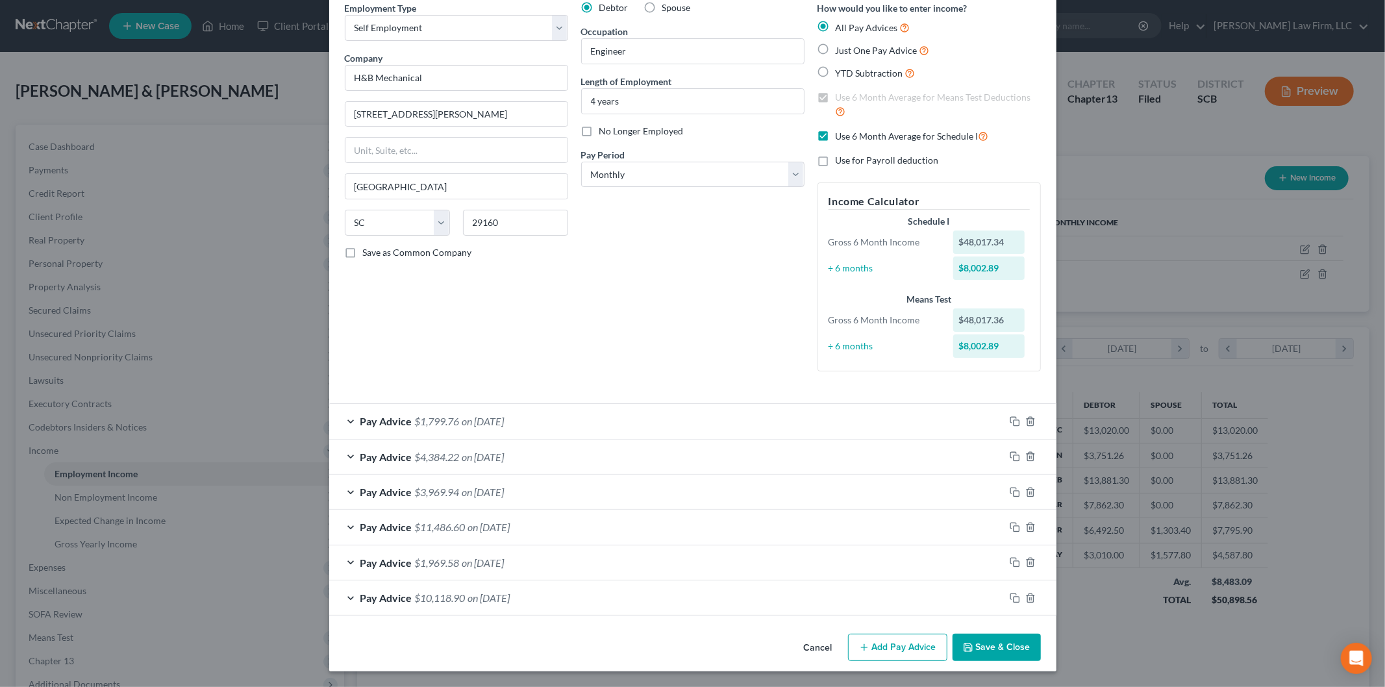
click at [816, 643] on button "Cancel" at bounding box center [818, 648] width 49 height 26
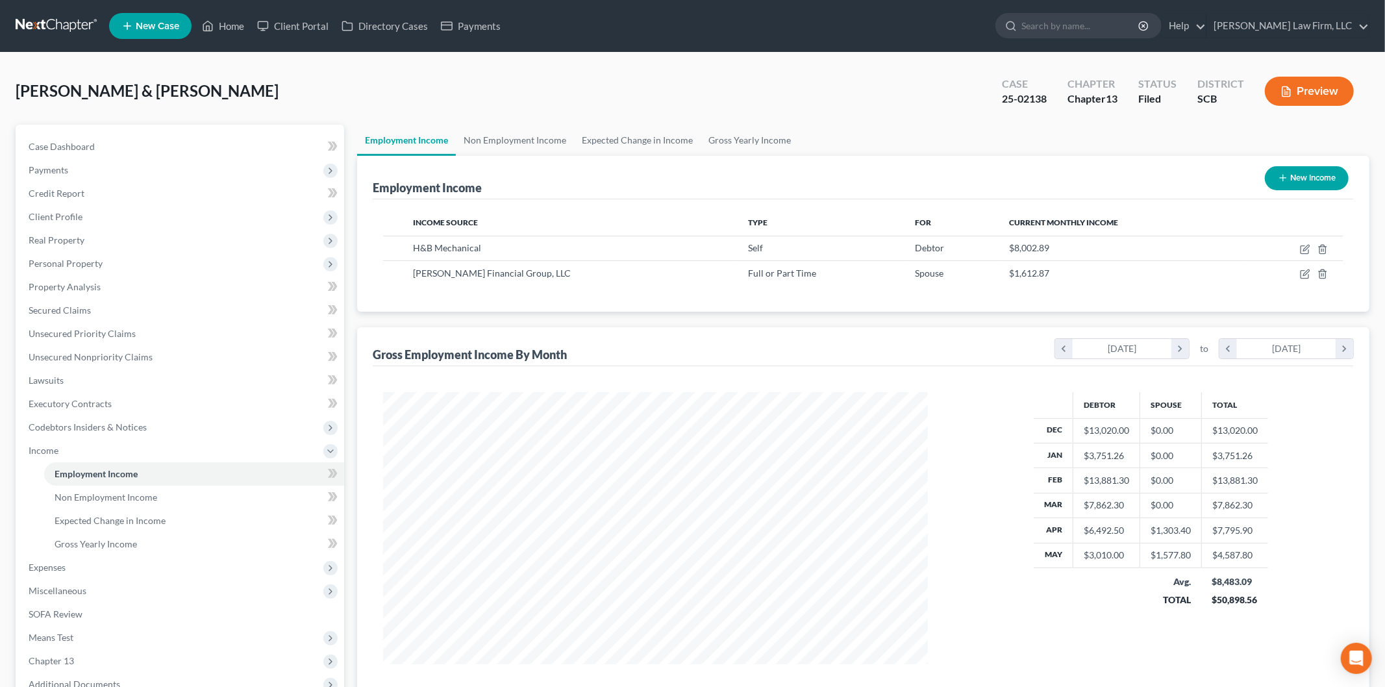
scroll to position [649174, 648876]
click at [1286, 87] on button "Preview" at bounding box center [1298, 91] width 89 height 29
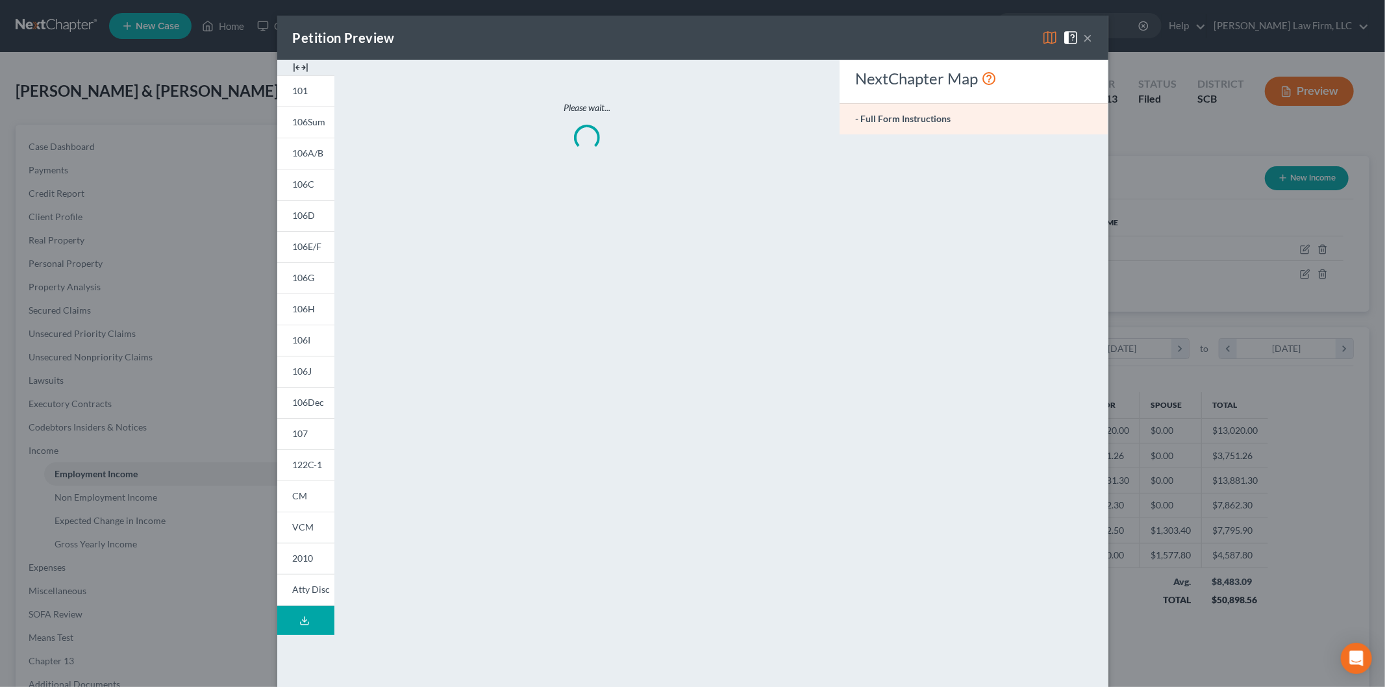
scroll to position [274, 575]
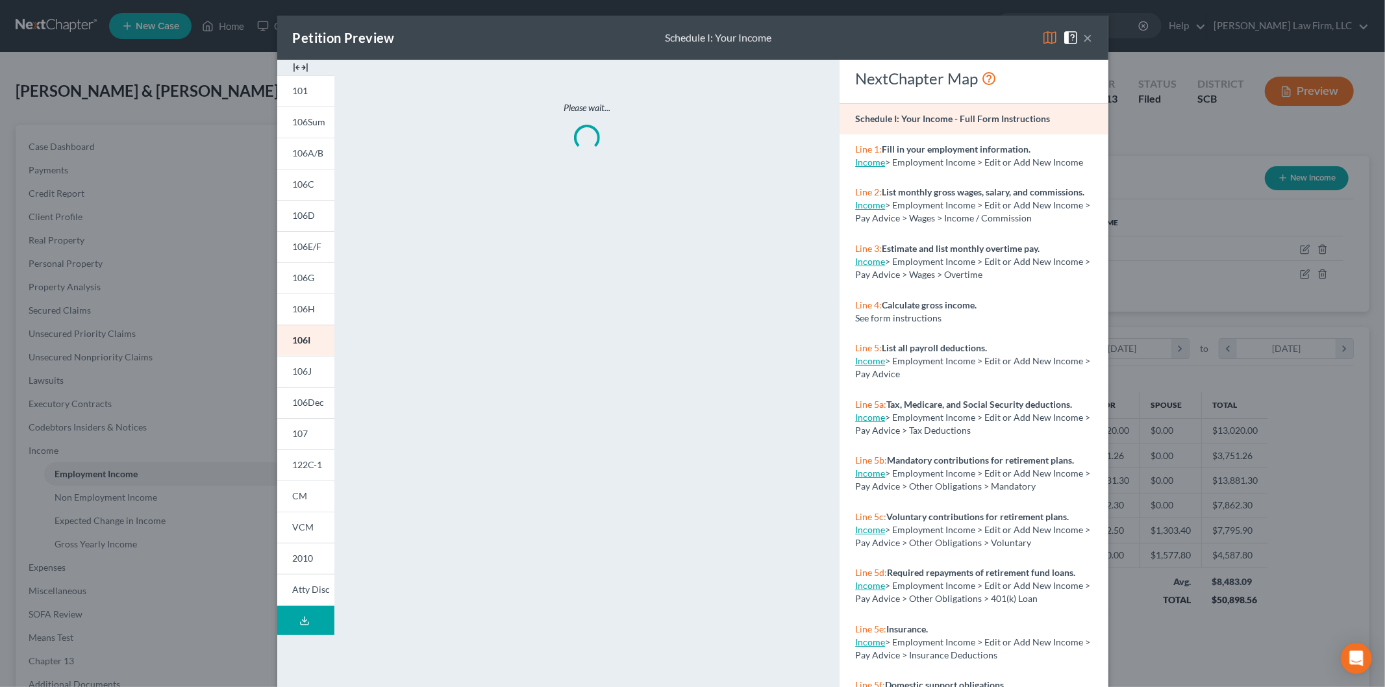
click at [299, 334] on span "106I" at bounding box center [302, 339] width 18 height 11
click at [295, 64] on img at bounding box center [301, 68] width 16 height 16
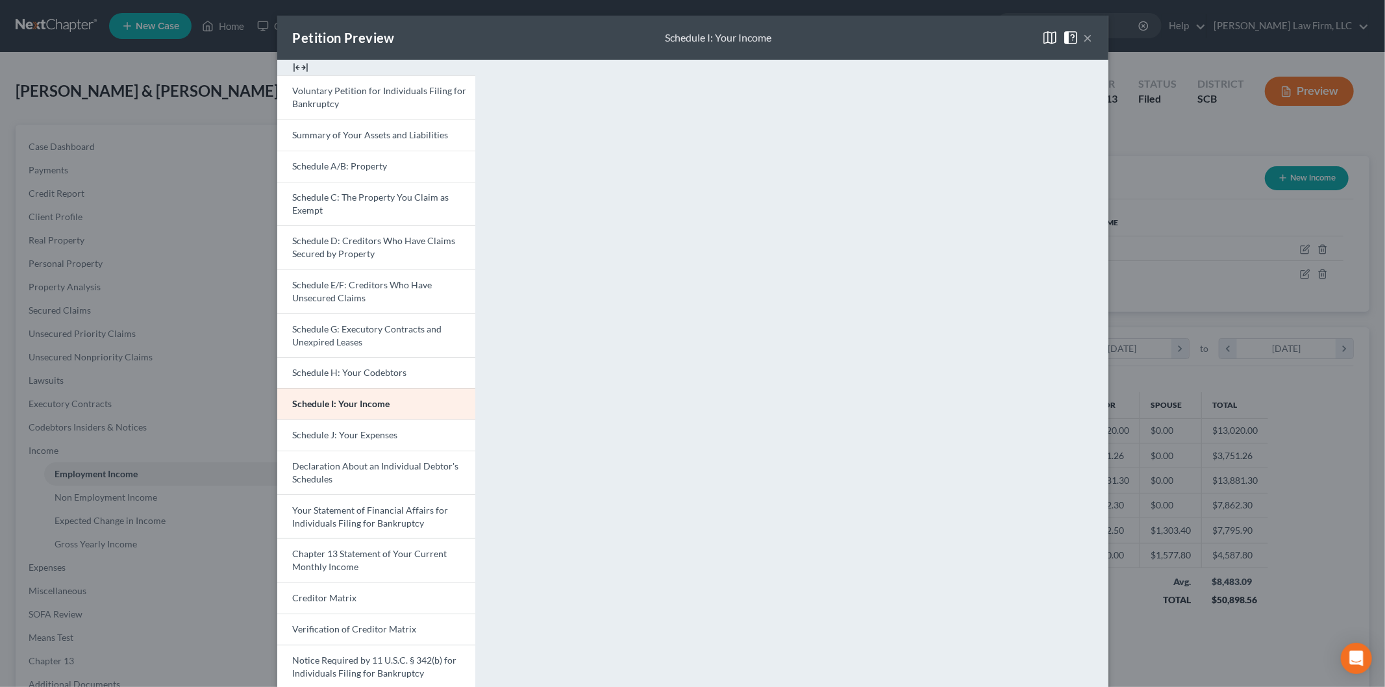
scroll to position [88, 0]
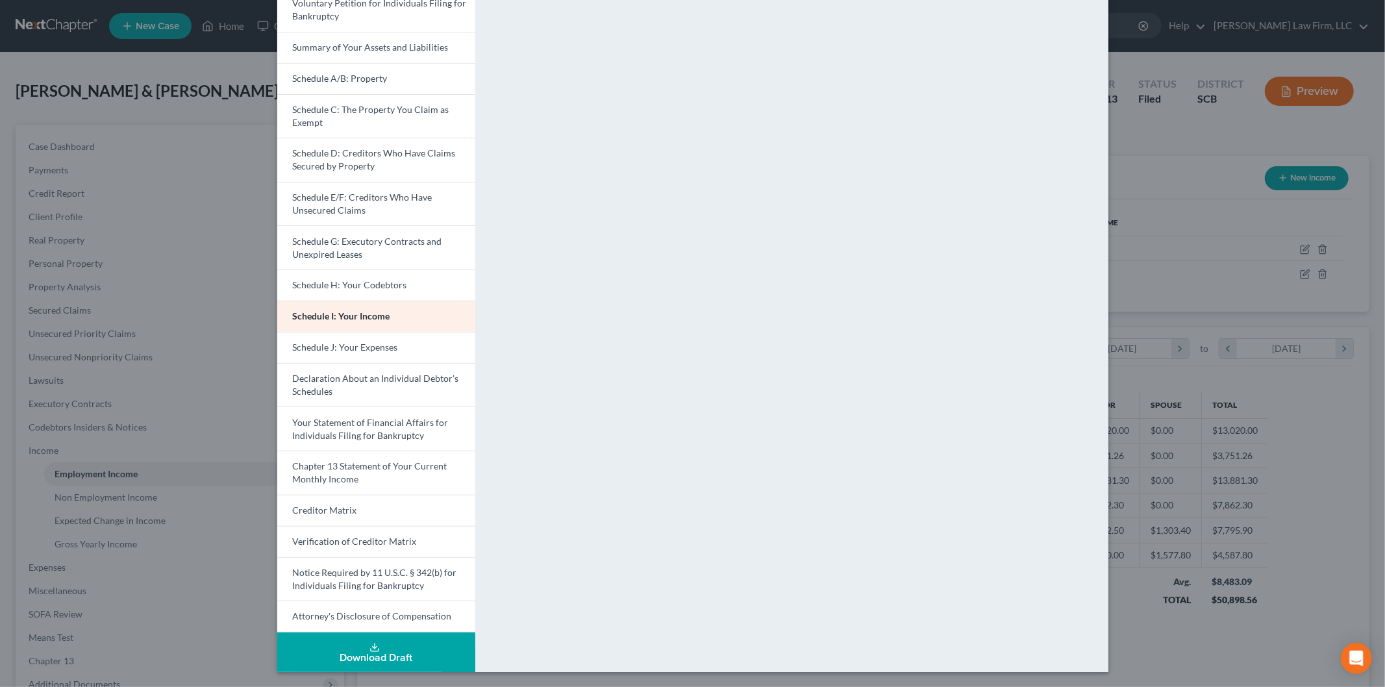
click at [318, 342] on span "Schedule J: Your Expenses" at bounding box center [345, 347] width 105 height 11
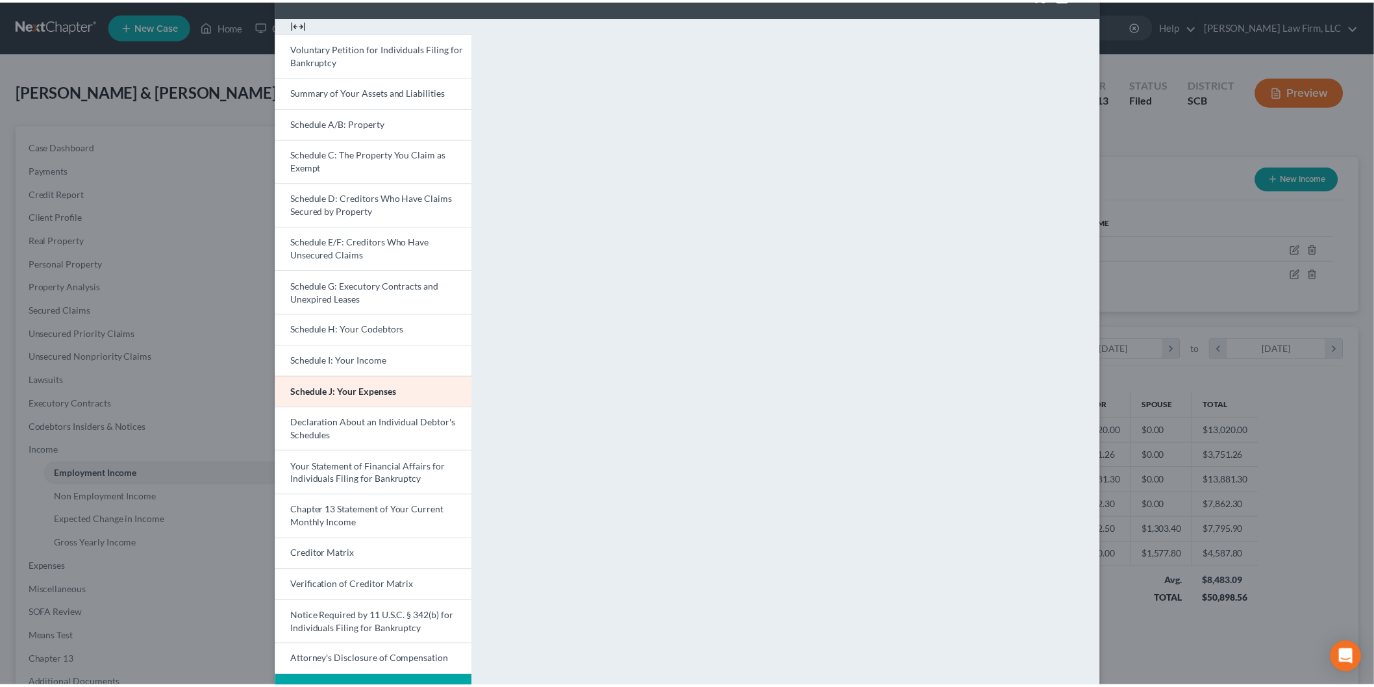
scroll to position [0, 0]
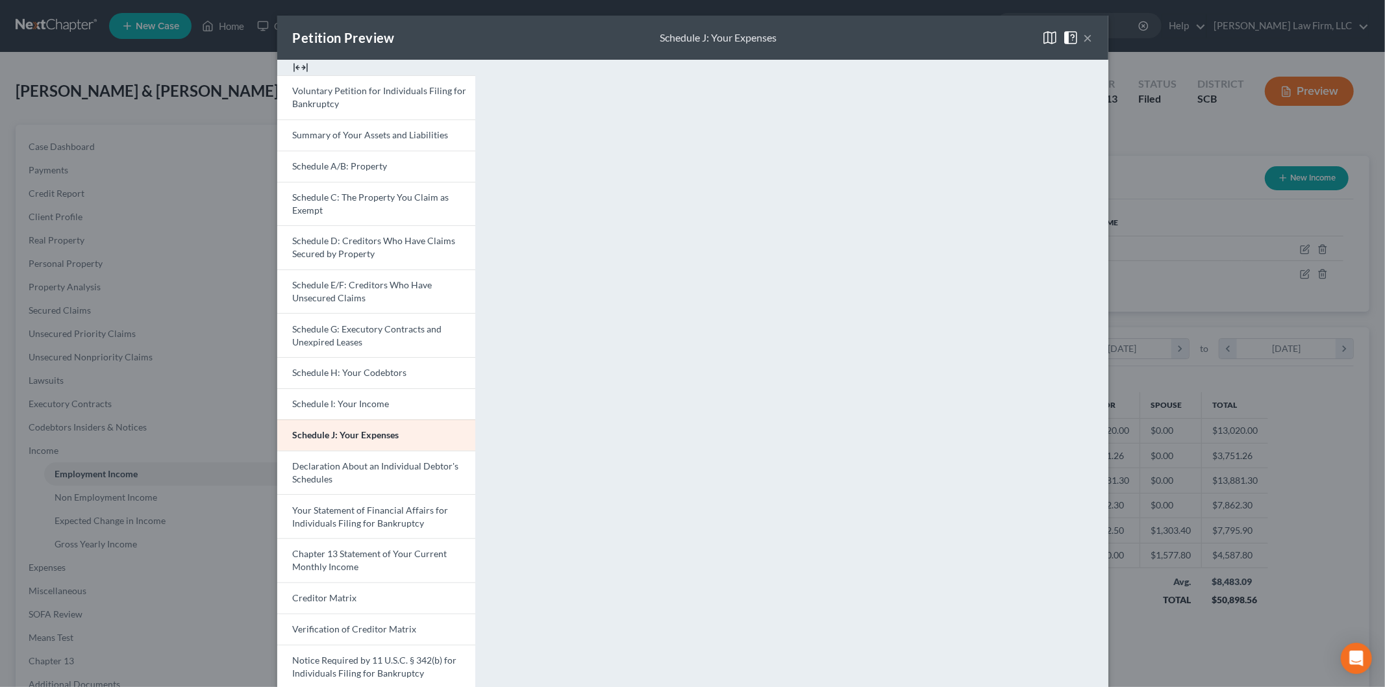
click at [1084, 35] on button "×" at bounding box center [1088, 38] width 9 height 16
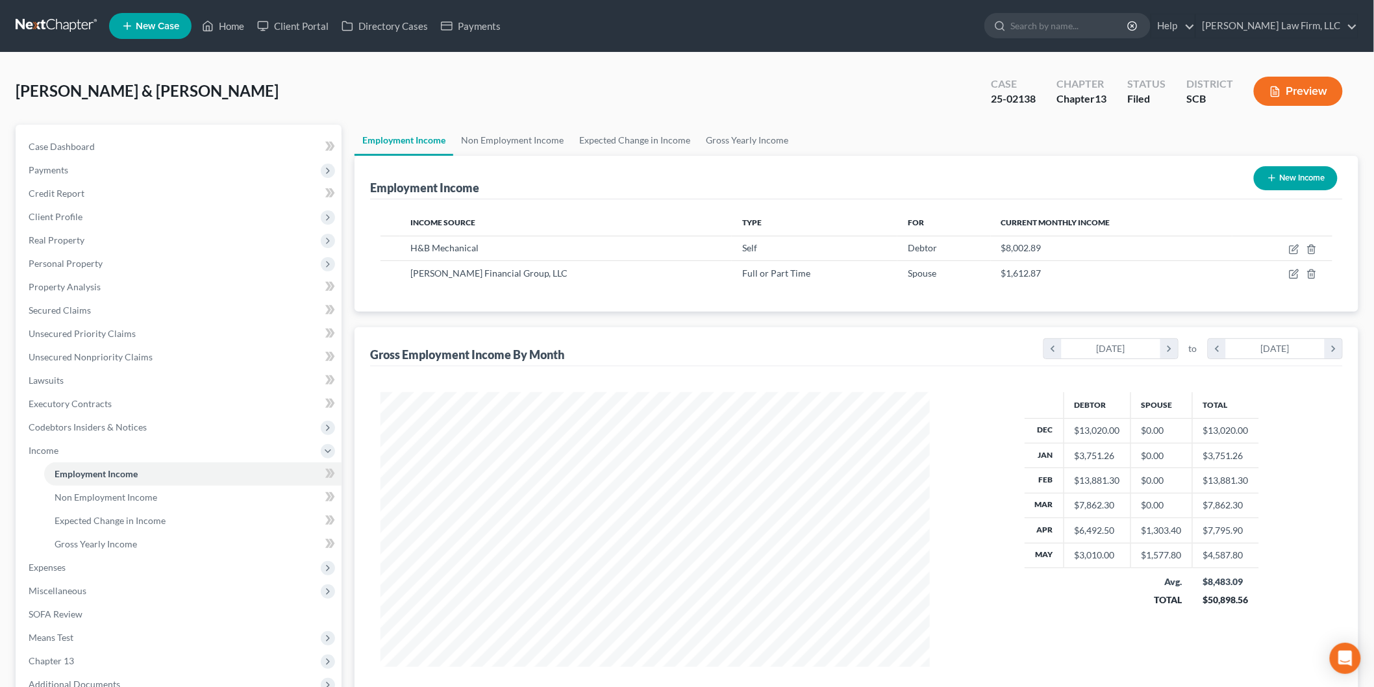
scroll to position [649174, 648876]
click at [82, 139] on link "Case Dashboard" at bounding box center [179, 146] width 323 height 23
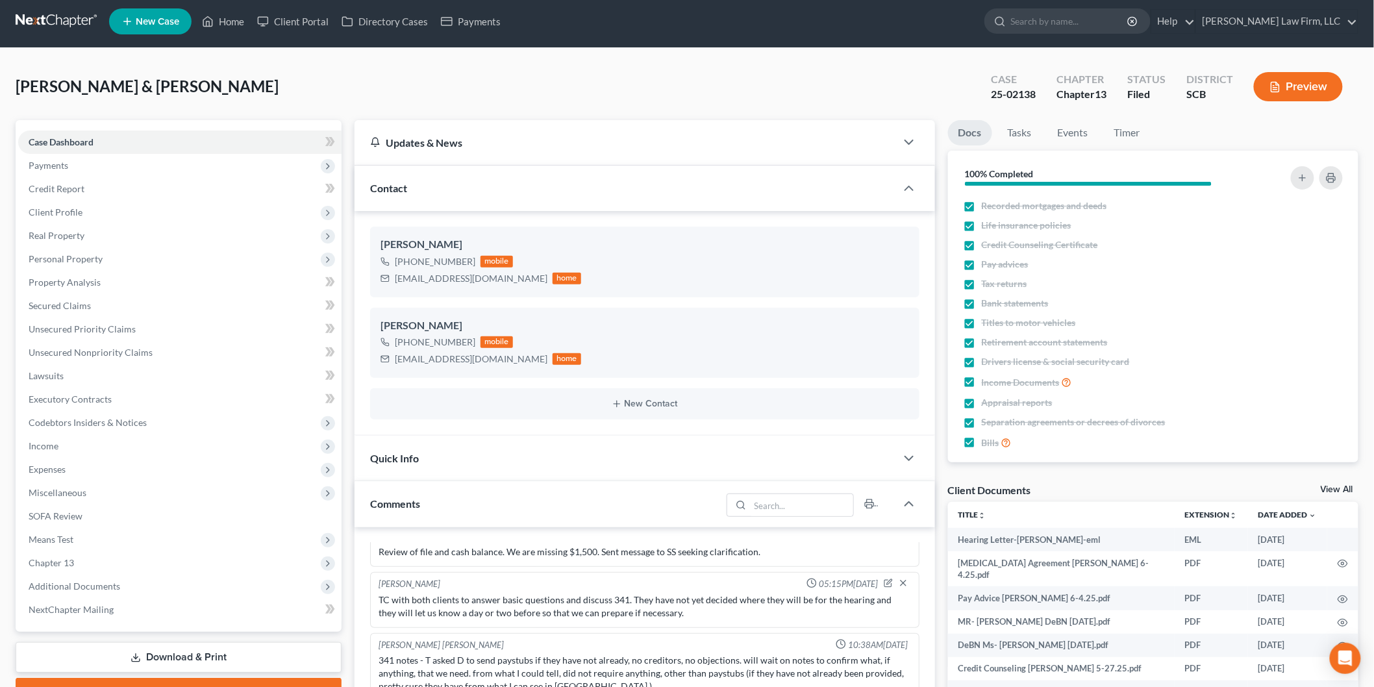
scroll to position [299, 0]
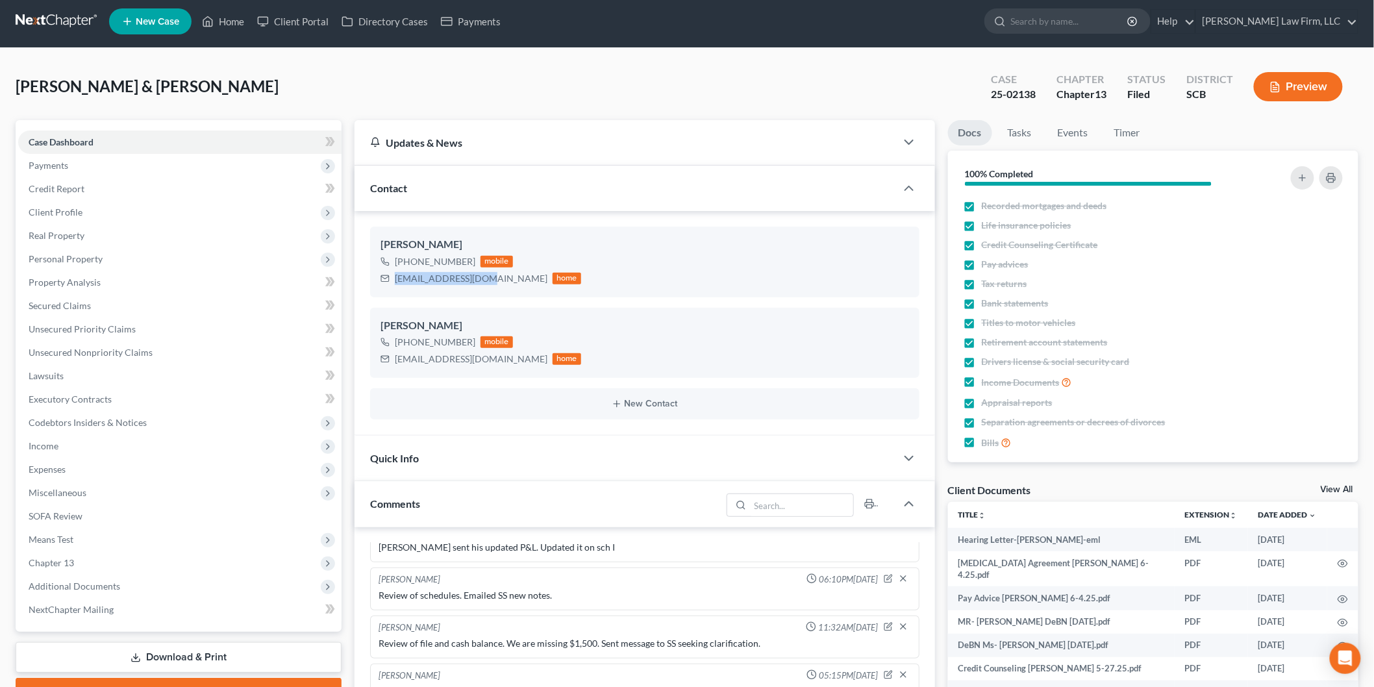
drag, startPoint x: 394, startPoint y: 277, endPoint x: 487, endPoint y: 280, distance: 93.6
click at [487, 280] on div "[EMAIL_ADDRESS][DOMAIN_NAME] home" at bounding box center [481, 278] width 201 height 17
copy div "[EMAIL_ADDRESS][DOMAIN_NAME]"
drag, startPoint x: 397, startPoint y: 358, endPoint x: 496, endPoint y: 358, distance: 98.7
click at [496, 358] on div "[EMAIL_ADDRESS][DOMAIN_NAME] home" at bounding box center [481, 359] width 201 height 17
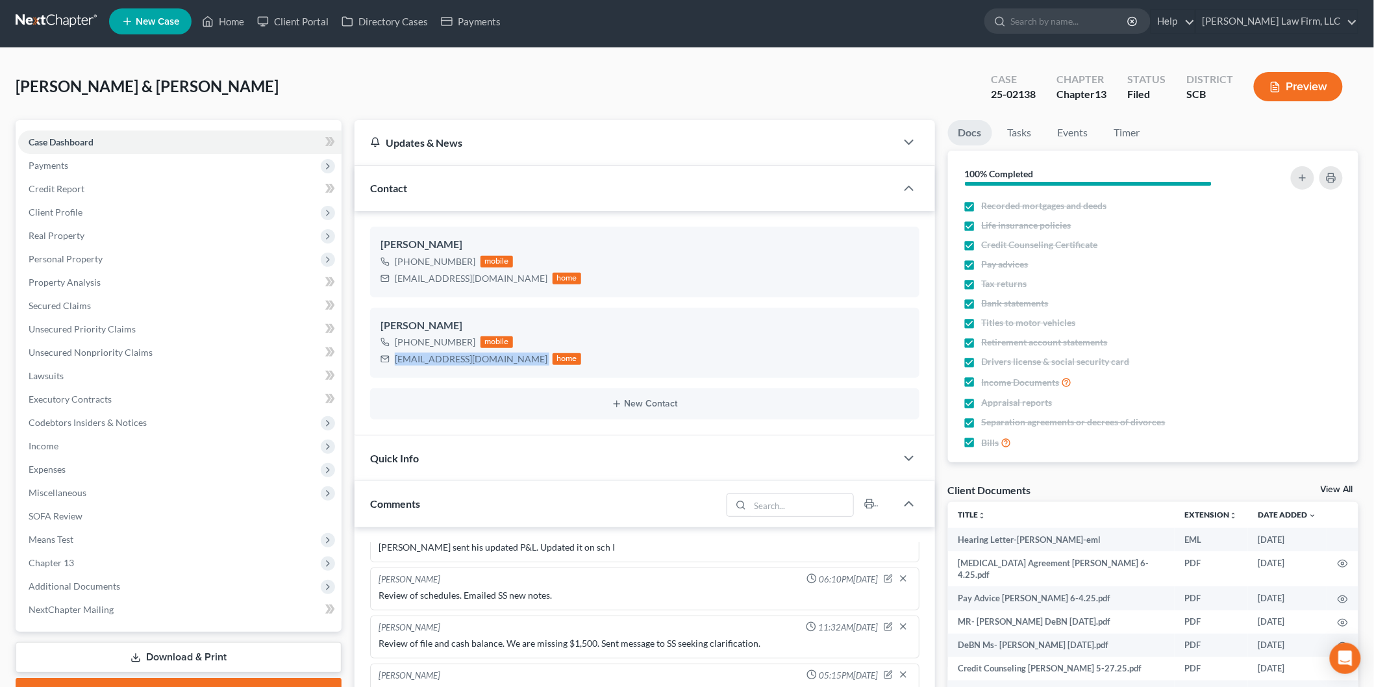
copy div "[EMAIL_ADDRESS][DOMAIN_NAME]"
click at [1274, 74] on button "Preview" at bounding box center [1298, 86] width 89 height 29
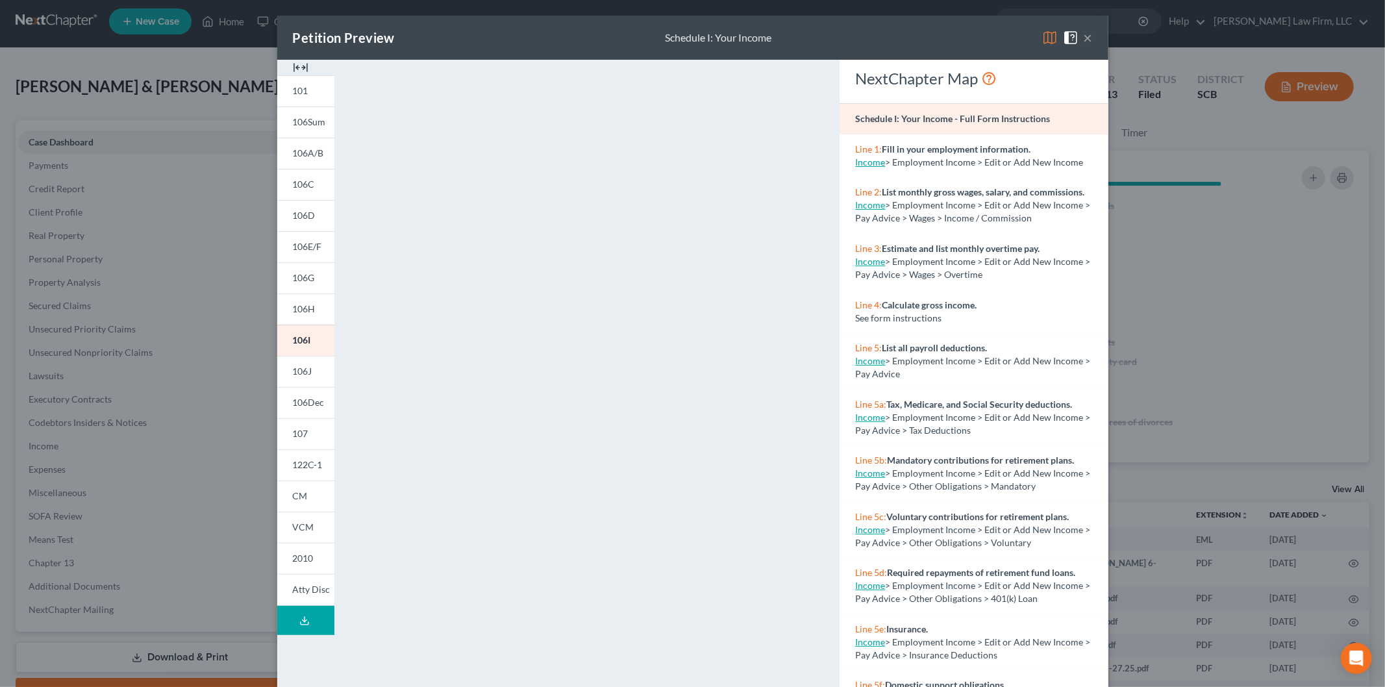
click at [1084, 34] on button "×" at bounding box center [1088, 38] width 9 height 16
